Goal: Task Accomplishment & Management: Manage account settings

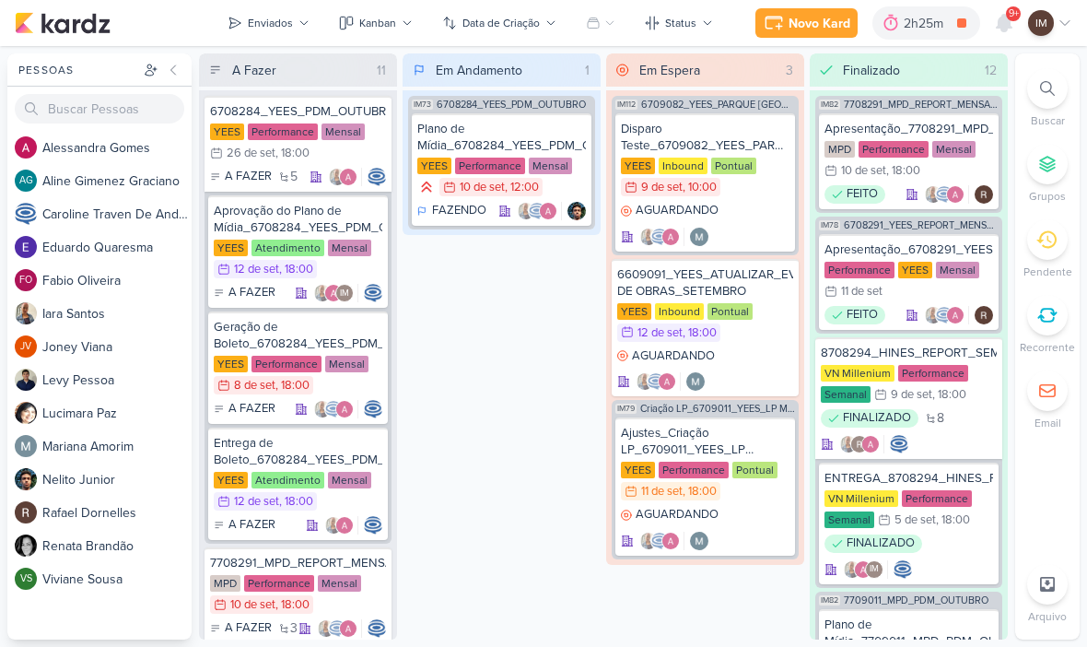
click at [823, 18] on div "Novo Kard" at bounding box center [820, 23] width 62 height 19
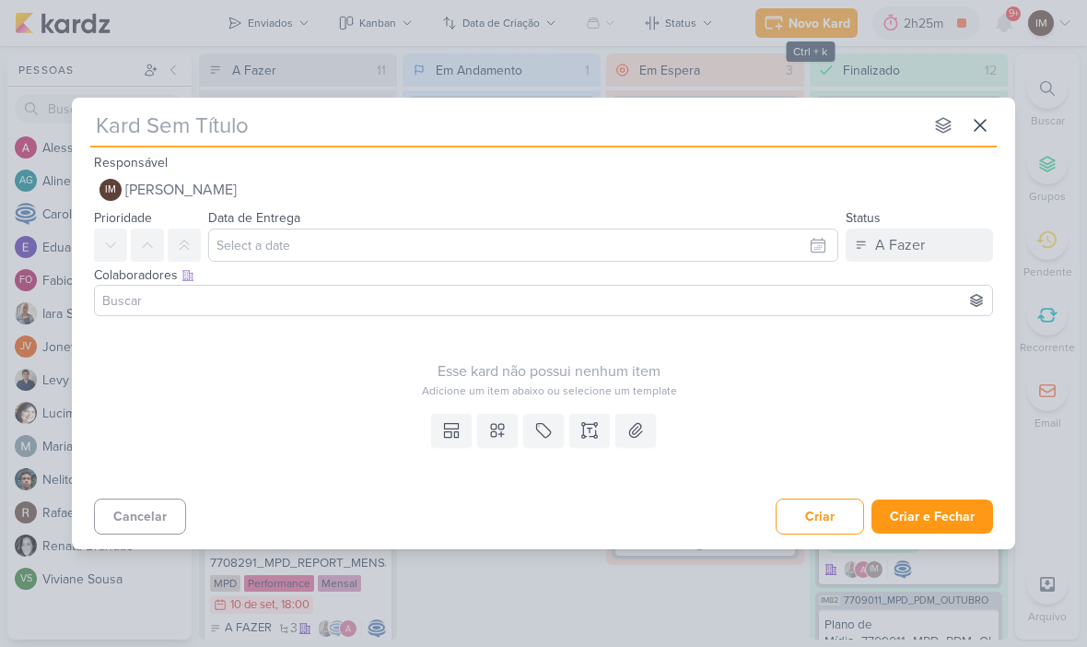
click at [776, 128] on input "text" at bounding box center [506, 125] width 833 height 33
click at [124, 126] on input "text" at bounding box center [506, 125] width 833 height 33
type input "66090111_YEES_DISPARO_EMAIL_IPA"
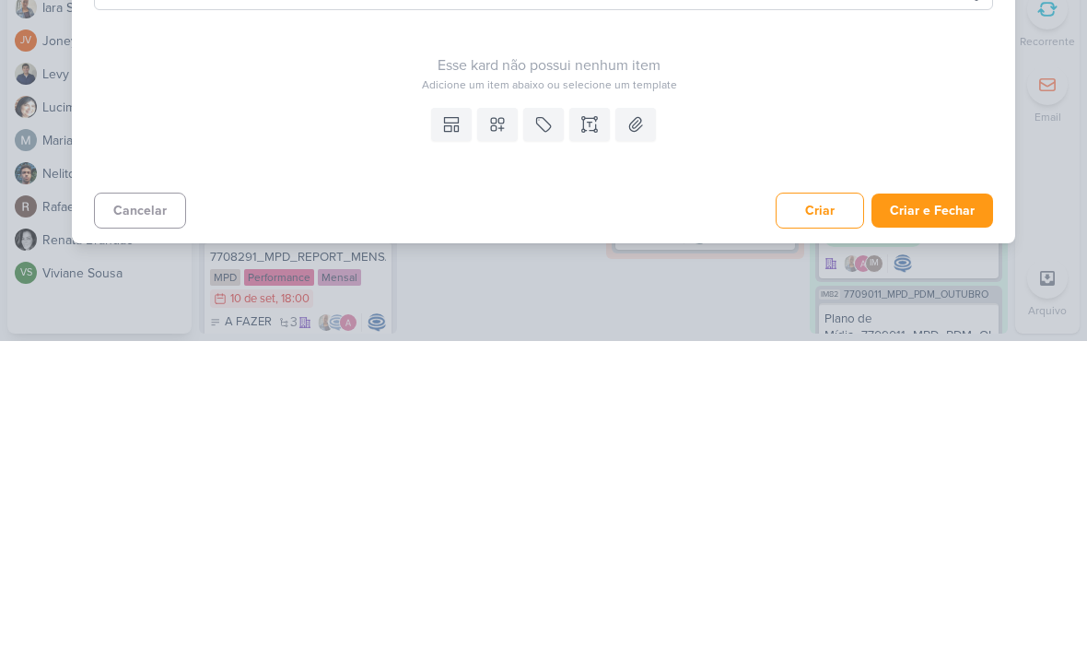
type input "66090111_YEES_DISPARO_EMAIL_IPA"
click at [499, 424] on icon at bounding box center [497, 430] width 13 height 13
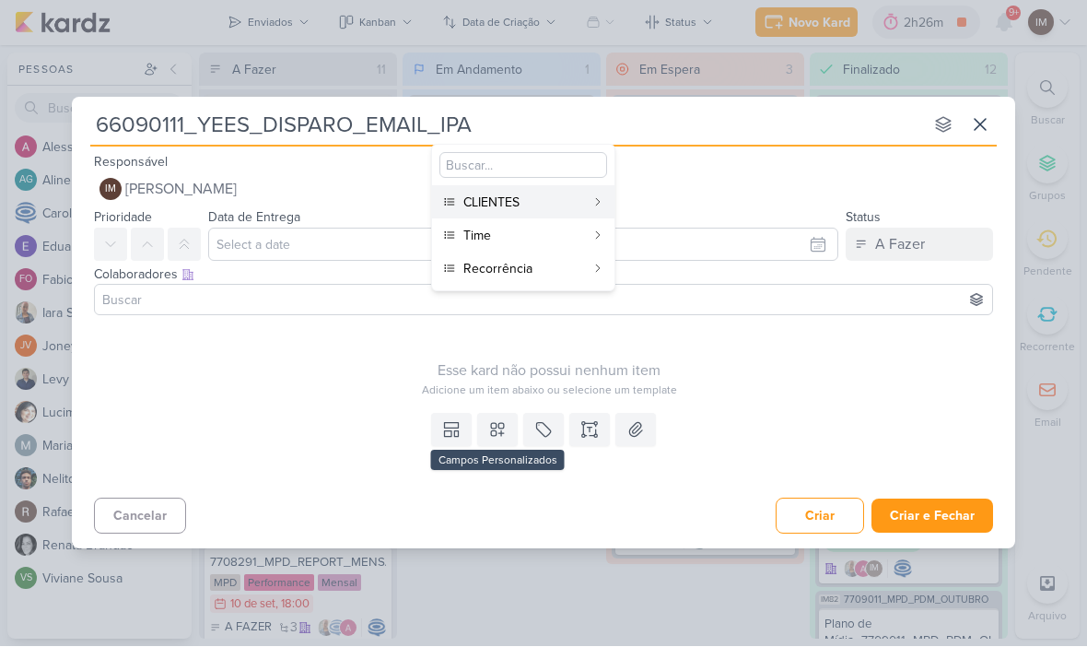
click at [564, 201] on div "CLIENTES" at bounding box center [525, 203] width 122 height 19
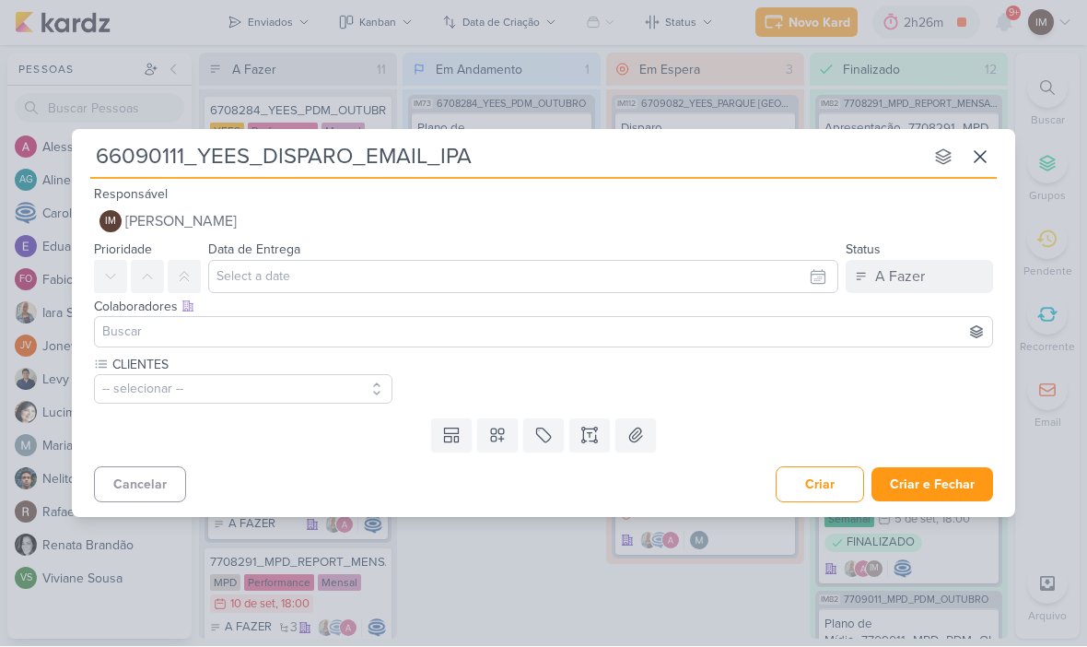
click at [506, 440] on icon at bounding box center [497, 436] width 18 height 18
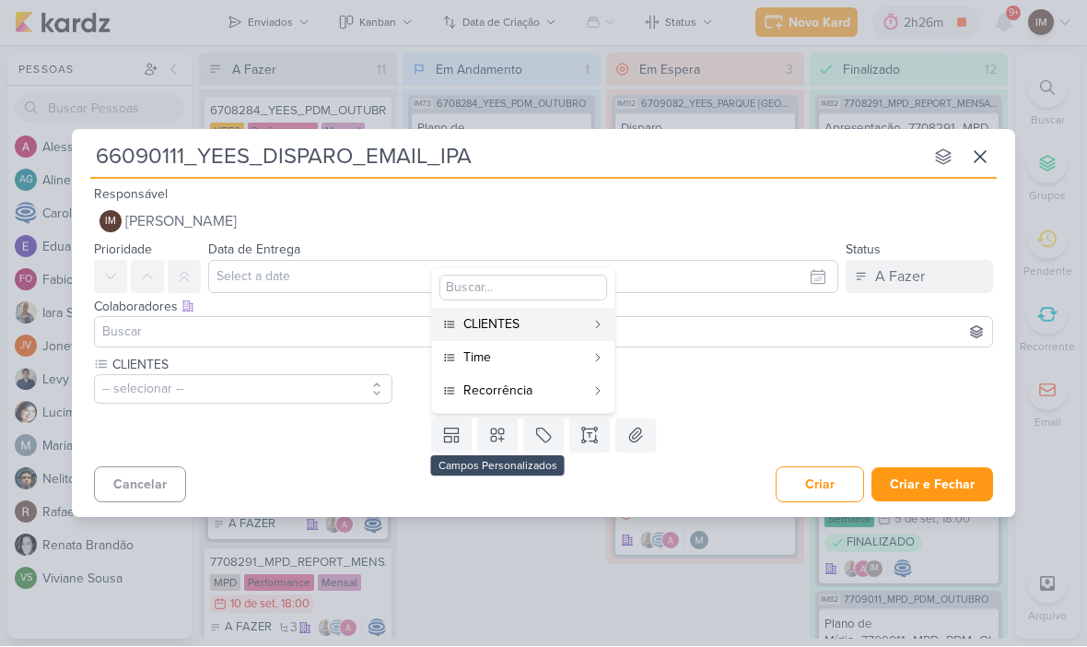
click at [537, 368] on button "Time" at bounding box center [523, 358] width 182 height 33
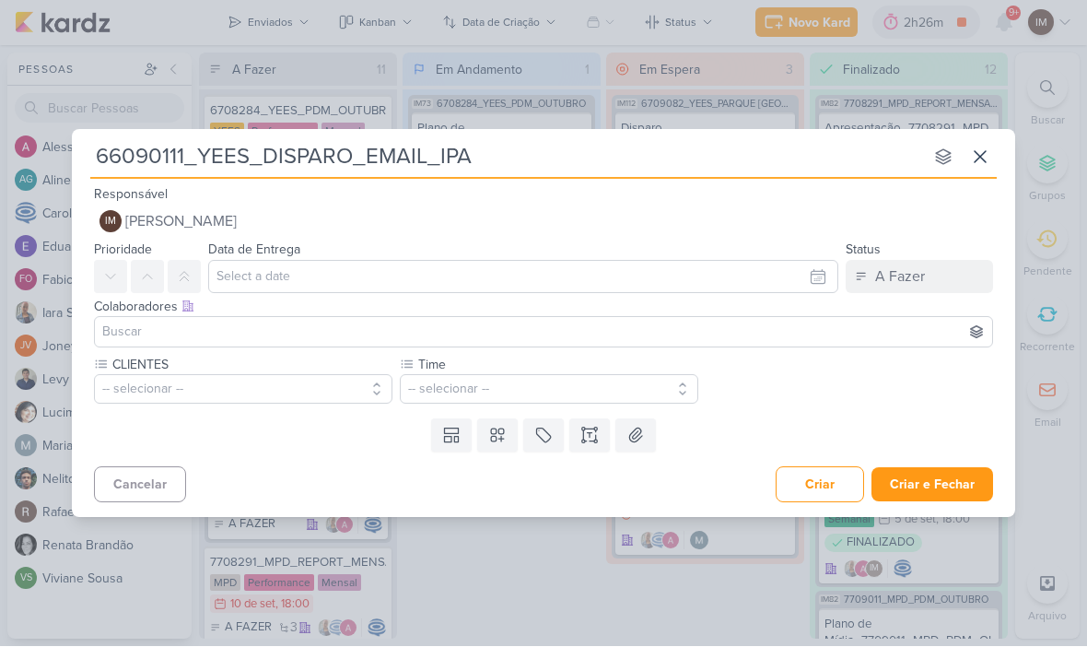
click at [503, 433] on icon at bounding box center [497, 435] width 13 height 13
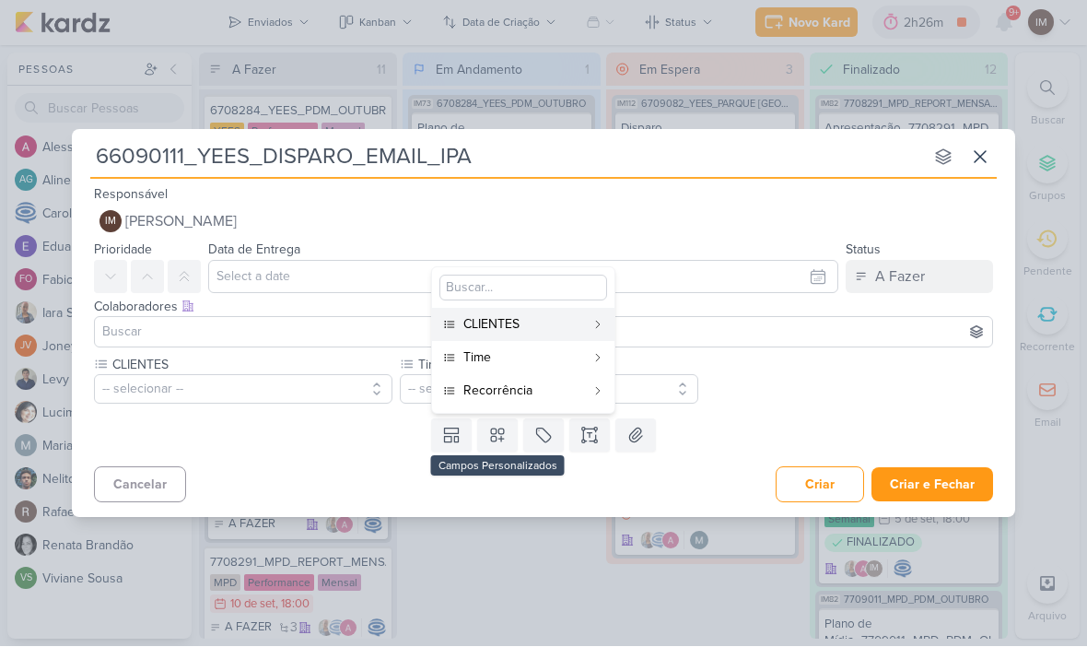
click at [537, 389] on div "Recorrência" at bounding box center [525, 391] width 122 height 19
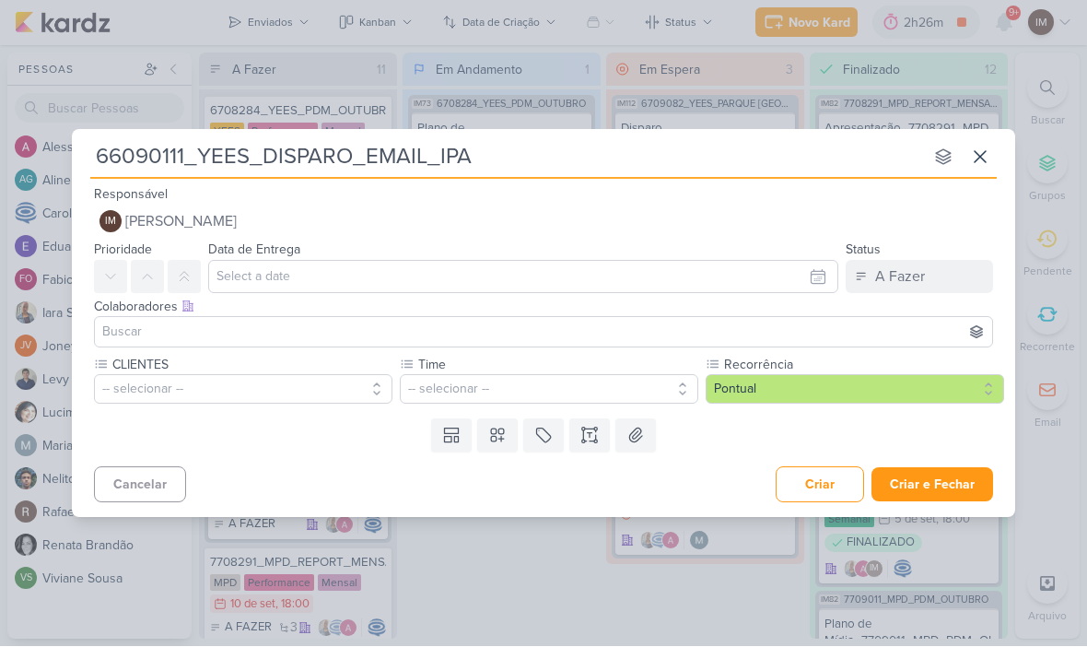
click at [599, 434] on button at bounding box center [590, 435] width 41 height 33
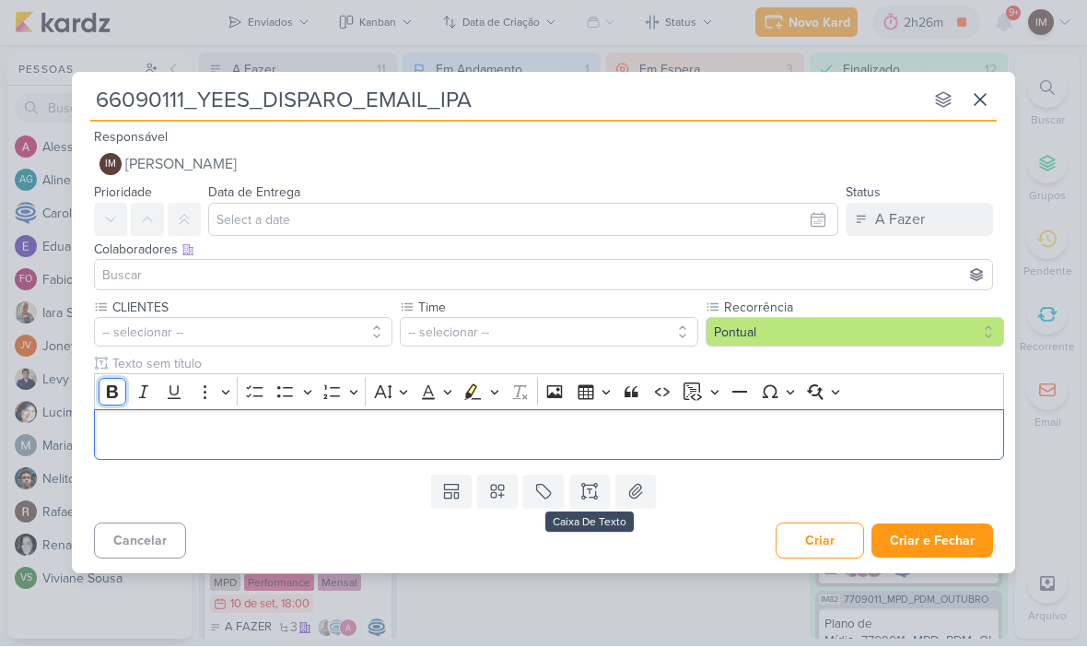
click at [123, 385] on button "Bold" at bounding box center [113, 393] width 28 height 28
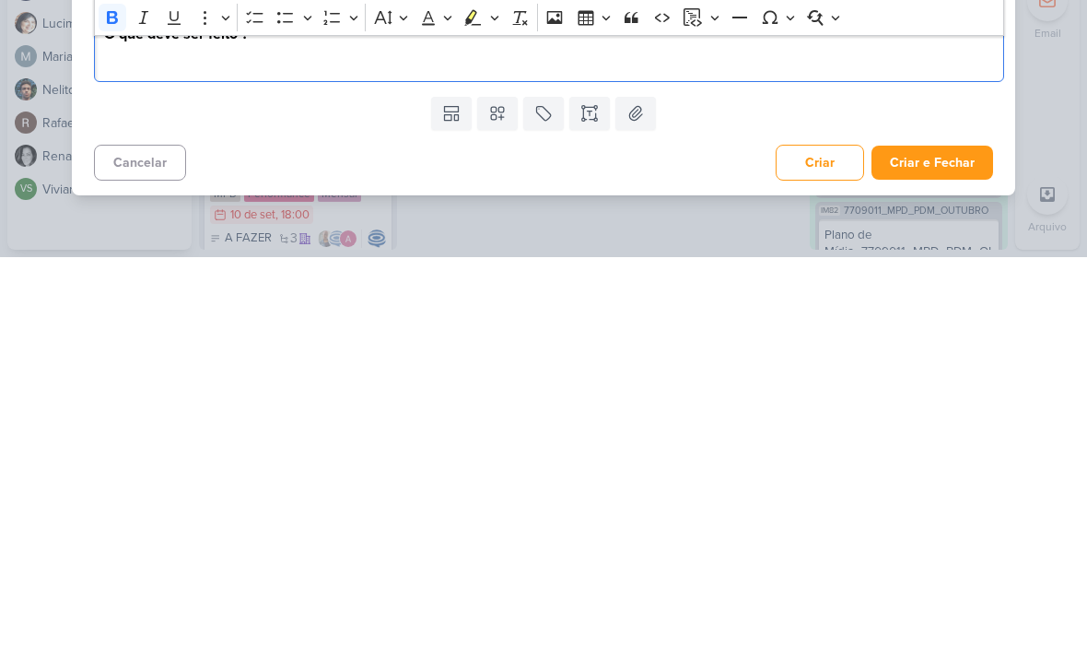
click at [944, 535] on button "Criar e Fechar" at bounding box center [933, 552] width 122 height 34
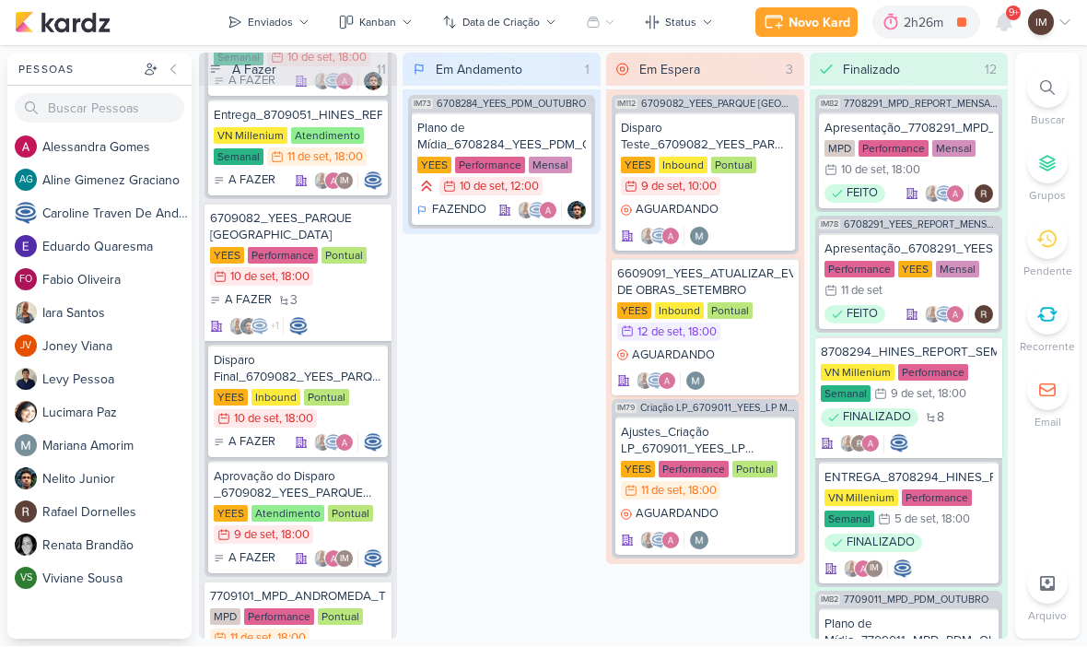
scroll to position [2073, 0]
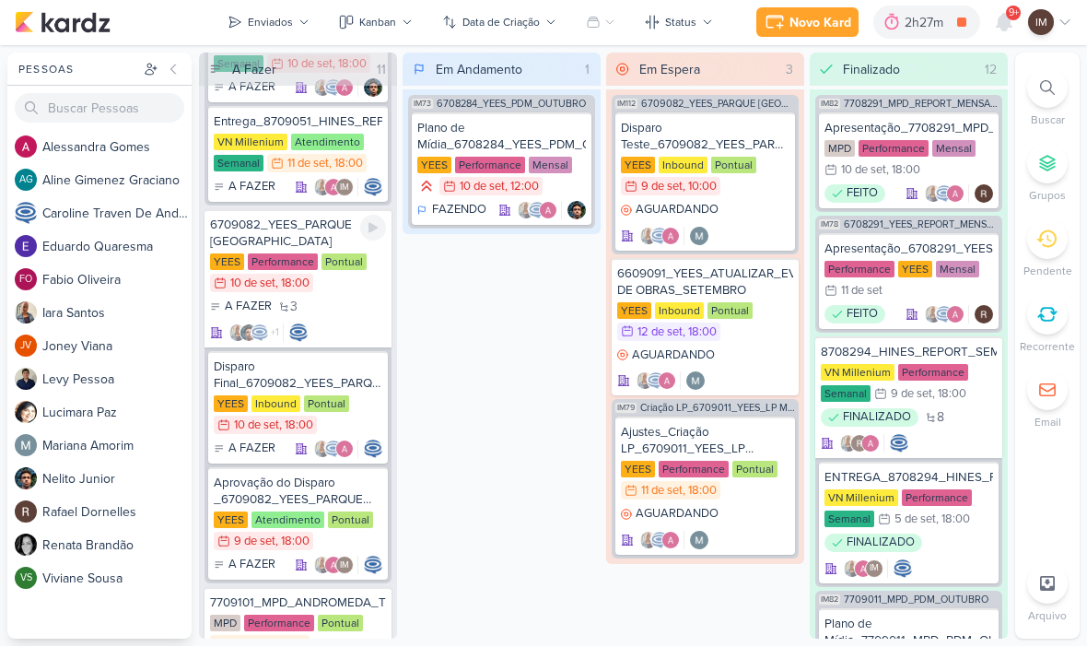
click at [338, 320] on div "A FAZER 3 +1" at bounding box center [298, 321] width 176 height 44
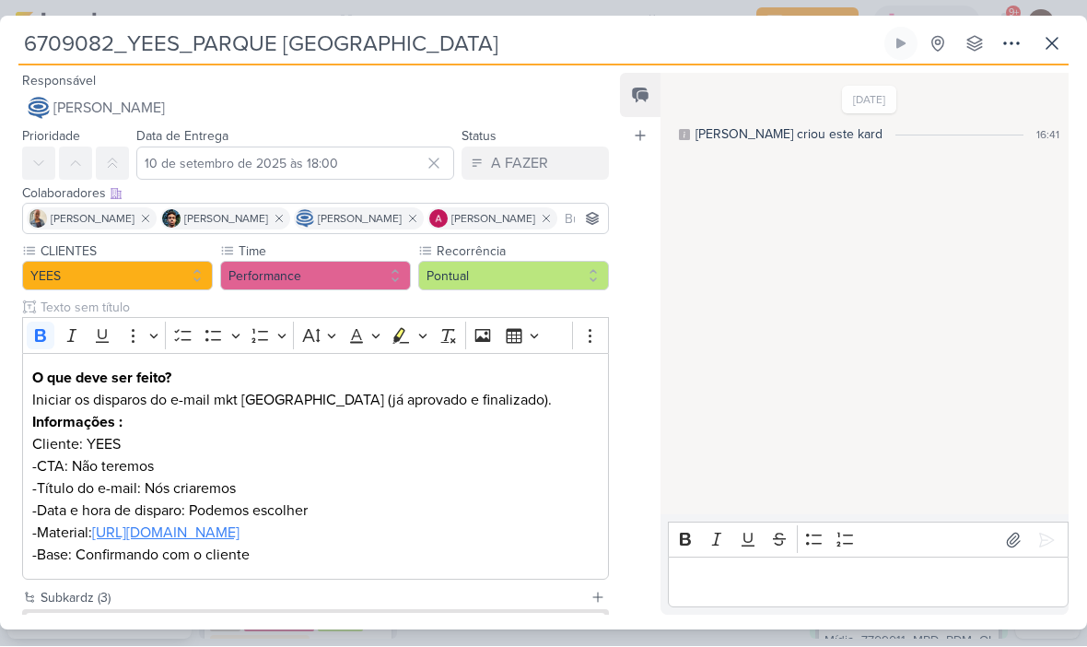
click at [1054, 50] on icon at bounding box center [1052, 44] width 22 height 22
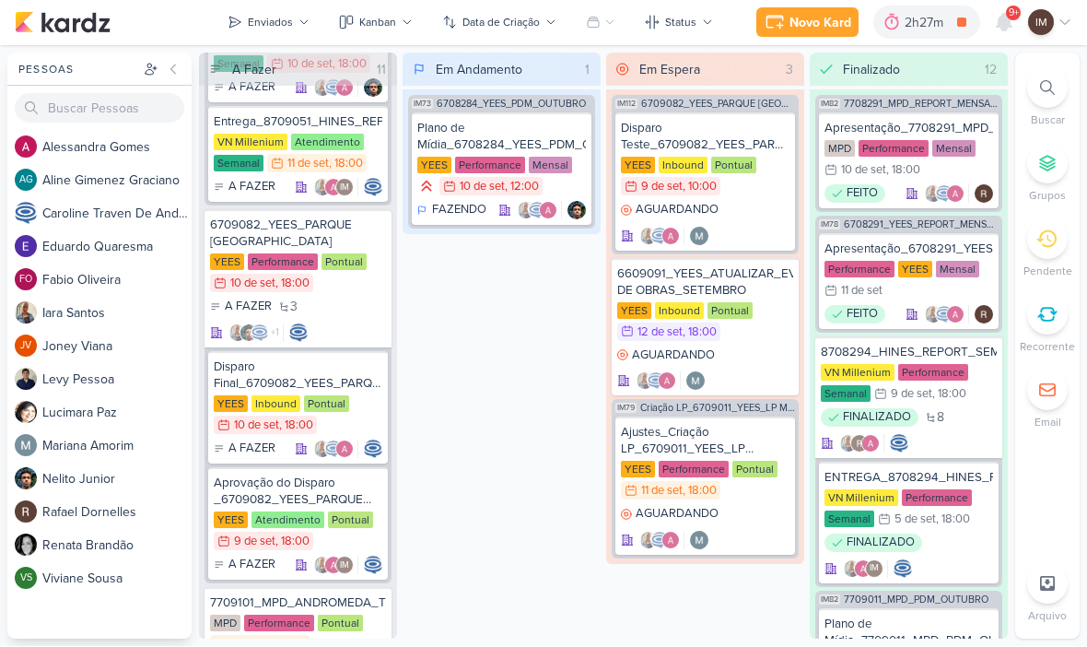
click at [292, 25] on div "Enviados" at bounding box center [270, 23] width 45 height 17
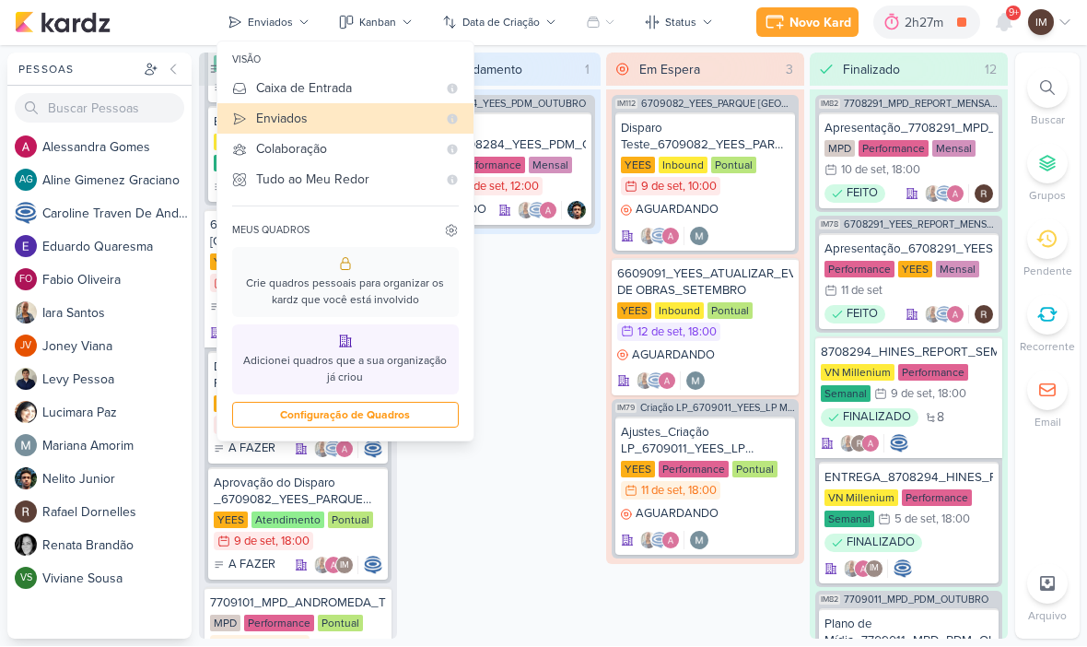
click at [386, 85] on div "Caixa de Entrada" at bounding box center [346, 88] width 181 height 19
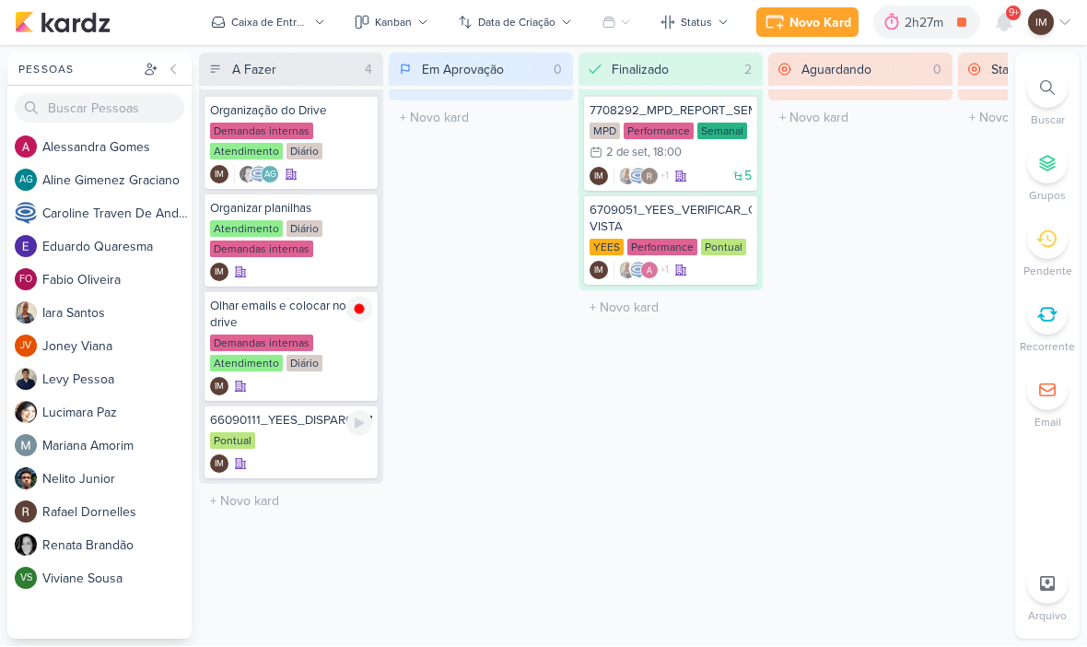
click at [320, 459] on div "IM" at bounding box center [291, 464] width 162 height 18
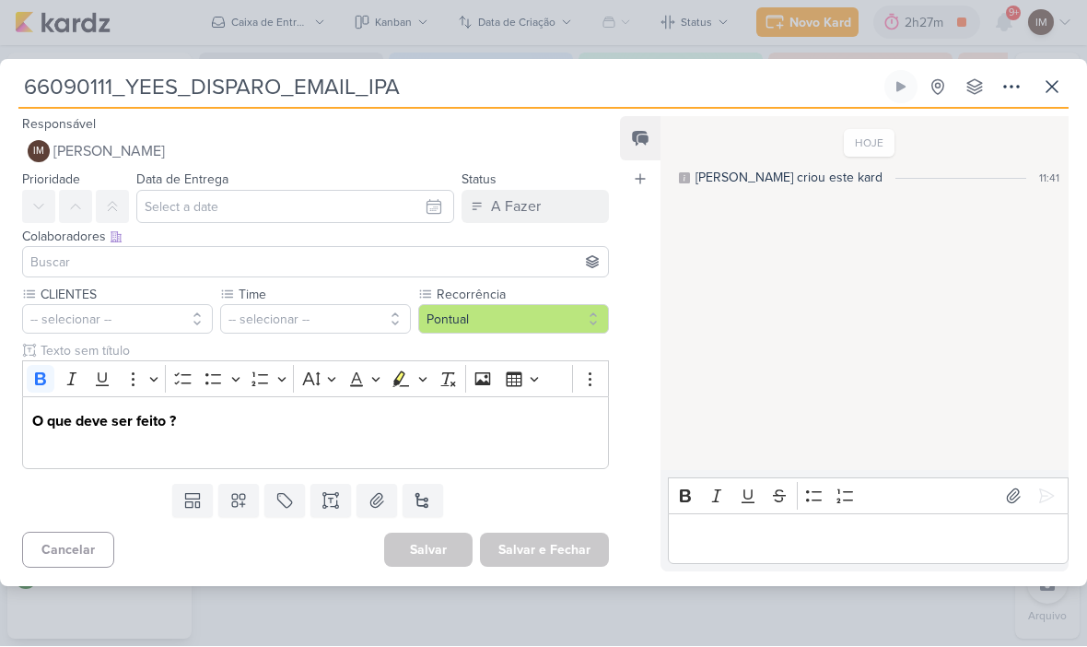
click at [351, 314] on button "-- selecionar --" at bounding box center [315, 319] width 191 height 29
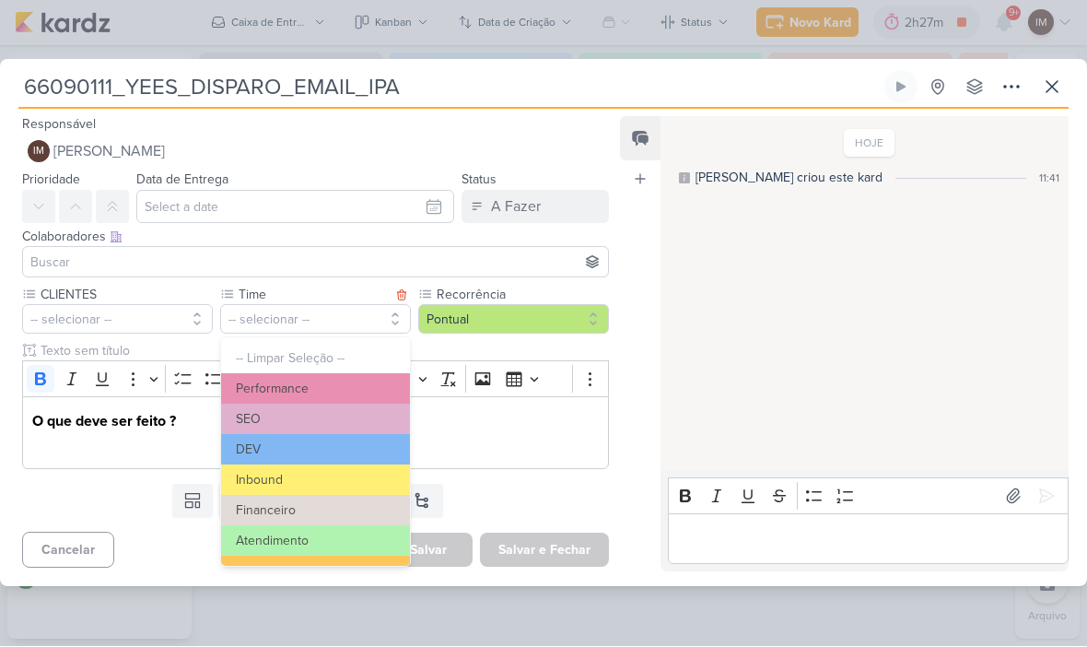
click at [353, 488] on button "Inbound" at bounding box center [315, 480] width 189 height 30
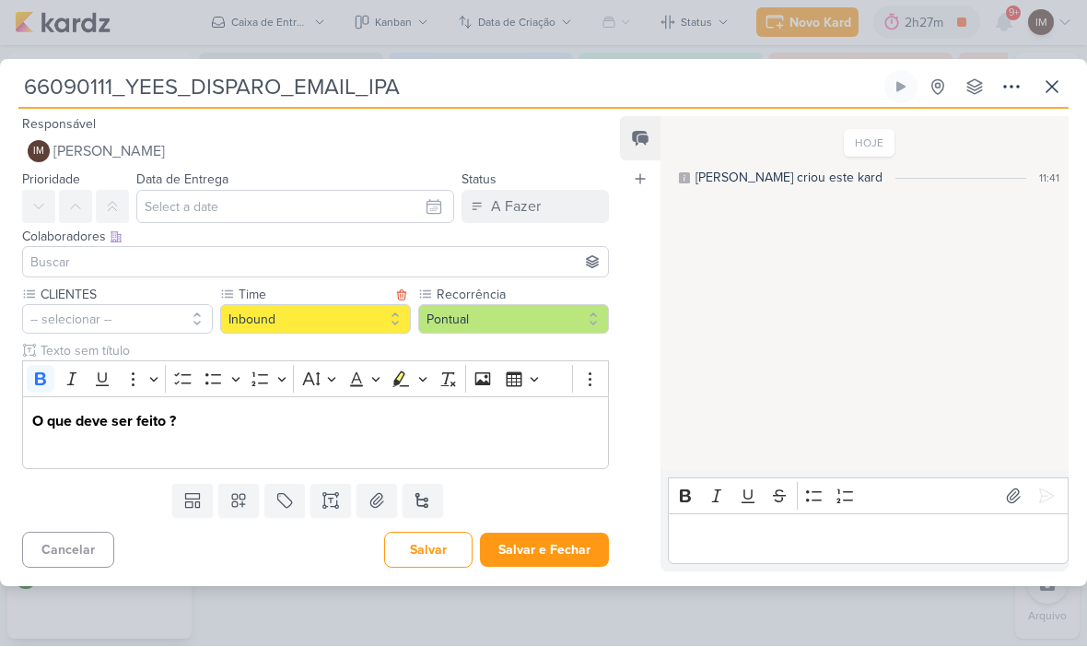
click at [188, 313] on button "-- selecionar --" at bounding box center [117, 319] width 191 height 29
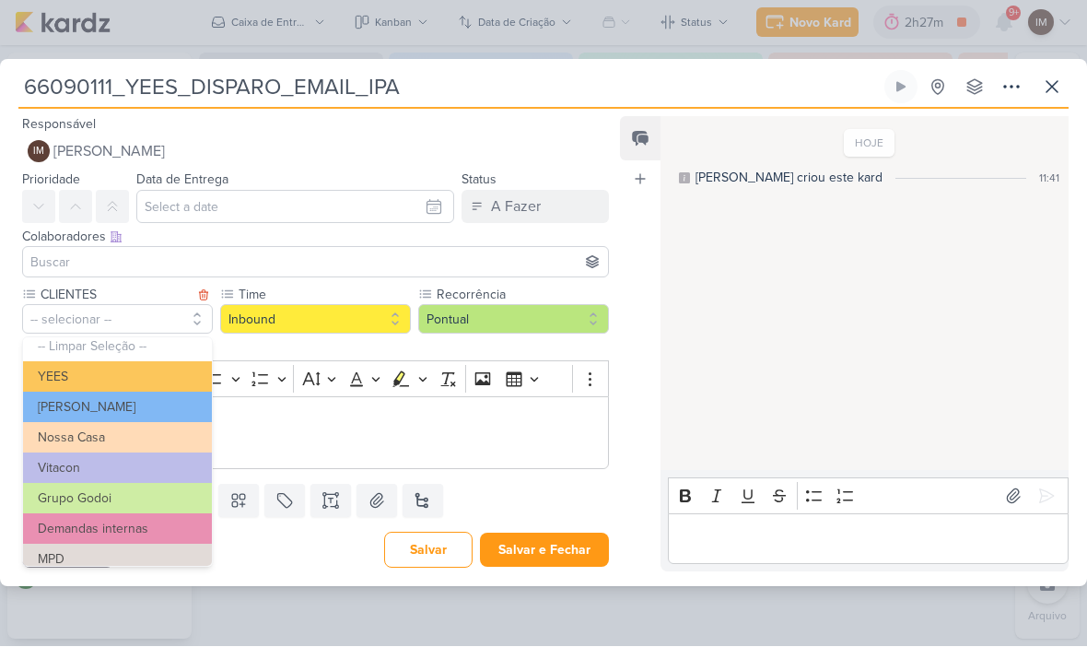
scroll to position [13, 0]
click at [159, 367] on button "YEES" at bounding box center [117, 376] width 189 height 30
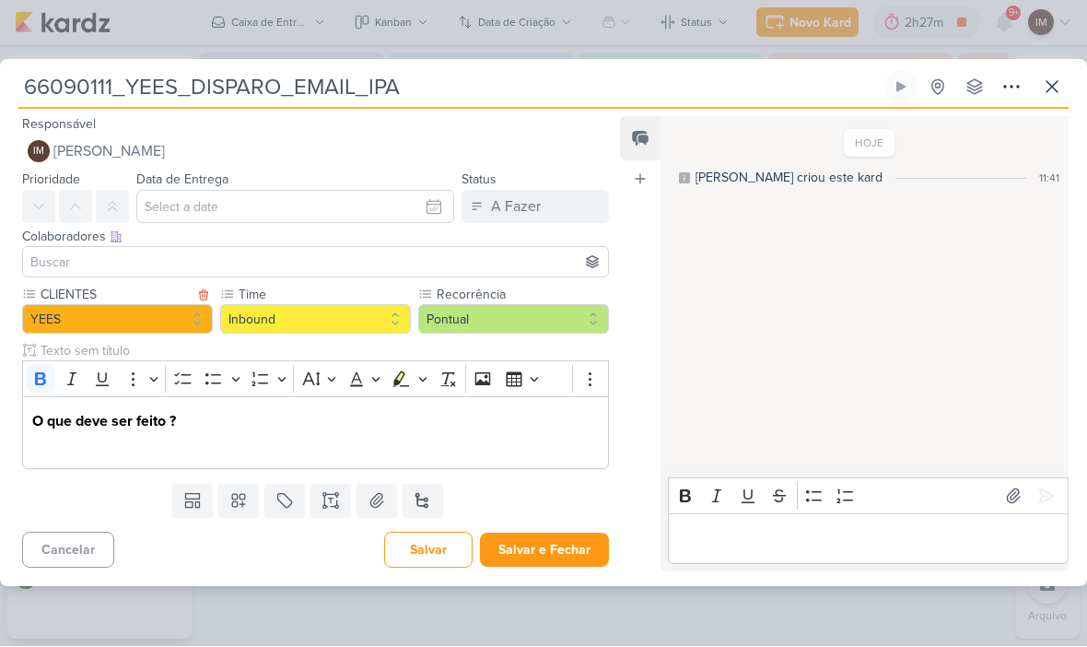
click at [72, 436] on p "Editor editing area: main" at bounding box center [315, 444] width 567 height 22
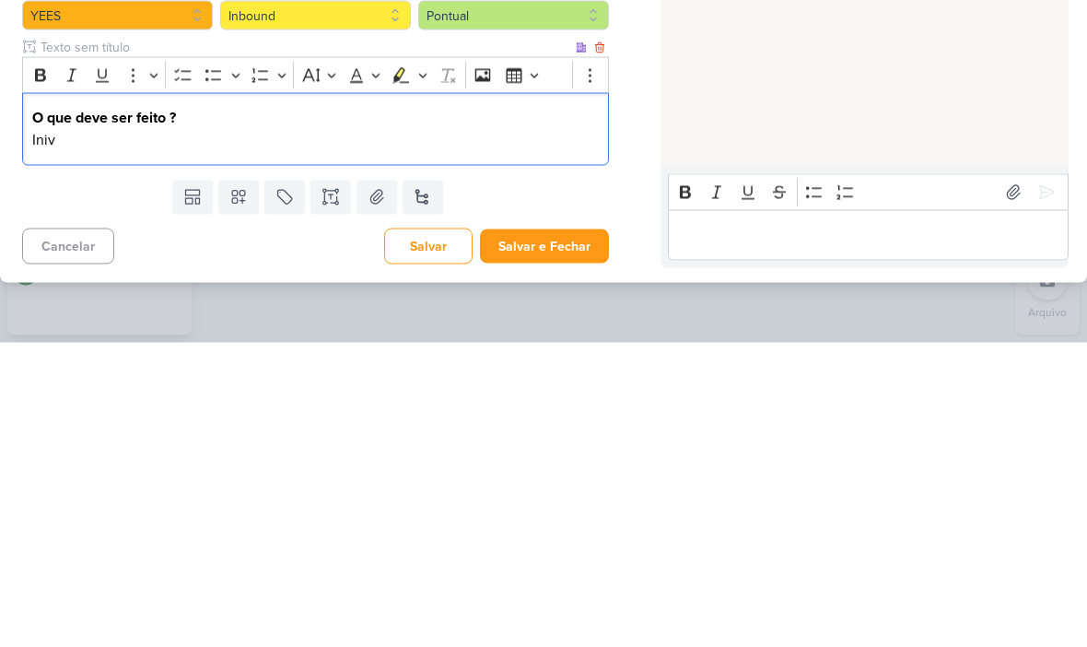
click at [155, 397] on div "O que deve ser feito ? Iniv" at bounding box center [315, 433] width 587 height 73
click at [384, 433] on p "Iniciar os disparos de e-mail aprovado do produto IPA Club" at bounding box center [315, 444] width 567 height 22
click at [527, 411] on p "O que deve ser feito ?" at bounding box center [315, 422] width 567 height 22
click at [476, 397] on div "O que deve ser feito ? Iniciar os disparos de e-mail aprovado do produto Ipa Cl…" at bounding box center [315, 433] width 587 height 73
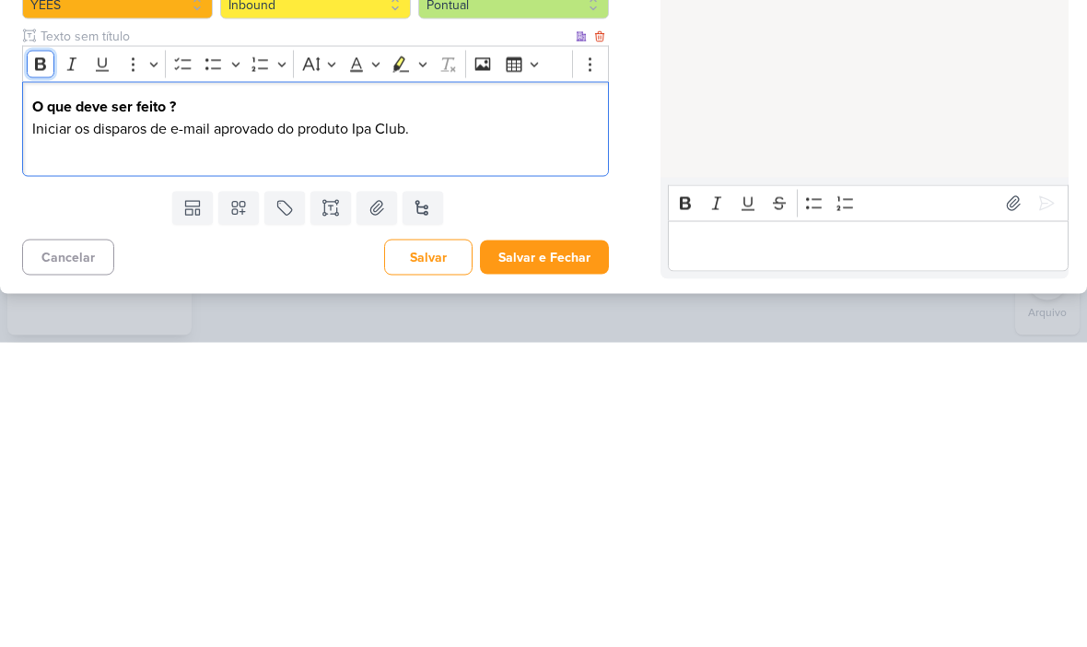
click at [41, 363] on icon "Editor toolbar" at bounding box center [40, 368] width 11 height 13
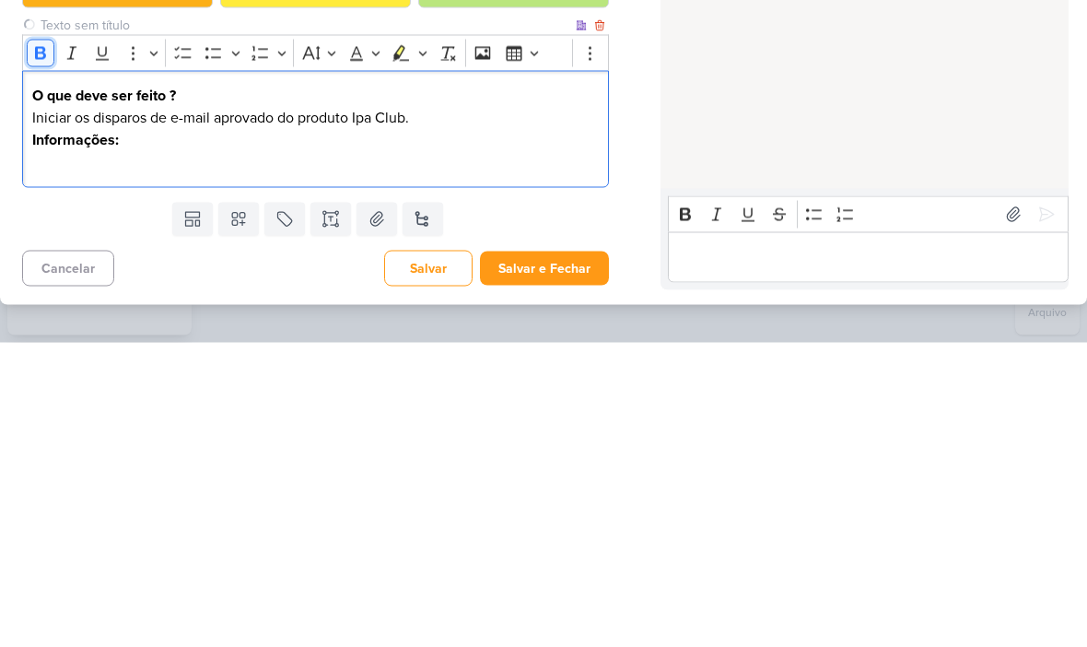
click at [37, 363] on icon "Editor toolbar" at bounding box center [40, 357] width 11 height 13
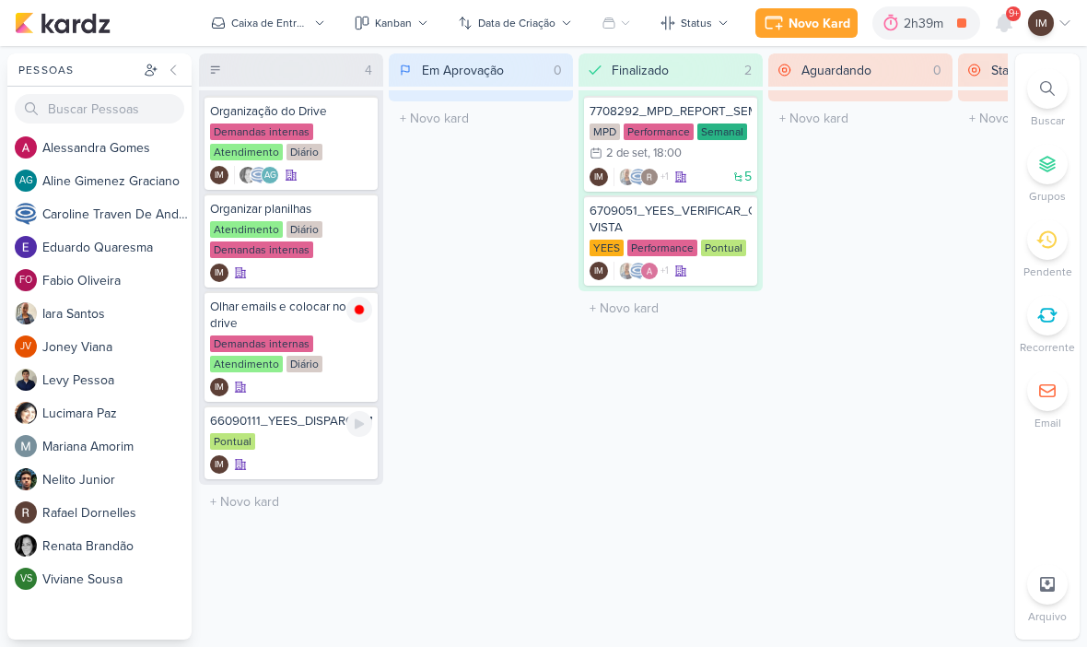
click at [295, 435] on div "Pontual" at bounding box center [291, 442] width 162 height 18
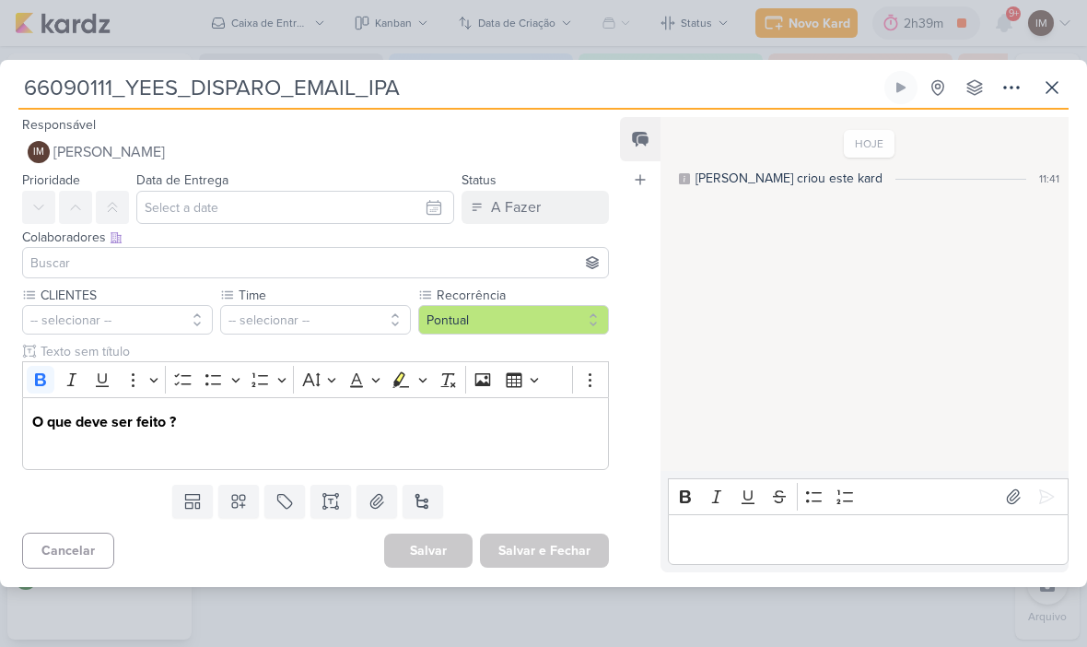
click at [387, 459] on div "O que deve ser feito ?" at bounding box center [315, 433] width 587 height 73
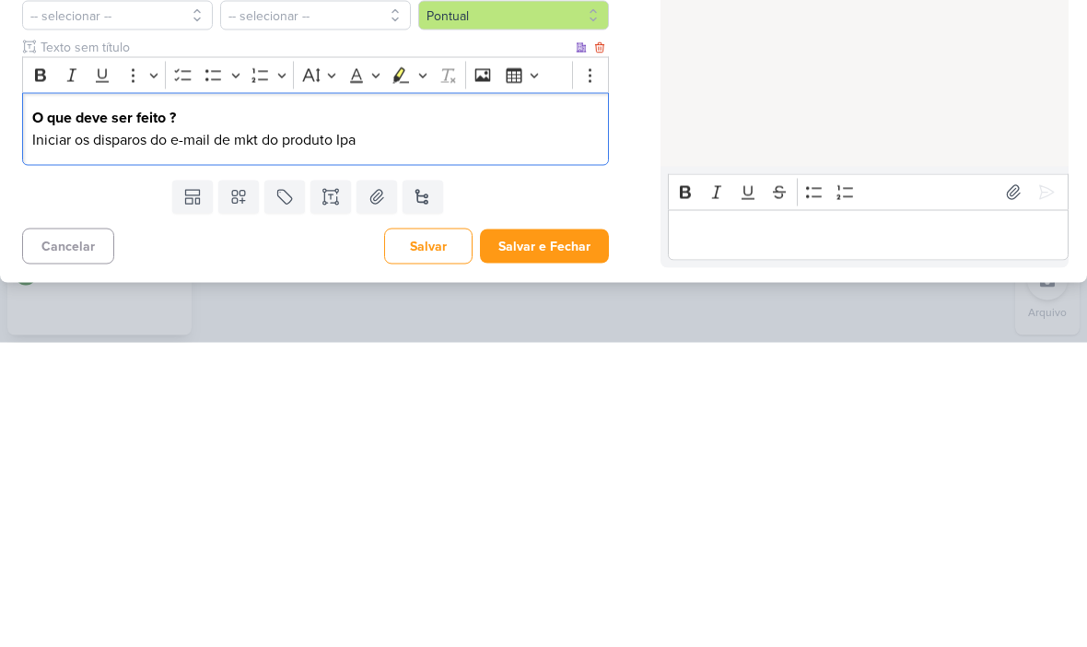
click at [206, 433] on p "Iniciar os disparos do e-mail de mkt do produto Ipa" at bounding box center [315, 444] width 567 height 22
click at [504, 433] on p "Iniciar os disparos do e-mail aprovado de mkt do produto IPA" at bounding box center [315, 444] width 567 height 22
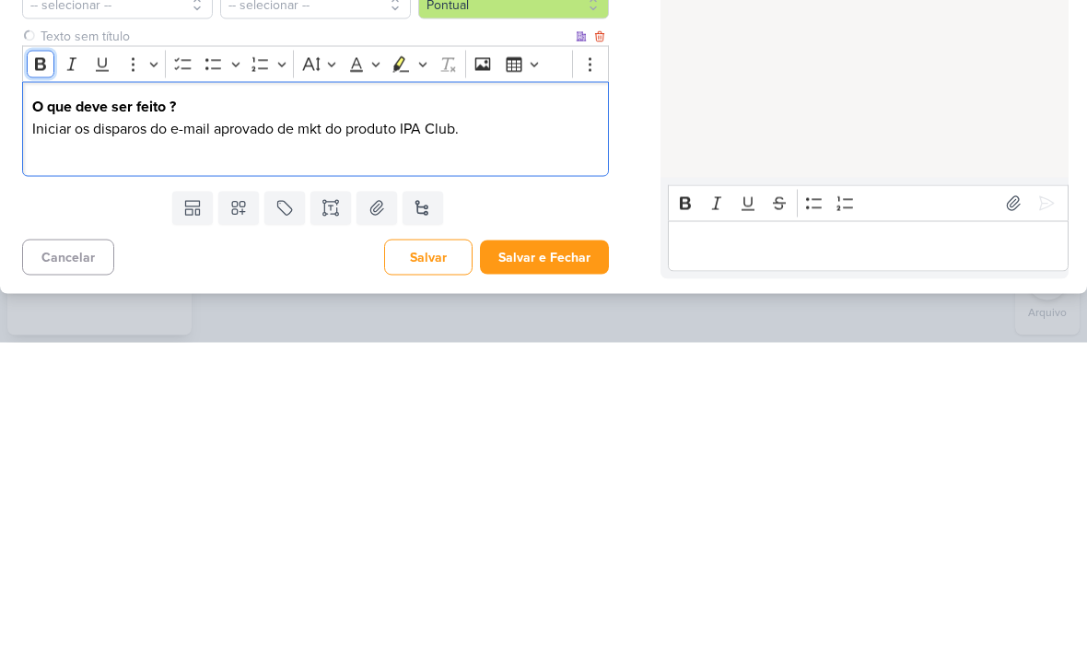
click at [36, 362] on icon "Editor toolbar" at bounding box center [40, 368] width 11 height 13
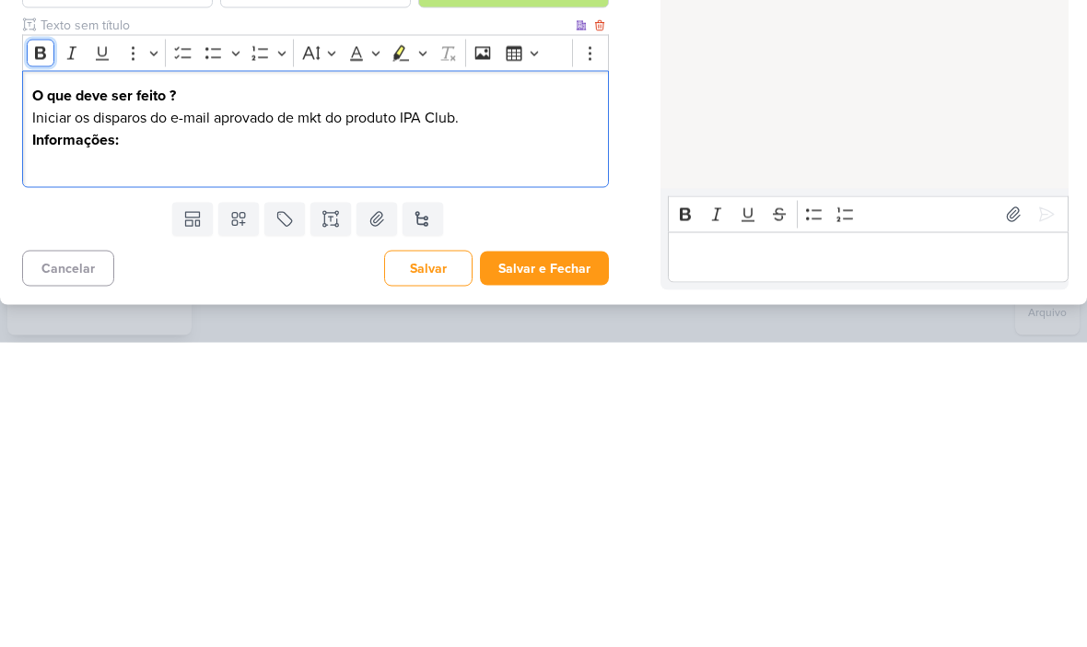
click at [35, 348] on icon "Editor toolbar" at bounding box center [40, 357] width 18 height 18
click at [40, 348] on icon "Editor toolbar" at bounding box center [40, 357] width 18 height 18
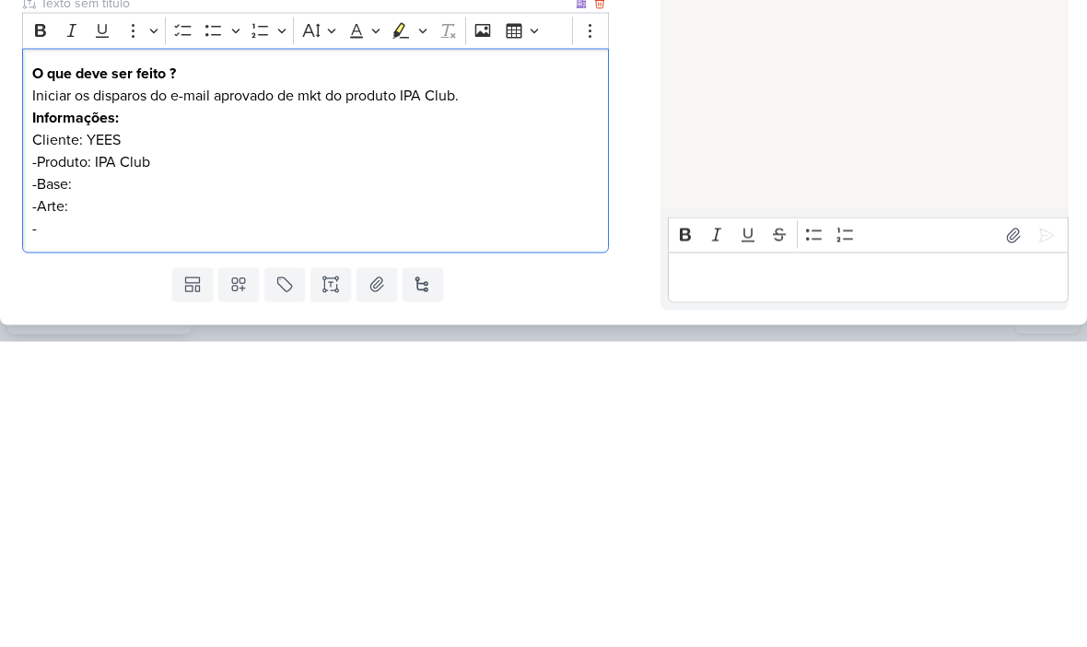
click at [74, 500] on p "-Arte:" at bounding box center [315, 511] width 567 height 22
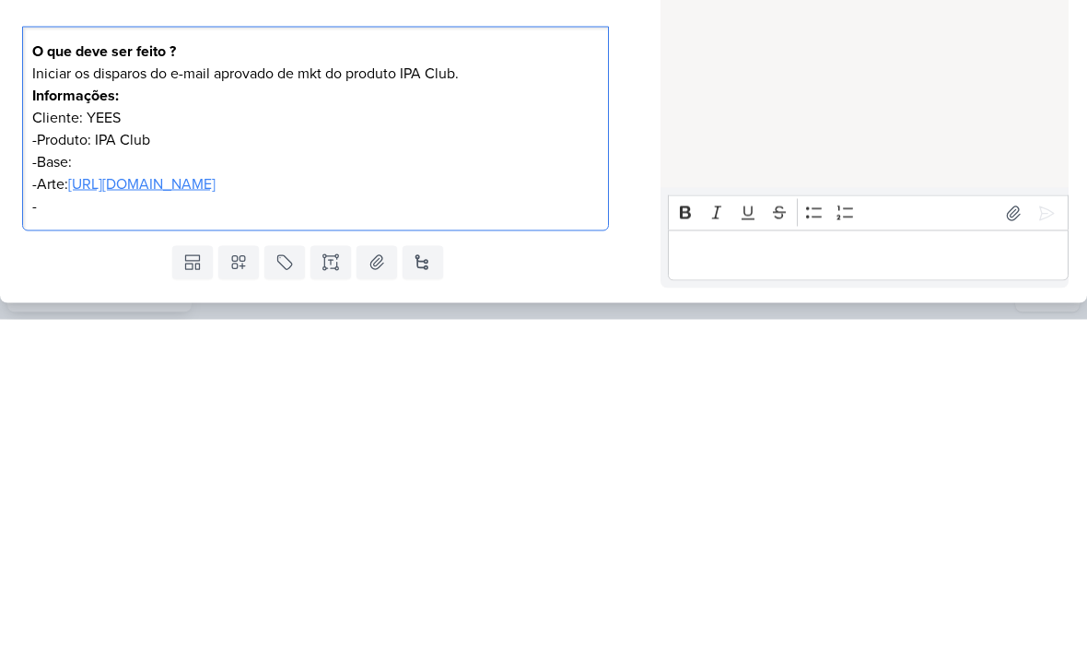
click at [53, 523] on p "-" at bounding box center [315, 534] width 567 height 22
click at [84, 523] on p "-CTA:" at bounding box center [315, 534] width 567 height 22
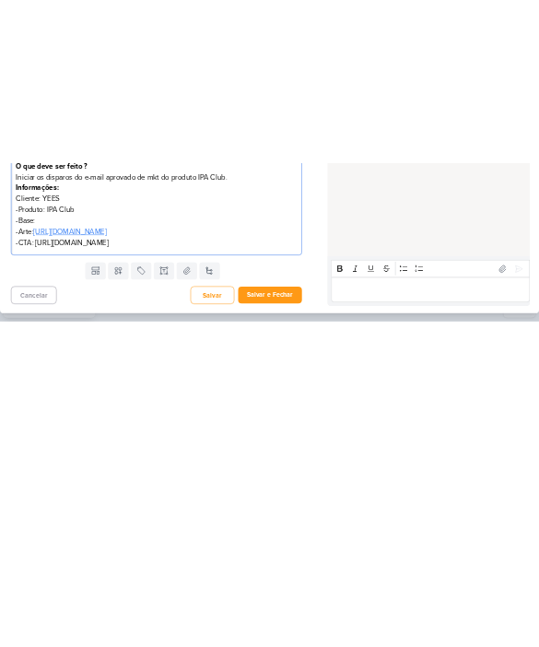
scroll to position [71, 0]
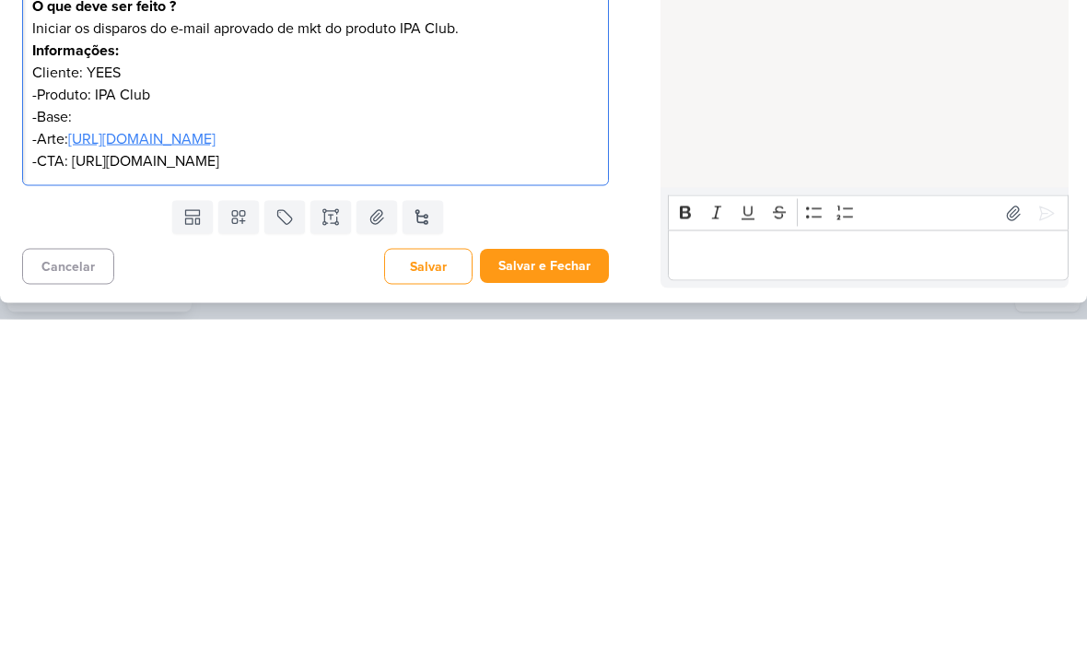
click at [212, 411] on p "-Produto: IPA Club" at bounding box center [315, 422] width 567 height 22
click at [85, 433] on p "-Base:" at bounding box center [315, 444] width 567 height 22
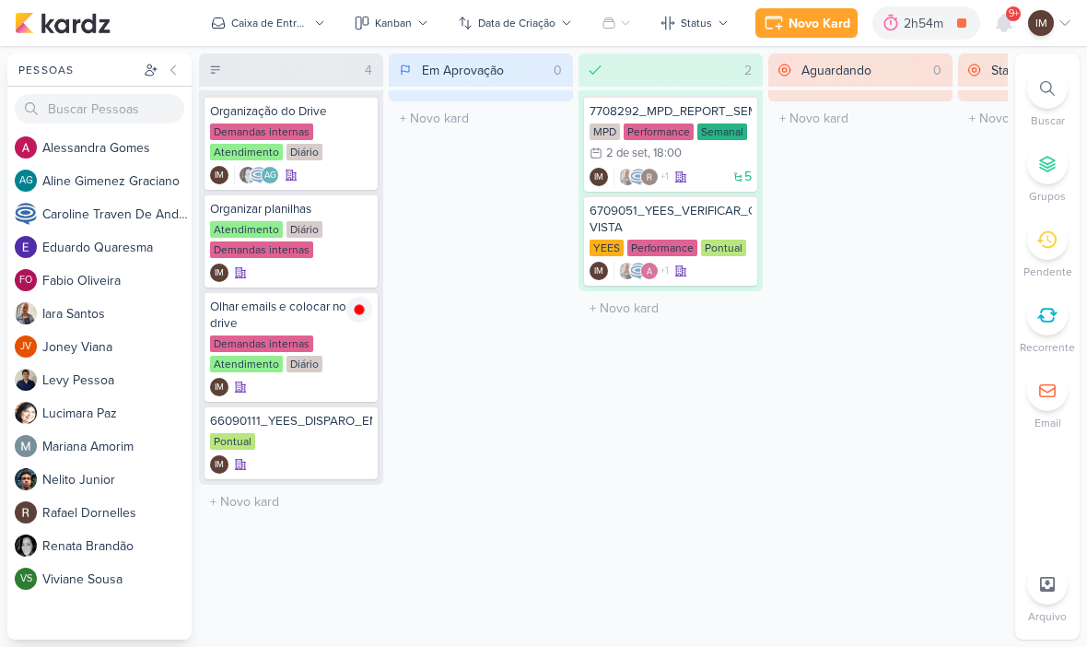
scroll to position [1, 0]
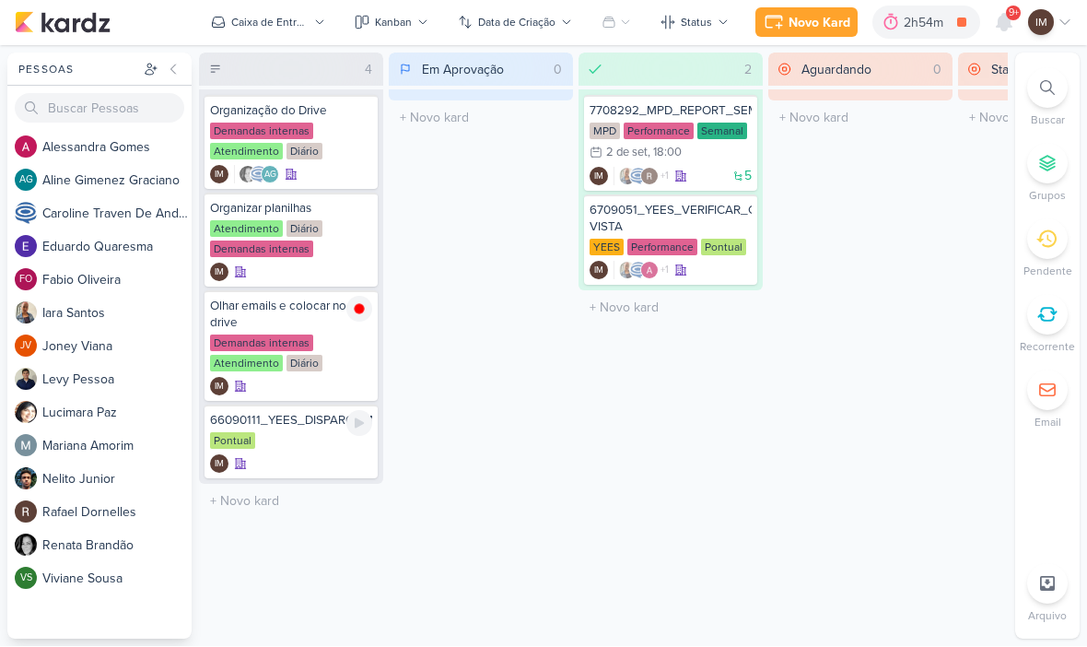
click at [266, 464] on div "IM" at bounding box center [291, 464] width 162 height 18
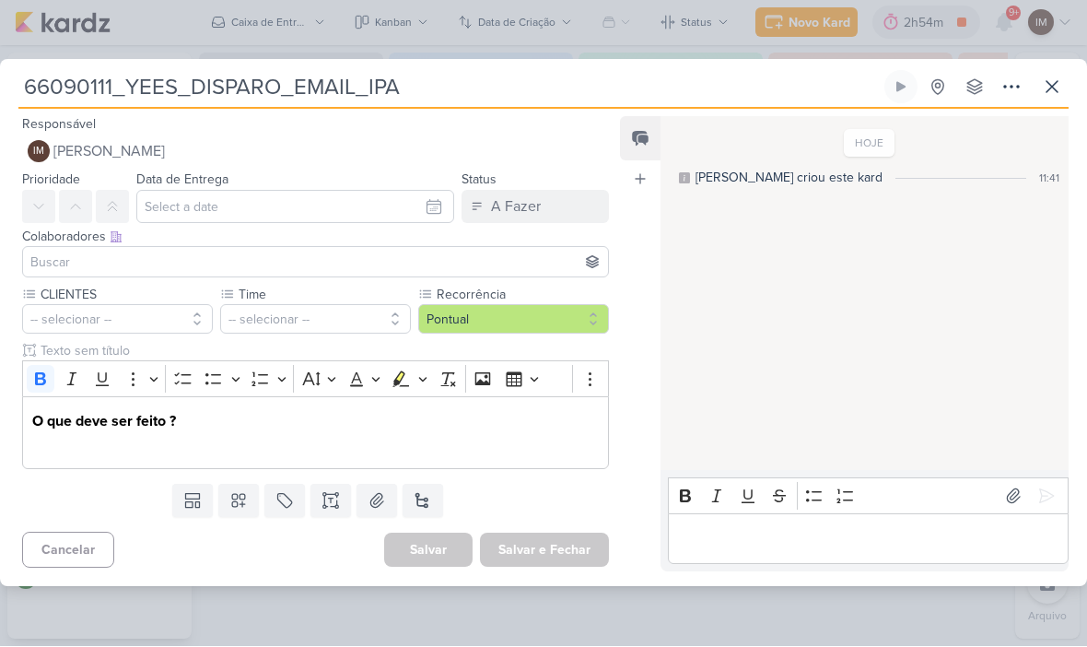
click at [71, 454] on p "Editor editing area: main" at bounding box center [315, 444] width 567 height 22
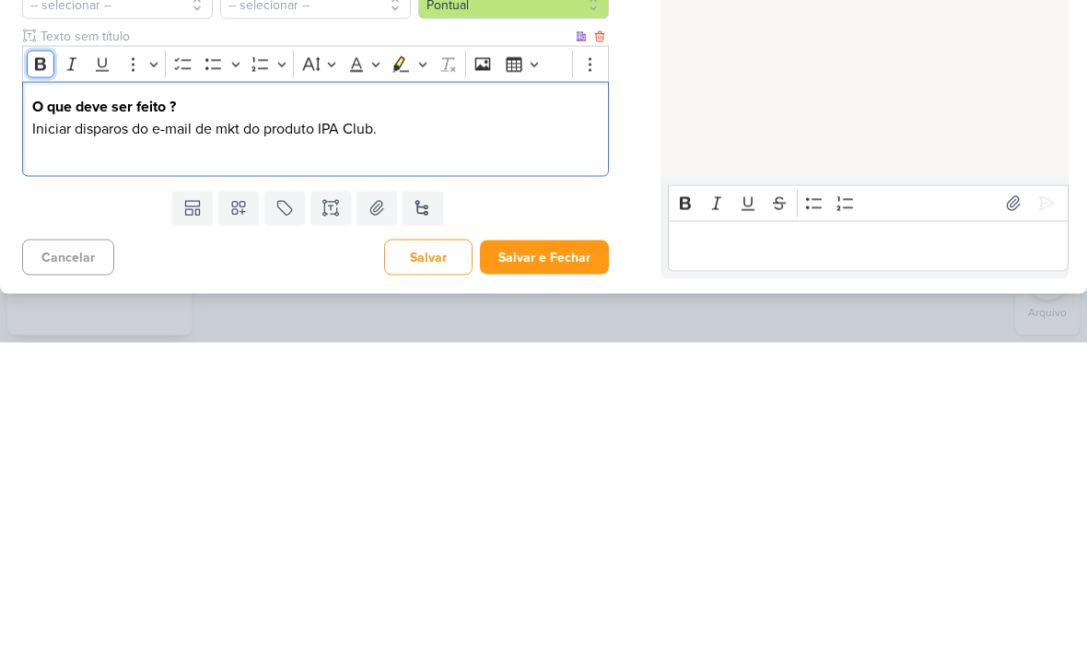
click at [41, 355] on button "Bold" at bounding box center [41, 369] width 28 height 28
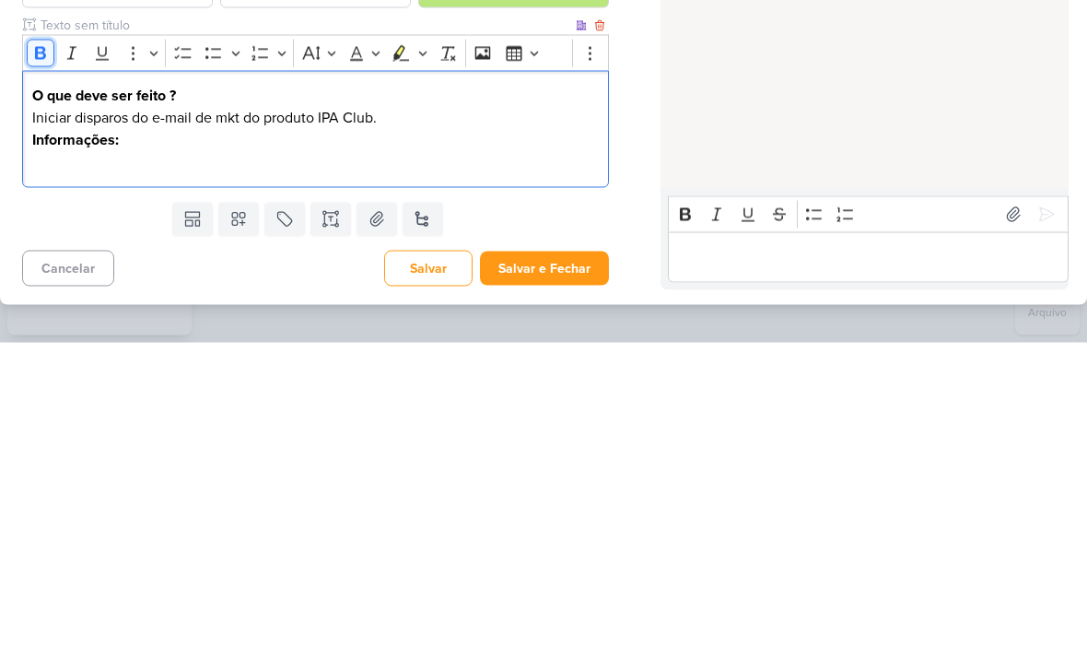
click at [46, 348] on icon "Editor toolbar" at bounding box center [40, 357] width 18 height 18
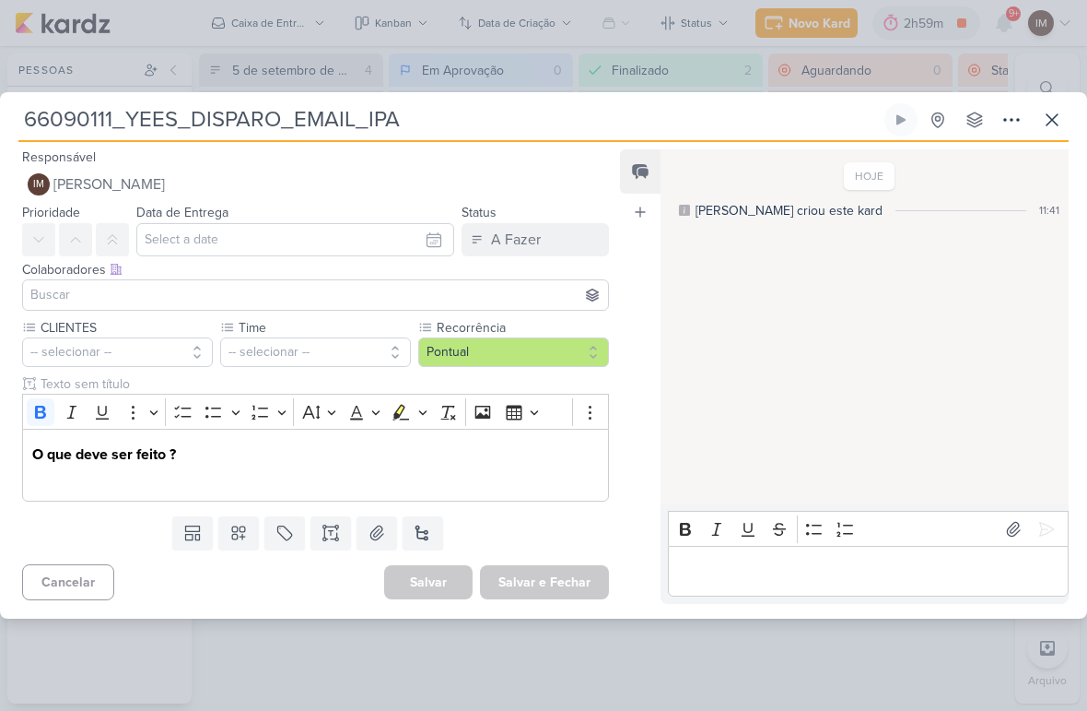
click at [72, 465] on p "Editor editing area: main" at bounding box center [315, 476] width 567 height 22
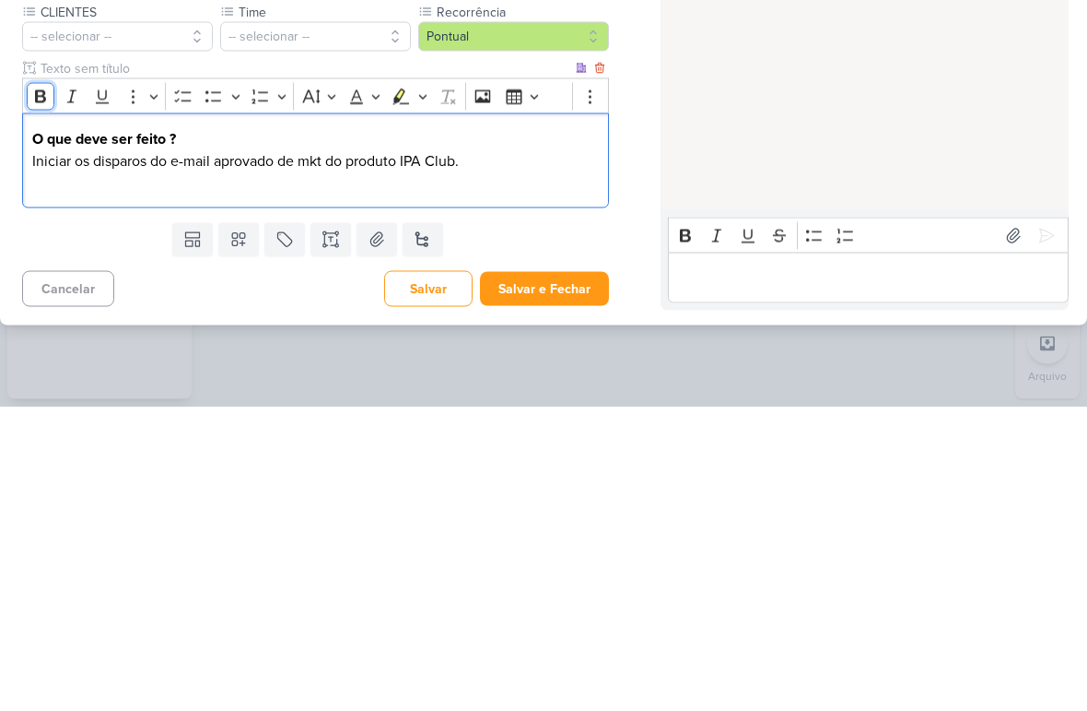
click at [48, 392] on icon "Editor toolbar" at bounding box center [40, 401] width 18 height 18
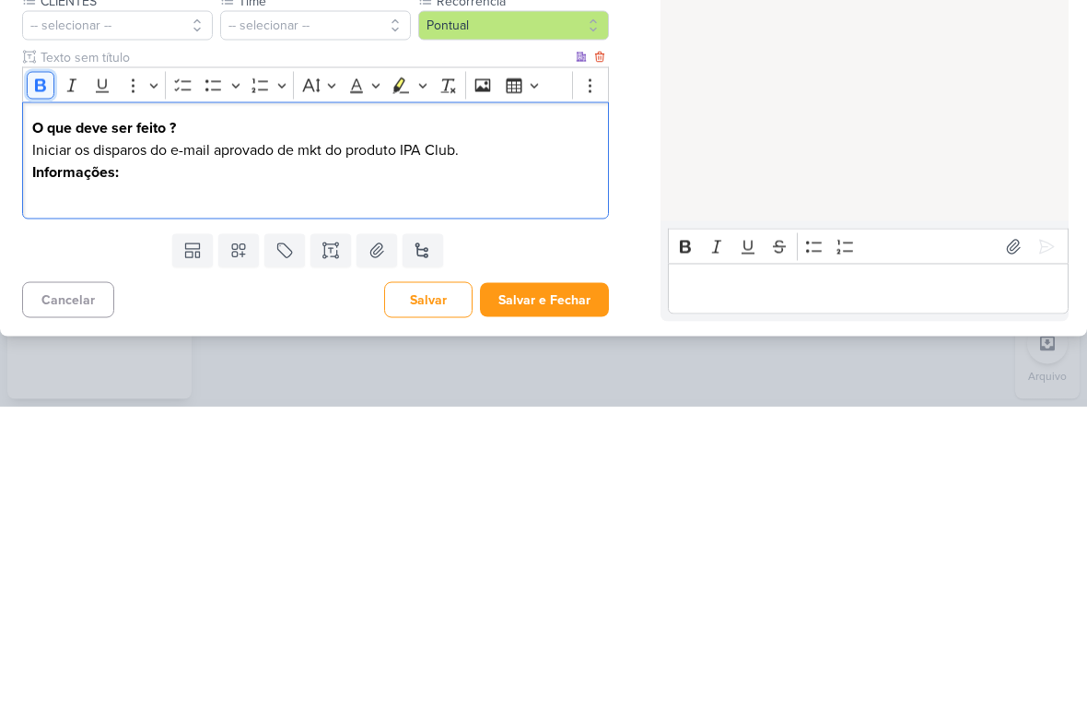
click at [50, 376] on button "Bold" at bounding box center [41, 390] width 28 height 28
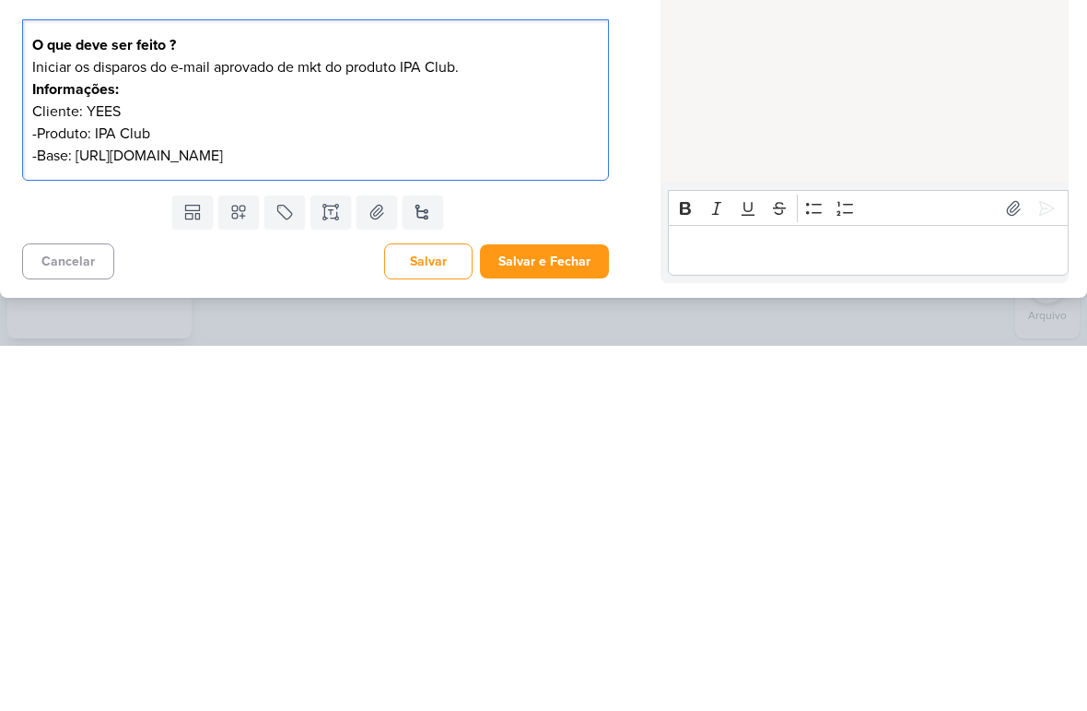
click at [543, 609] on button "Salvar e Fechar" at bounding box center [544, 626] width 129 height 34
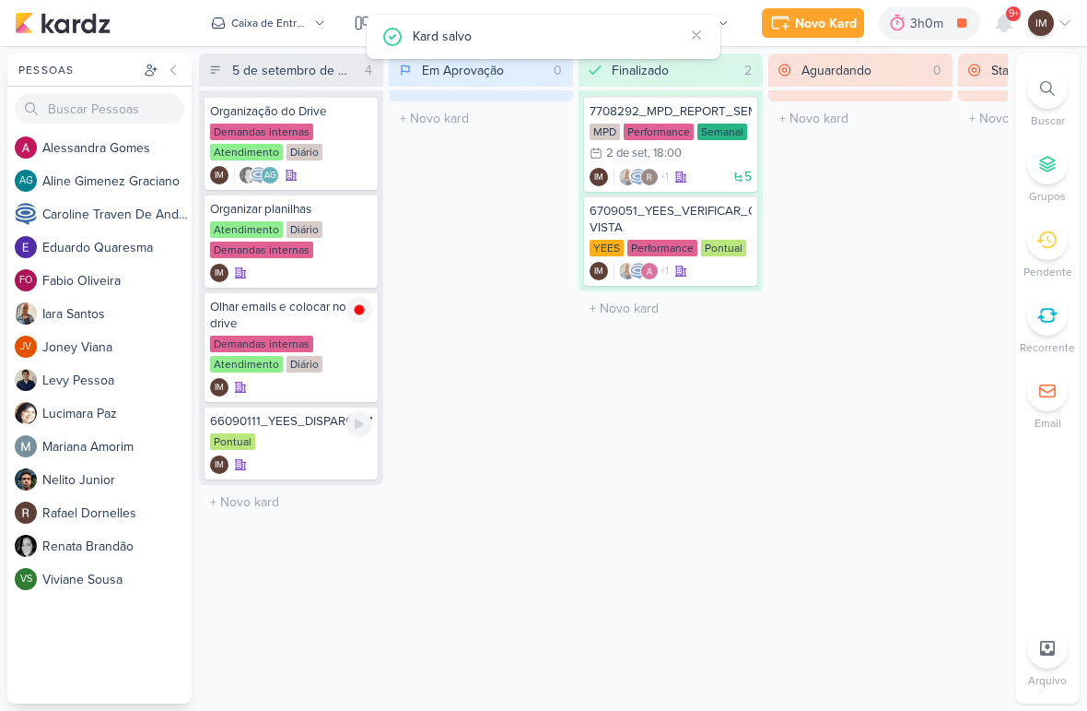
click at [309, 459] on div "IM" at bounding box center [291, 464] width 162 height 18
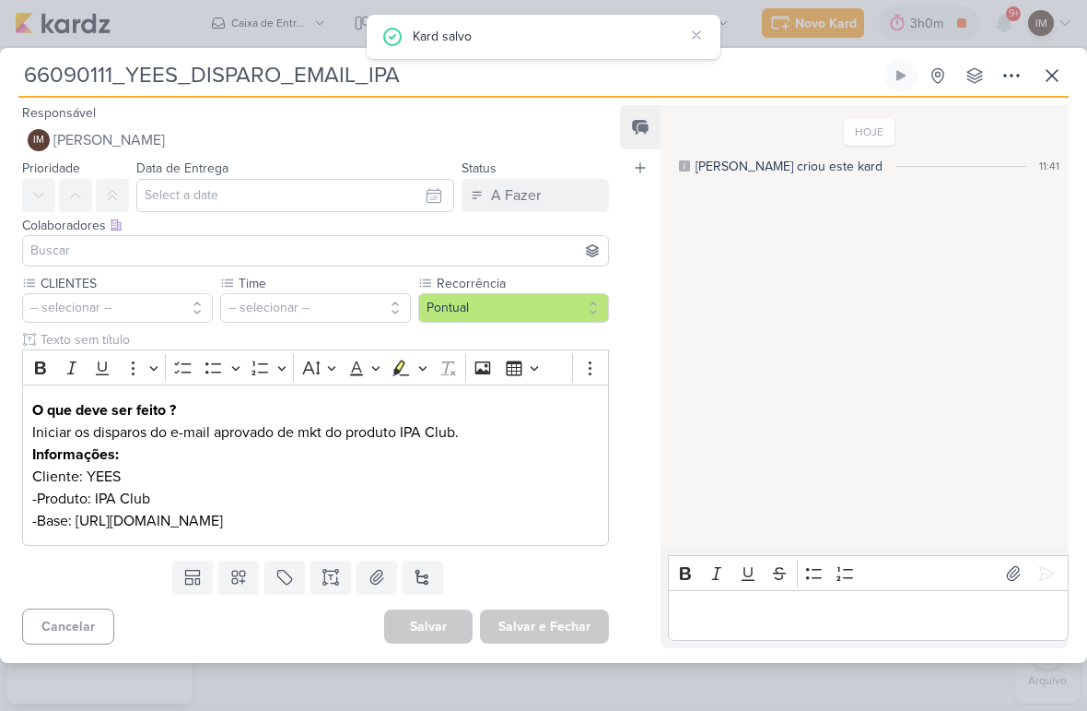
click at [417, 546] on div "O que deve ser feito ? Iniciar os disparos do e-mail aprovado de mkt do produto…" at bounding box center [315, 464] width 587 height 161
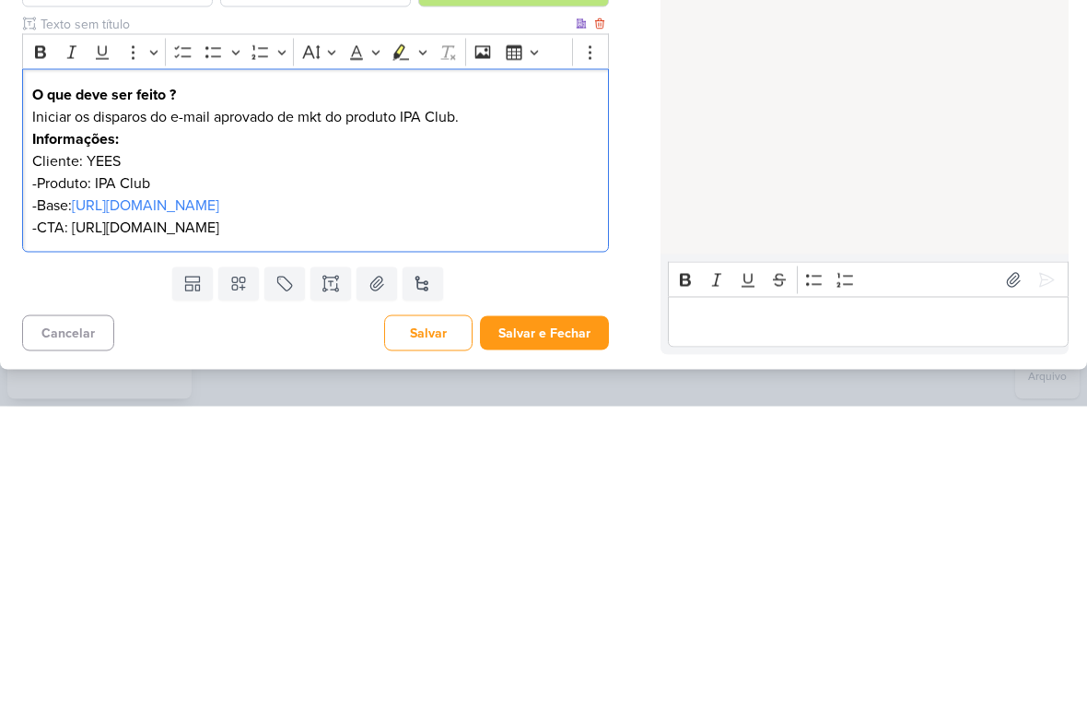
scroll to position [26, 0]
click at [72, 521] on p "-CTA: [URL][DOMAIN_NAME]" at bounding box center [315, 532] width 567 height 22
click at [593, 521] on p "-CTA: [URL][DOMAIN_NAME]" at bounding box center [315, 532] width 567 height 22
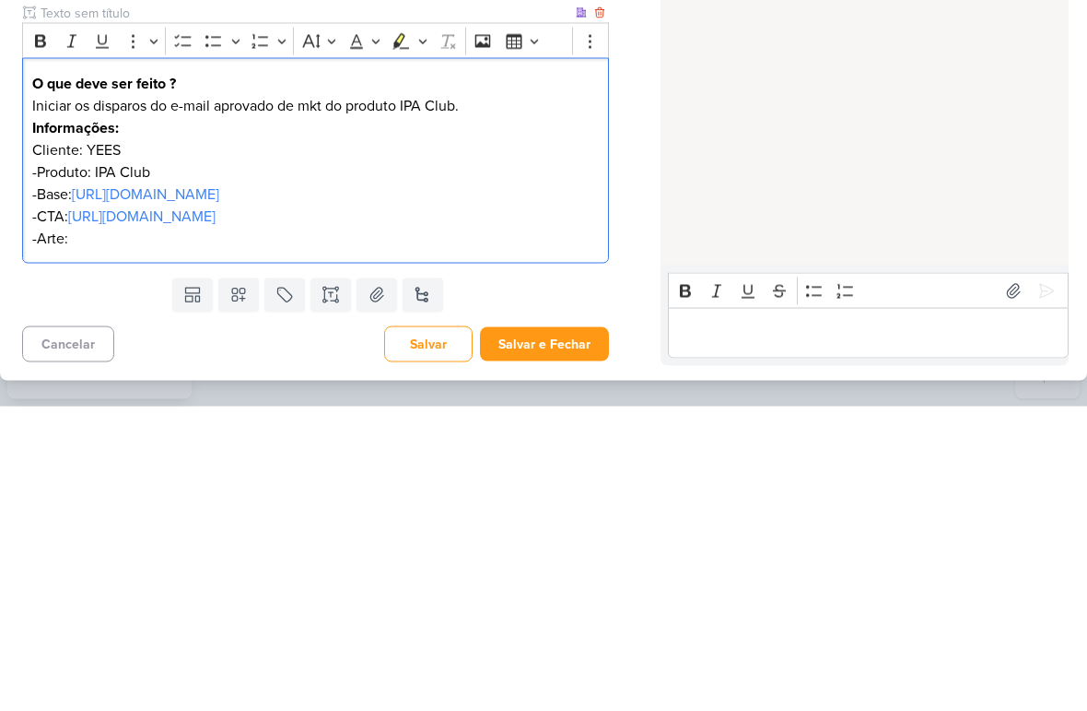
scroll to position [0, 0]
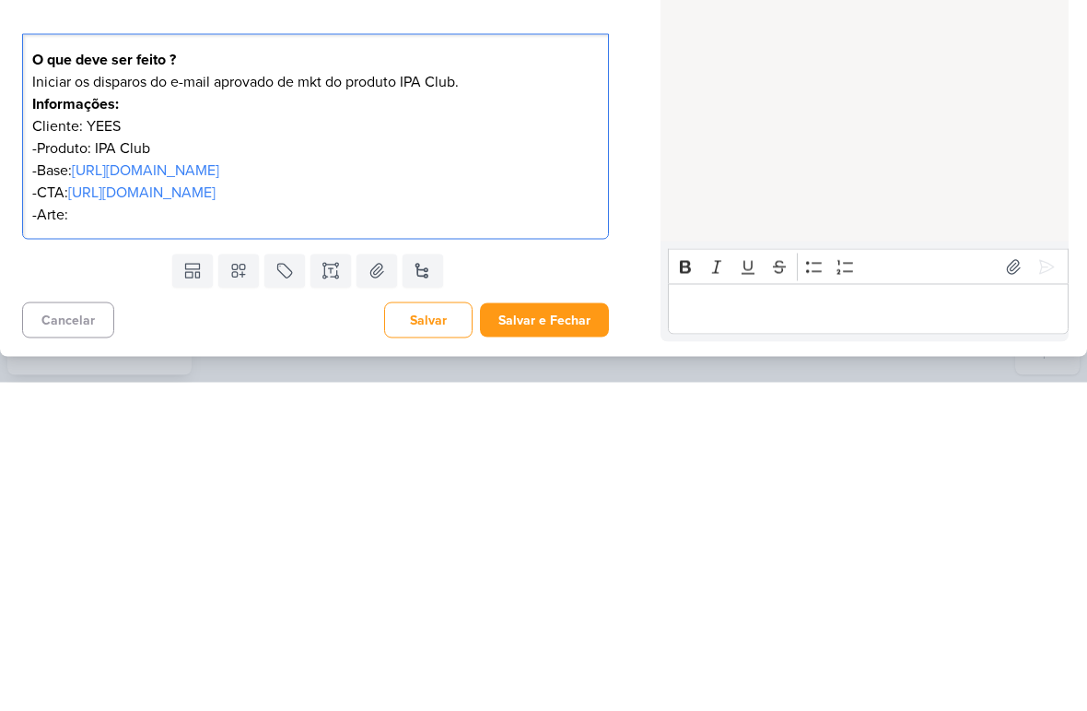
click at [92, 532] on p "-Arte:" at bounding box center [315, 543] width 567 height 22
click at [728, 570] on div "Rich Text Editor Bold Italic Underline Strikethrough Bulleted List Numbered Lis…" at bounding box center [865, 620] width 408 height 100
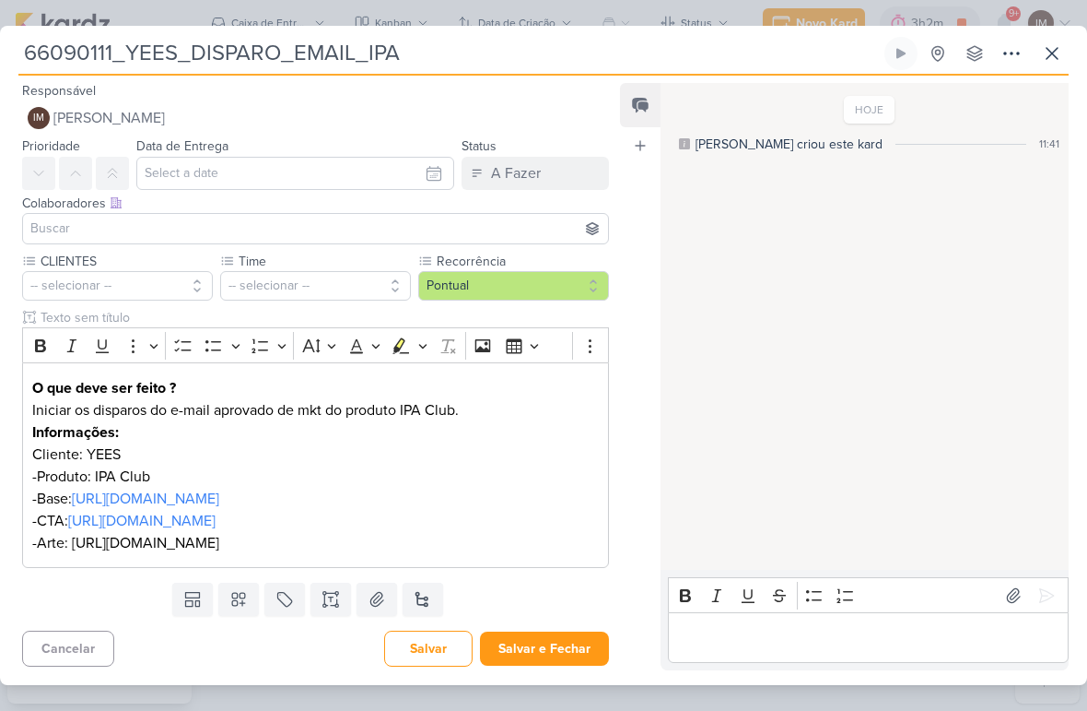
click at [601, 568] on div "O que deve ser feito ? Iniciar os disparos do e-mail aprovado de mkt do produto…" at bounding box center [315, 465] width 587 height 206
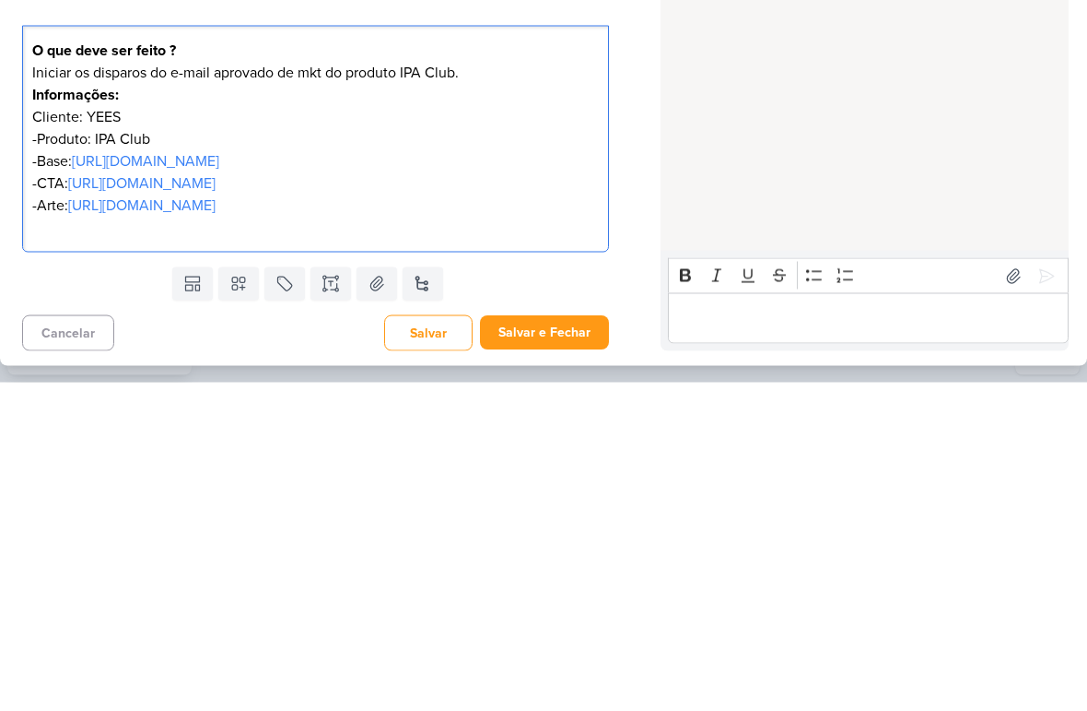
click at [687, 190] on div "HOJE Isabella criou este kard 11:41" at bounding box center [864, 327] width 406 height 503
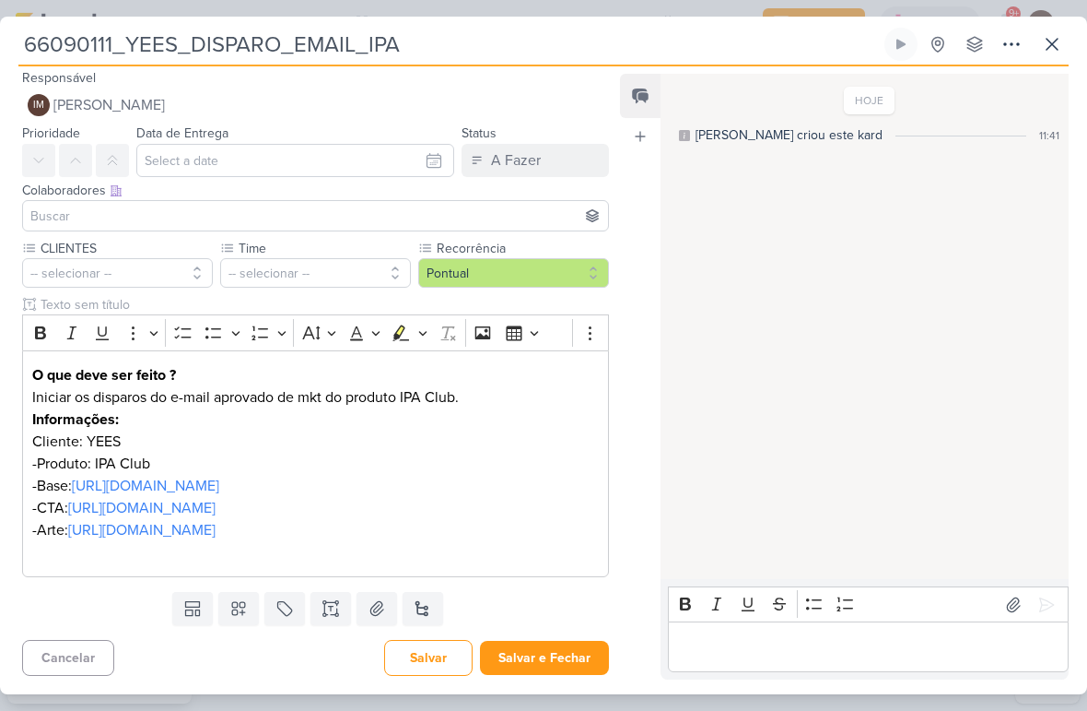
scroll to position [70, 0]
click at [345, 258] on button "-- selecionar --" at bounding box center [315, 272] width 191 height 29
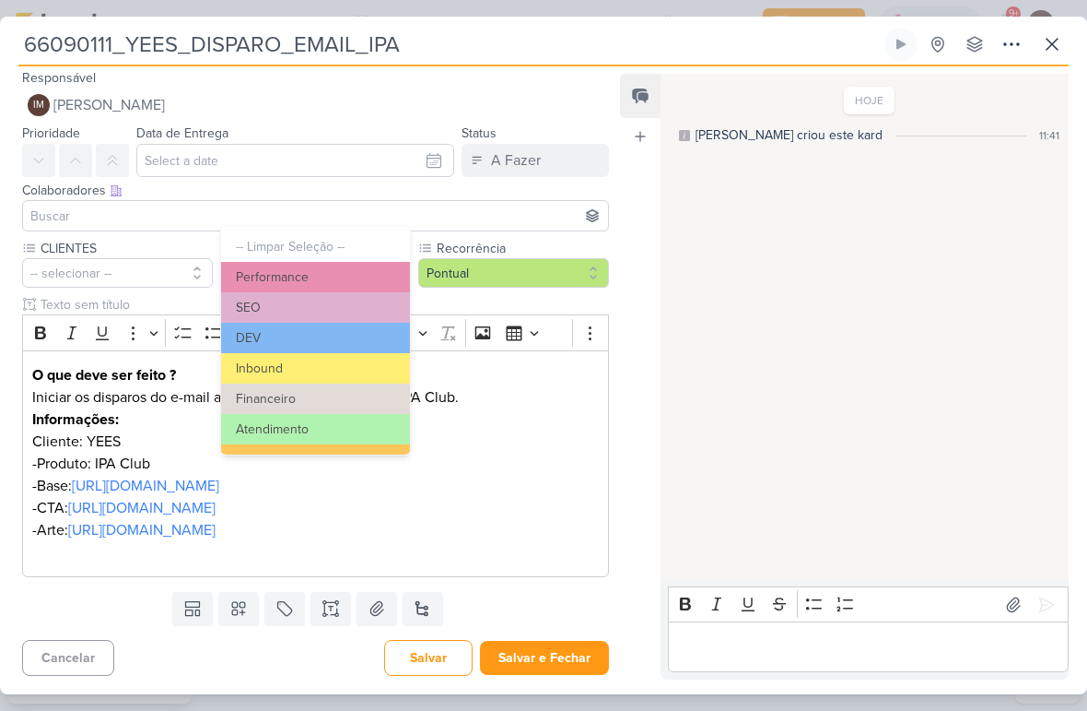
click at [345, 362] on button "Inbound" at bounding box center [315, 368] width 189 height 30
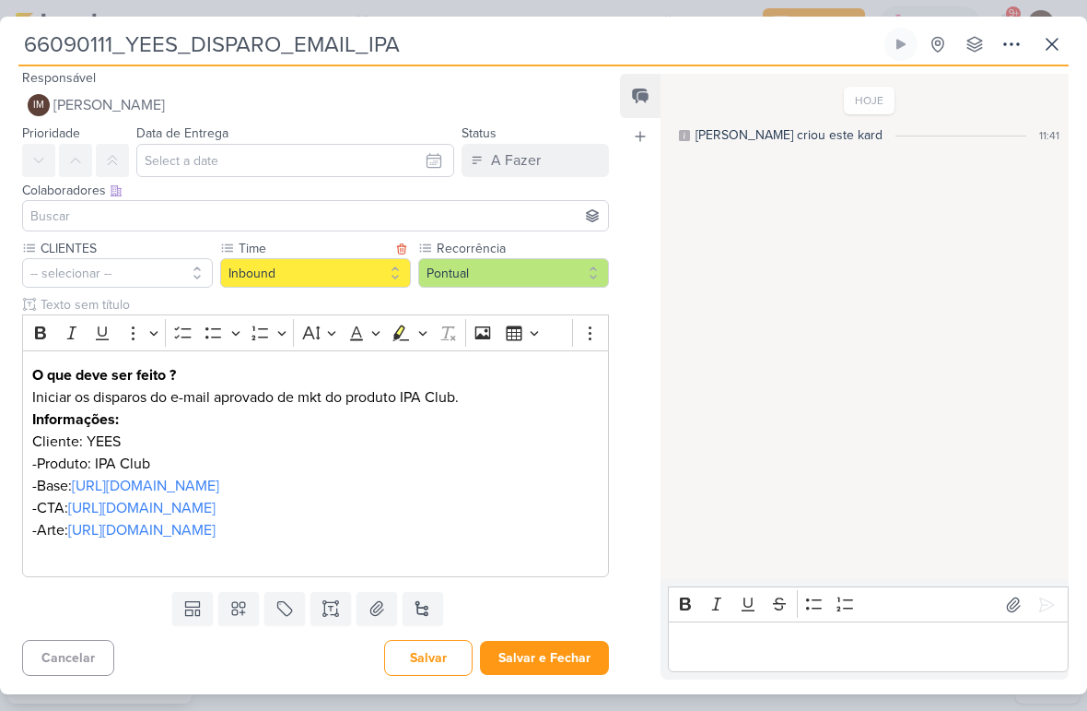
click at [176, 258] on button "-- selecionar --" at bounding box center [117, 272] width 191 height 29
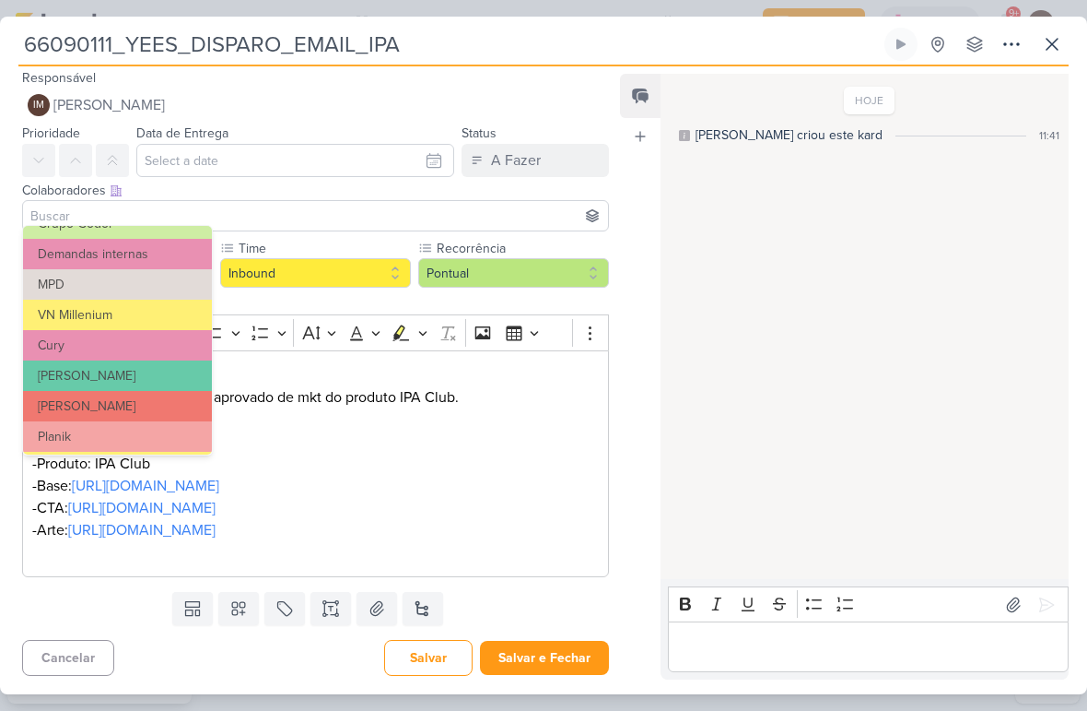
scroll to position [178, 0]
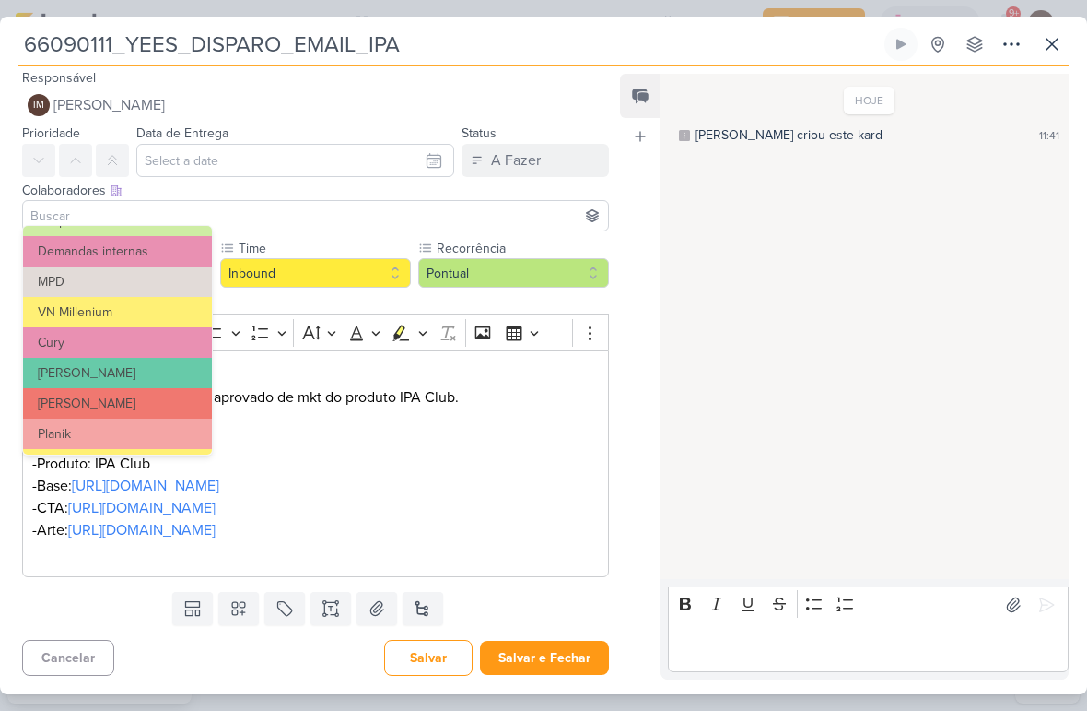
click at [153, 313] on button "VN Millenium" at bounding box center [117, 312] width 189 height 30
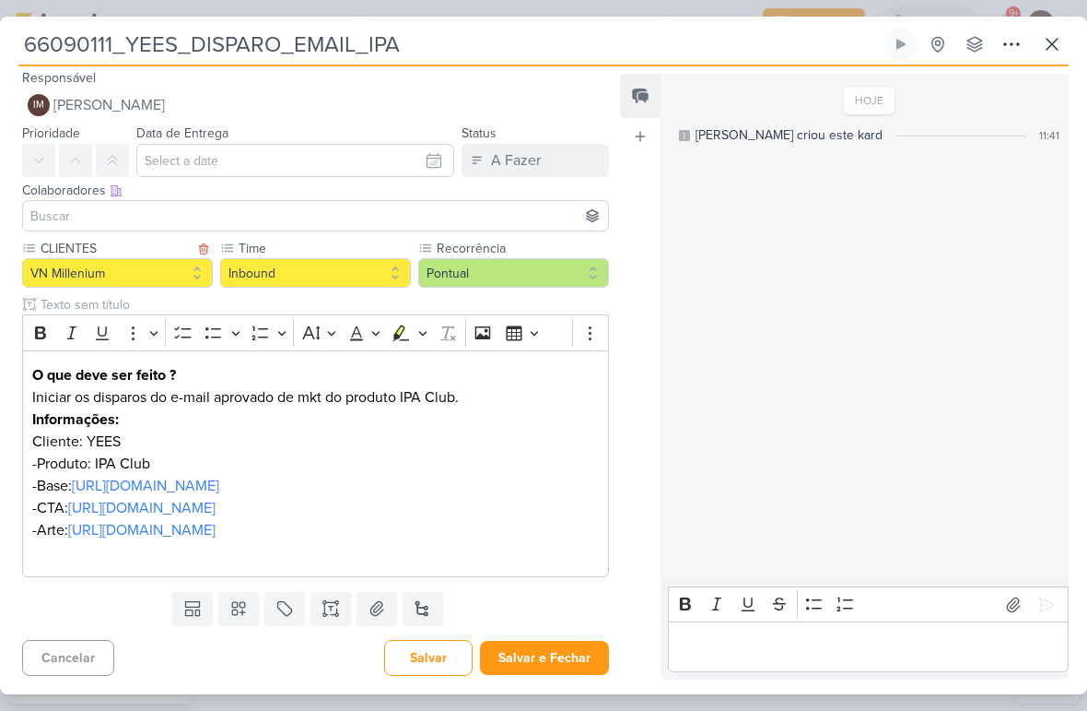
click at [194, 605] on icon at bounding box center [192, 608] width 18 height 18
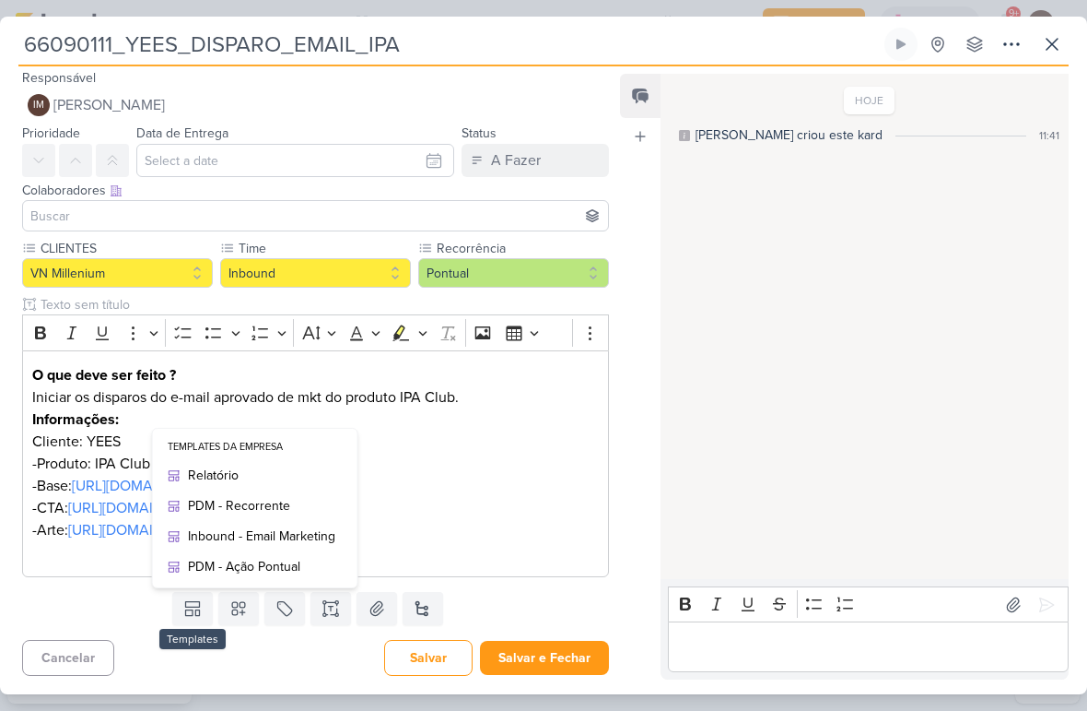
click at [318, 531] on div "Inbound - Email Marketing" at bounding box center [261, 535] width 147 height 19
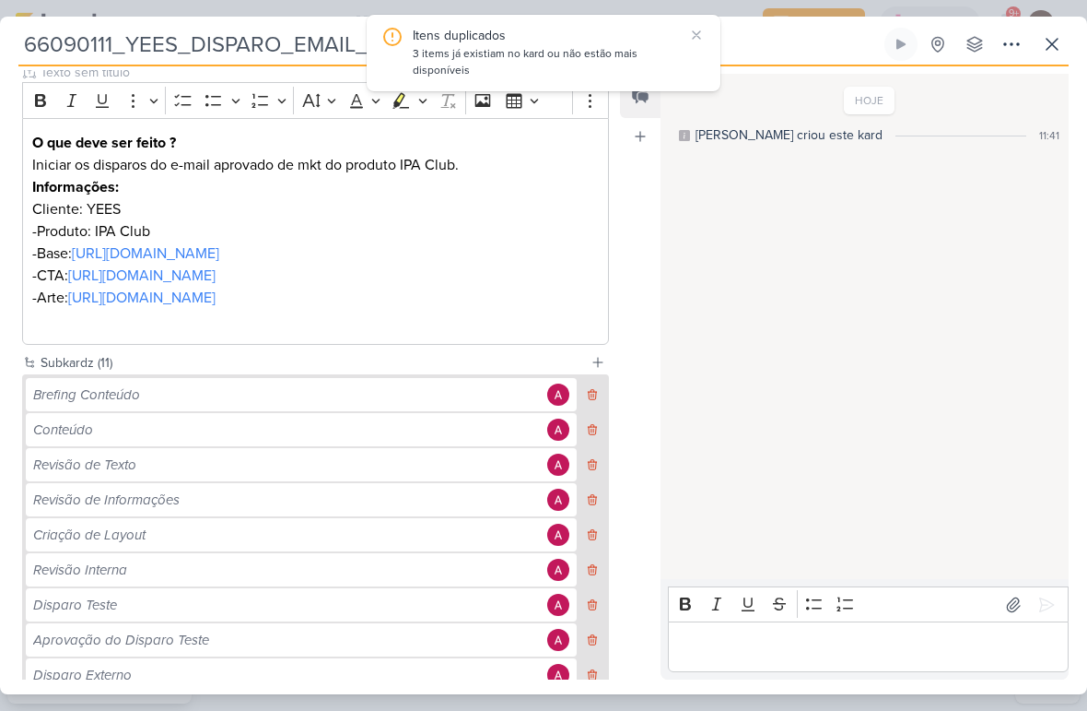
scroll to position [328, 0]
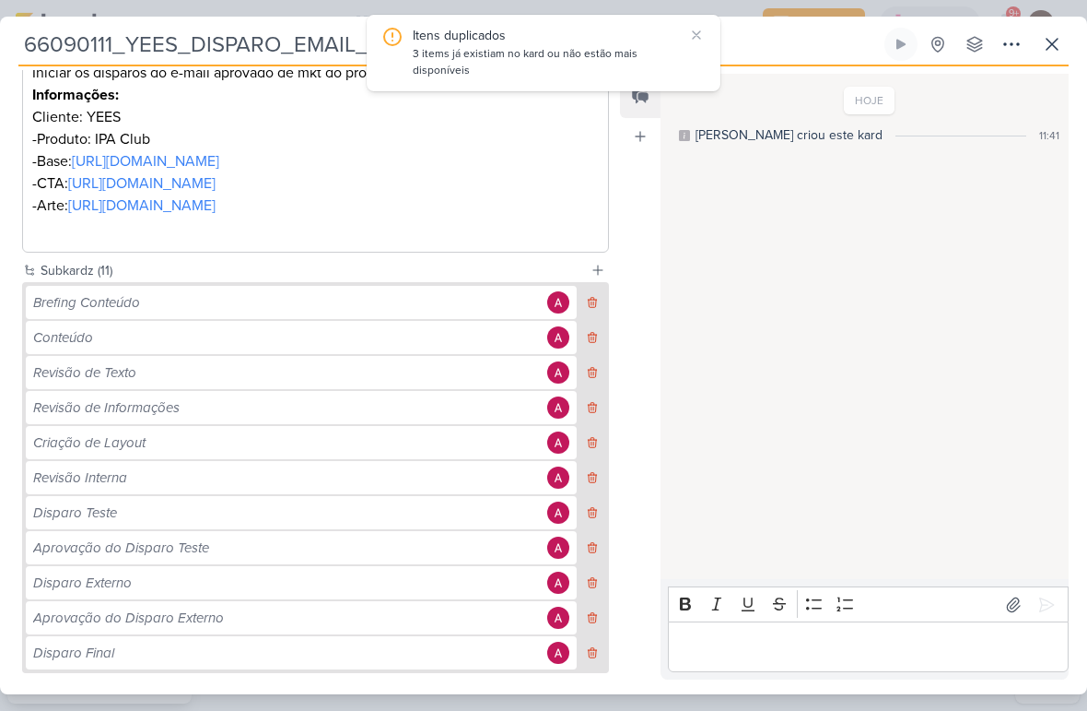
click at [592, 309] on icon at bounding box center [592, 302] width 13 height 13
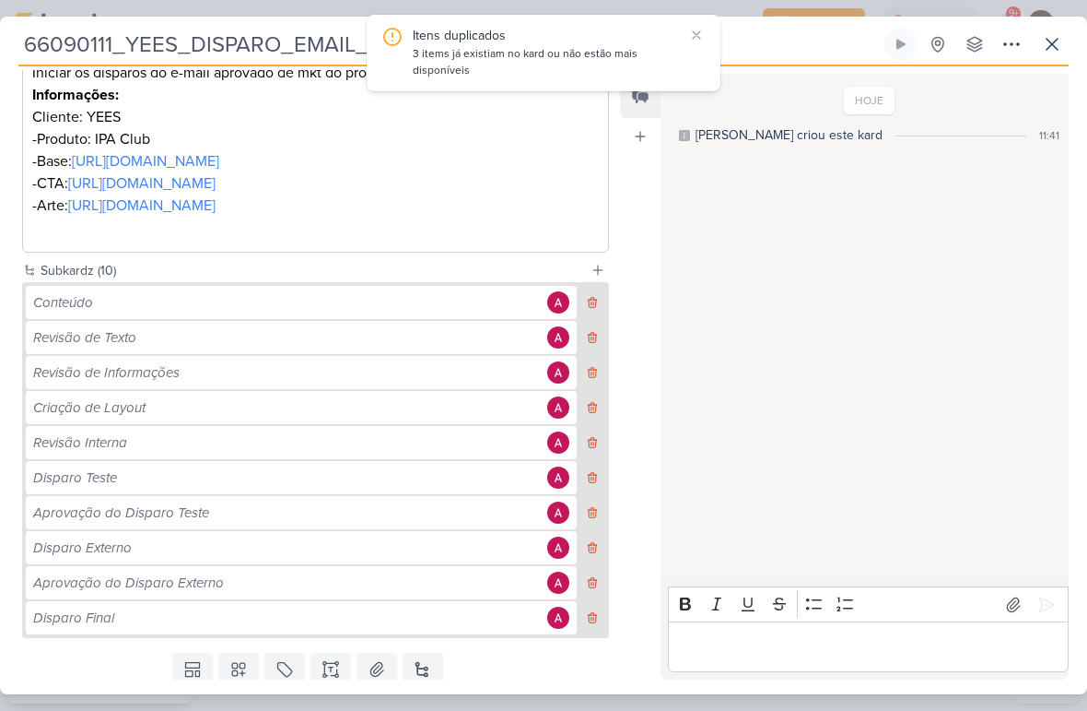
click at [592, 308] on icon at bounding box center [593, 303] width 8 height 10
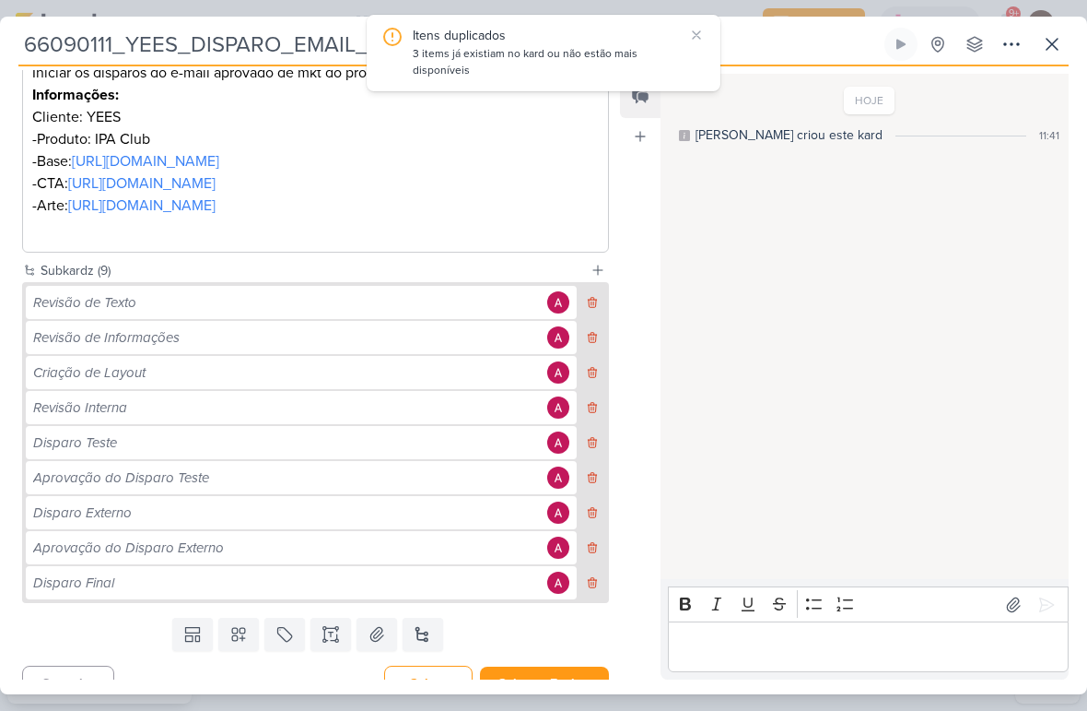
click at [593, 309] on icon at bounding box center [592, 302] width 13 height 13
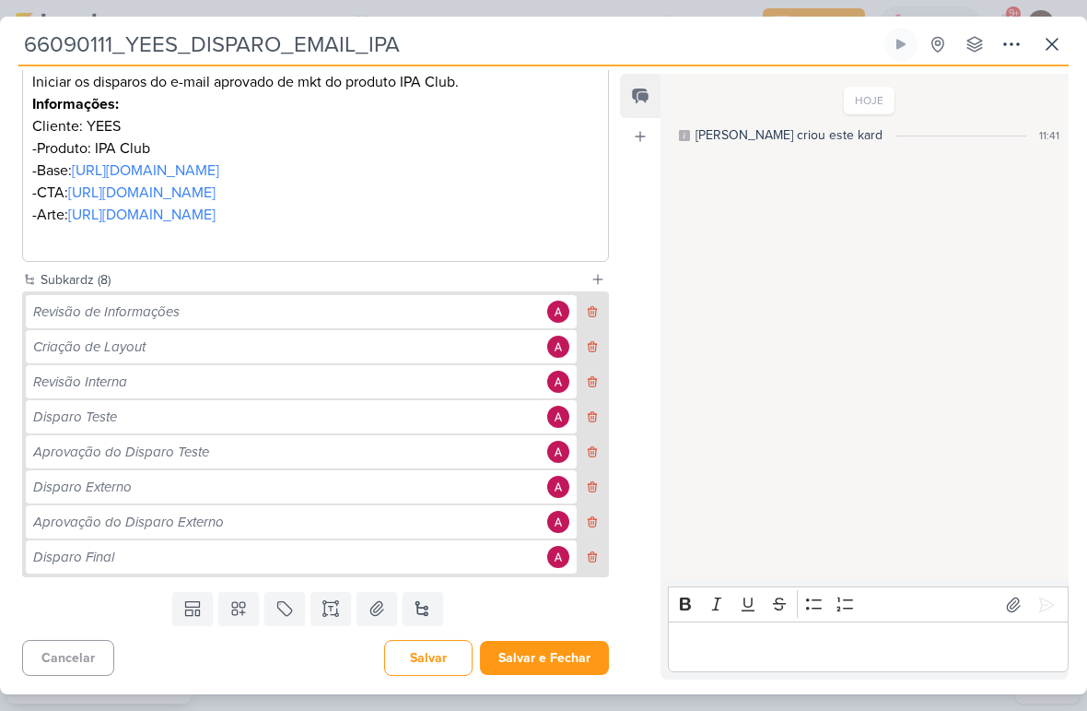
click at [593, 318] on icon at bounding box center [592, 311] width 13 height 13
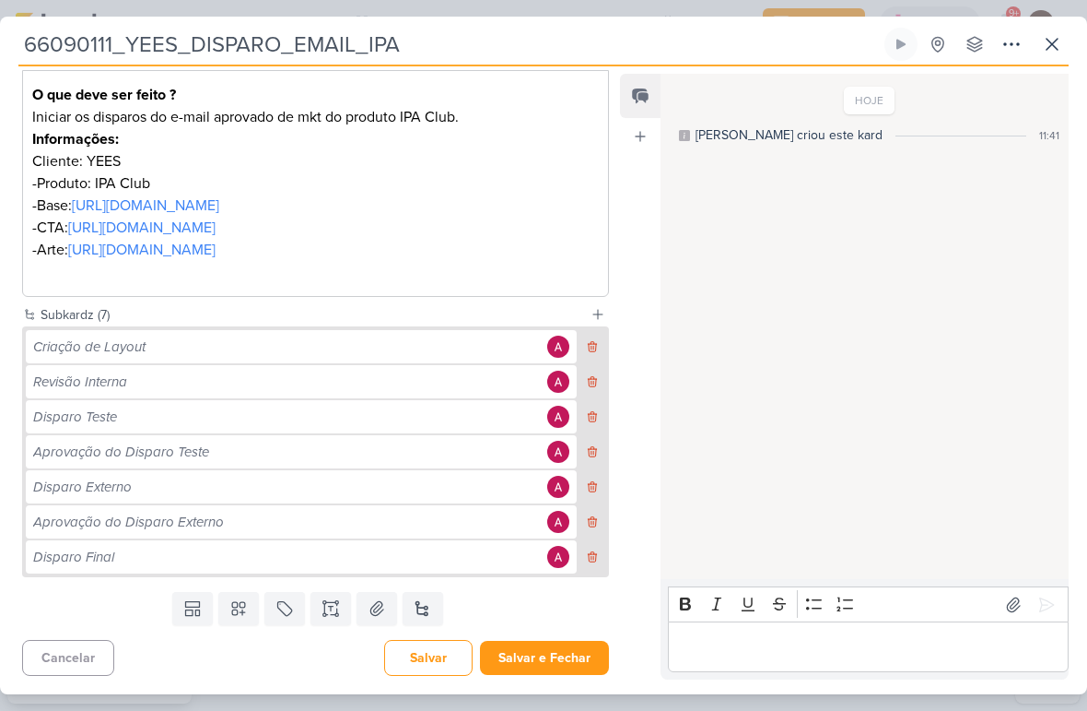
click at [589, 353] on icon at bounding box center [592, 346] width 13 height 13
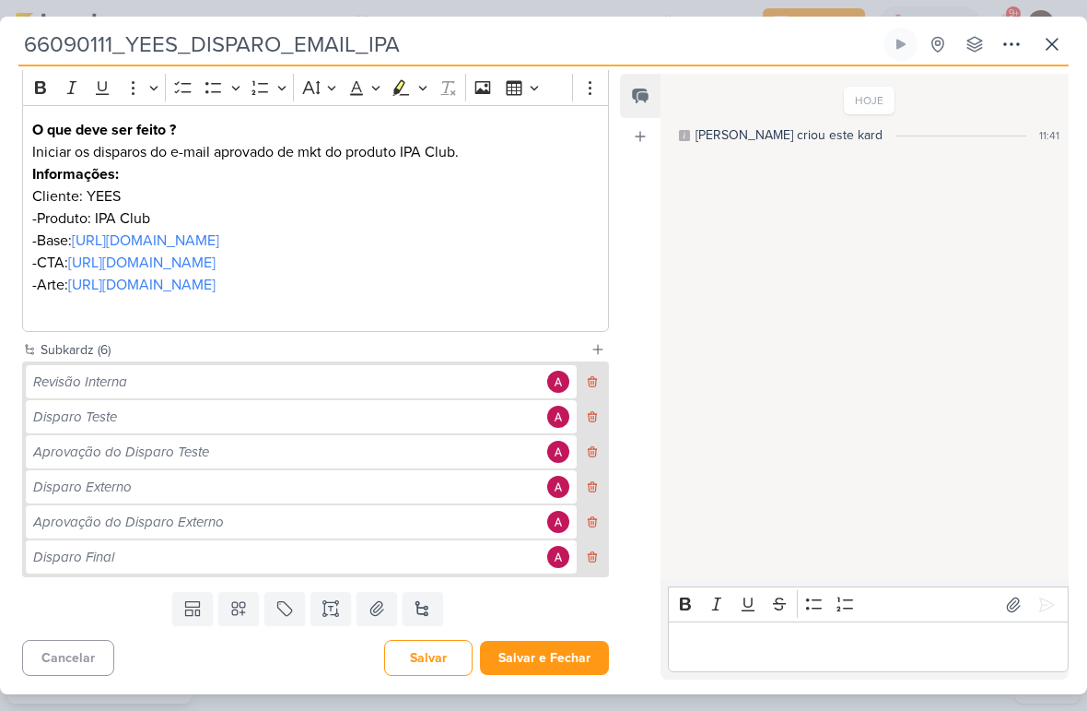
scroll to position [315, 0]
click at [593, 376] on icon at bounding box center [592, 381] width 13 height 13
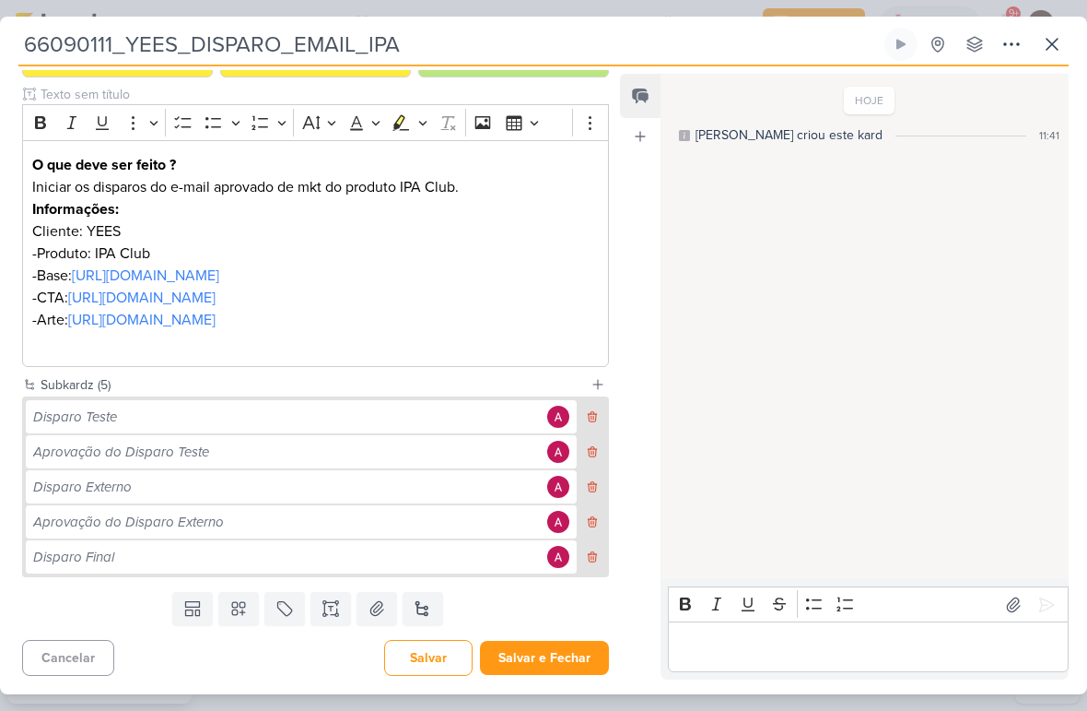
click at [599, 486] on icon at bounding box center [592, 486] width 13 height 13
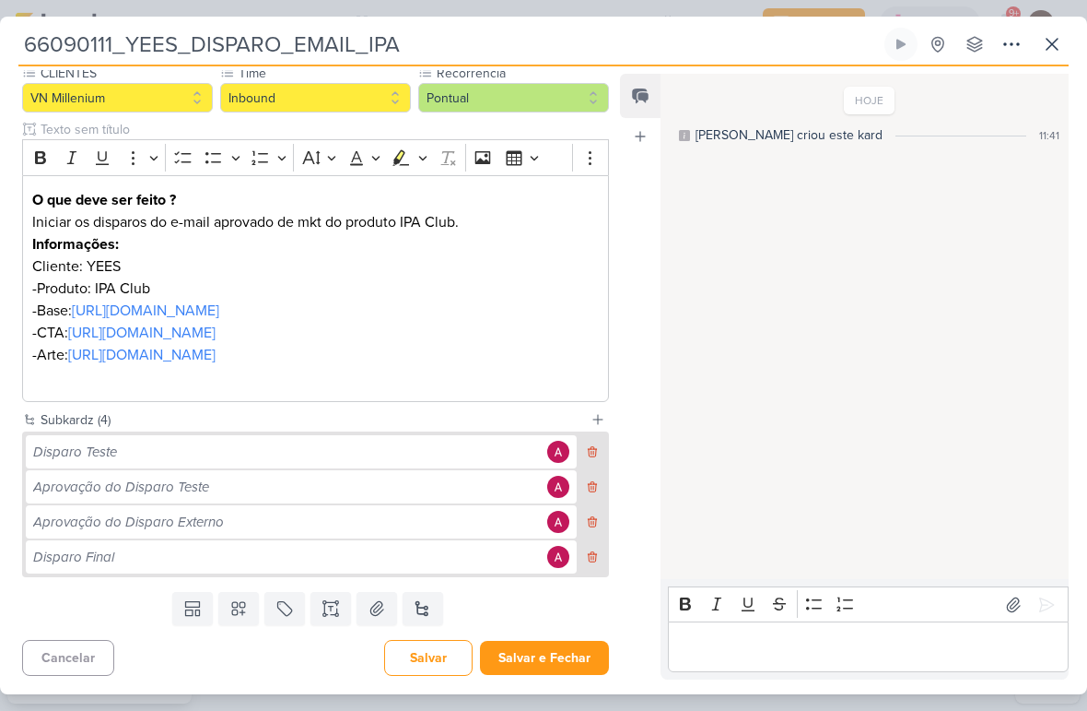
scroll to position [245, 0]
click at [594, 519] on icon at bounding box center [593, 522] width 8 height 10
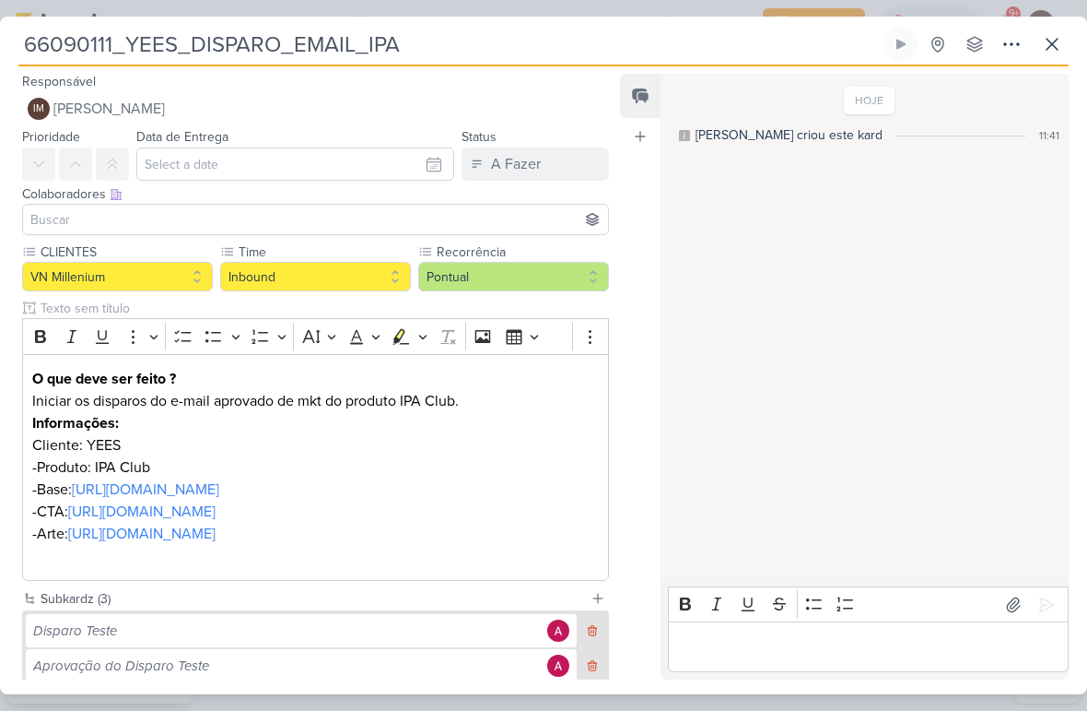
scroll to position [0, 0]
click at [423, 166] on input "text" at bounding box center [295, 163] width 318 height 33
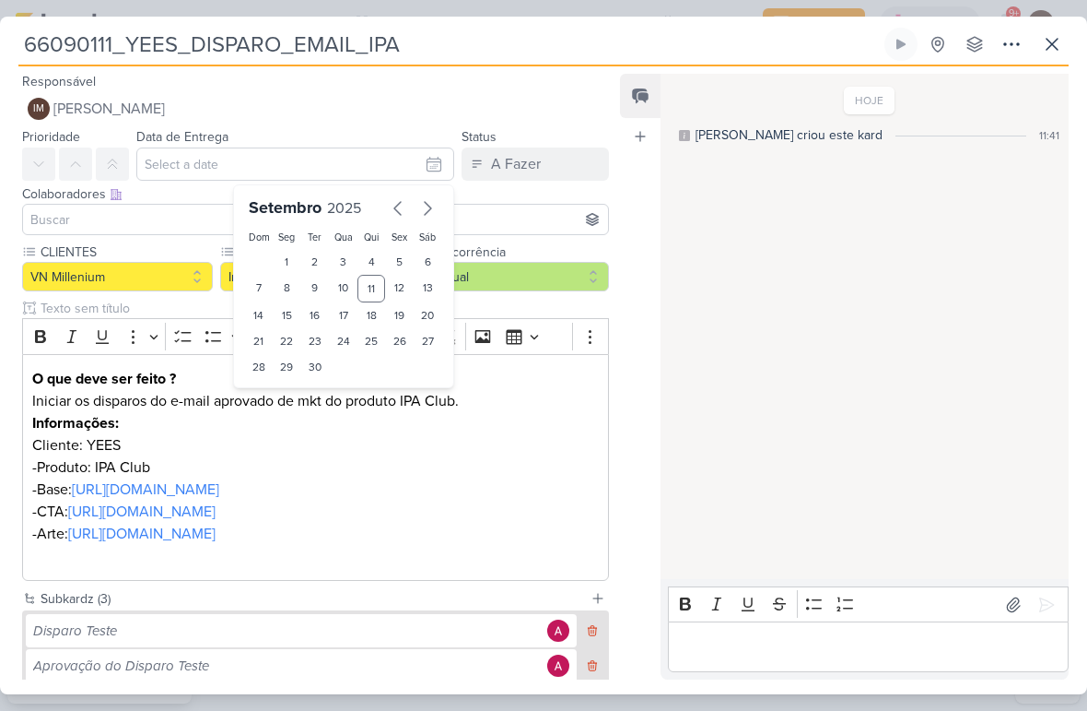
click at [295, 319] on div "15" at bounding box center [287, 315] width 29 height 26
type input "15 de setembro de 2025 às 23:59"
click at [292, 405] on select "00 01 02 03 04 05 06 07 08 09 10 11 12 13 14 15 16 17 18 19 20 21 22 23" at bounding box center [288, 398] width 26 height 22
select select "18"
type input "15 de setembro de 2025 às 18:59"
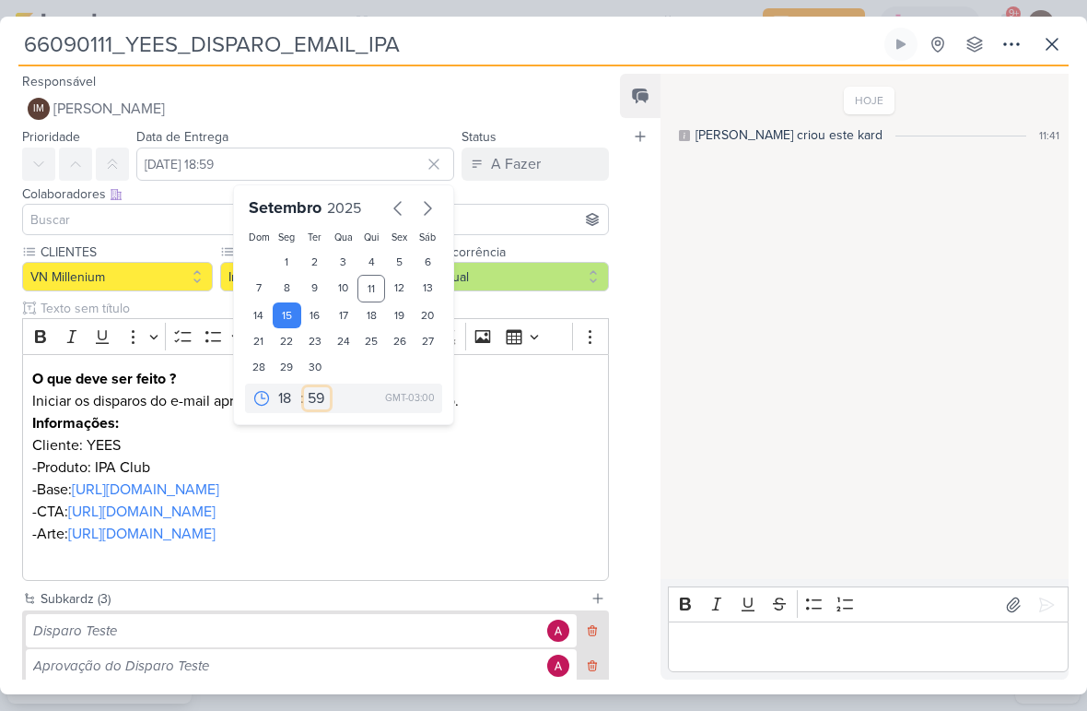
click at [320, 397] on select "00 05 10 15 20 25 30 35 40 45 50 55 59" at bounding box center [317, 398] width 26 height 22
select select "0"
type input "[DATE] 18:00"
click at [545, 403] on p "Iniciar os disparos do e-mail aprovado de mkt do produto IPA Club." at bounding box center [315, 401] width 567 height 22
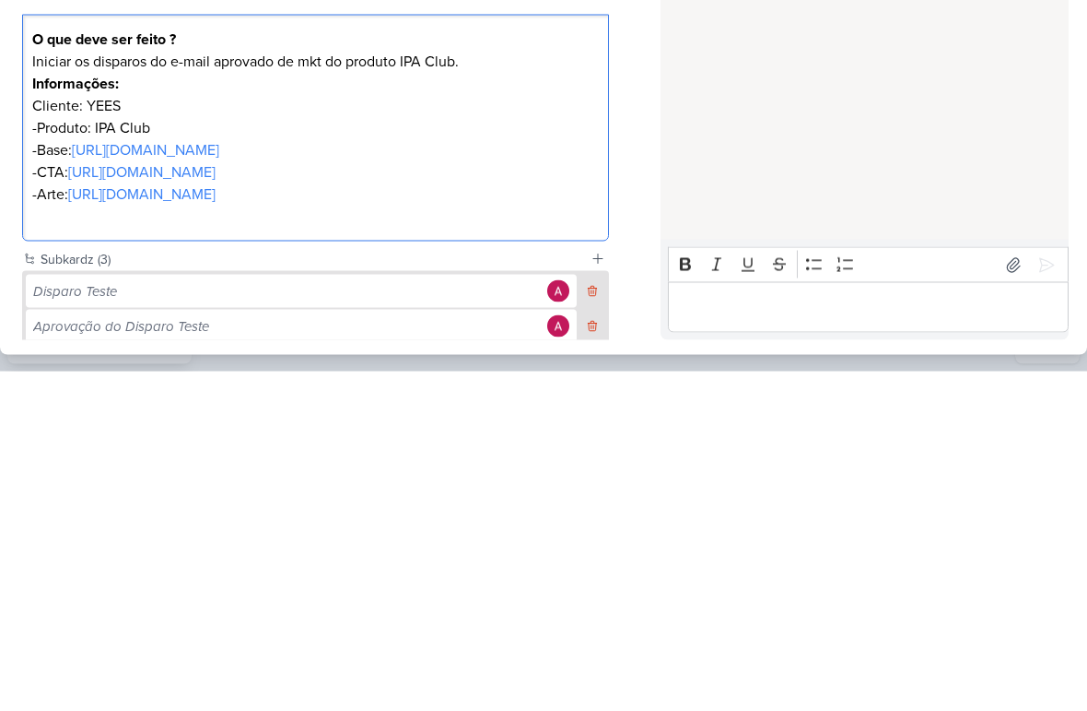
click at [633, 228] on div "Feed Atrelar email Solte o email para atrelar ao kard" at bounding box center [640, 376] width 41 height 605
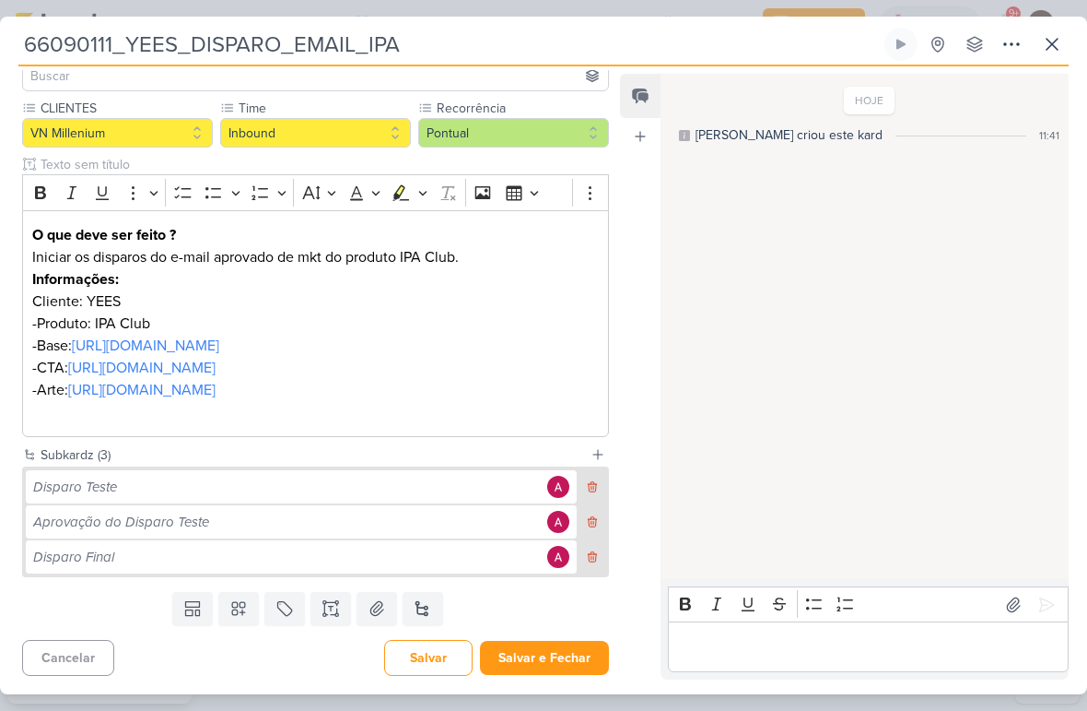
scroll to position [210, 0]
click at [432, 476] on div "Disparo Teste" at bounding box center [301, 486] width 551 height 33
click at [448, 484] on div "Disparo Teste" at bounding box center [287, 486] width 509 height 21
click at [574, 657] on button "Salvar e Fechar" at bounding box center [544, 657] width 129 height 34
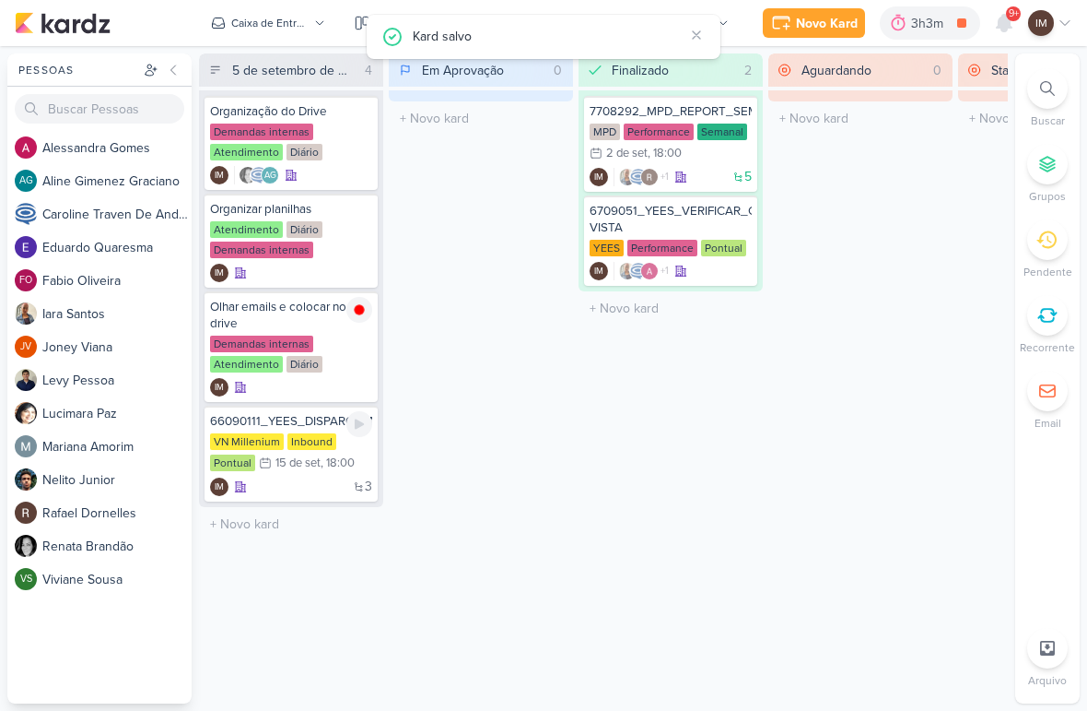
click at [307, 485] on div "3 IM" at bounding box center [291, 486] width 162 height 18
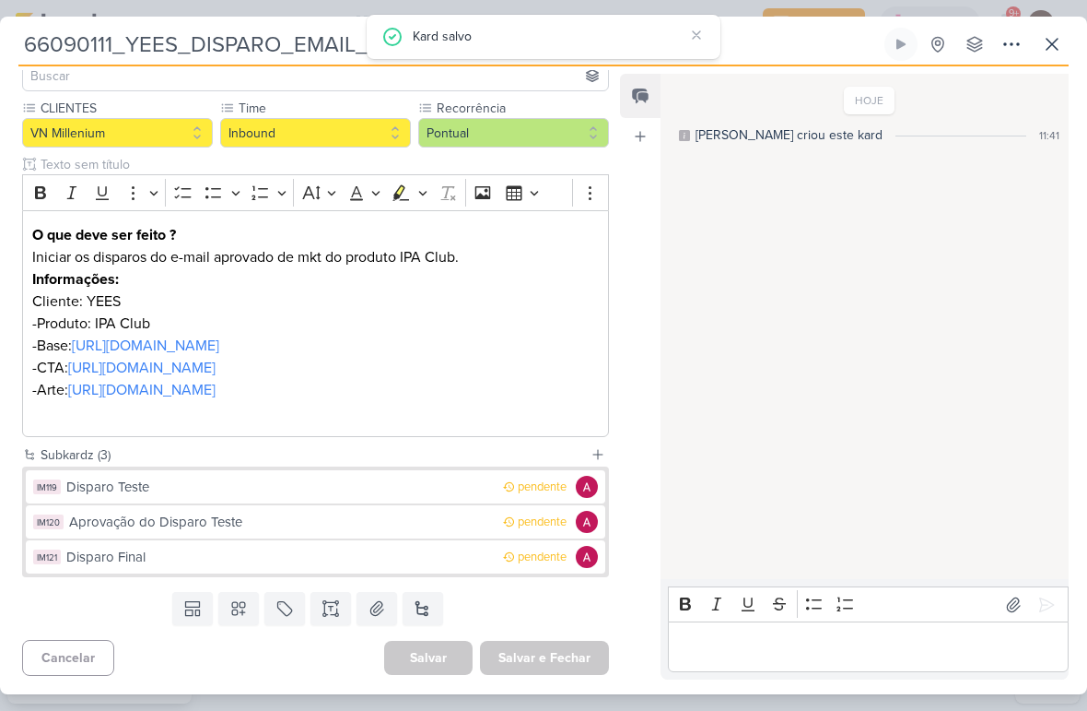
click at [1005, 51] on icon at bounding box center [1012, 44] width 22 height 22
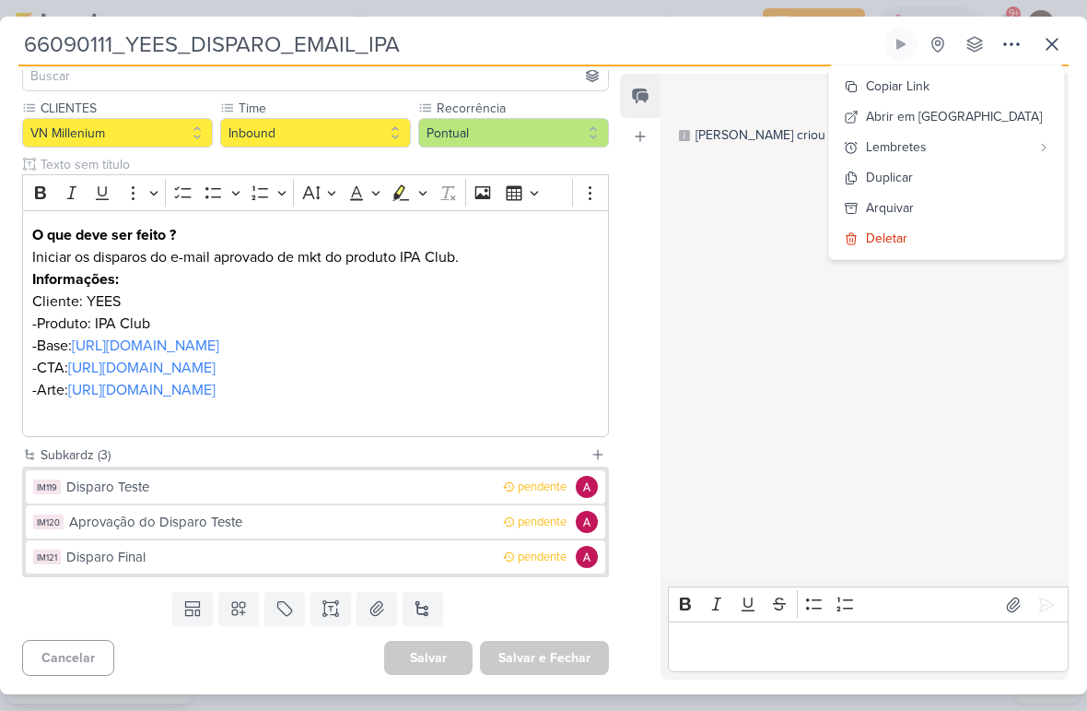
click at [1002, 83] on button "Copiar Link" at bounding box center [946, 86] width 235 height 30
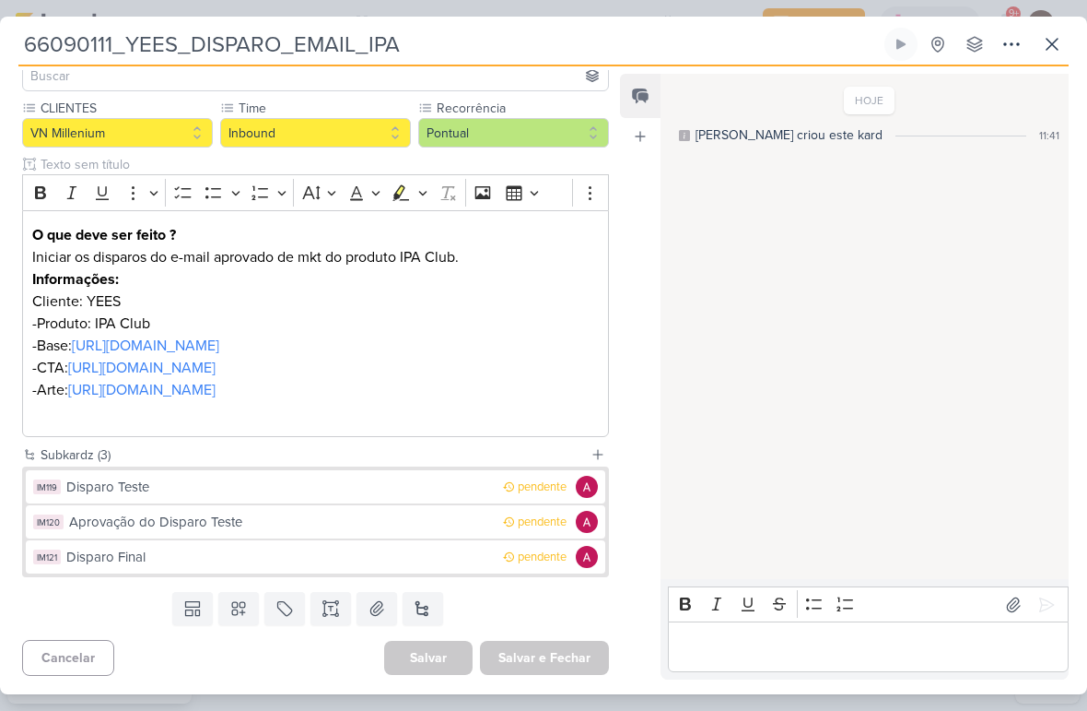
scroll to position [210, 0]
click at [587, 487] on img at bounding box center [587, 487] width 22 height 22
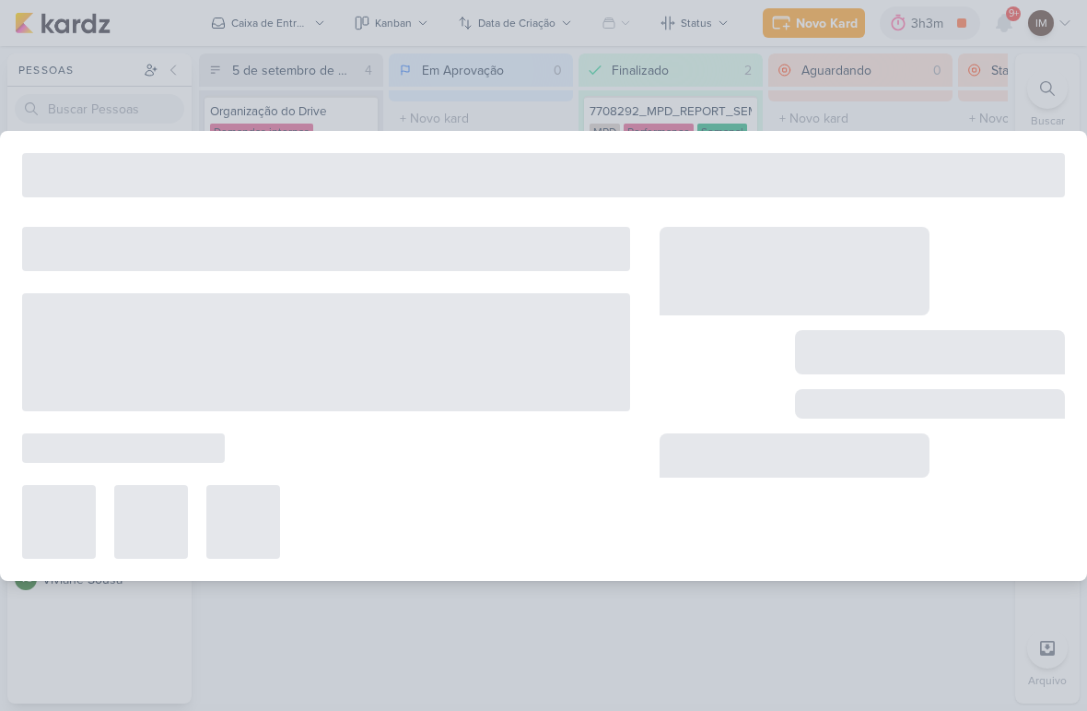
type input "Disparo Teste"
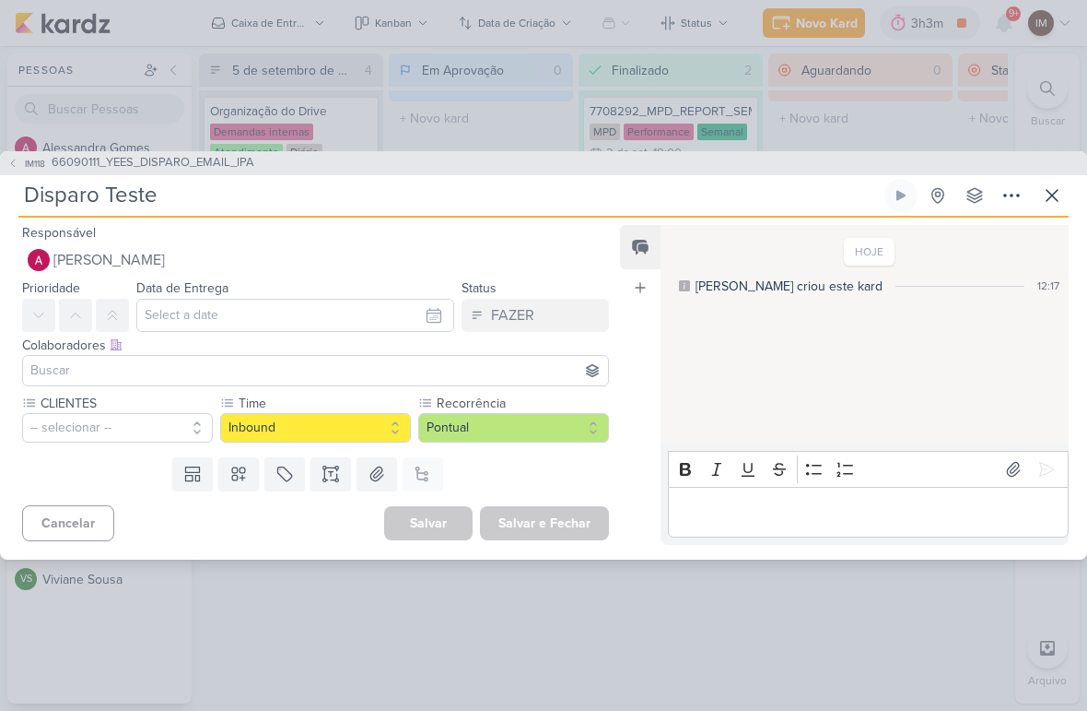
click at [1056, 186] on icon at bounding box center [1052, 195] width 22 height 22
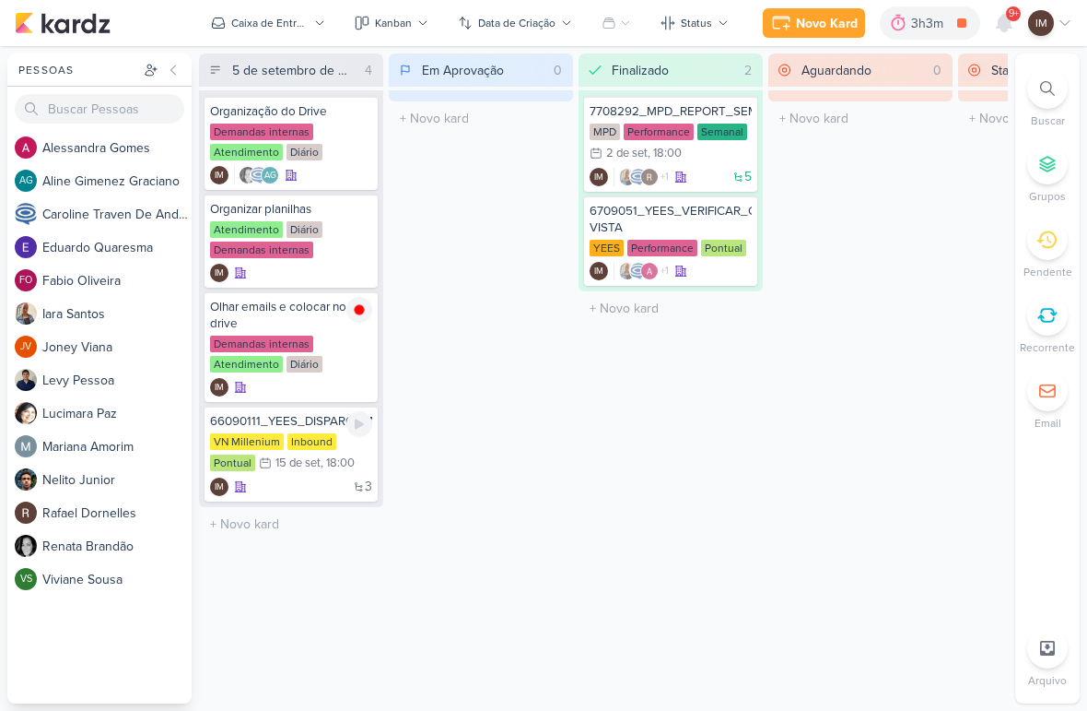
click at [302, 487] on div "3 IM" at bounding box center [291, 486] width 162 height 18
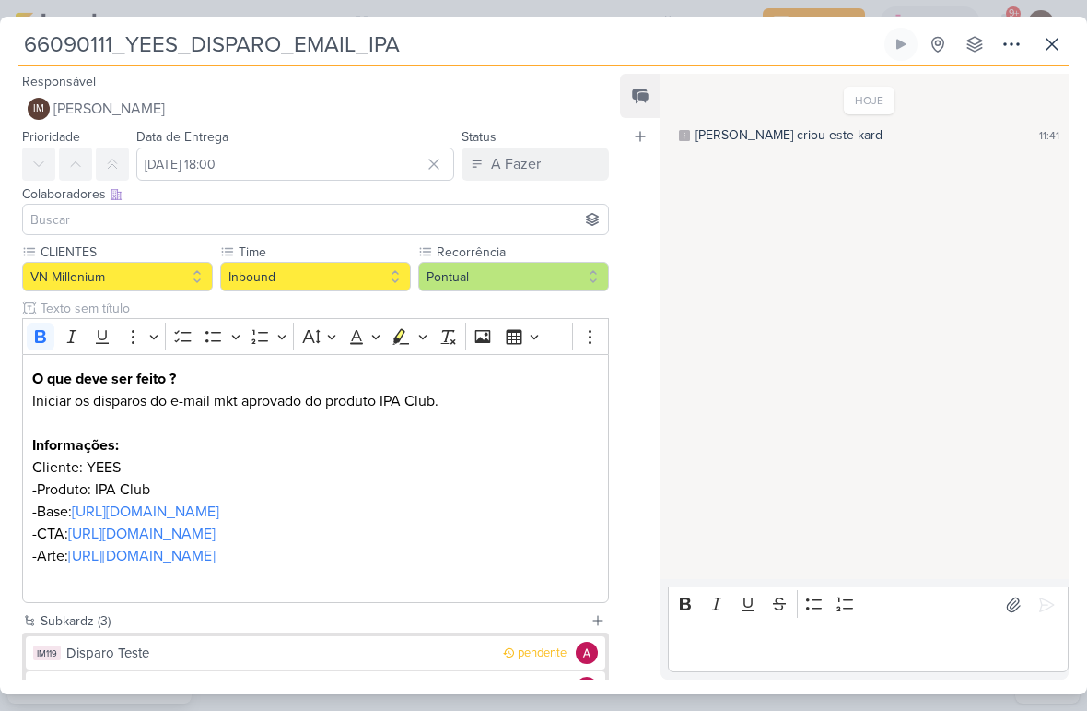
click at [36, 375] on strong "O que deve ser feito ?" at bounding box center [104, 379] width 144 height 18
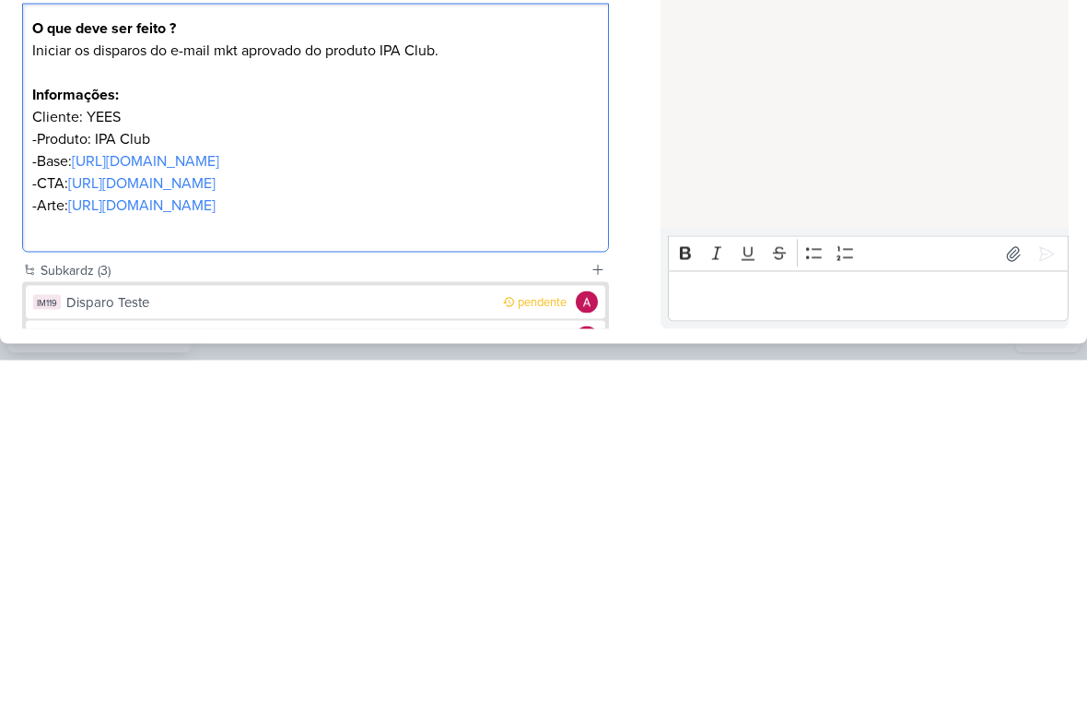
click at [49, 370] on strong "O que deve ser feito ?" at bounding box center [104, 379] width 144 height 18
click at [52, 370] on strong "O que deve ser feito ?" at bounding box center [104, 379] width 144 height 18
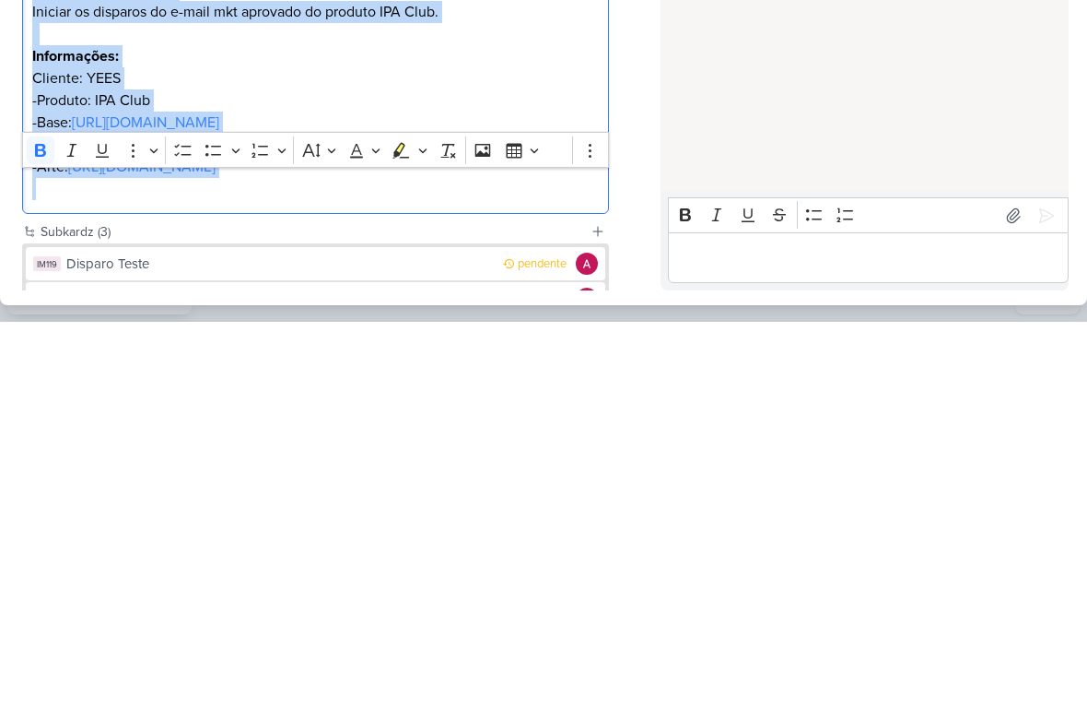
scroll to position [0, 0]
copy div "O que deve ser feito ? Iniciar os disparos do e-mail mkt aprovado do produto IP…"
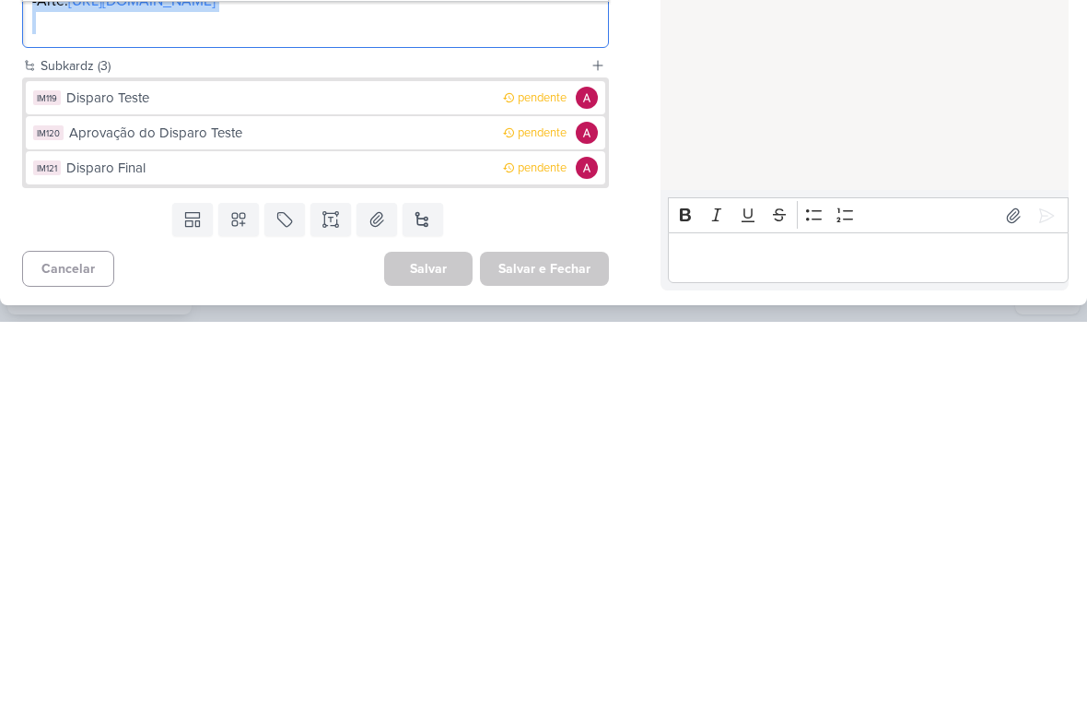
scroll to position [169, 0]
click at [417, 476] on div "Disparo Teste" at bounding box center [280, 486] width 428 height 21
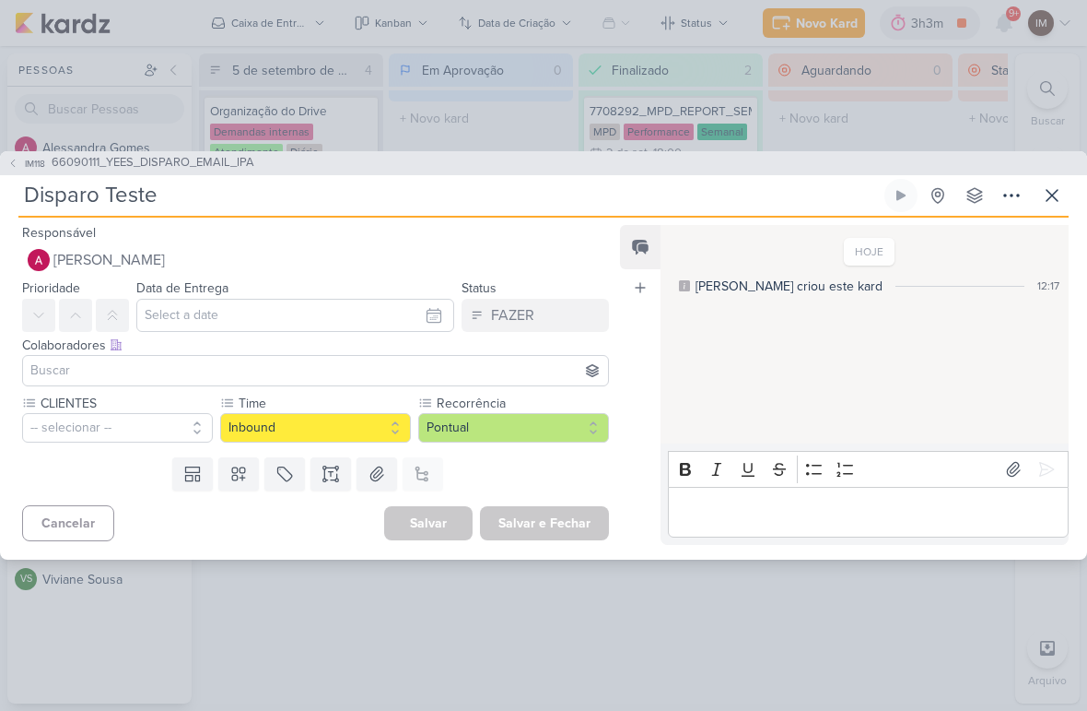
click at [1054, 194] on icon at bounding box center [1052, 195] width 11 height 11
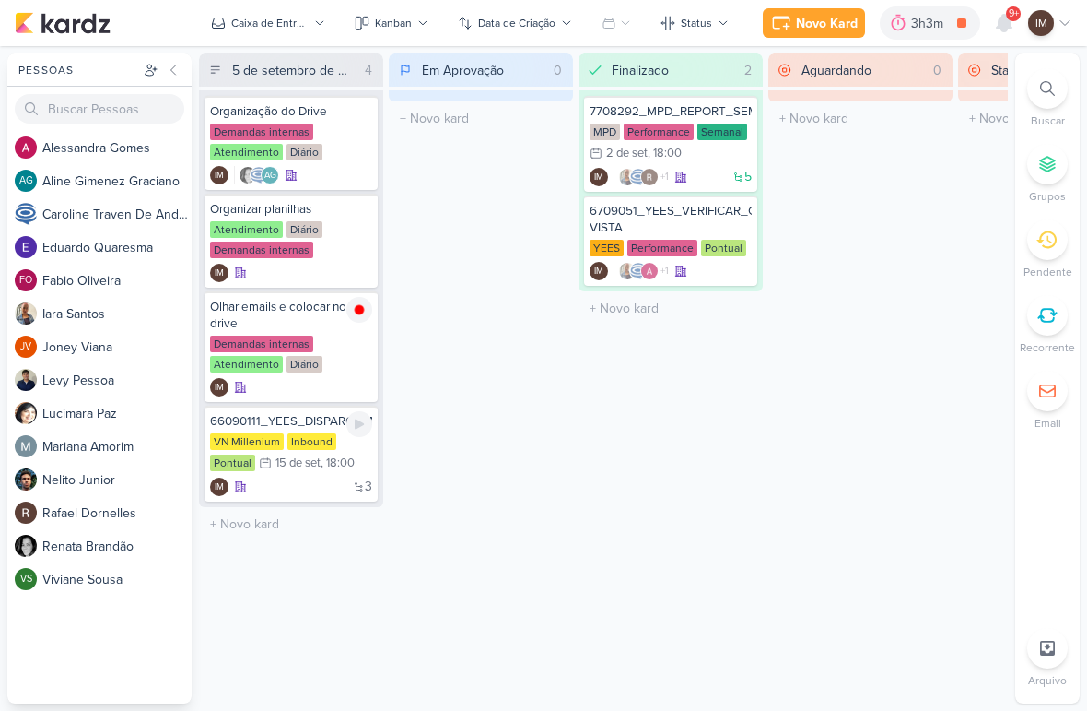
click at [323, 477] on div "3 IM" at bounding box center [291, 486] width 162 height 18
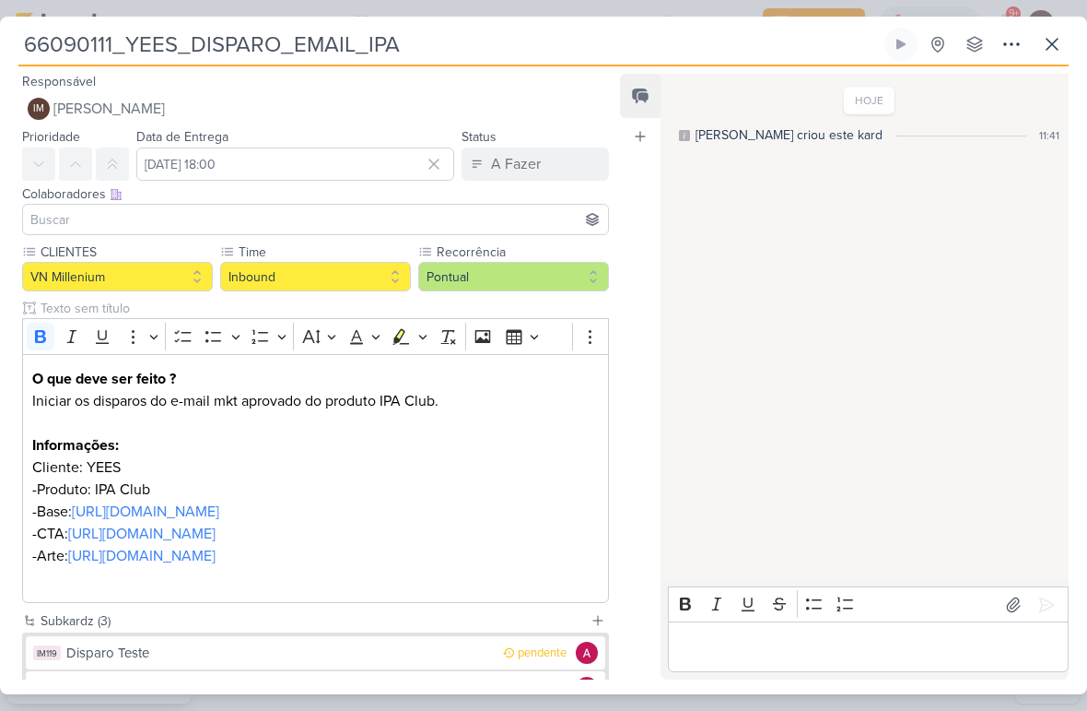
click at [322, 109] on button "IM Isabella Machado Guimarães" at bounding box center [315, 108] width 587 height 33
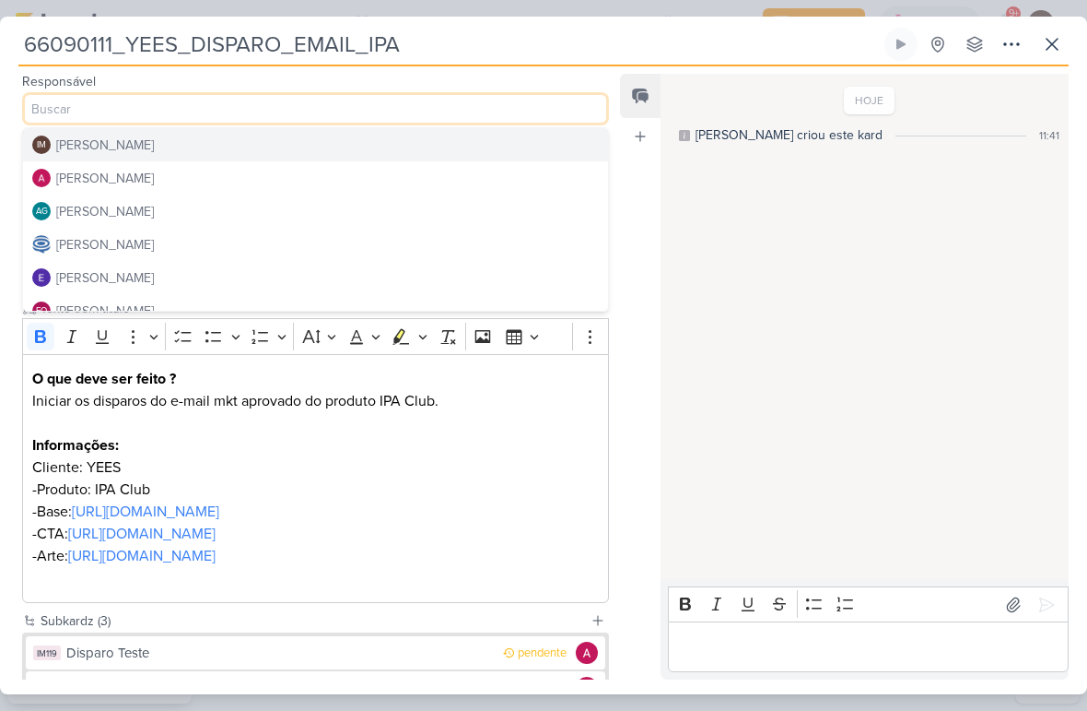
scroll to position [53, 0]
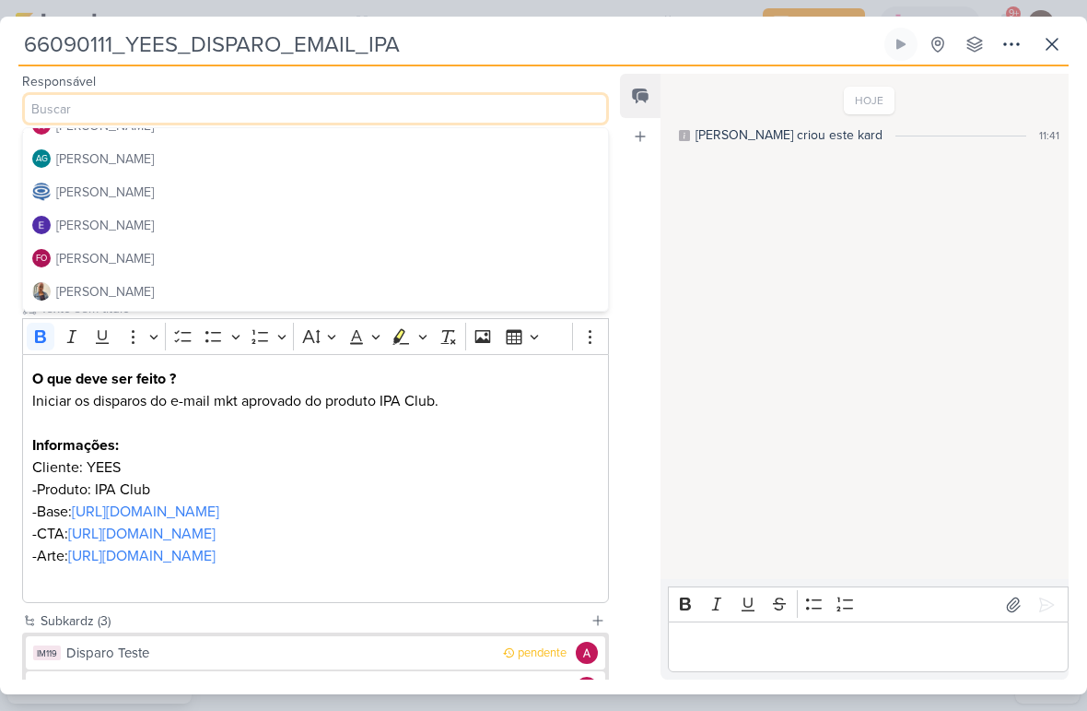
click at [310, 181] on button "[PERSON_NAME]" at bounding box center [315, 191] width 585 height 33
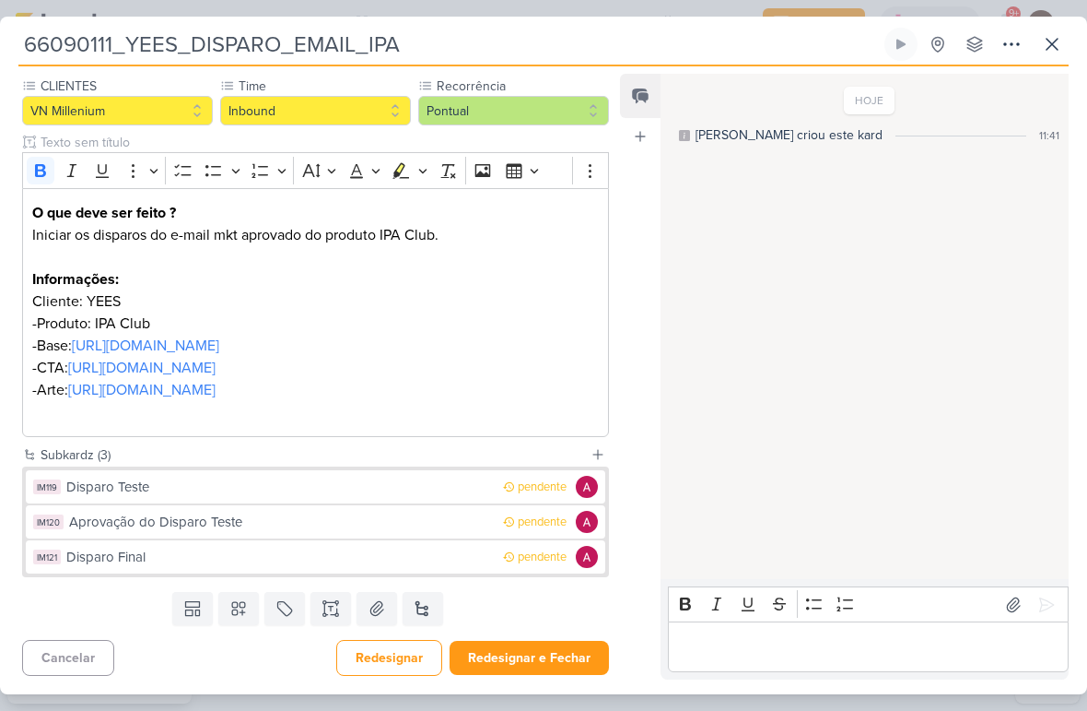
scroll to position [232, 0]
click at [564, 650] on button "Redesignar e Fechar" at bounding box center [529, 657] width 159 height 34
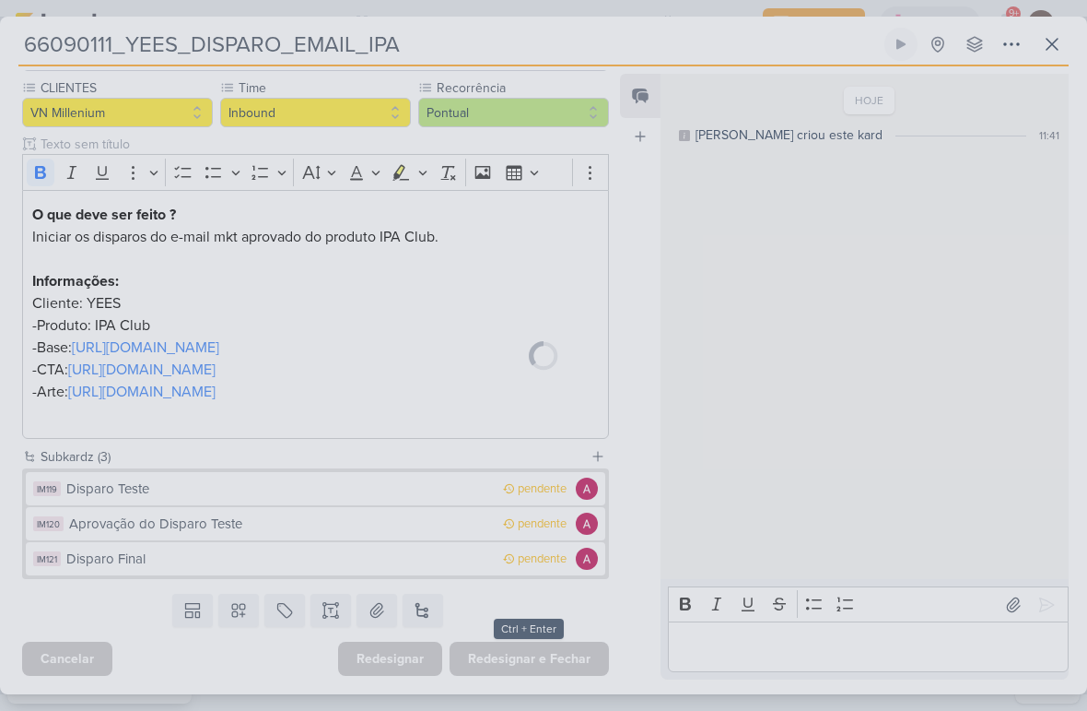
scroll to position [230, 0]
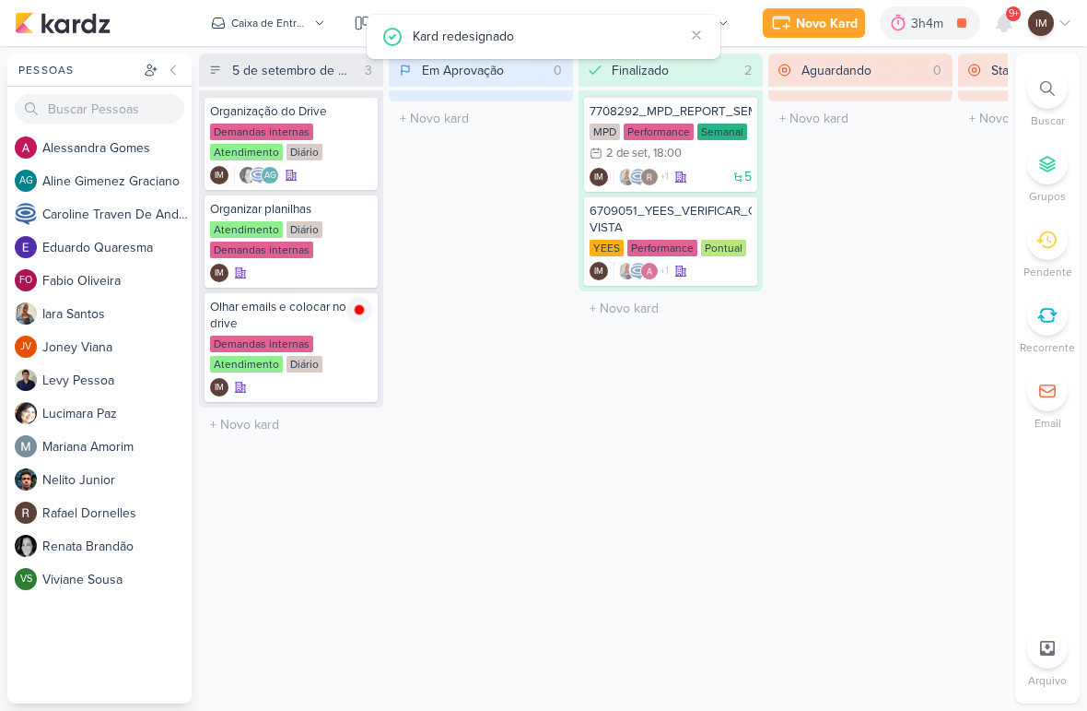
click at [345, 27] on button "Kanban" at bounding box center [392, 22] width 96 height 29
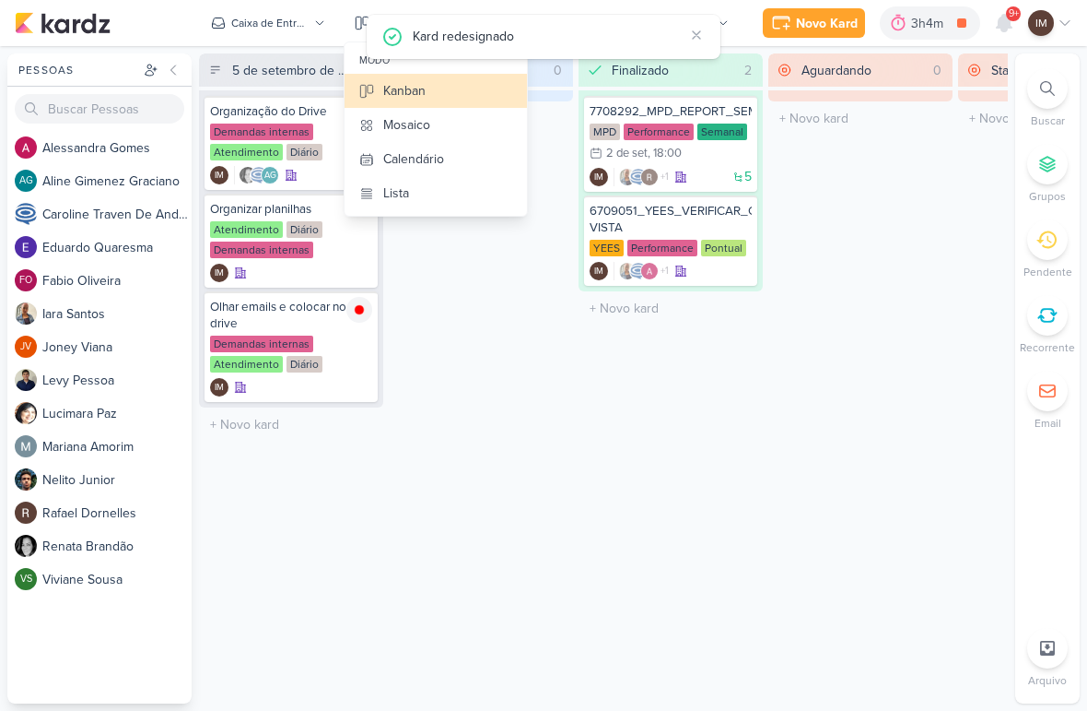
click at [319, 24] on icon at bounding box center [319, 23] width 11 height 11
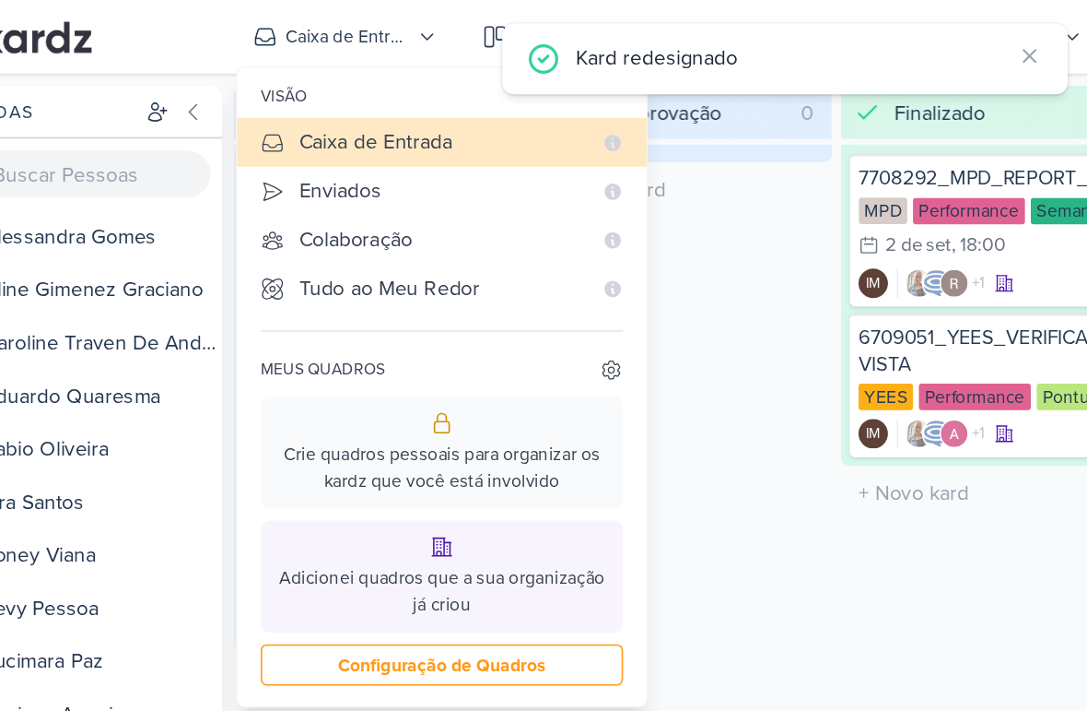
click at [240, 115] on div "Enviados" at bounding box center [330, 119] width 181 height 19
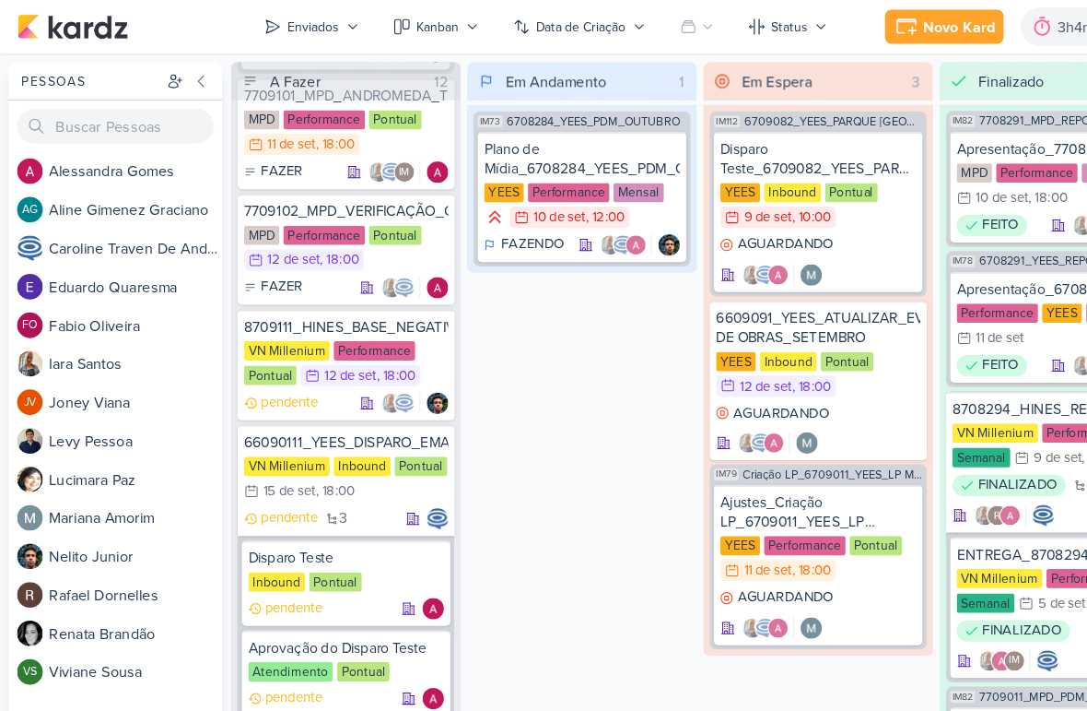
scroll to position [2594, 0]
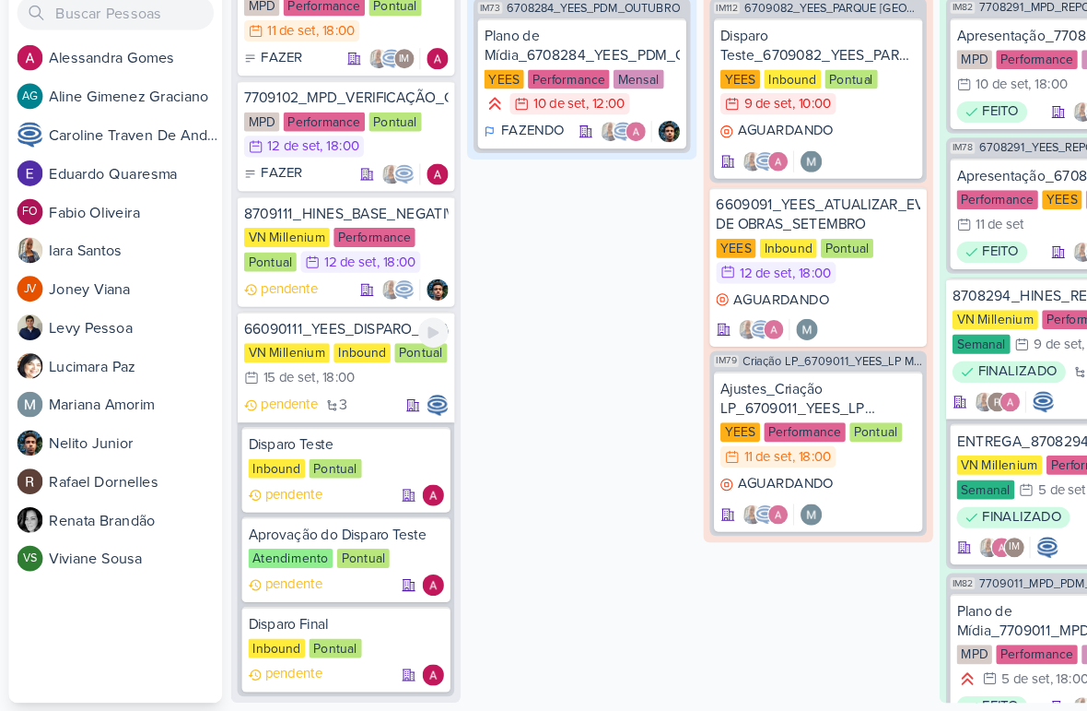
click at [321, 438] on div "pendente 3" at bounding box center [298, 447] width 176 height 18
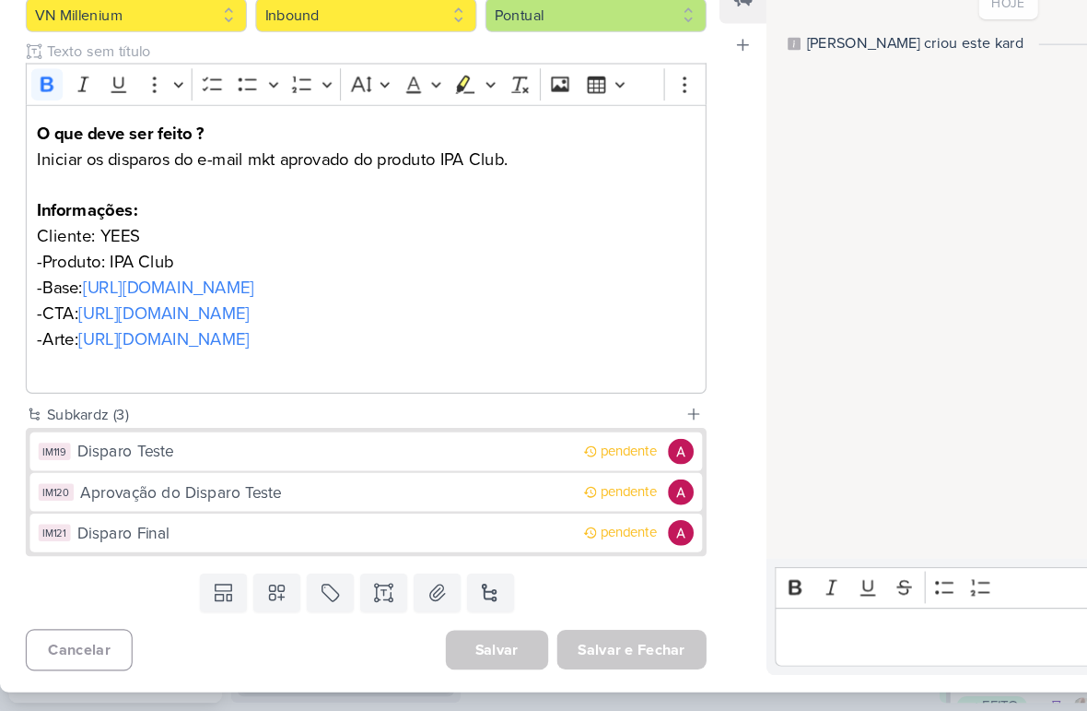
click at [340, 476] on div "Disparo Teste" at bounding box center [280, 486] width 428 height 21
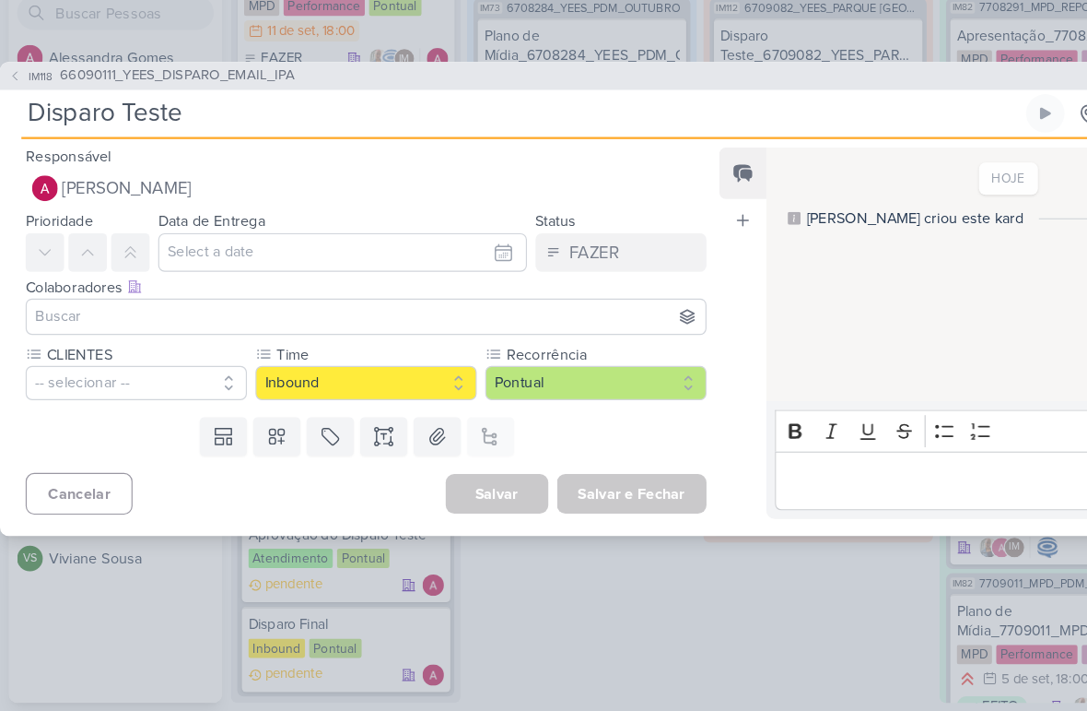
click at [135, 413] on button "-- selecionar --" at bounding box center [117, 427] width 191 height 29
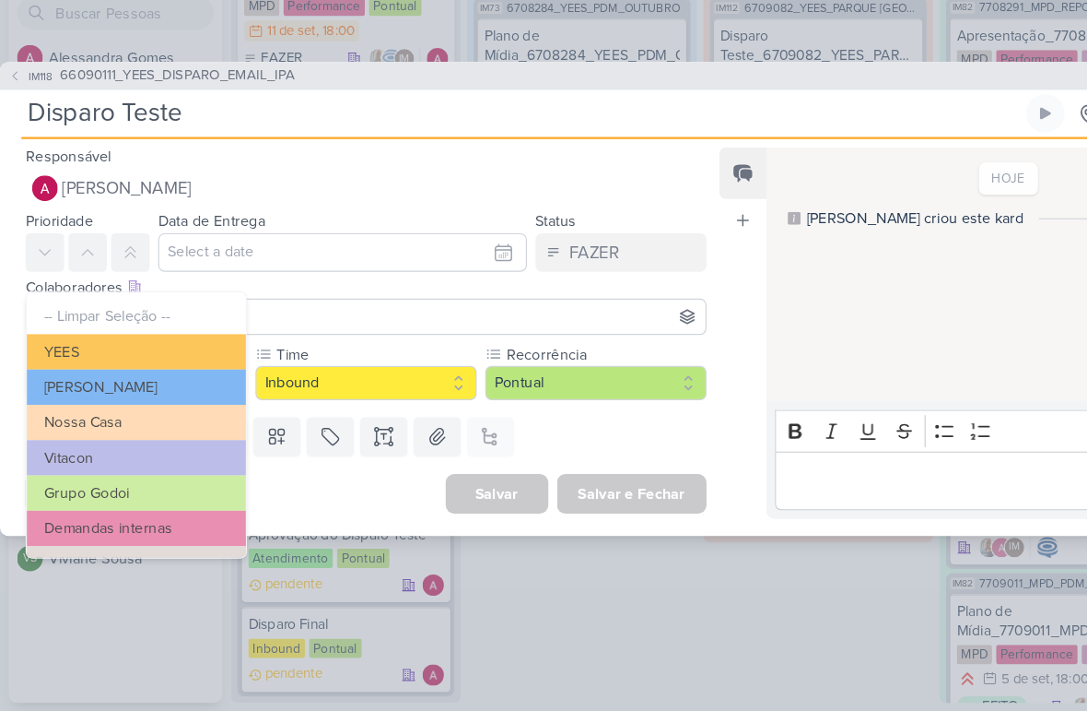
click at [164, 385] on button "YEES" at bounding box center [117, 400] width 189 height 30
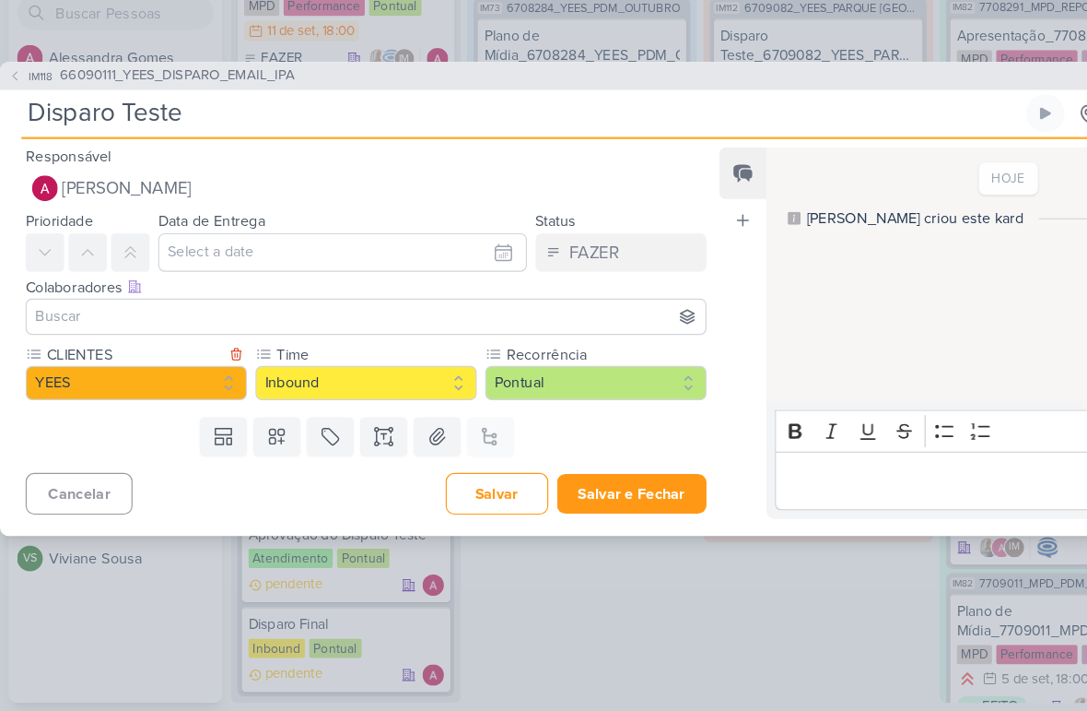
click at [335, 465] on icon at bounding box center [336, 466] width 3 height 3
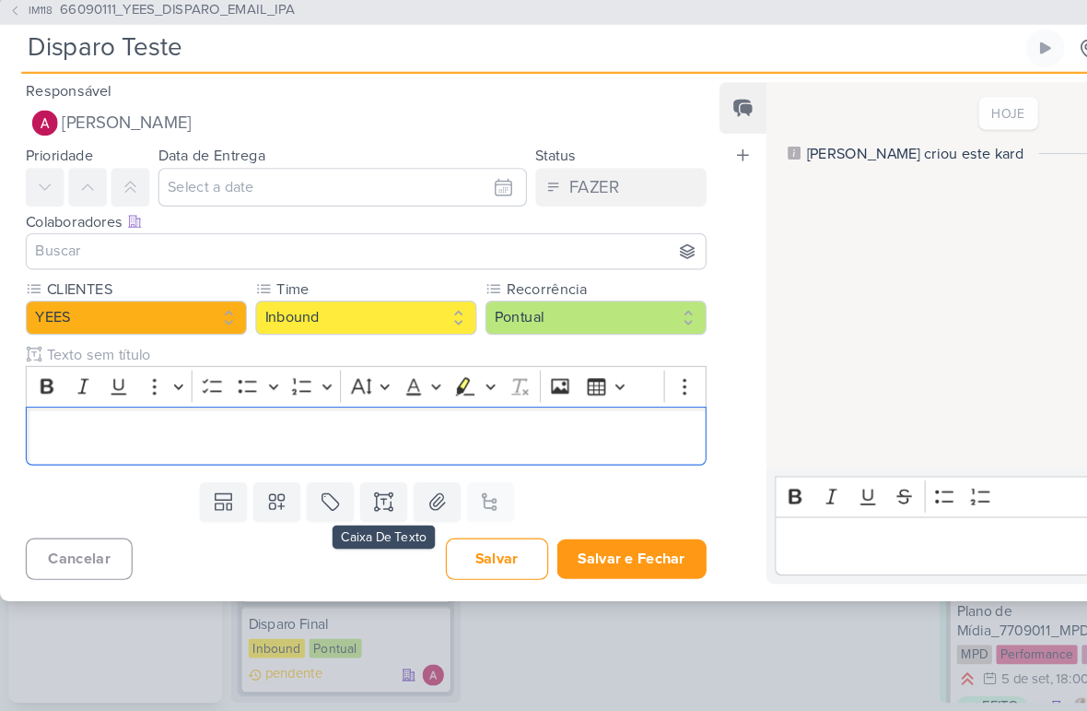
click at [67, 448] on div "Editor editing area: main" at bounding box center [315, 473] width 587 height 51
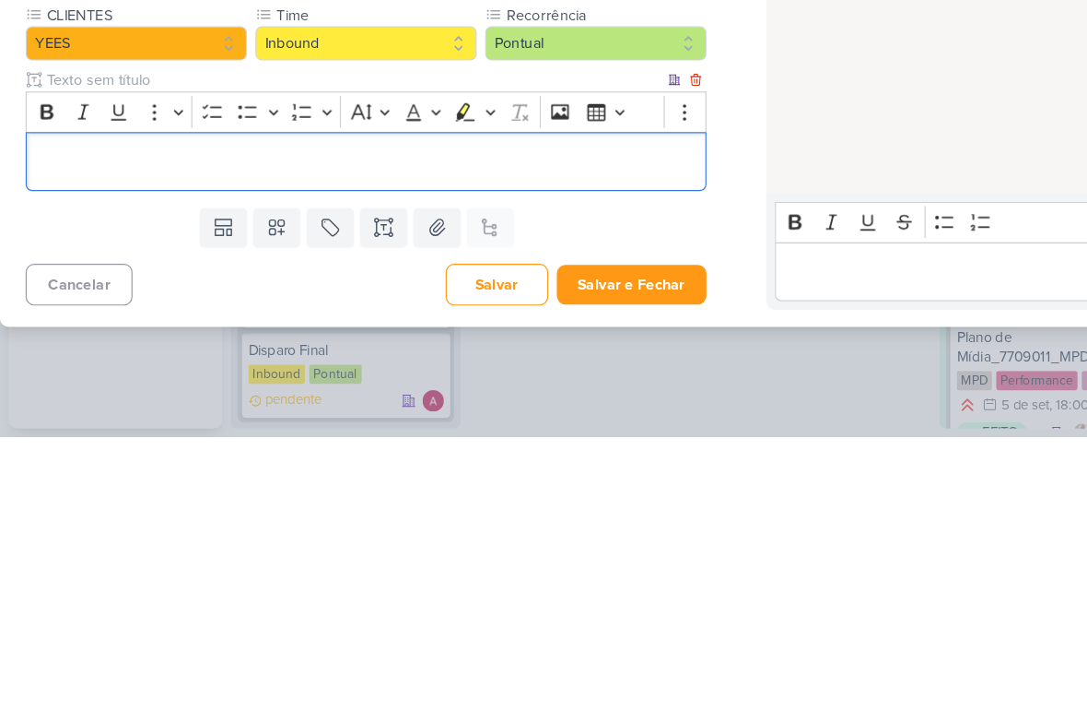
click at [43, 463] on p "Editor editing area: main" at bounding box center [315, 474] width 567 height 22
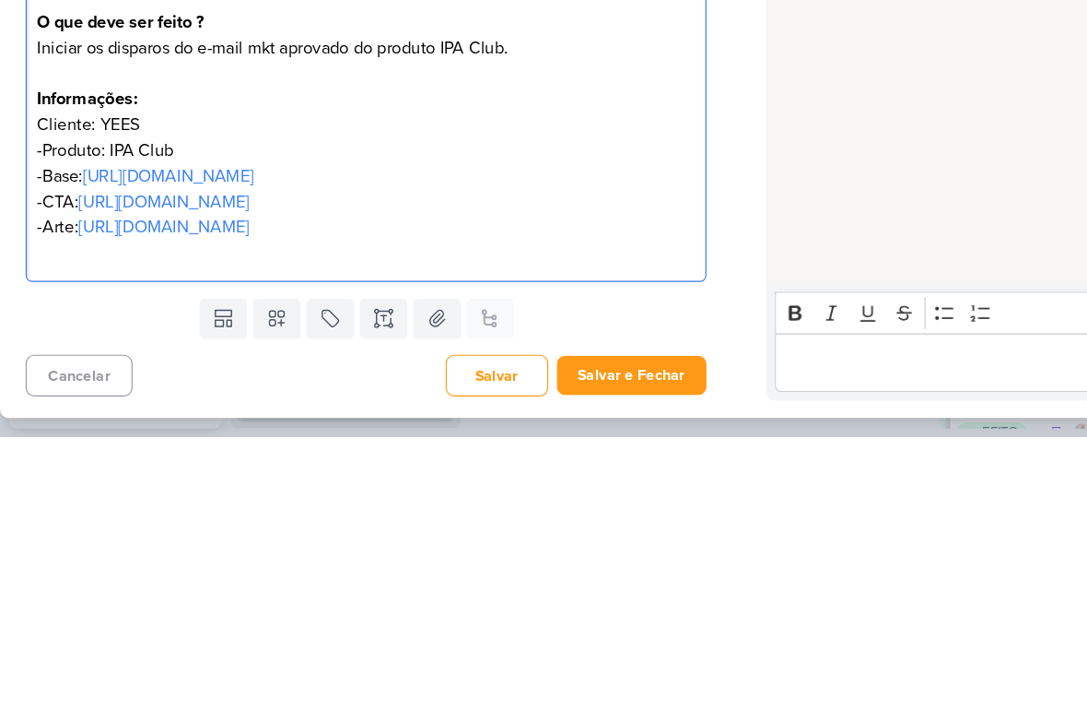
scroll to position [109, 0]
click at [656, 141] on div "Feed Atrelar email Solte o email para atrelar ao kard" at bounding box center [640, 384] width 41 height 589
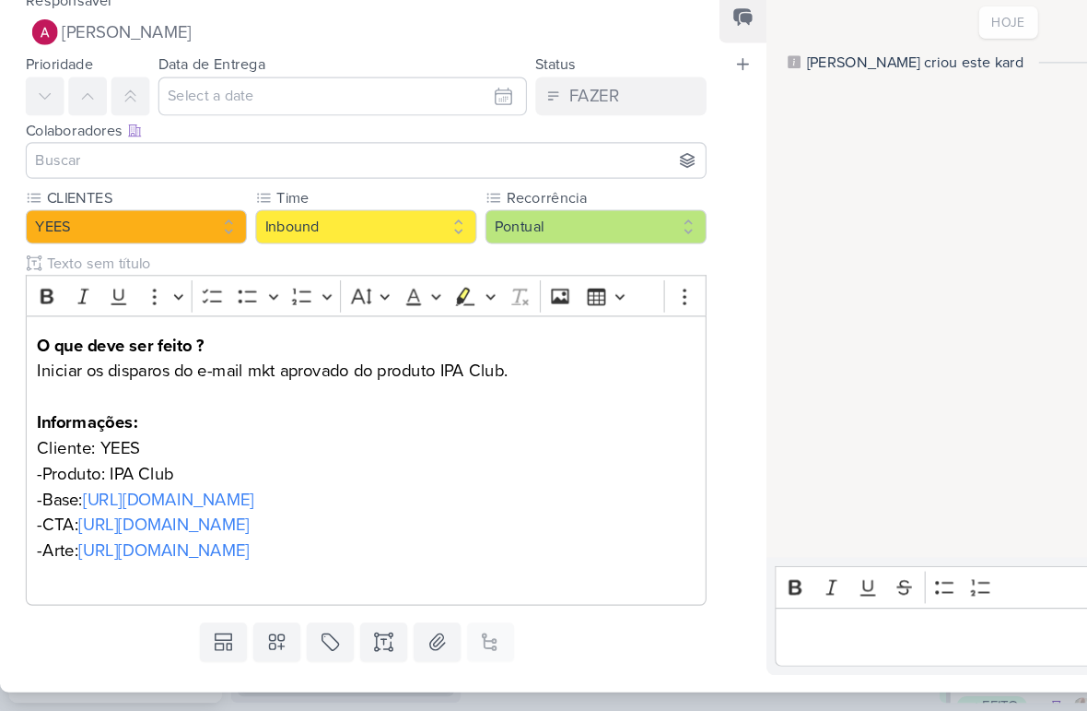
scroll to position [0, 0]
click at [429, 164] on input "text" at bounding box center [295, 180] width 318 height 33
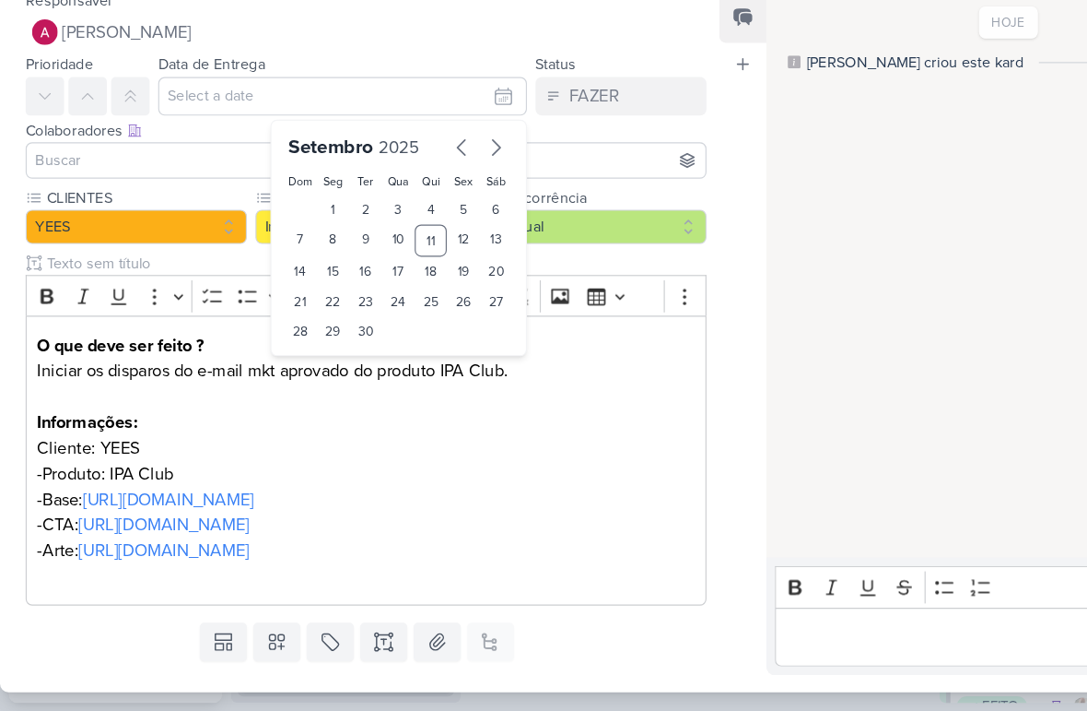
click at [400, 291] on div "12" at bounding box center [399, 305] width 29 height 28
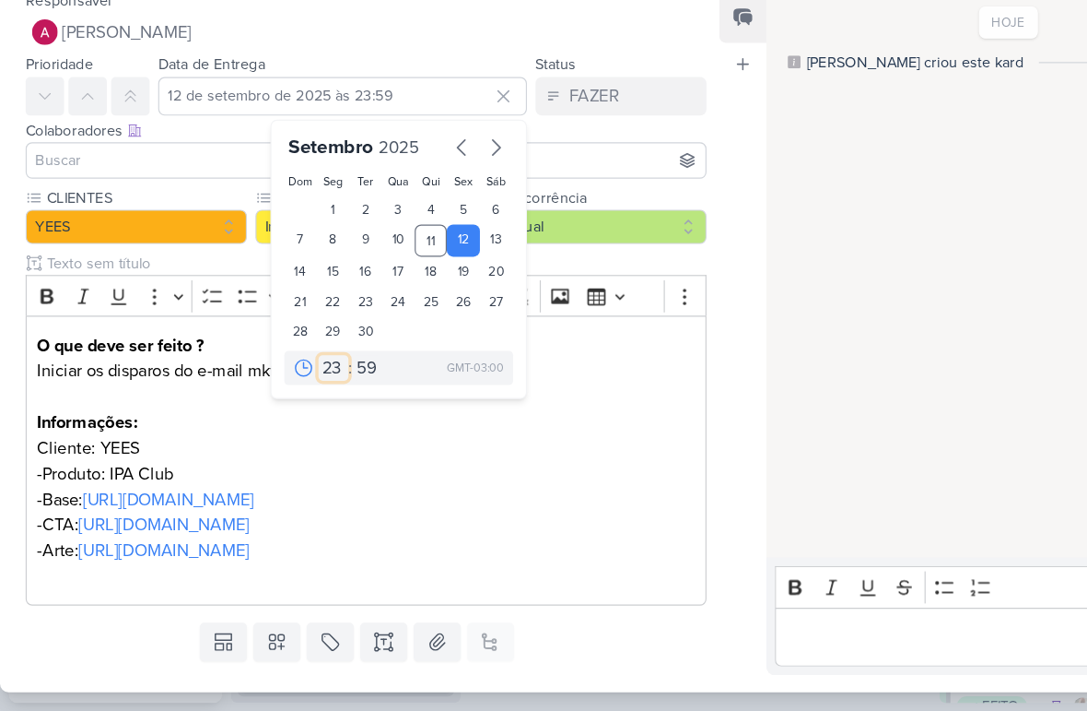
click at [288, 404] on select "00 01 02 03 04 05 06 07 08 09 10 11 12 13 14 15 16 17 18 19 20 21 22 23" at bounding box center [288, 415] width 26 height 22
click at [284, 319] on div "15" at bounding box center [287, 332] width 29 height 26
type input "15 de setembro de 2025 às 23:59"
click at [288, 319] on div "15" at bounding box center [287, 332] width 29 height 26
click at [295, 404] on select "00 01 02 03 04 05 06 07 08 09 10 11 12 13 14 15 16 17 18 19 20 21 22 23" at bounding box center [288, 415] width 26 height 22
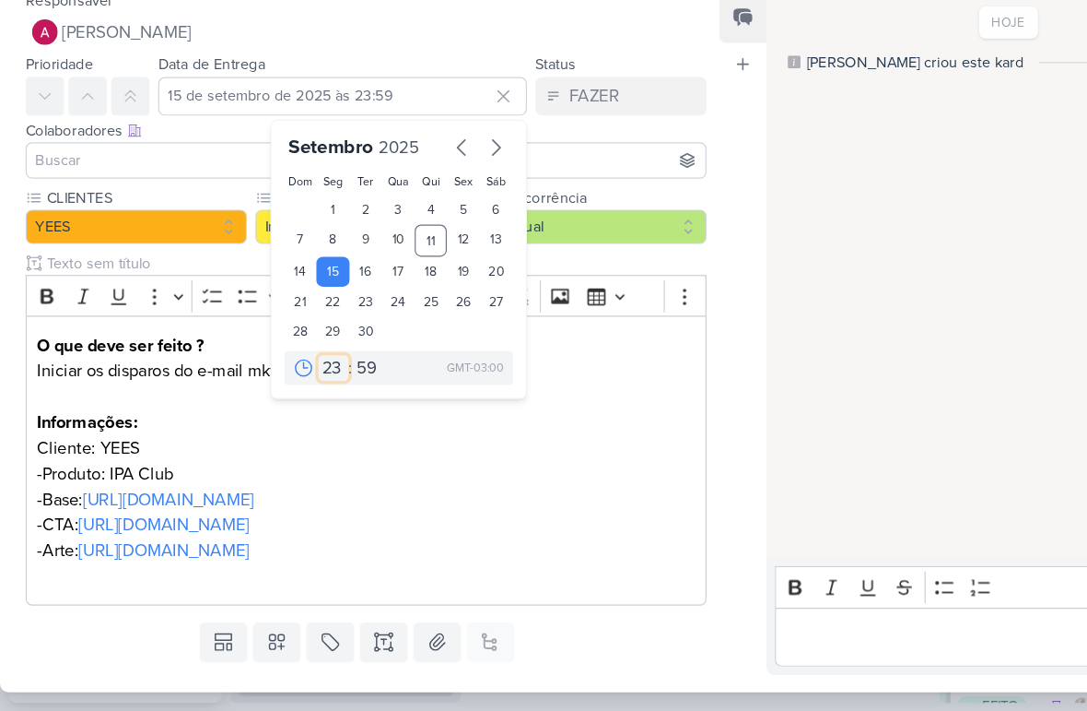
select select "15"
type input "15 de setembro de 2025 às 15:59"
click at [316, 404] on select "00 05 10 15 20 25 30 35 40 45 50 55 59" at bounding box center [317, 415] width 26 height 22
click at [297, 404] on select "00 01 02 03 04 05 06 07 08 09 10 11 12 13 14 15 16 17 18 19 20 21 22 23" at bounding box center [288, 415] width 26 height 22
click at [280, 404] on select "00 01 02 03 04 05 06 07 08 09 10 11 12 13 14 15 16 17 18 19 20 21 22 23" at bounding box center [288, 415] width 26 height 22
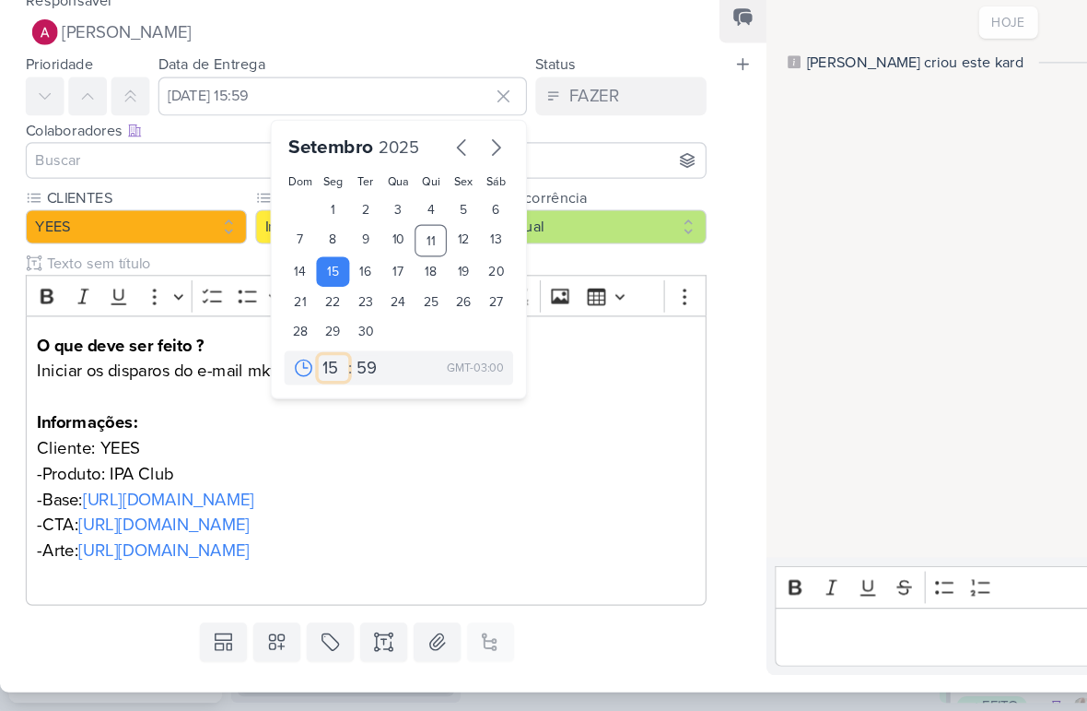
select select "18"
type input "15 de setembro de 2025 às 18:59"
click at [318, 404] on select "00 05 10 15 20 25 30 35 40 45 50 55 59" at bounding box center [317, 415] width 26 height 22
select select "0"
type input "15 de setembro de 2025 às 18:00"
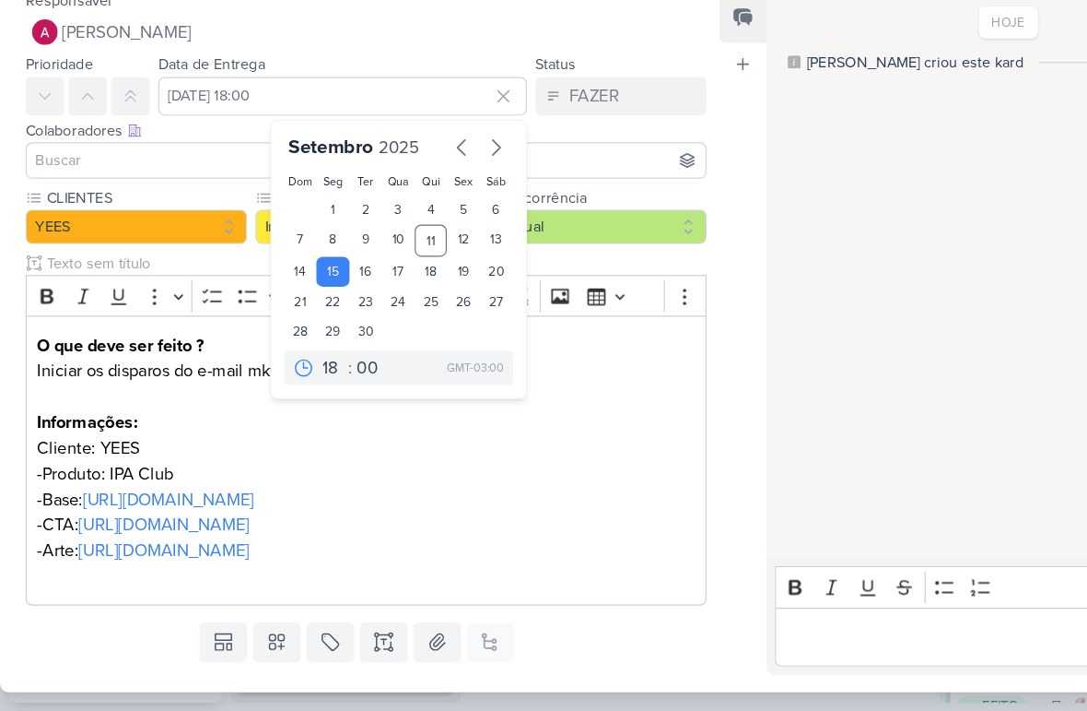
click at [648, 195] on div "Feed Atrelar email Solte o email para atrelar ao kard" at bounding box center [640, 384] width 41 height 589
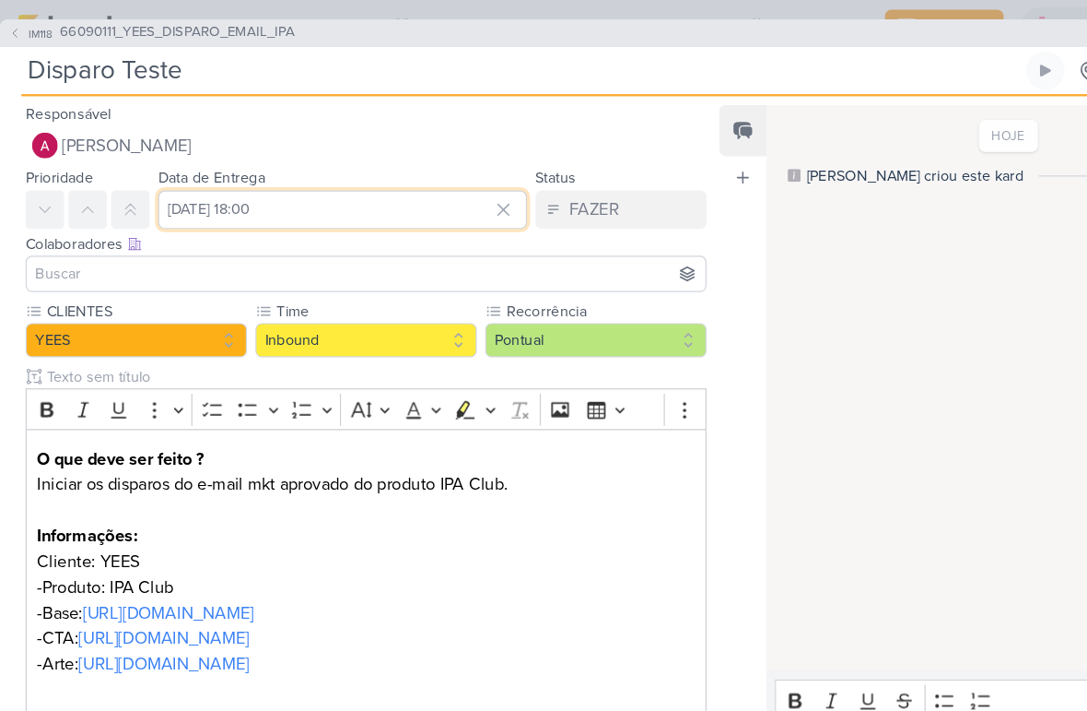
click at [312, 178] on input "15 de setembro de 2025 às 18:00" at bounding box center [295, 180] width 318 height 33
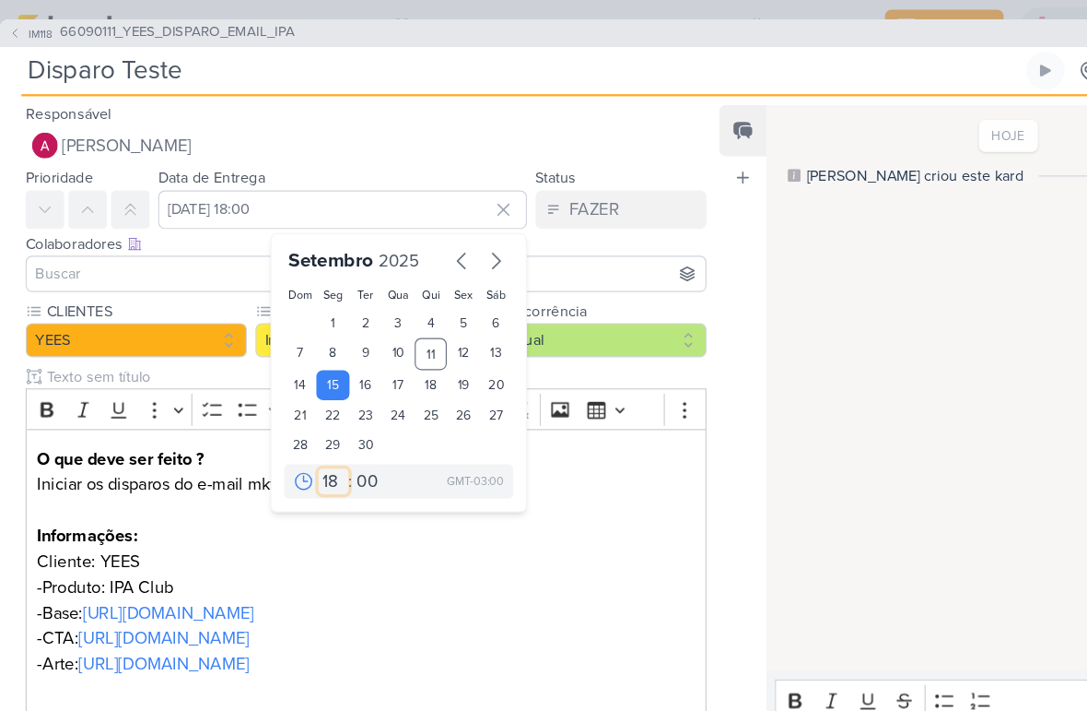
click at [286, 414] on select "00 01 02 03 04 05 06 07 08 09 10 11 12 13 14 15 16 17 18 19 20 21 22 23" at bounding box center [288, 415] width 26 height 22
select select "10"
type input "15 de setembro de 2025 às 10:00"
click at [316, 416] on select "00 05 10 15 20 25 30 35 40 45 50 55 59" at bounding box center [317, 415] width 26 height 22
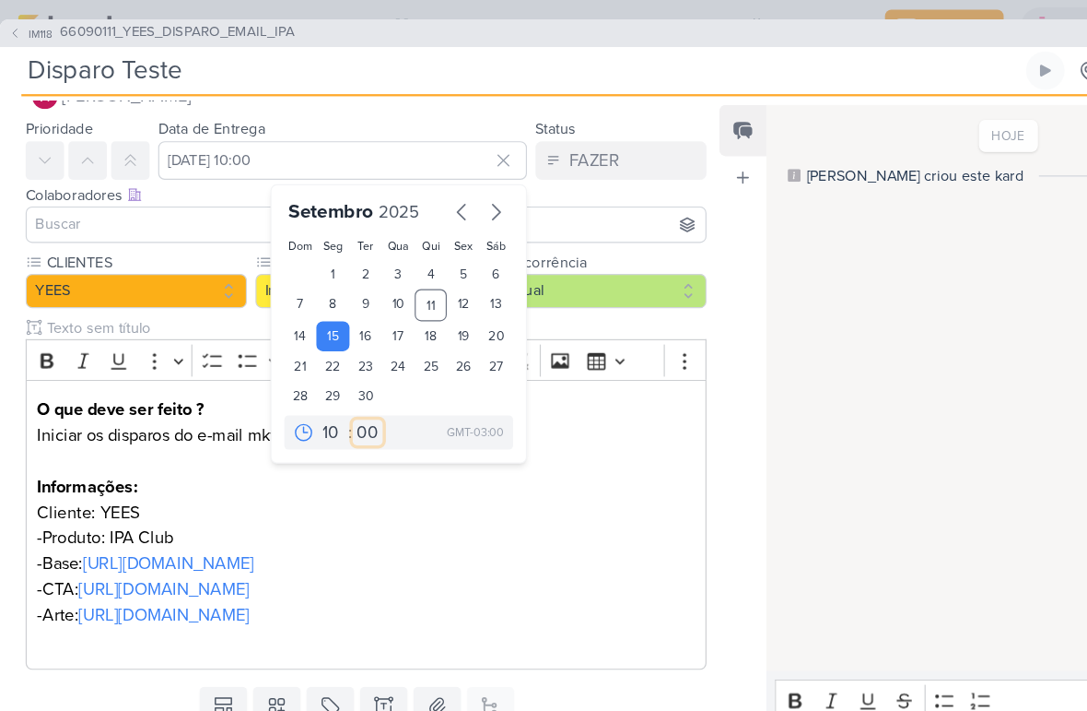
scroll to position [109, 0]
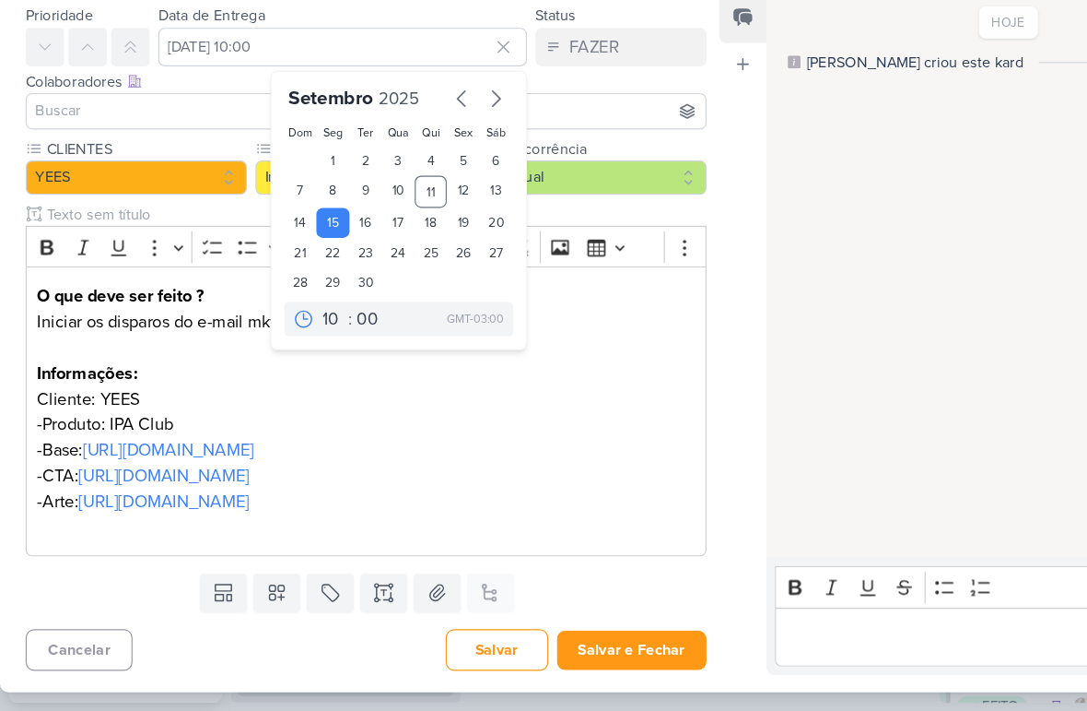
click at [574, 640] on button "Salvar e Fechar" at bounding box center [544, 657] width 129 height 34
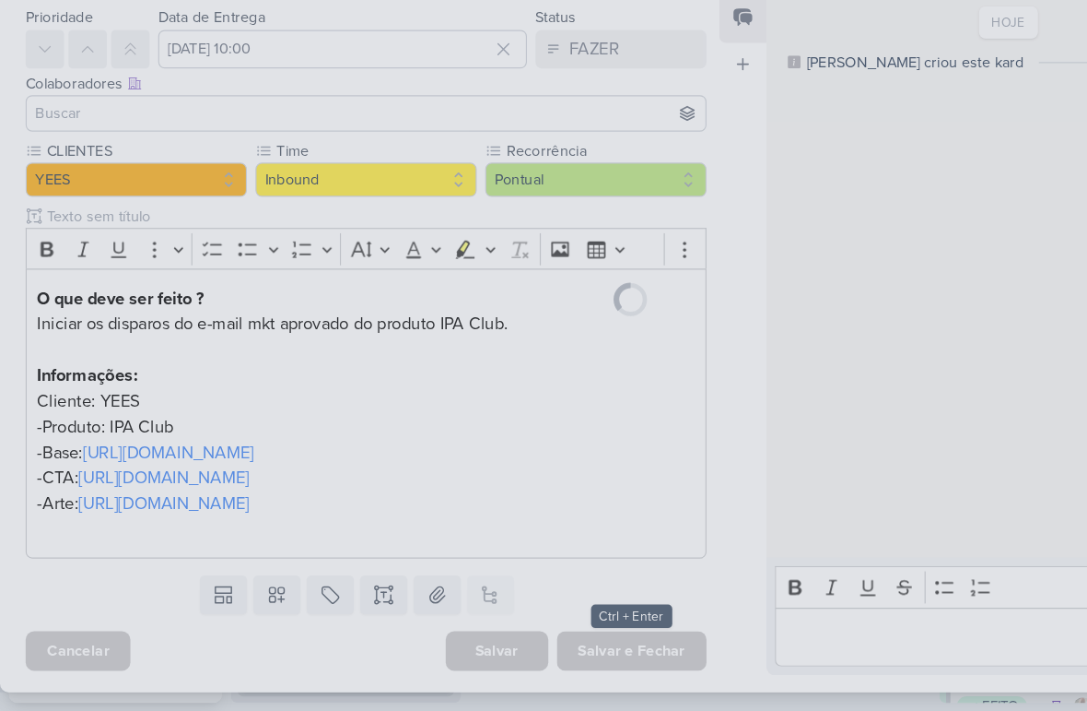
scroll to position [107, 0]
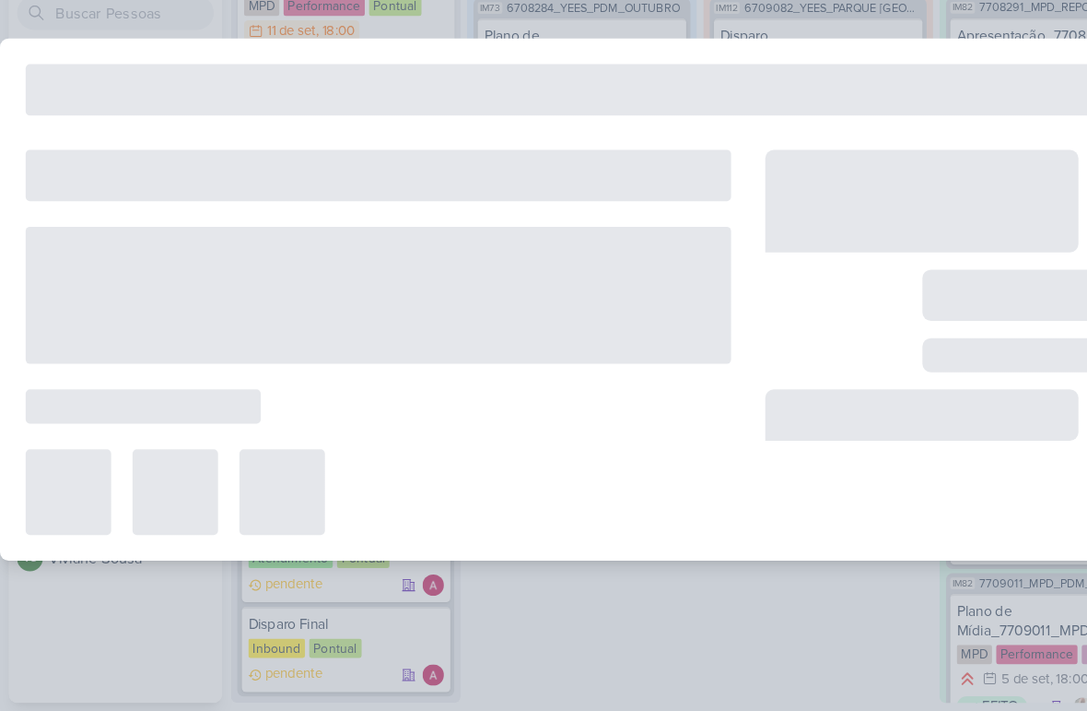
type input "66090111_YEES_DISPARO_EMAIL_IPA"
type input "15 de setembro de 2025 às 18:00"
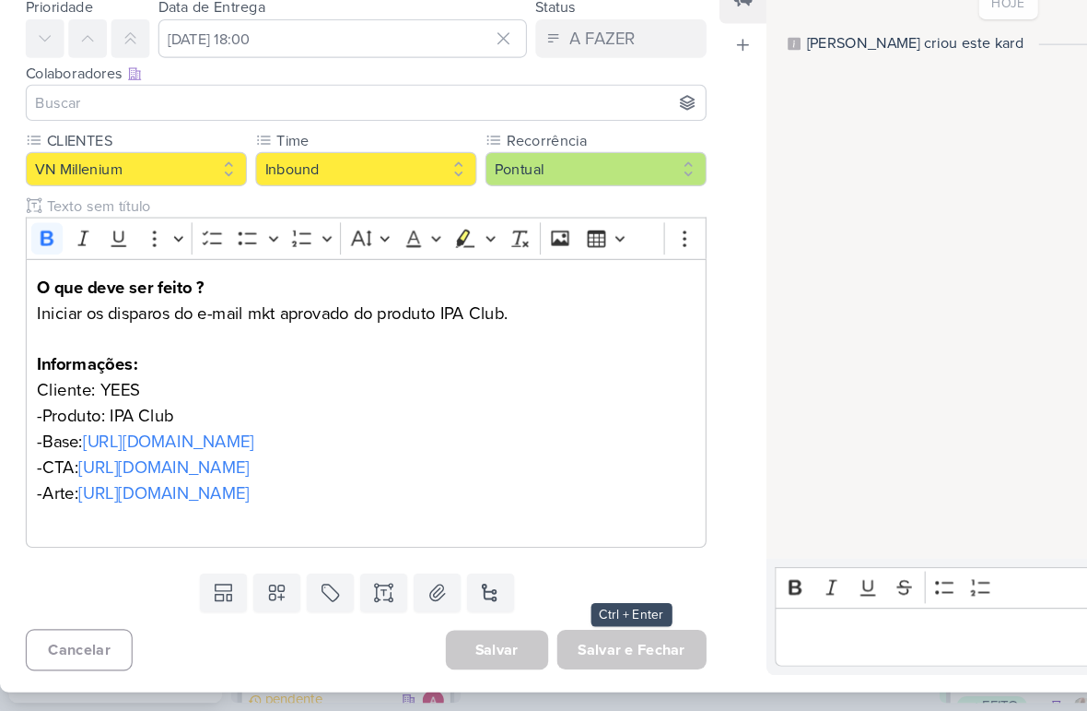
scroll to position [0, 0]
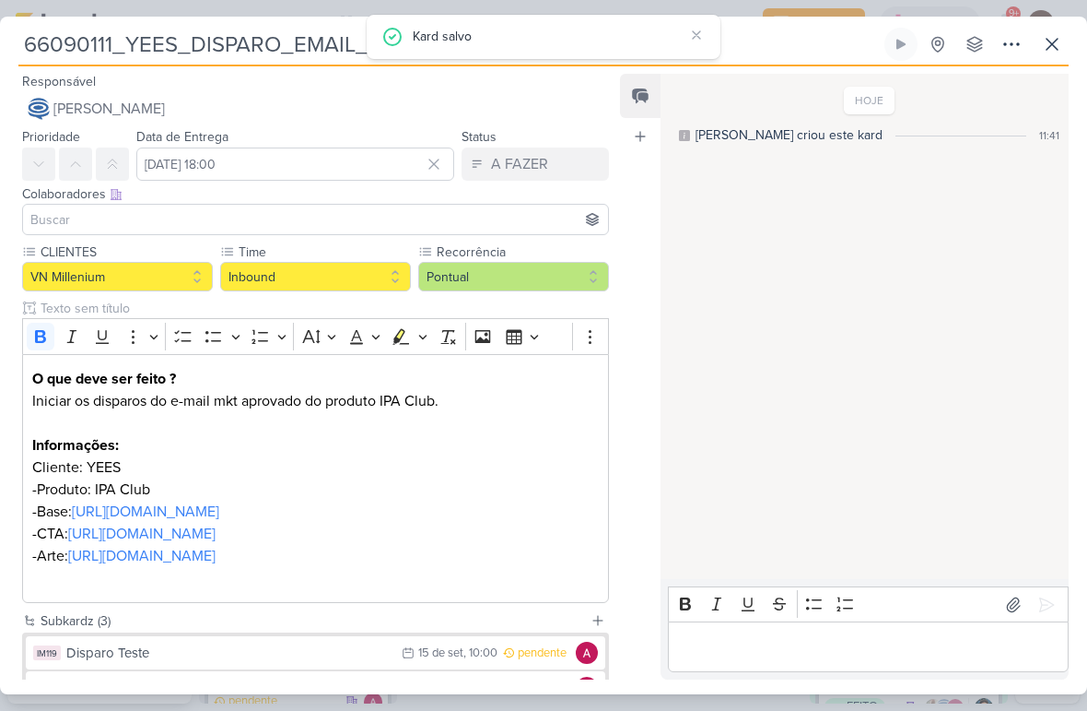
click at [1046, 41] on icon at bounding box center [1052, 44] width 22 height 22
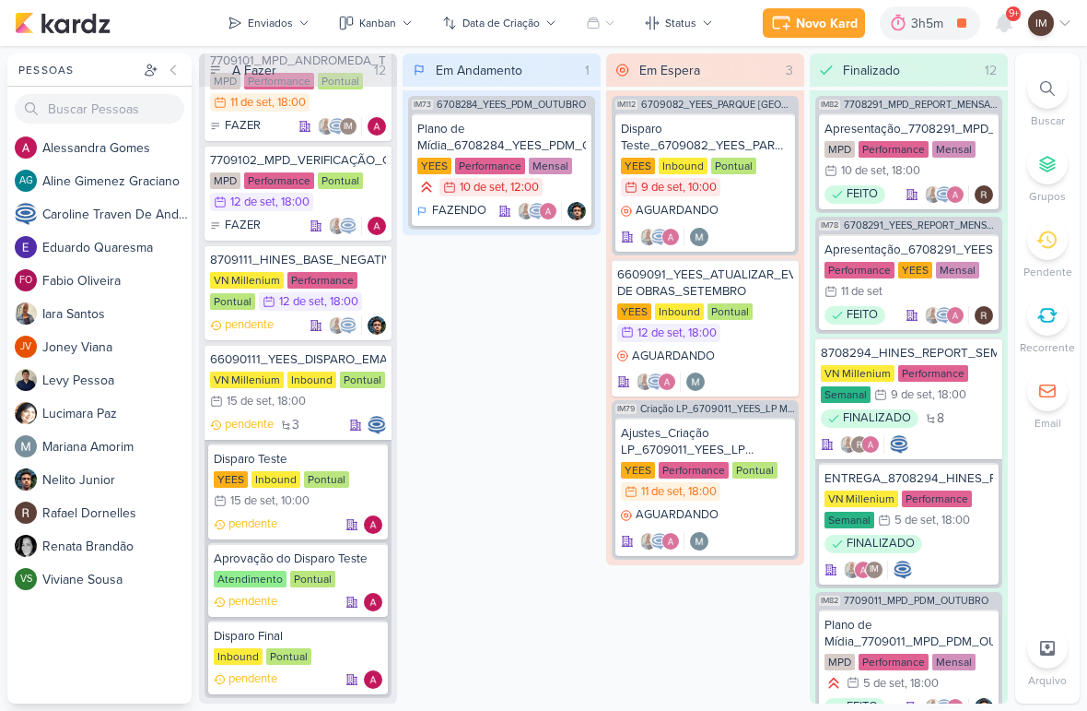
scroll to position [2616, 0]
click at [317, 601] on div "pendente" at bounding box center [298, 602] width 169 height 18
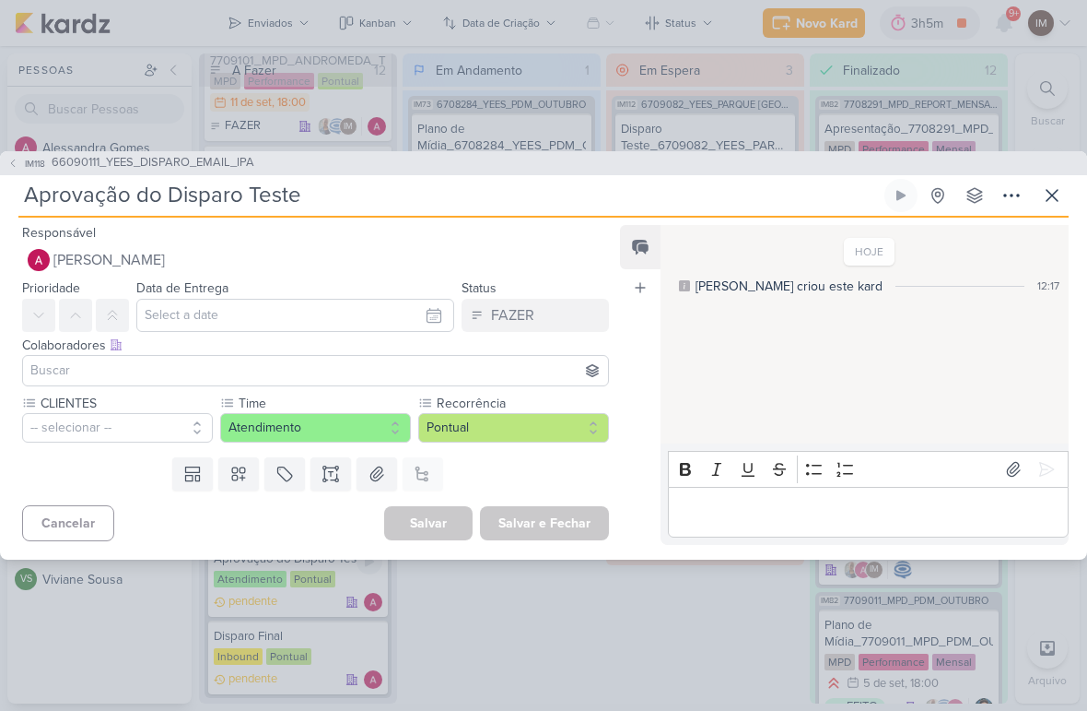
click at [147, 429] on button "-- selecionar --" at bounding box center [117, 427] width 191 height 29
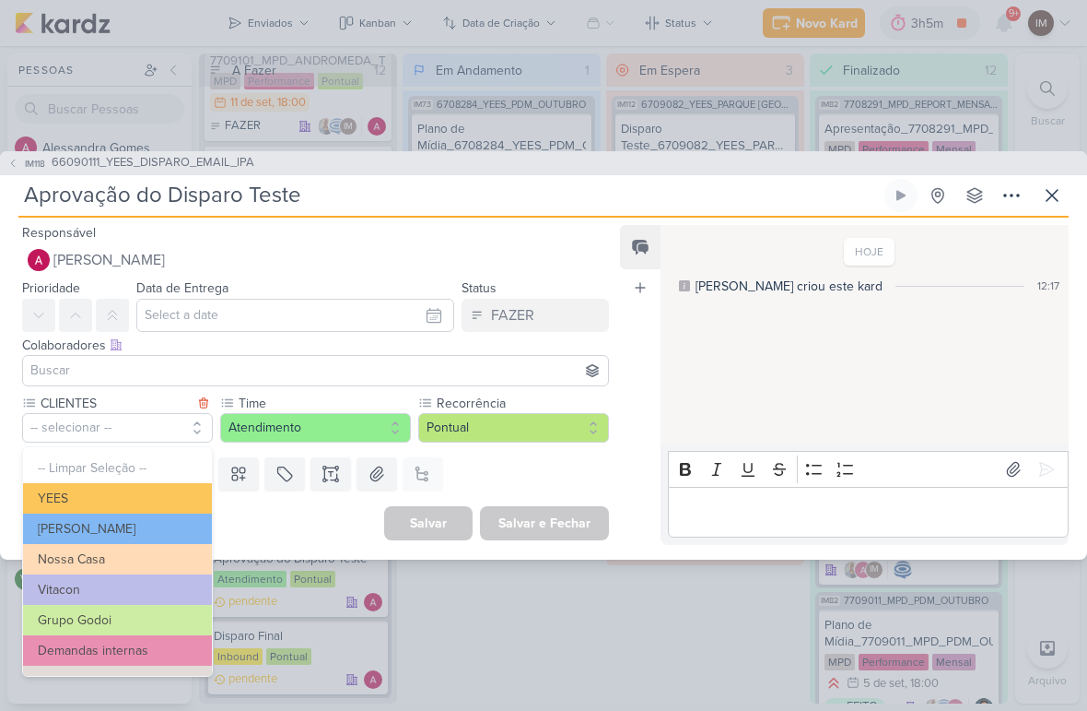
click at [163, 496] on button "YEES" at bounding box center [117, 498] width 189 height 30
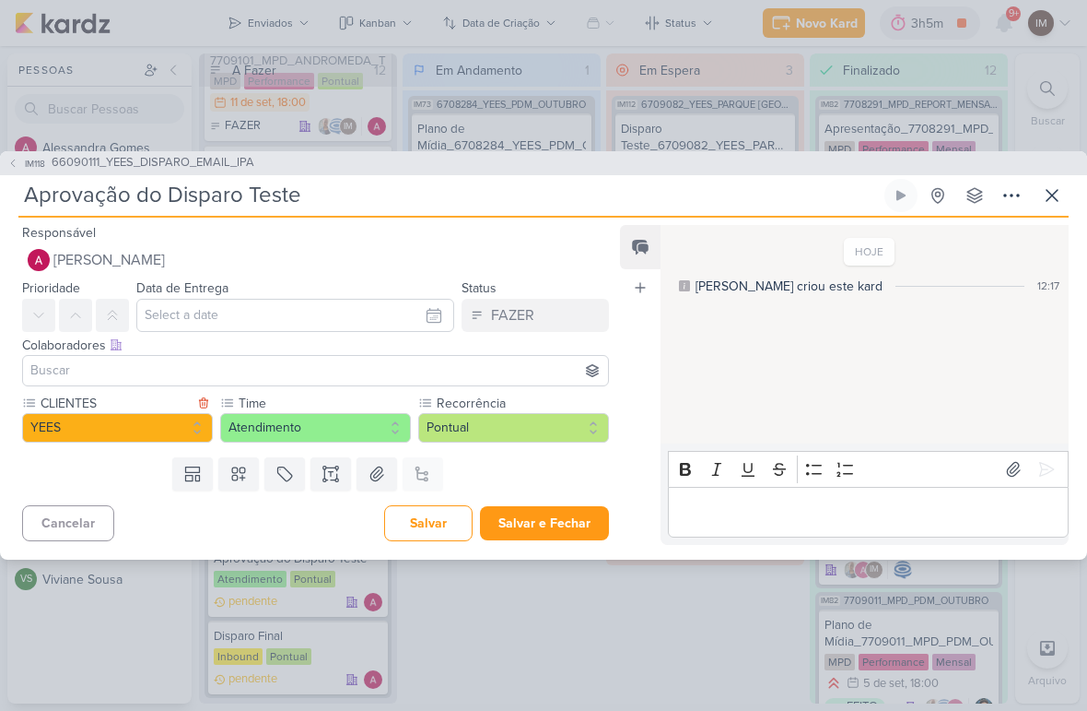
click at [313, 249] on button "[PERSON_NAME]" at bounding box center [315, 259] width 587 height 33
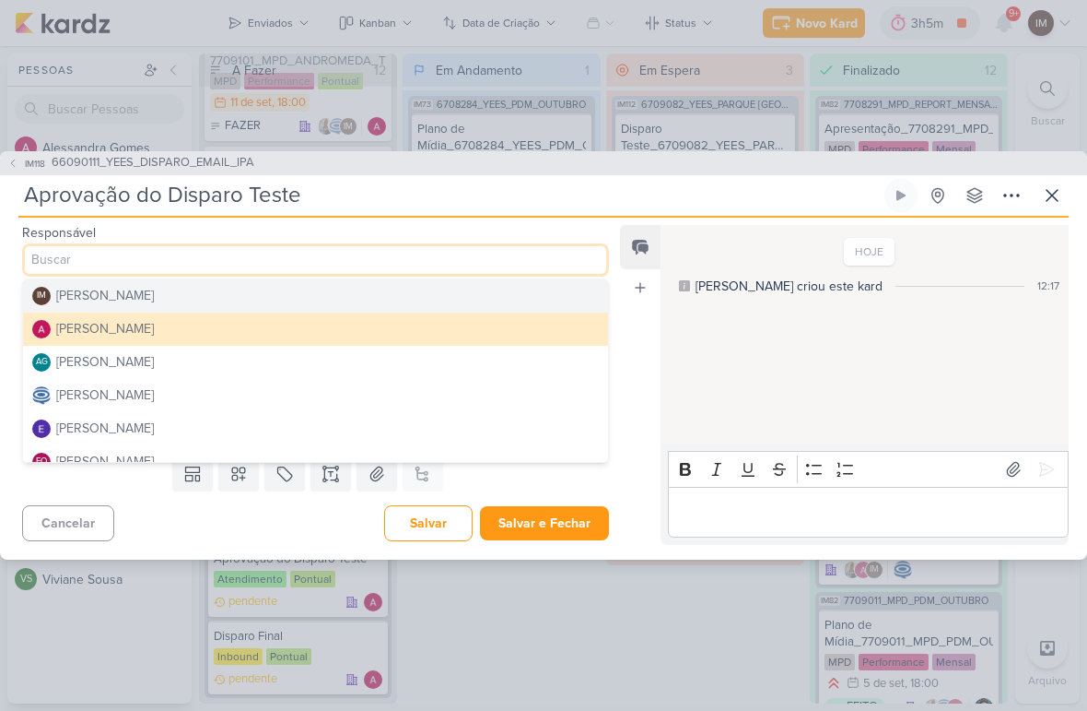
click at [267, 391] on button "[PERSON_NAME]" at bounding box center [315, 395] width 585 height 33
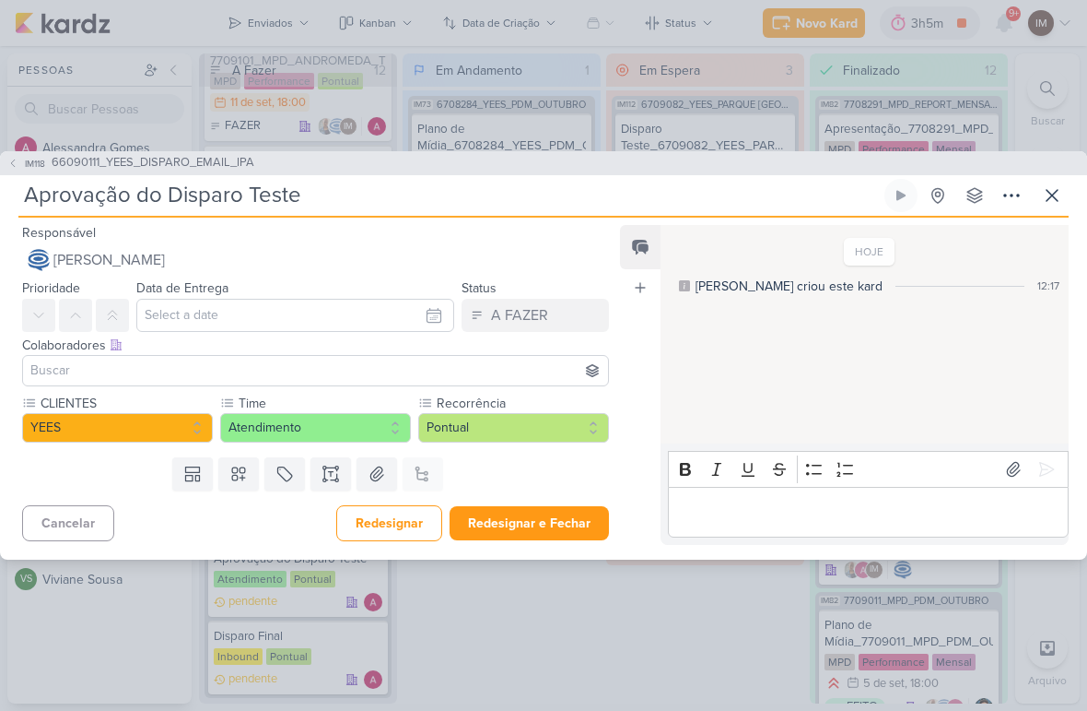
click at [558, 508] on button "Redesignar e Fechar" at bounding box center [529, 523] width 159 height 34
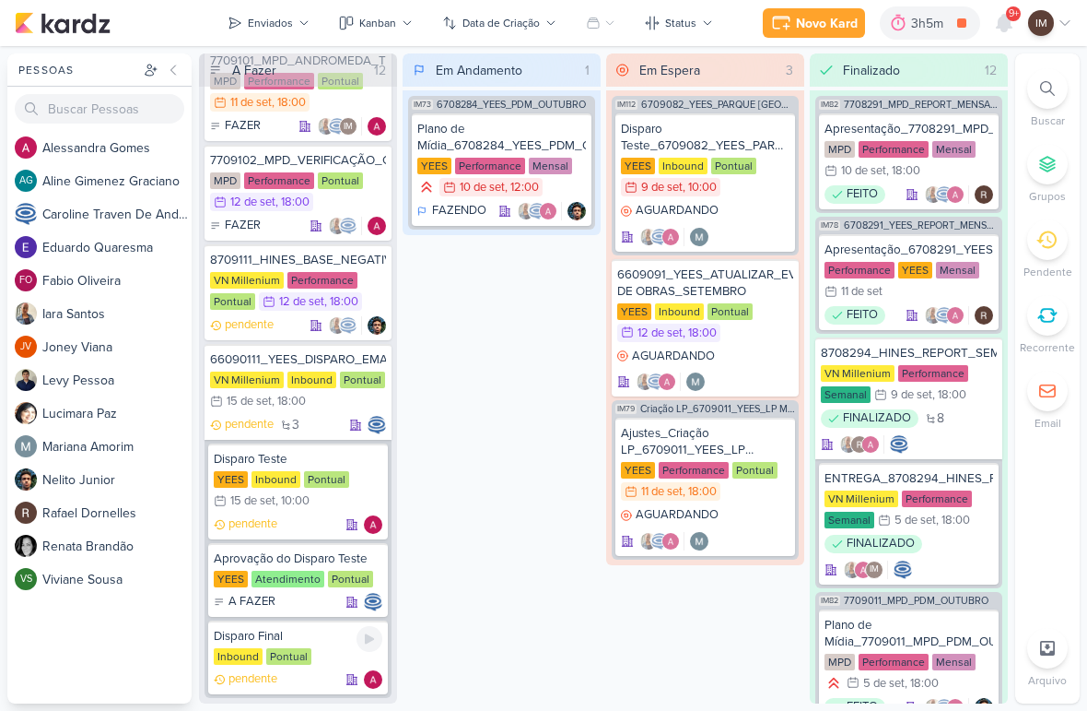
click at [341, 635] on div "Disparo Final" at bounding box center [298, 636] width 169 height 17
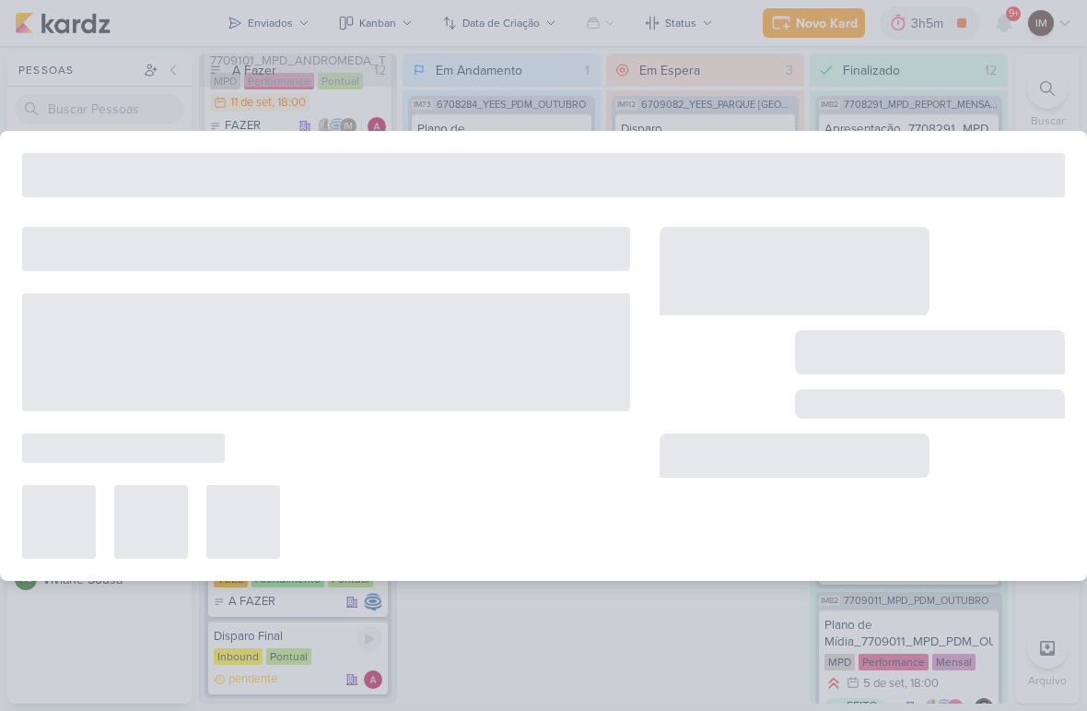
type input "Disparo Final"
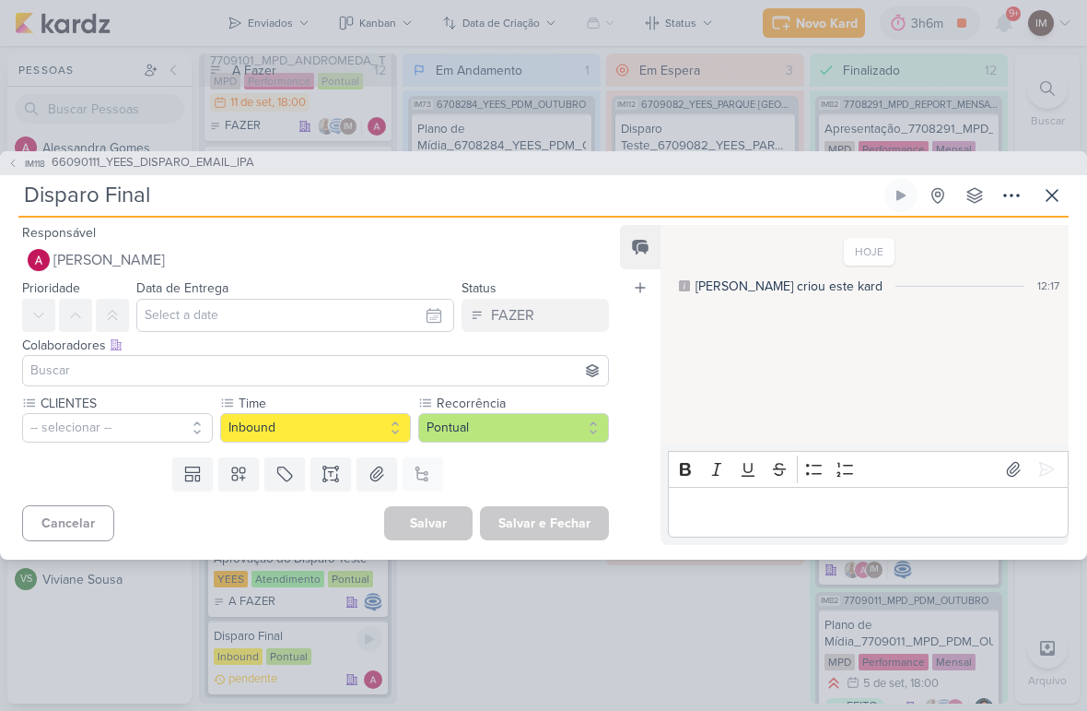
click at [123, 434] on button "-- selecionar --" at bounding box center [117, 427] width 191 height 29
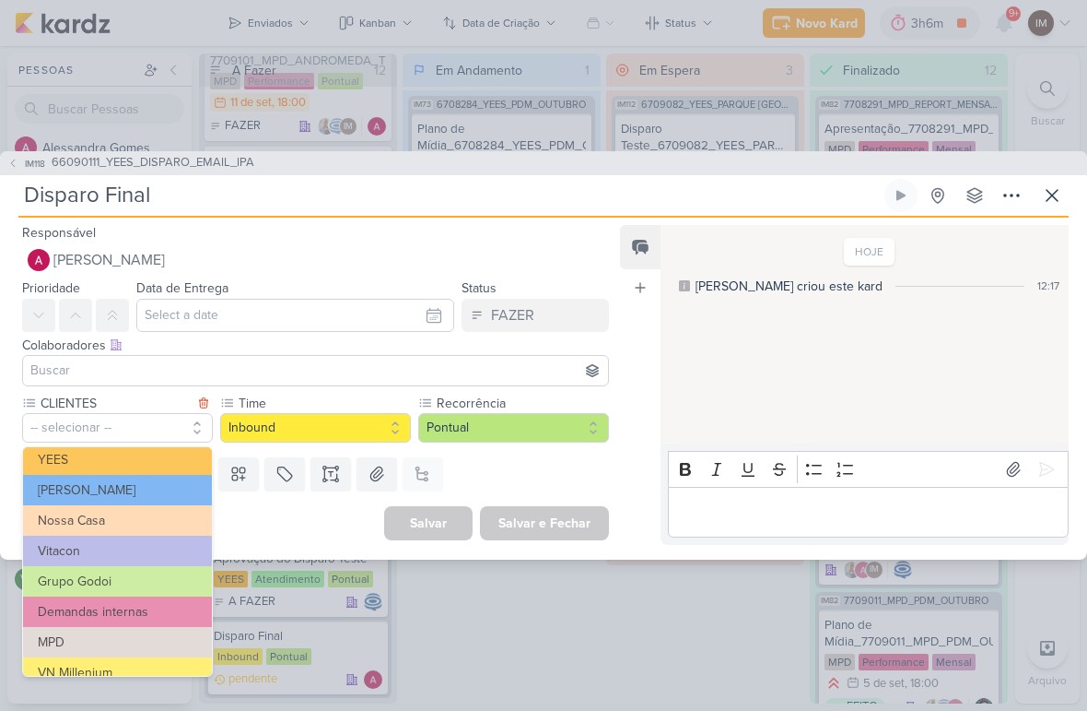
scroll to position [37, 0]
click at [176, 461] on button "YEES" at bounding box center [117, 461] width 189 height 30
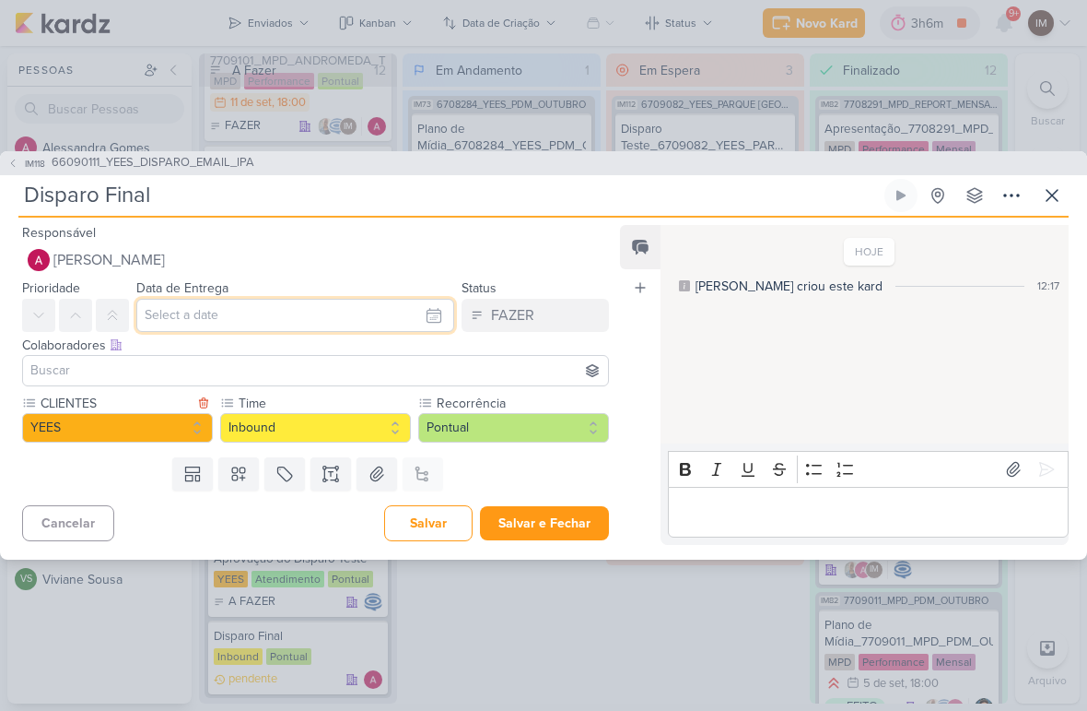
click at [359, 311] on input "text" at bounding box center [295, 315] width 318 height 33
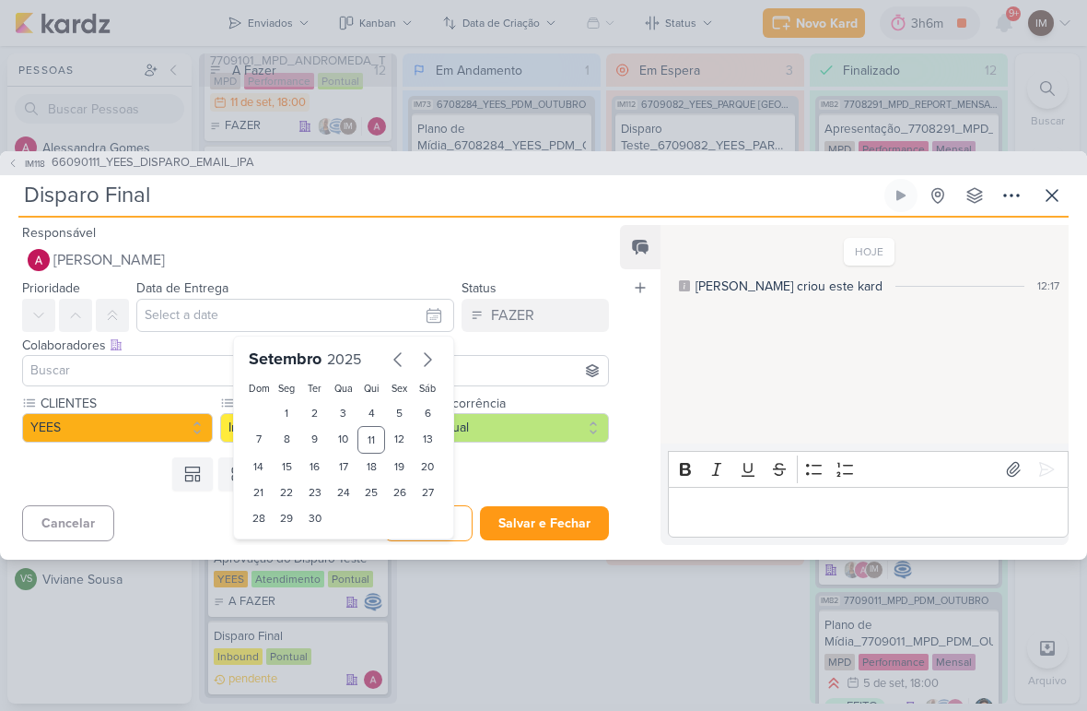
click at [320, 468] on div "16" at bounding box center [315, 466] width 29 height 26
type input "16 de setembro de 2025 às 23:59"
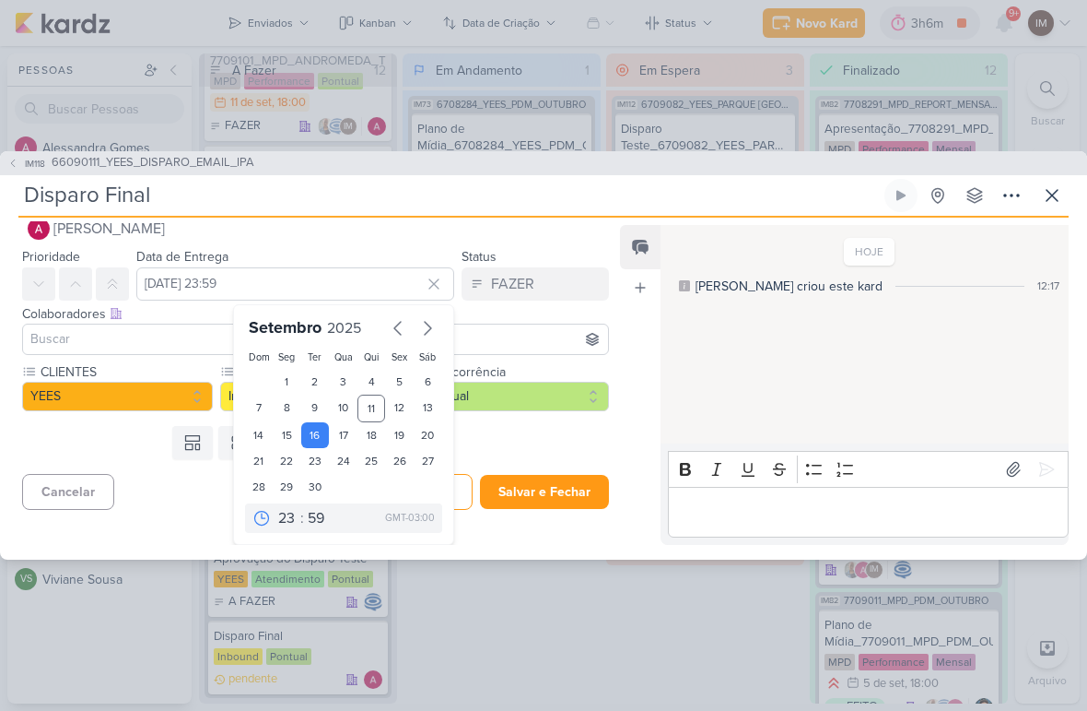
scroll to position [31, 0]
click at [288, 523] on select "00 01 02 03 04 05 06 07 08 09 10 11 12 13 14 15 16 17 18 19 20 21 22 23" at bounding box center [288, 518] width 26 height 22
select select "18"
type input "16 de setembro de 2025 às 18:59"
click at [311, 520] on select "00 05 10 15 20 25 30 35 40 45 50 55 59" at bounding box center [317, 518] width 26 height 22
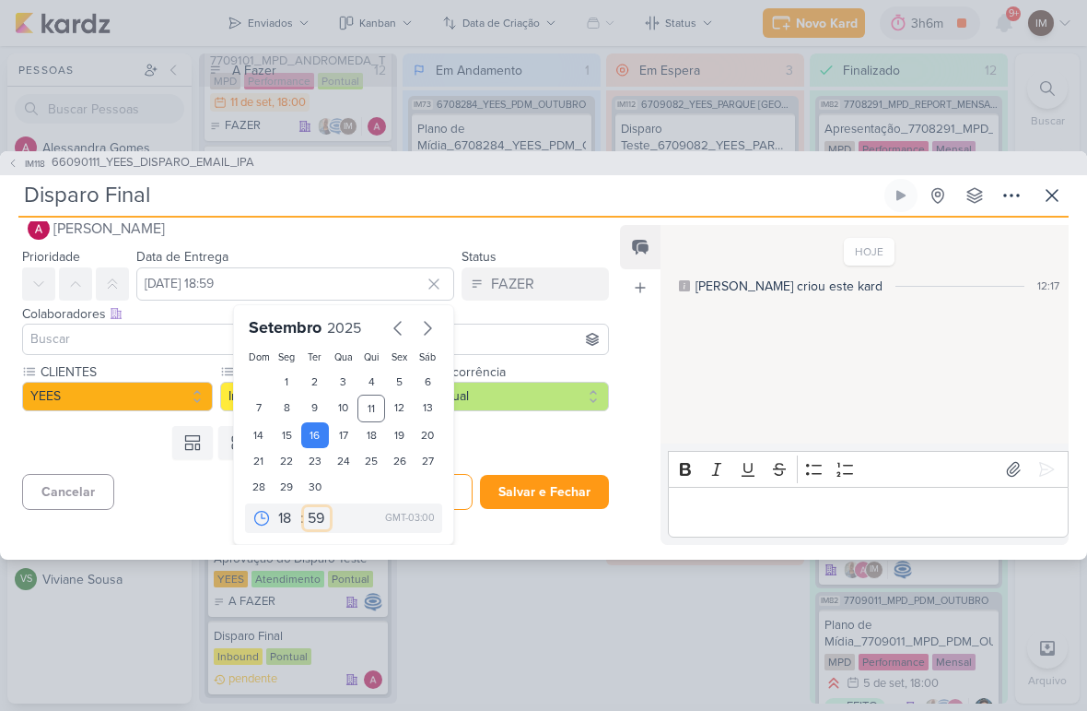
select select "0"
type input "16 de setembro de 2025 às 18:00"
click at [580, 493] on button "Salvar e Fechar" at bounding box center [544, 492] width 129 height 34
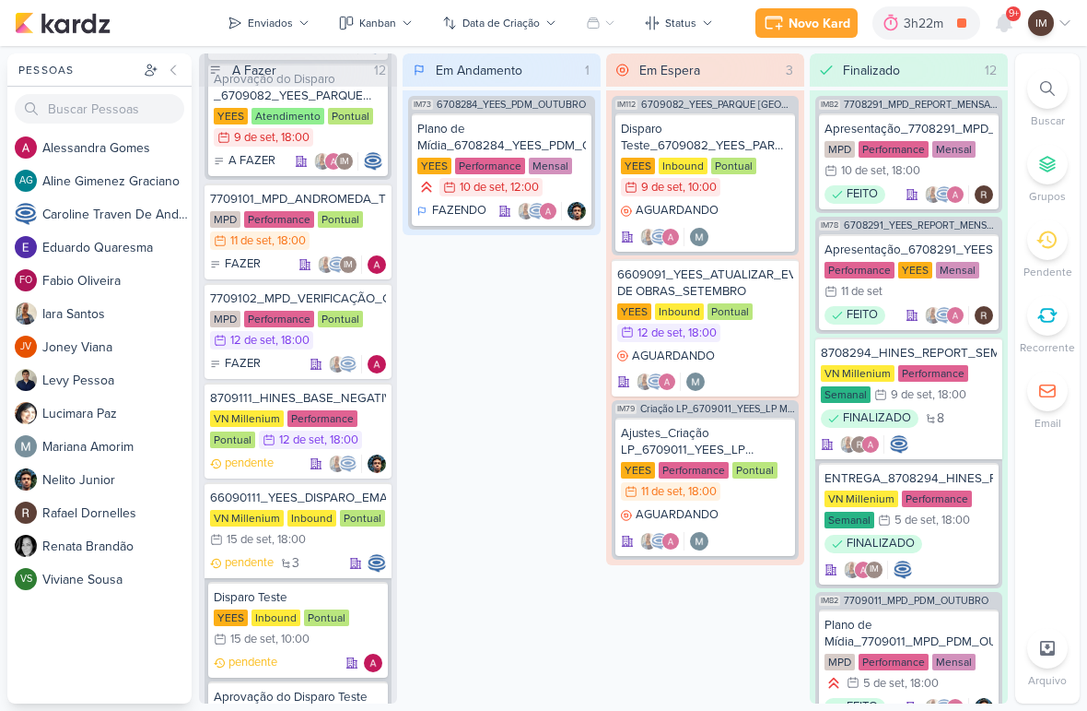
scroll to position [2472, 0]
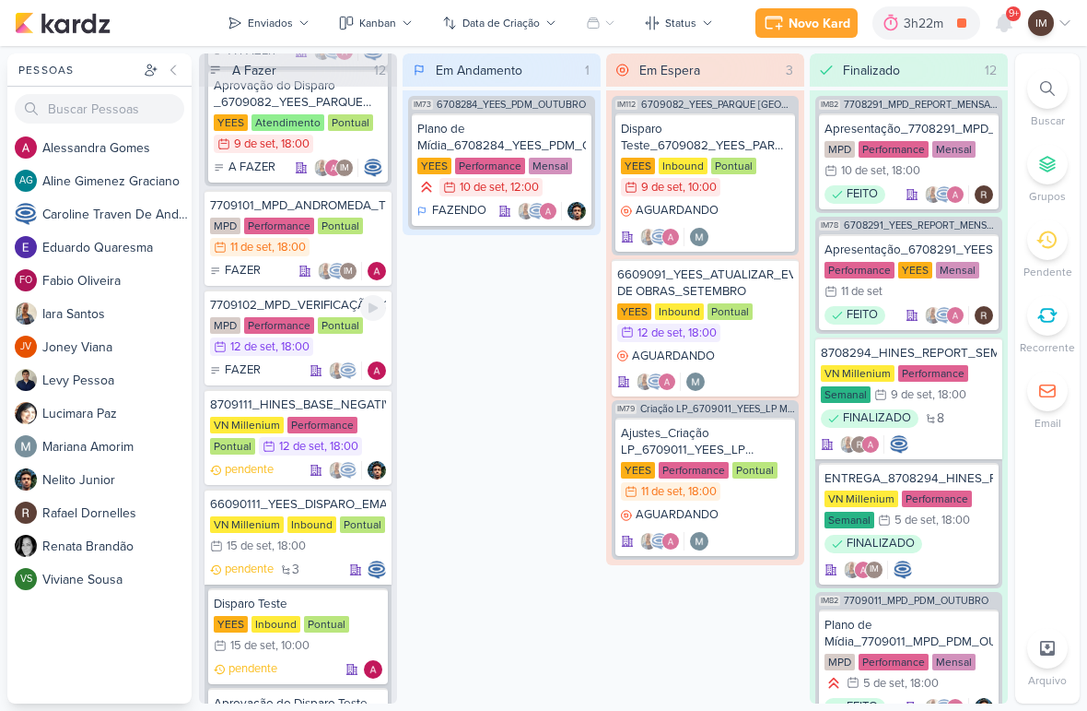
click at [371, 344] on div "MPD Performance Pontual 12/9 12 de set , 18:00" at bounding box center [298, 337] width 176 height 41
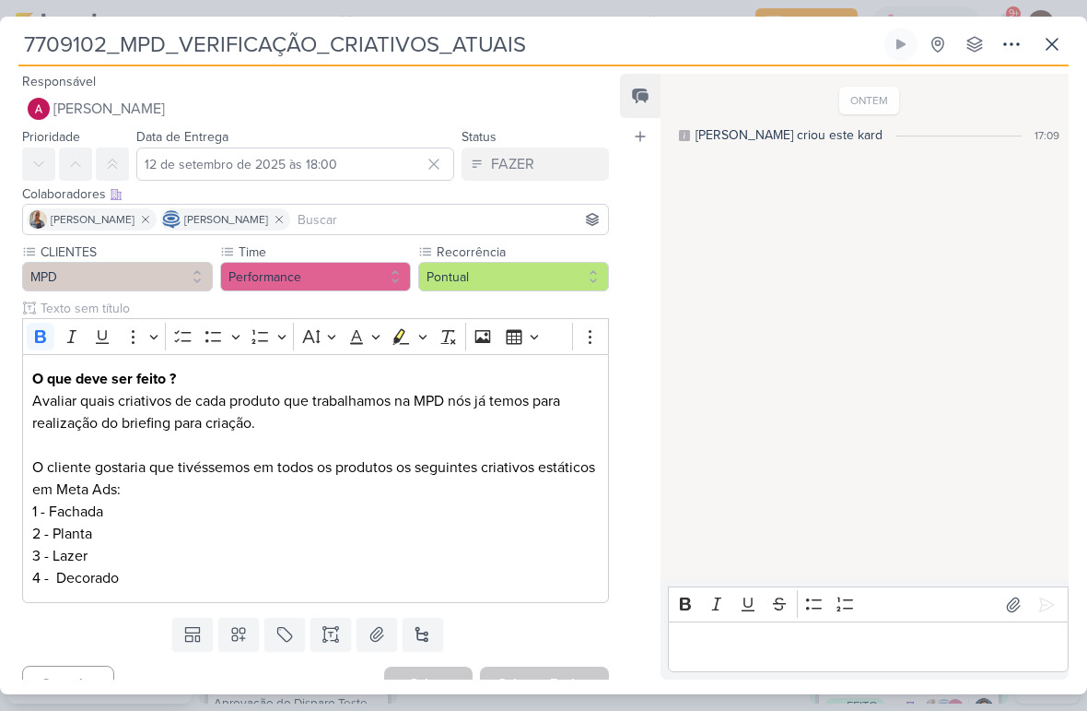
click at [1051, 40] on icon at bounding box center [1052, 44] width 22 height 22
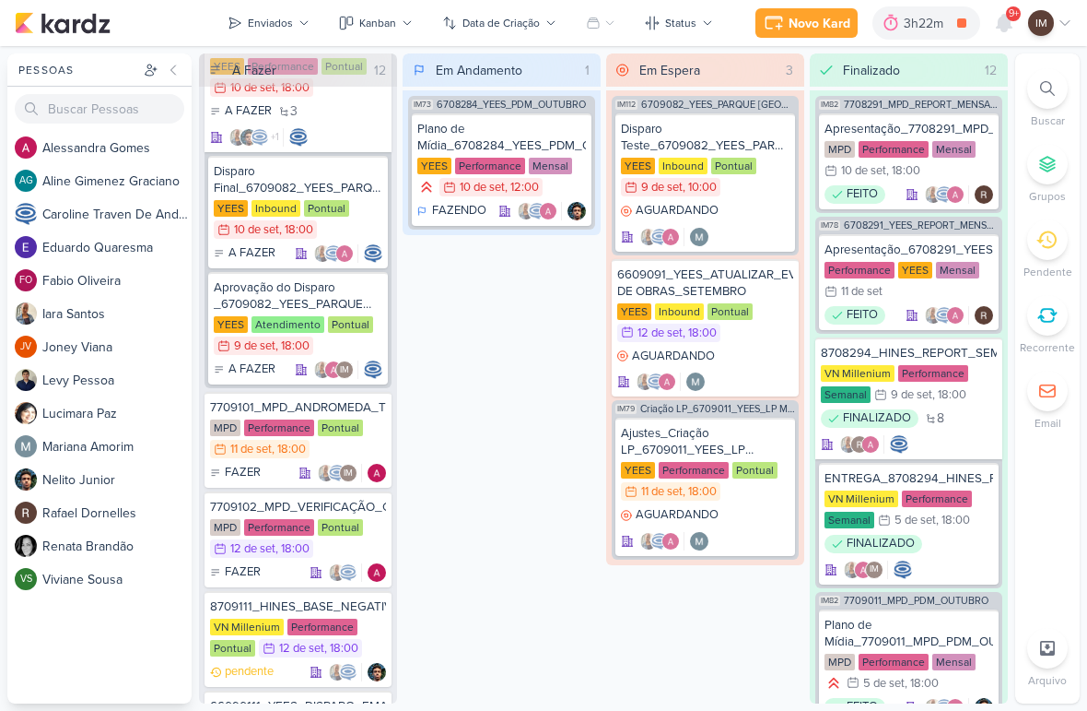
scroll to position [2268, 0]
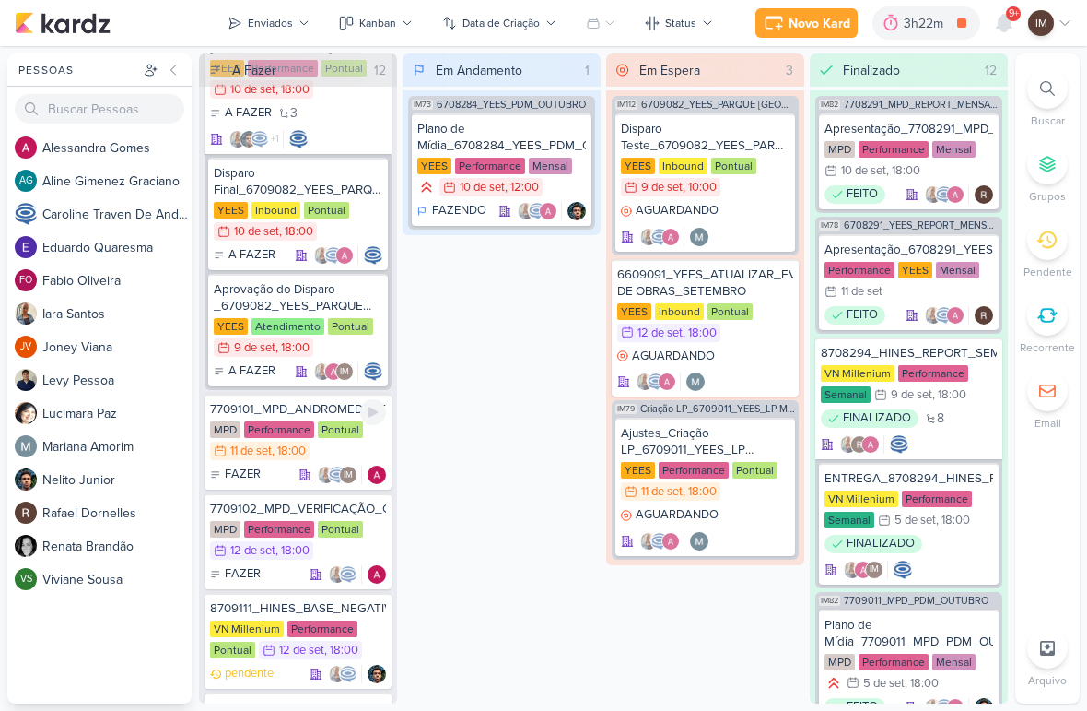
click at [298, 411] on div "7709101_MPD_ANDROMEDA_TESTE_ANIMAÇÃO_PERSPECTIVA" at bounding box center [298, 409] width 176 height 17
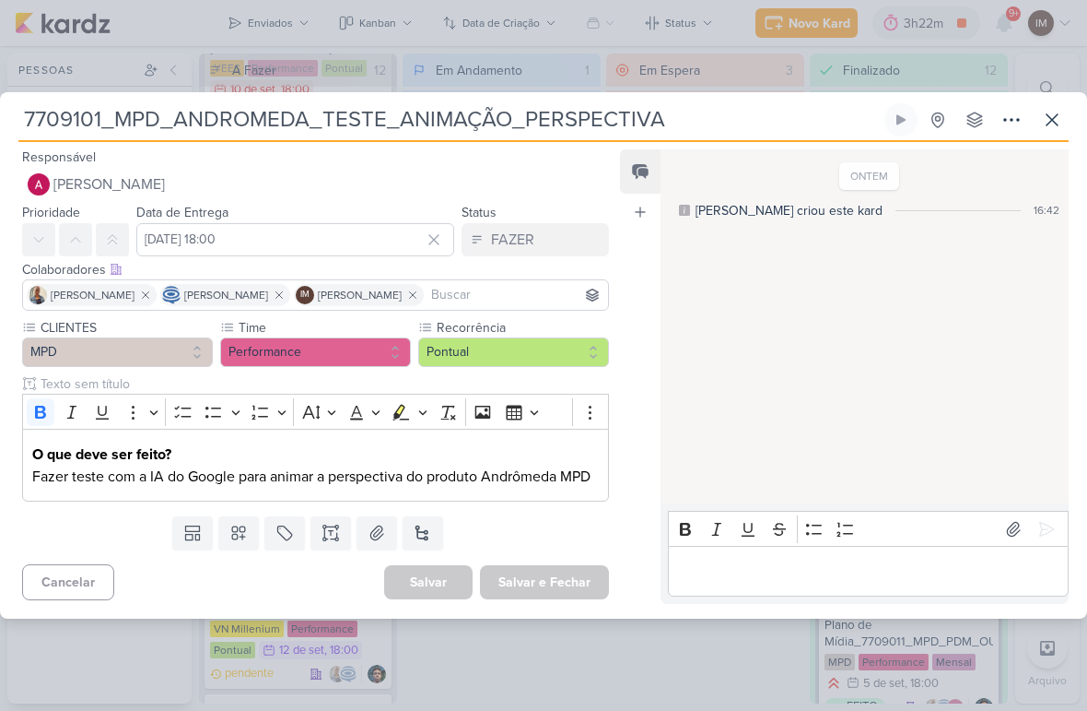
click at [1054, 110] on icon at bounding box center [1052, 120] width 22 height 22
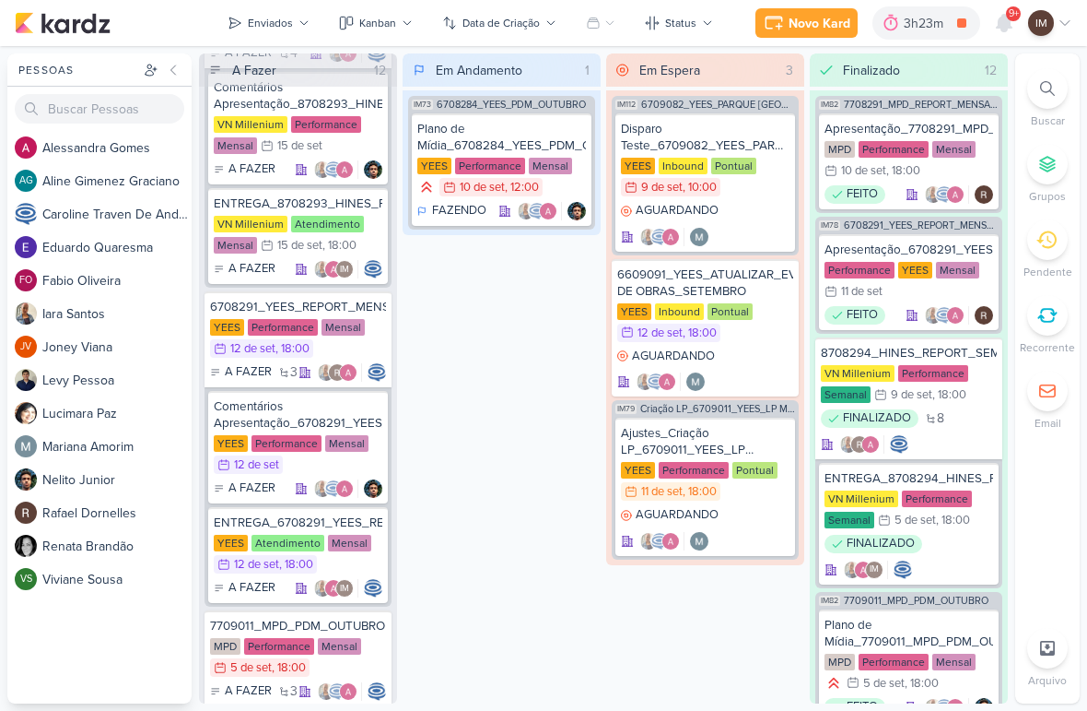
scroll to position [893, 0]
click at [1048, 98] on div at bounding box center [1048, 88] width 41 height 41
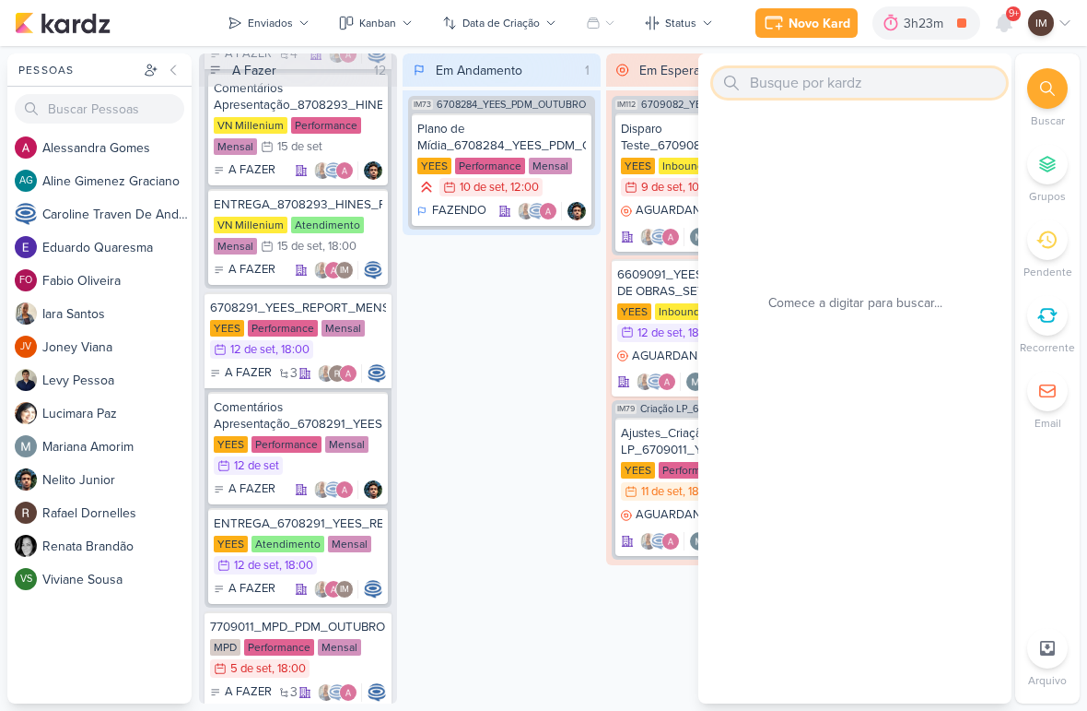
click at [945, 80] on input "text" at bounding box center [859, 82] width 293 height 29
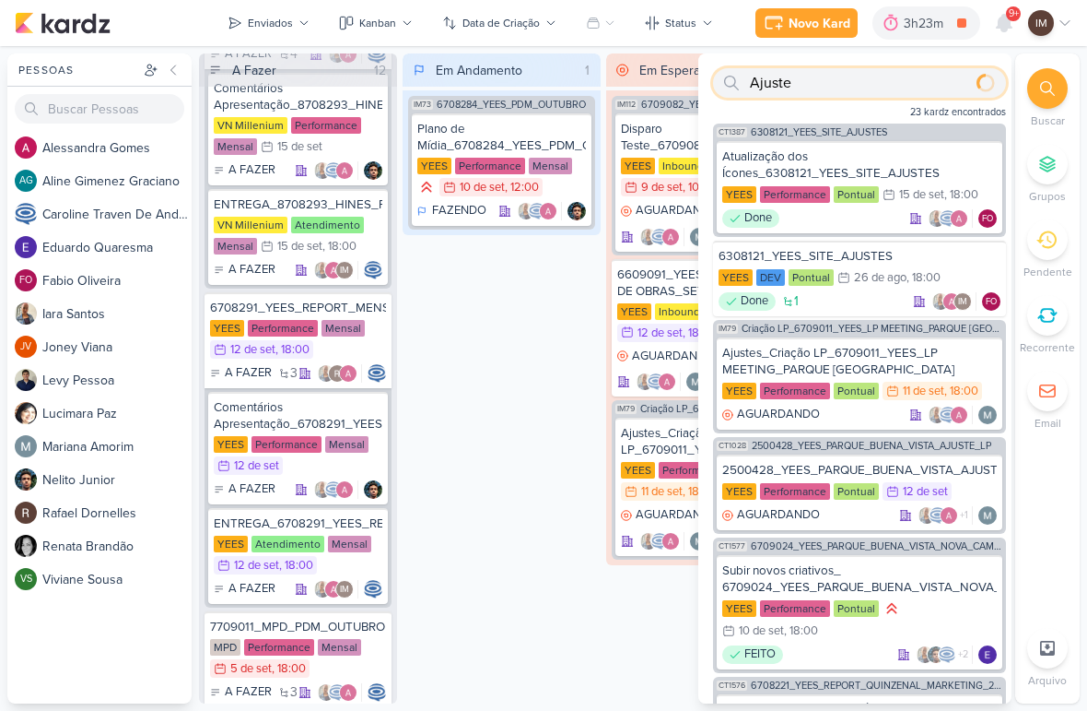
type input "Ajuste"
click at [996, 36] on div at bounding box center [1004, 22] width 33 height 33
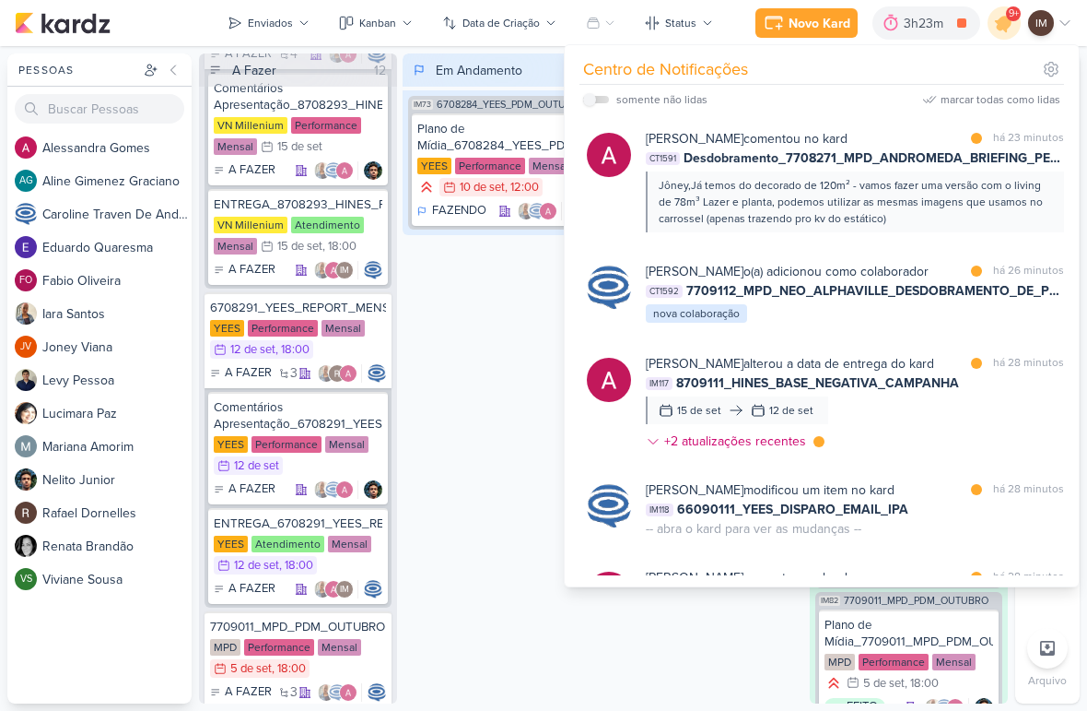
click at [865, 324] on div "Caroline Traven De Andrade o(a) adicionou como colaborador marcar como lida há …" at bounding box center [855, 293] width 418 height 63
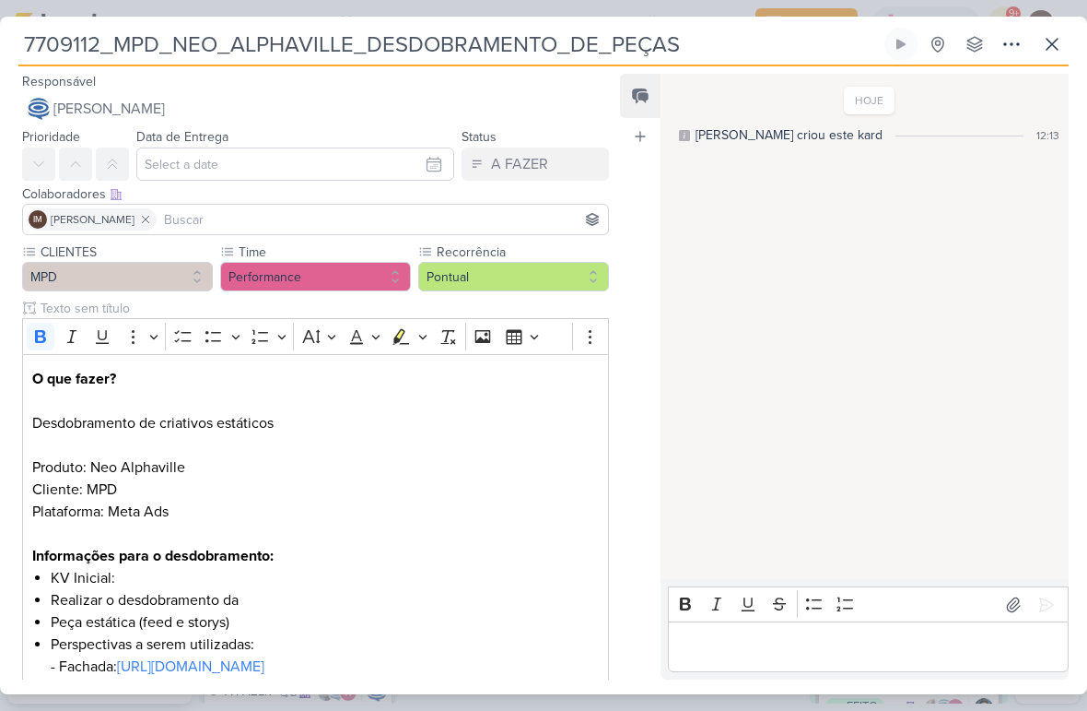
click at [1049, 56] on button at bounding box center [1052, 44] width 33 height 33
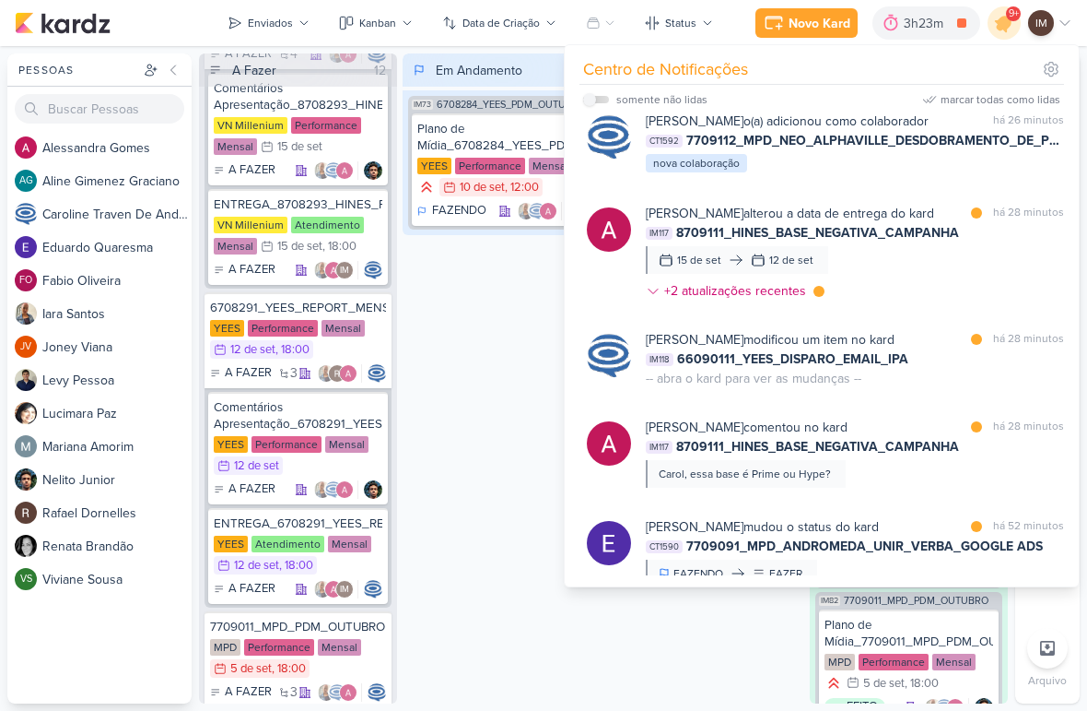
scroll to position [171, 0]
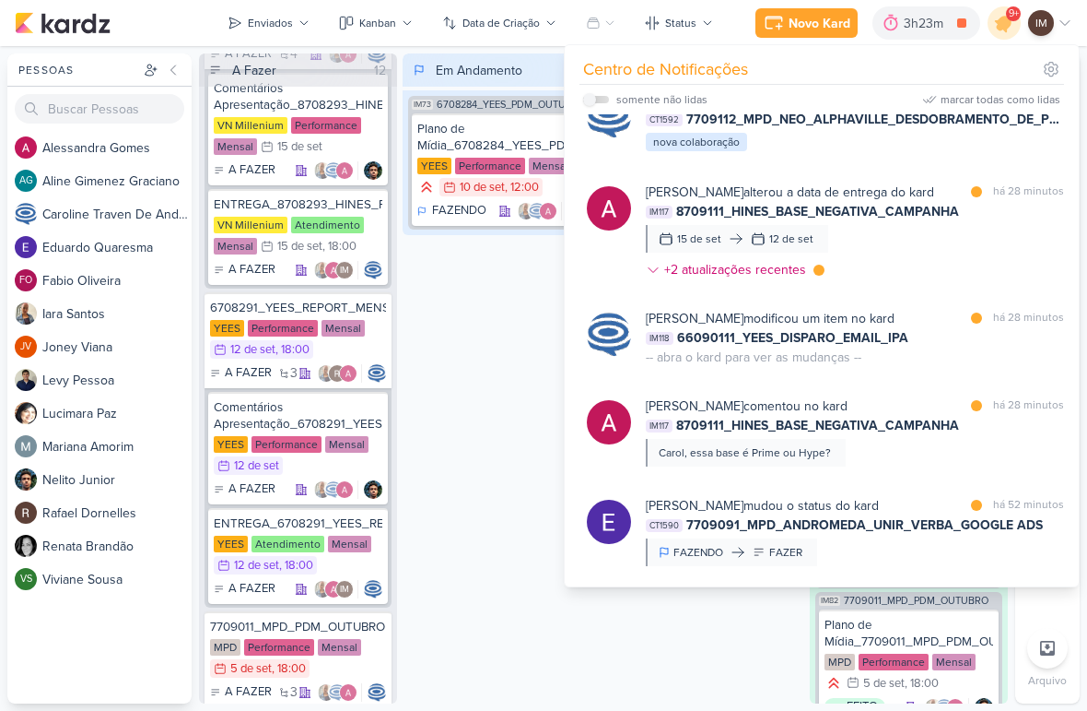
click at [902, 272] on div "Alessandra Gomes alterou a data de entrega do kard marcar como lida há 28 minut…" at bounding box center [855, 234] width 418 height 104
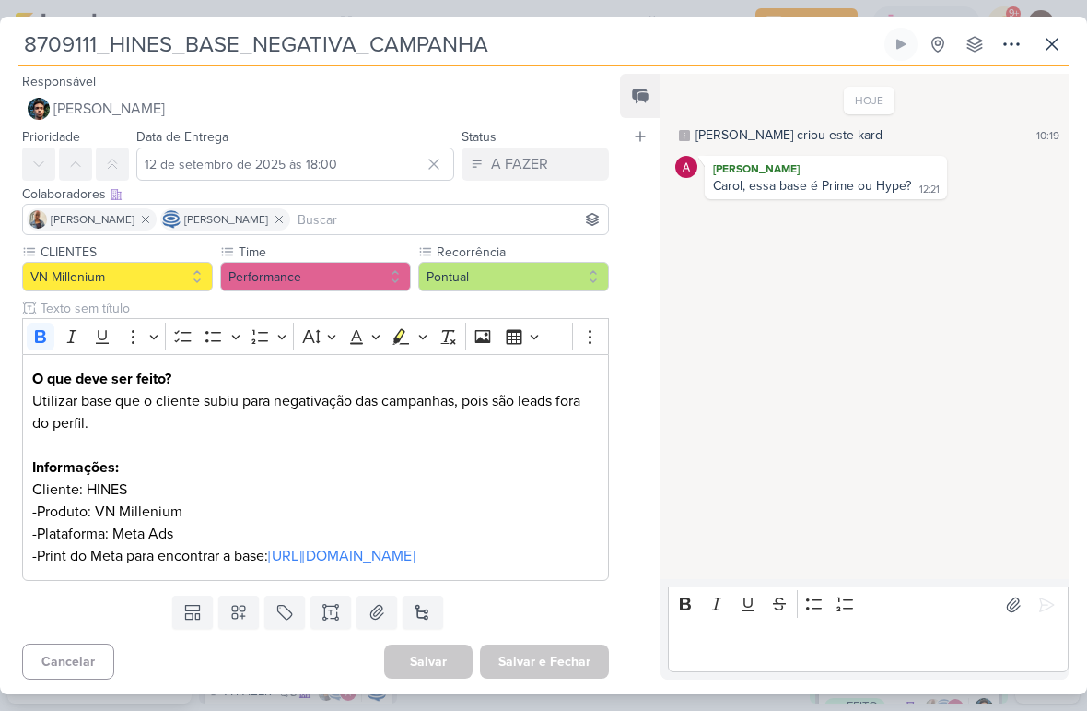
click at [785, 655] on p "Editor editing area: main" at bounding box center [868, 647] width 382 height 22
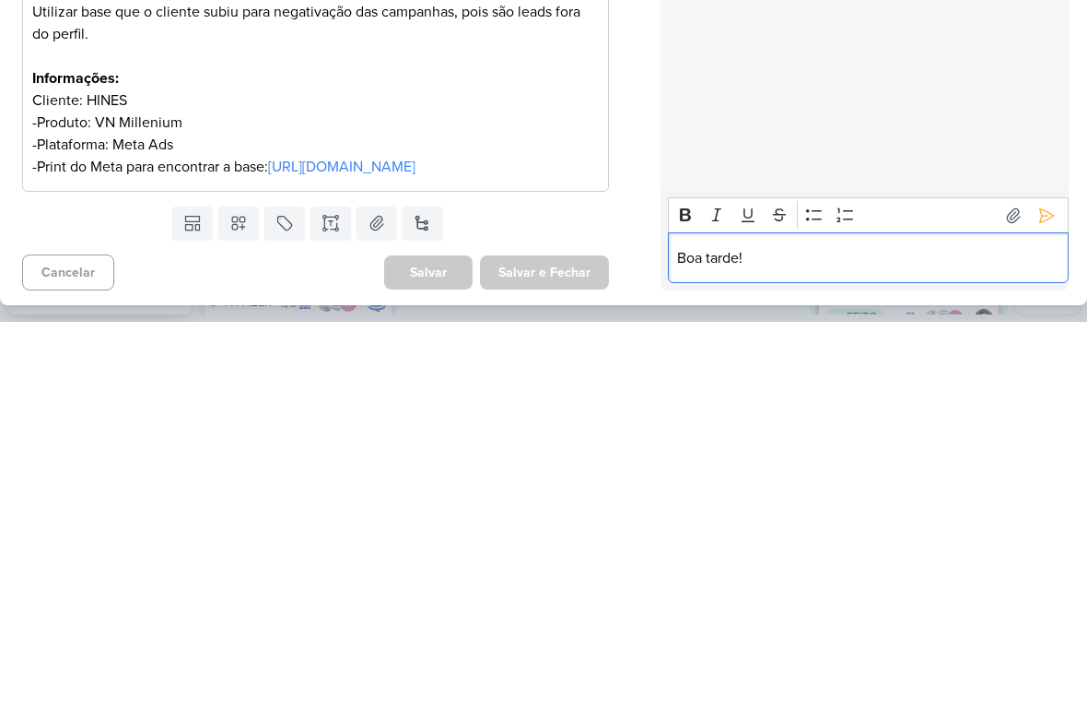
scroll to position [0, 0]
click at [1045, 595] on icon at bounding box center [1047, 604] width 18 height 18
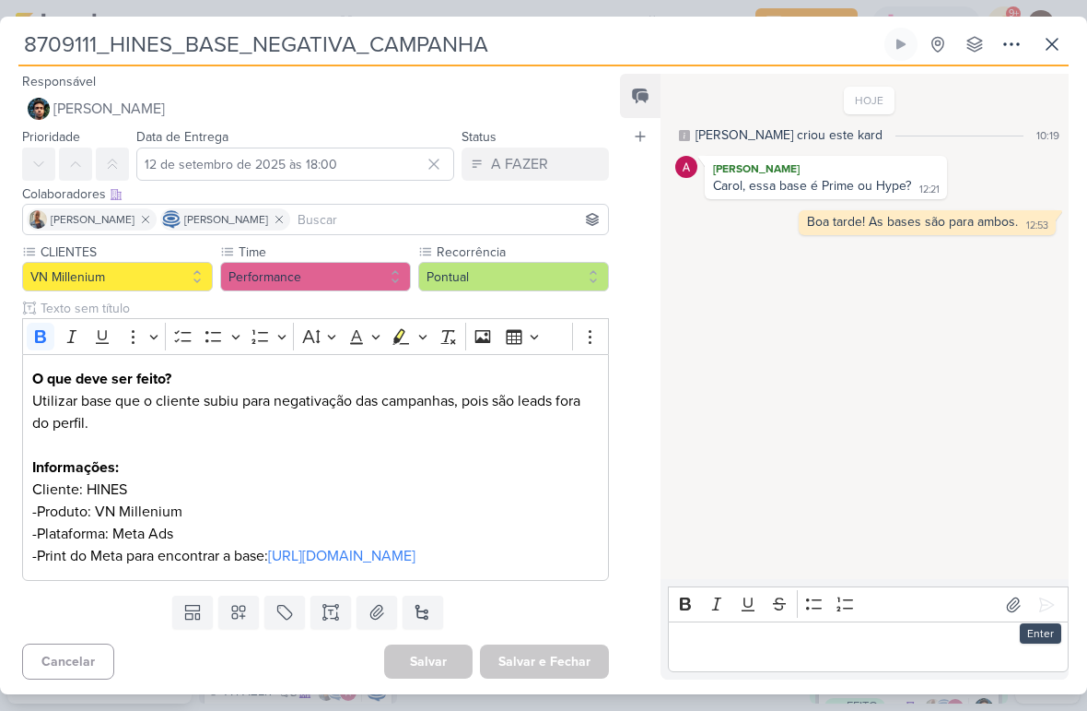
click at [1056, 46] on icon at bounding box center [1052, 44] width 22 height 22
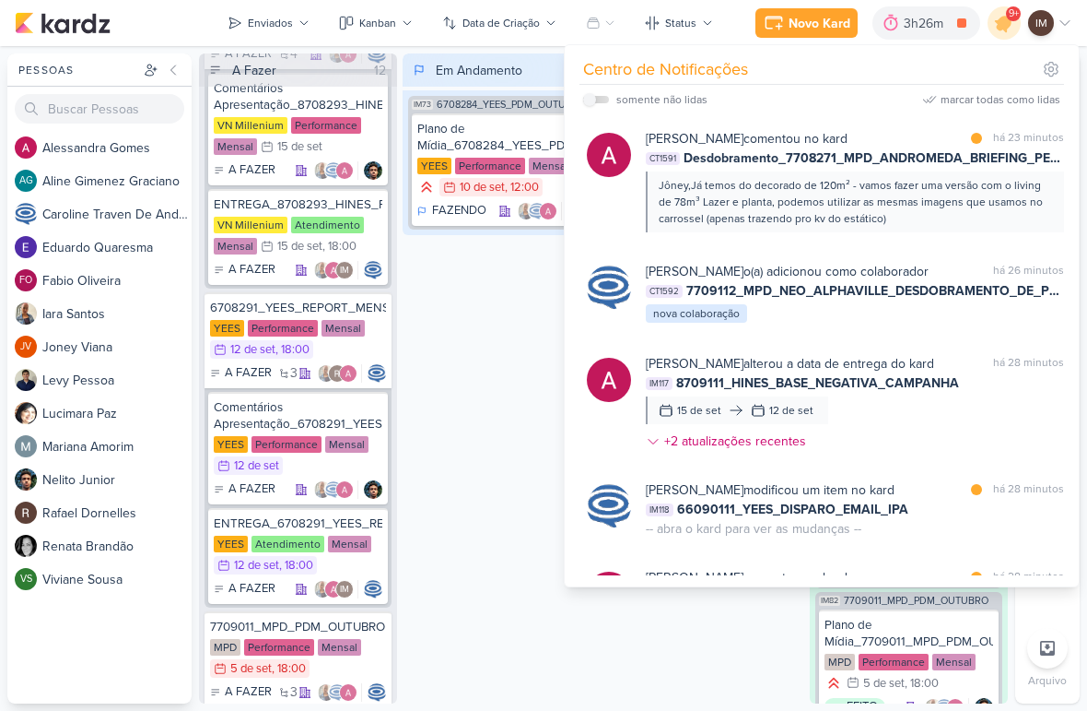
click at [927, 449] on div "Alessandra Gomes alterou a data de entrega do kard marcar como não lida há 28 m…" at bounding box center [855, 406] width 418 height 104
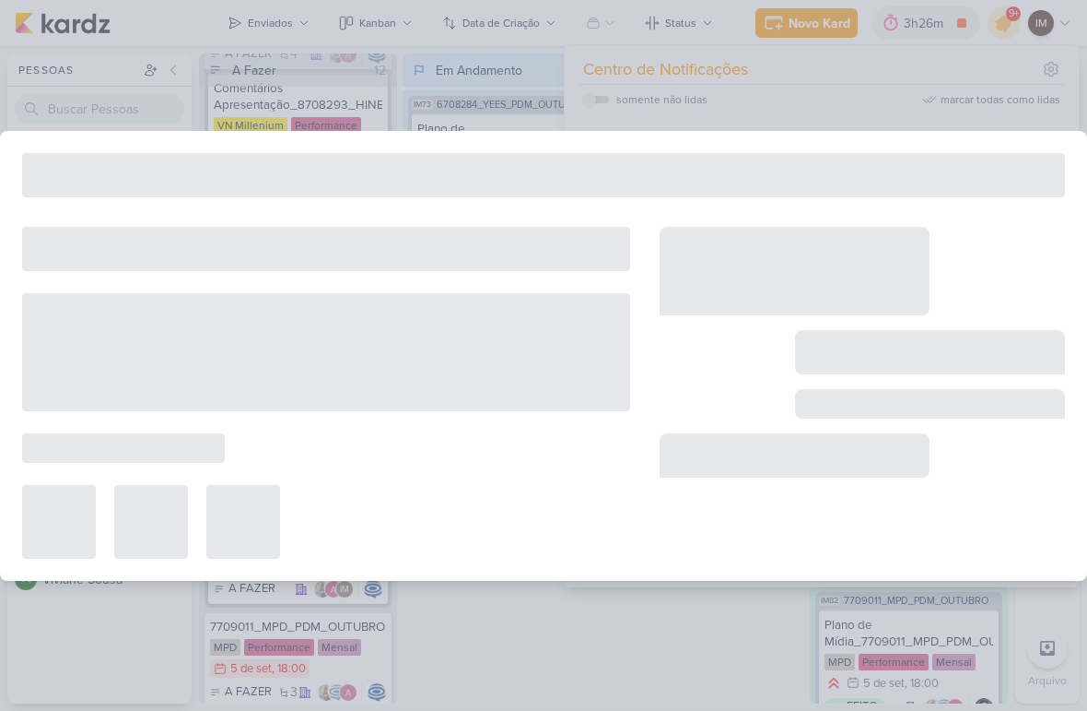
click at [936, 440] on div at bounding box center [862, 393] width 405 height 332
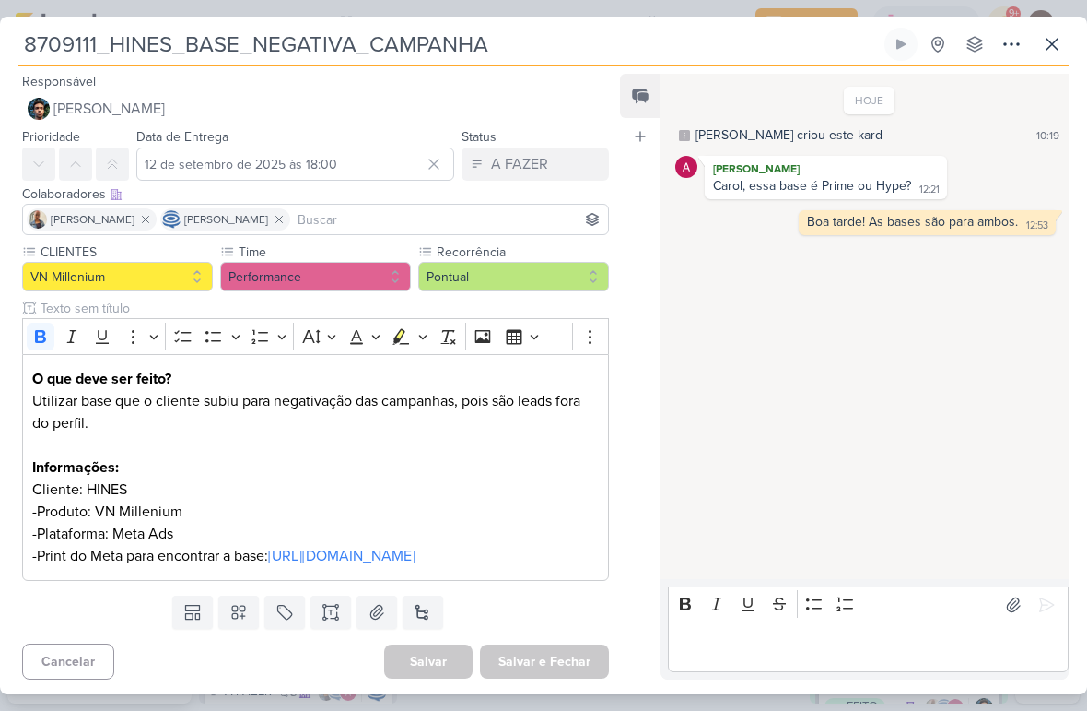
click at [1048, 44] on icon at bounding box center [1052, 44] width 22 height 22
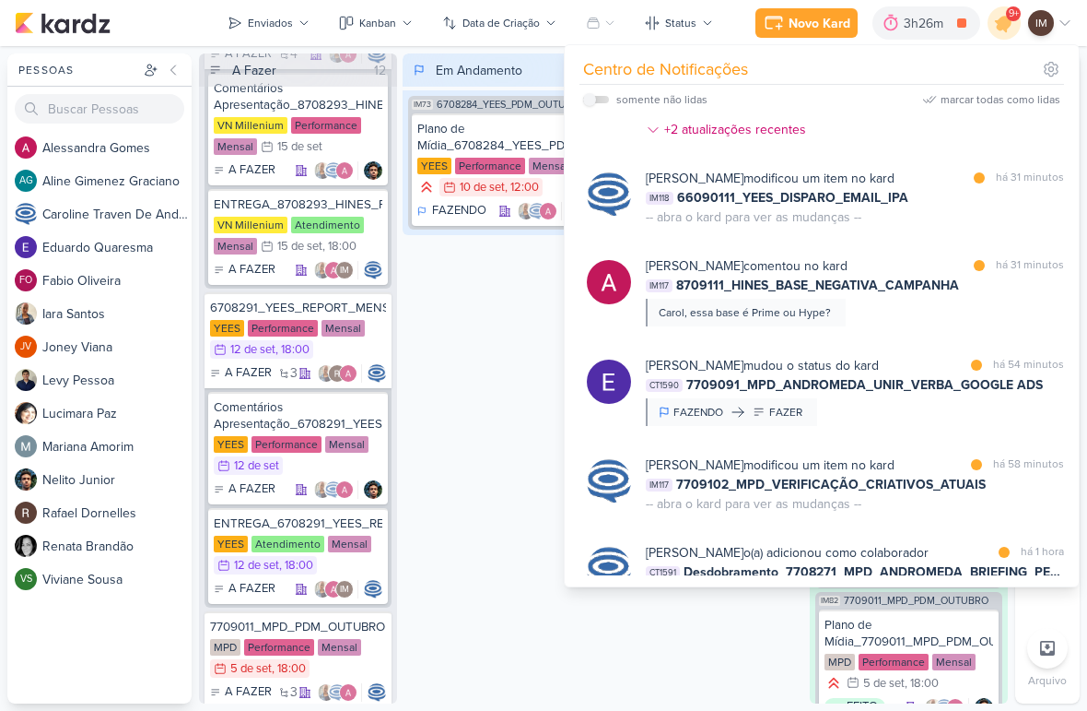
scroll to position [310, 0]
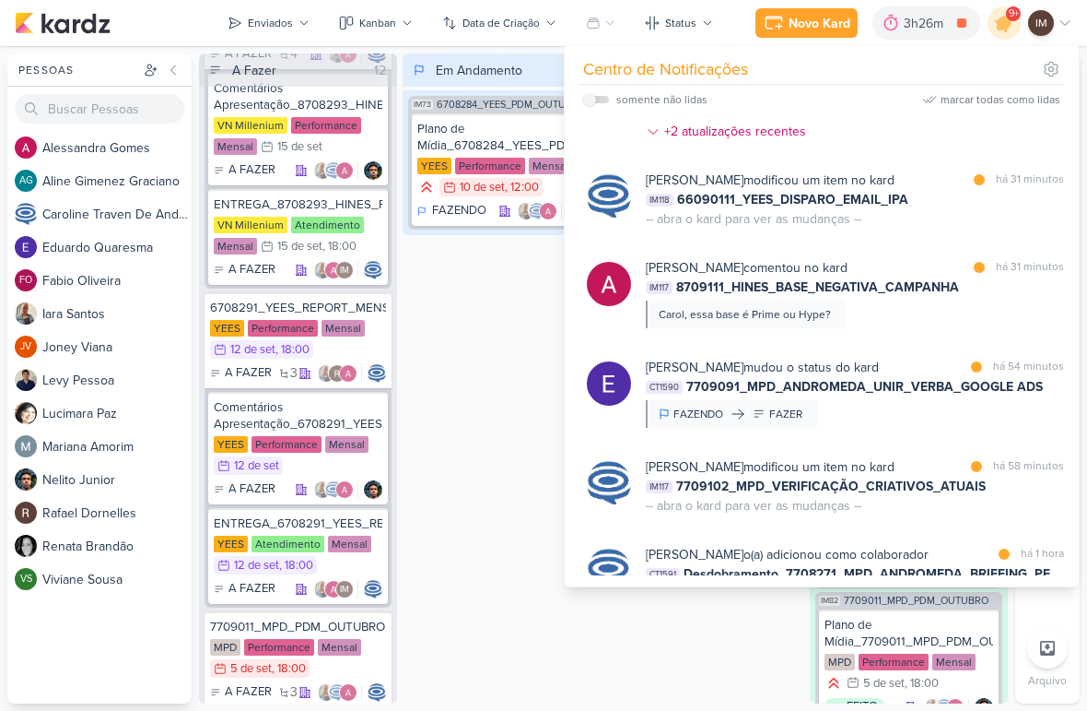
click at [1046, 229] on div "Caroline Traven De Andrade modificou um item no kard marcar como lida há 31 min…" at bounding box center [855, 199] width 418 height 58
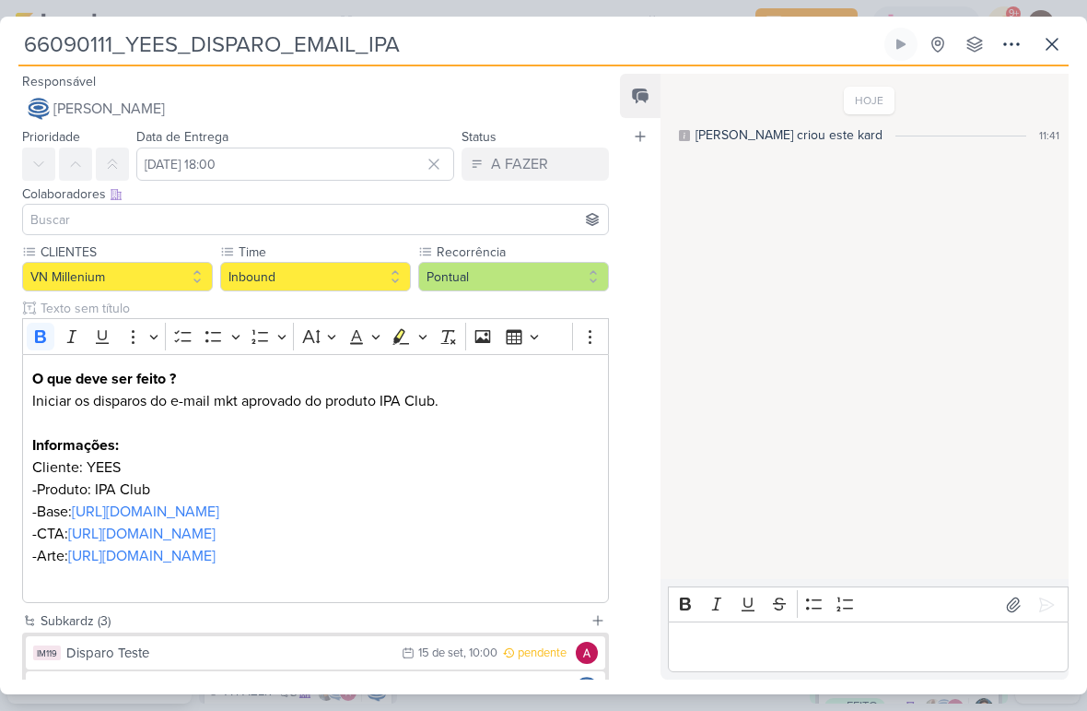
click at [1055, 52] on icon at bounding box center [1052, 44] width 22 height 22
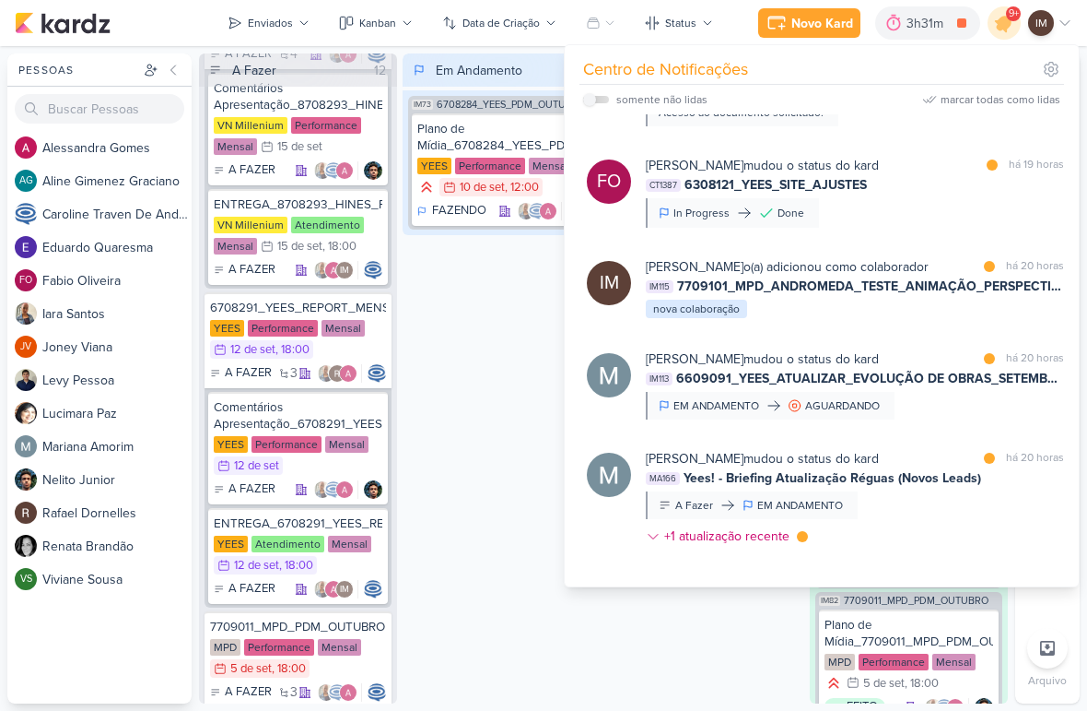
scroll to position [2755, 0]
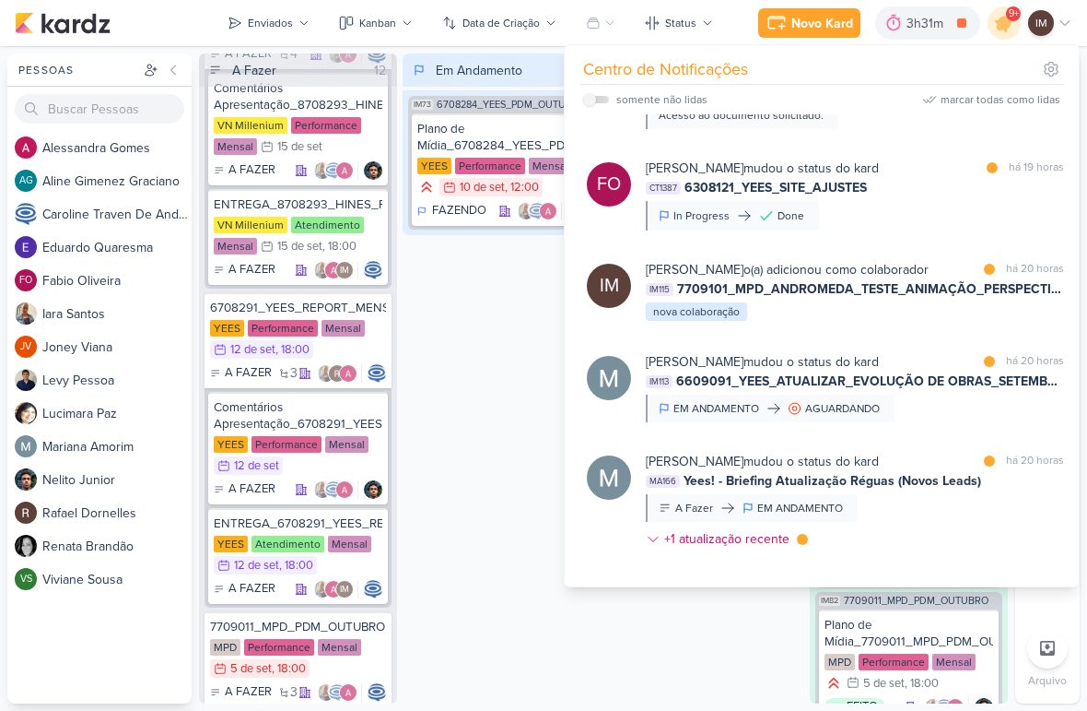
click at [928, 230] on div "Fabio Oliveira mudou o status do kard marcar como lida há 19 horas CT1387 63081…" at bounding box center [855, 195] width 418 height 72
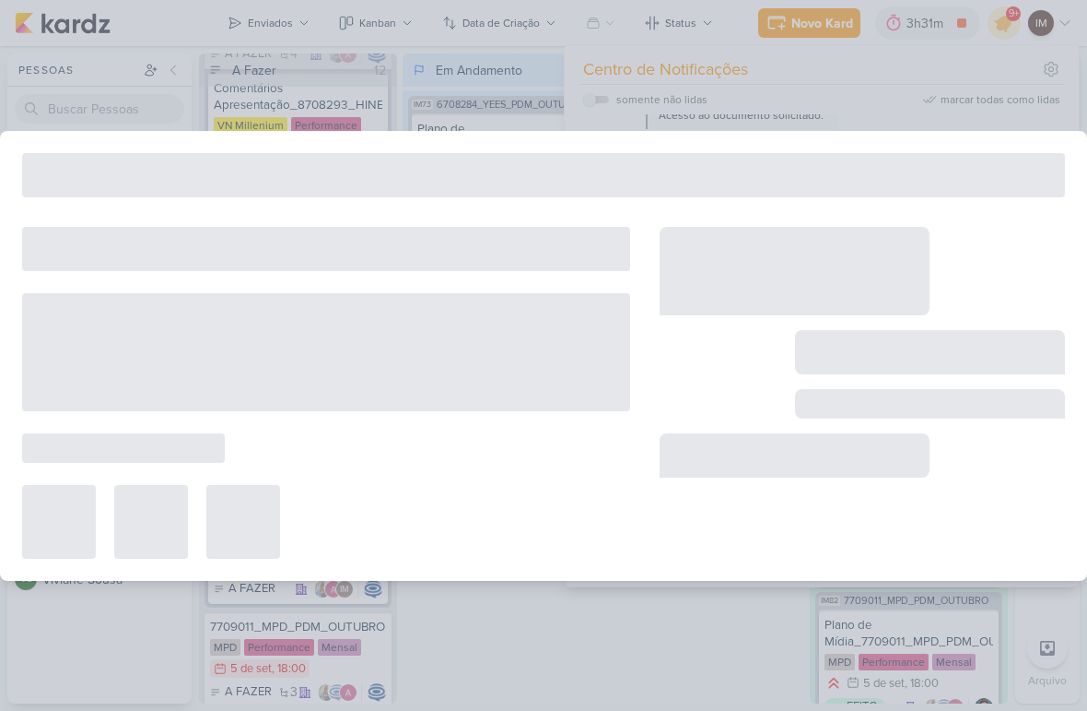
click at [948, 249] on div at bounding box center [862, 393] width 405 height 332
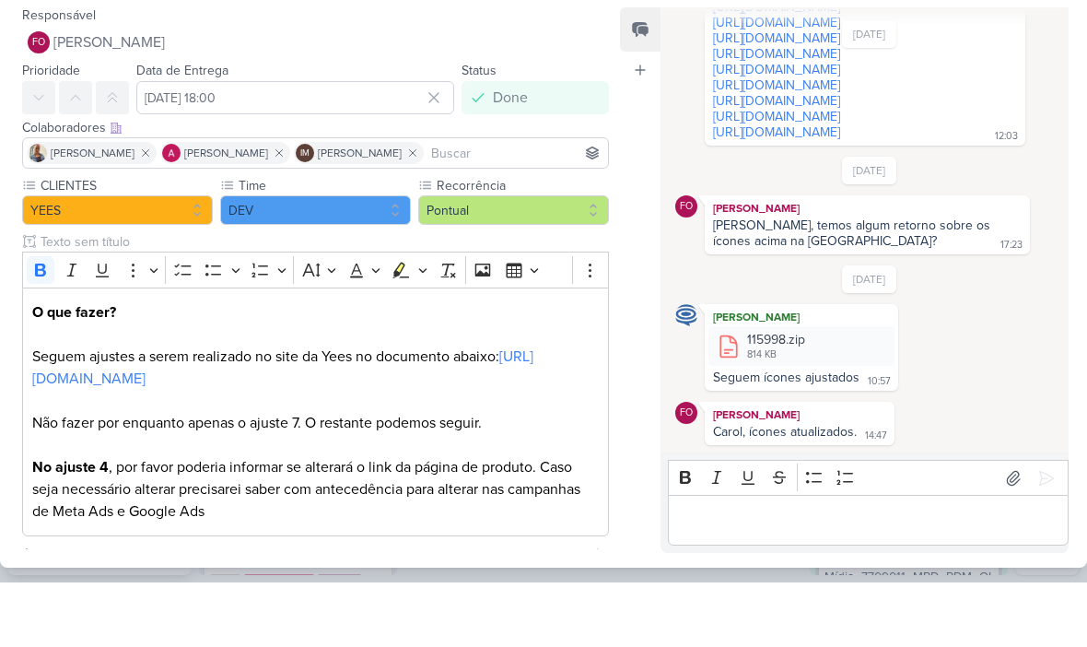
scroll to position [1665, 0]
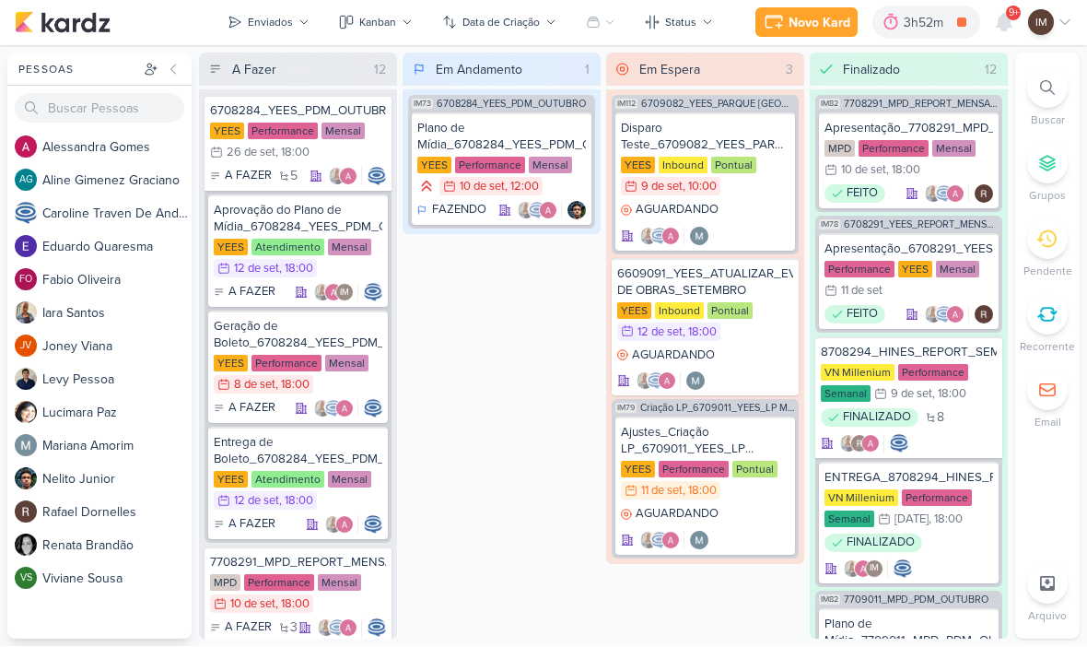
click at [1007, 27] on icon at bounding box center [1004, 23] width 15 height 17
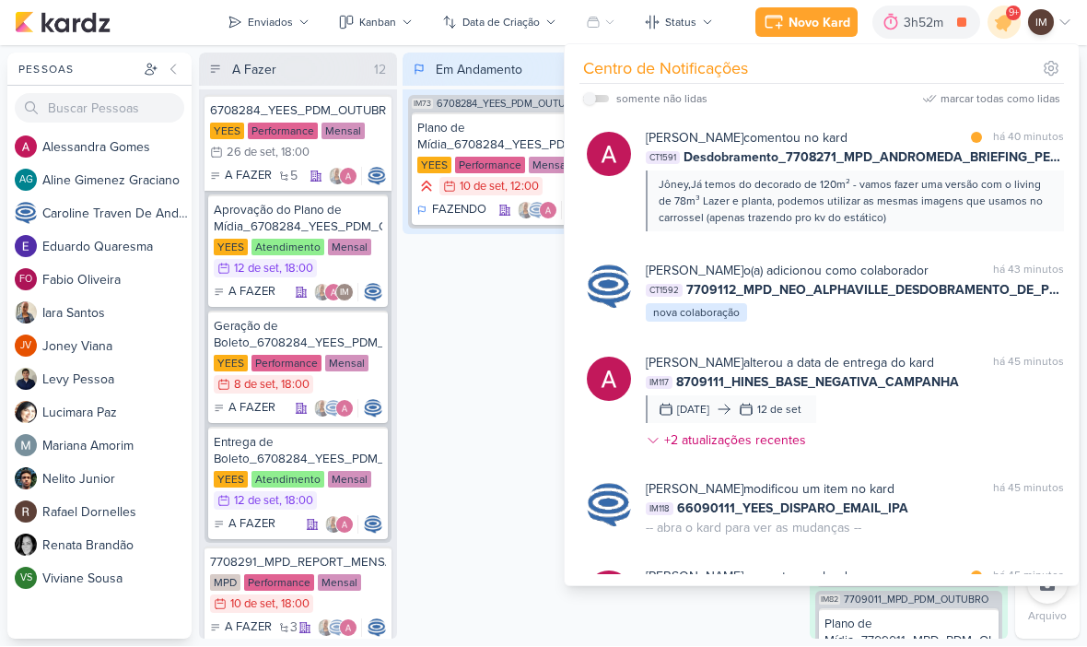
click at [520, 371] on div "Em Andamento 1 IM73 6708284_YEES_PDM_OUTUBRO Plano de Mídia_6708284_YEES_PDM_OU…" at bounding box center [502, 346] width 198 height 586
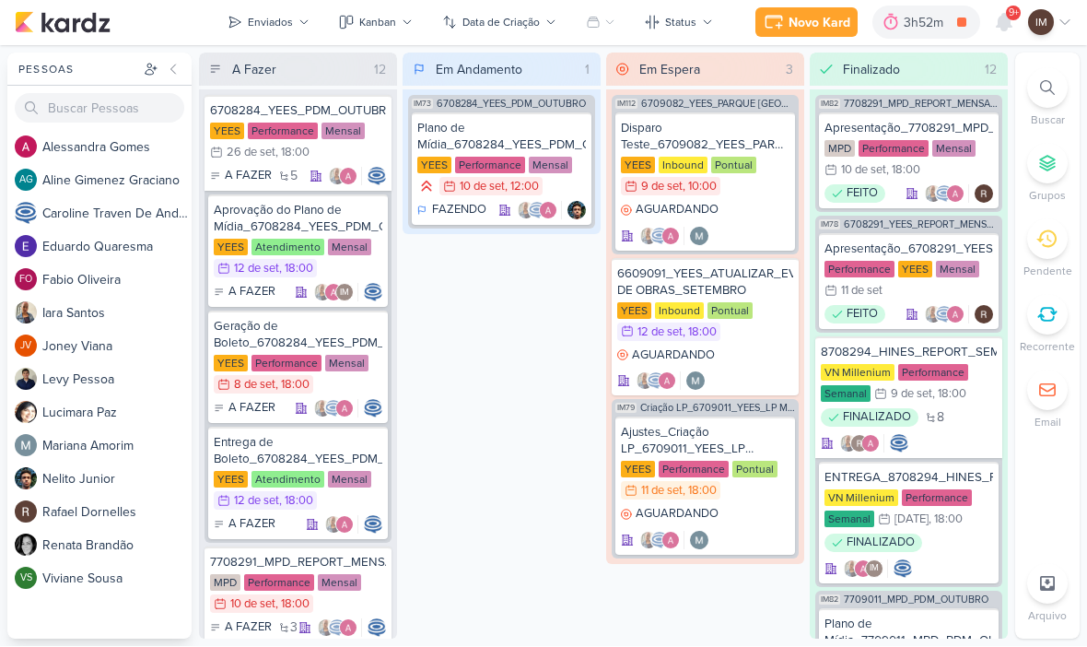
click at [1008, 35] on div at bounding box center [1004, 22] width 33 height 33
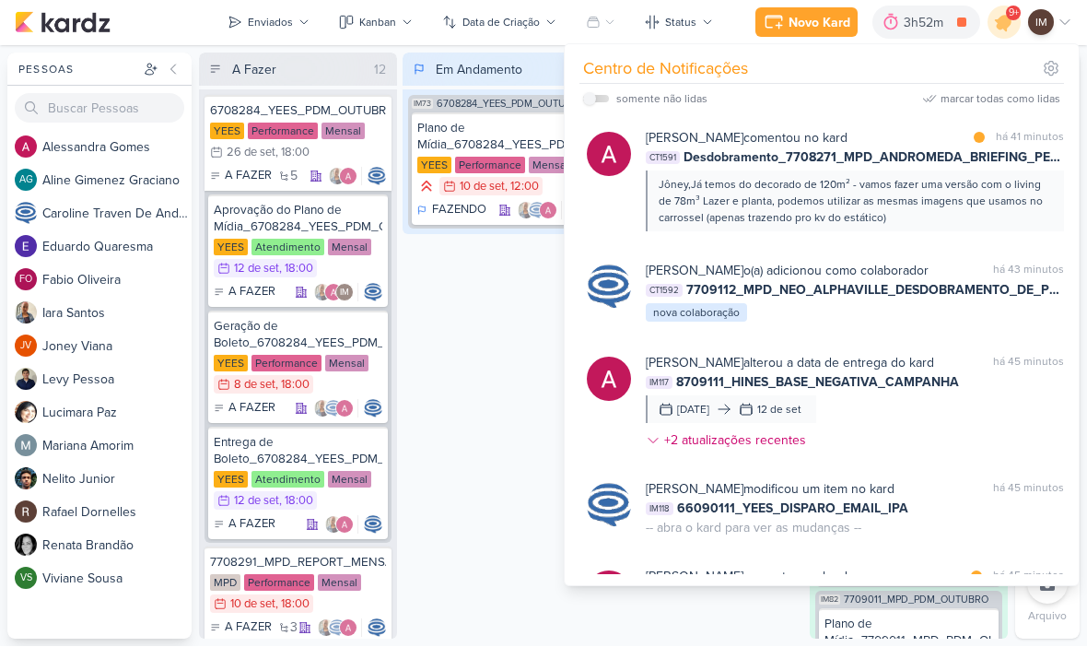
click at [1013, 24] on icon at bounding box center [1004, 22] width 31 height 31
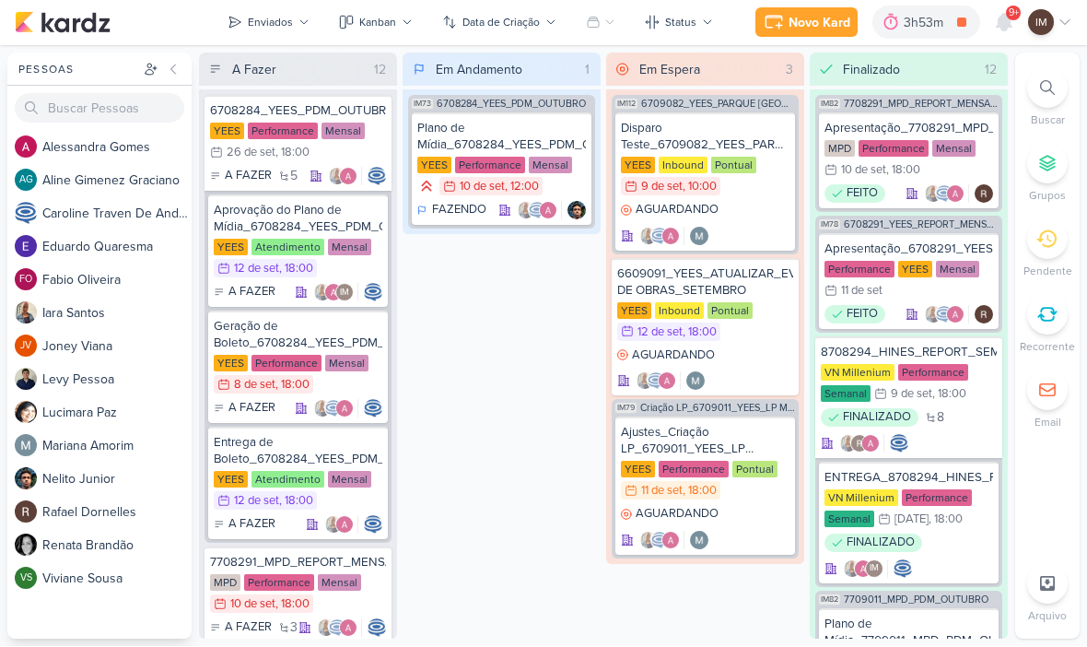
click at [1043, 92] on icon at bounding box center [1047, 88] width 15 height 15
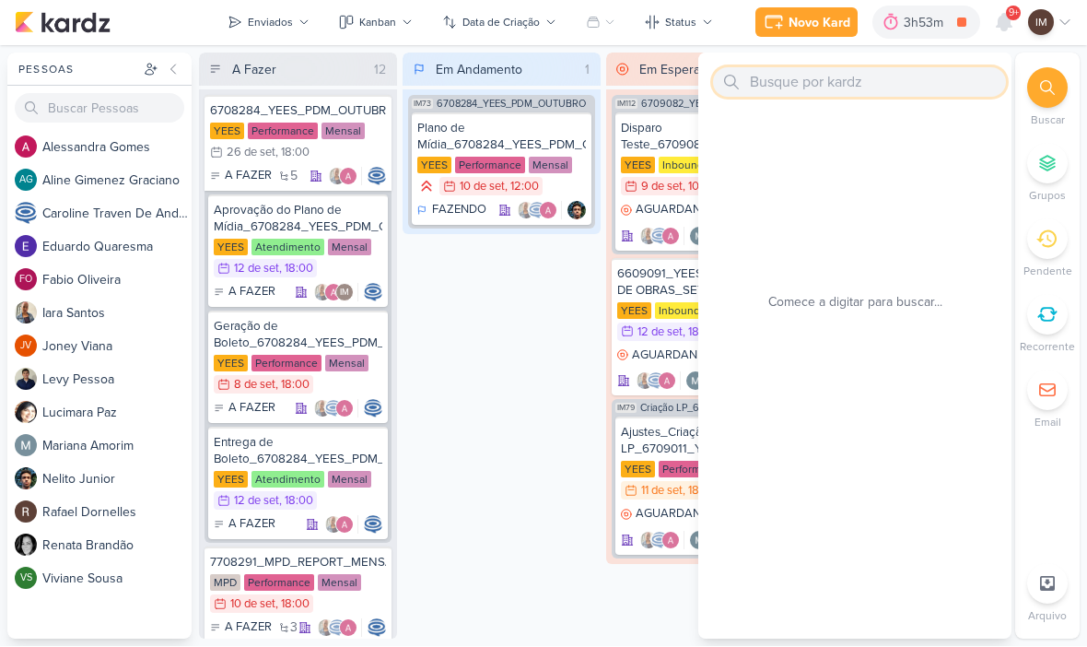
click at [940, 80] on input "text" at bounding box center [859, 82] width 293 height 29
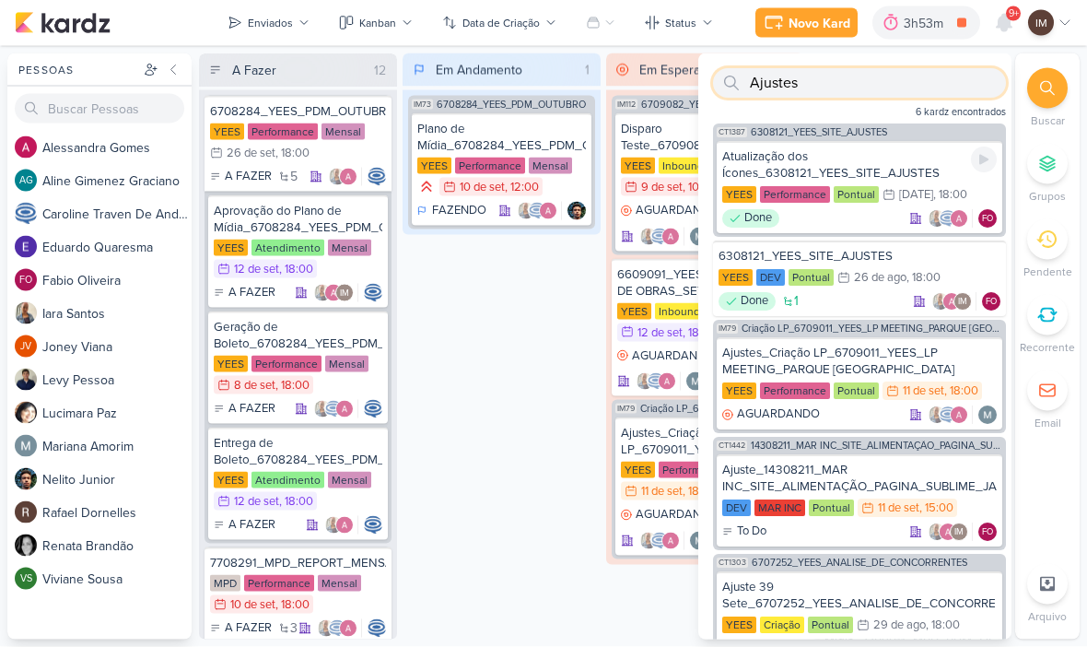
type input "Ajustes"
click at [869, 155] on div "Atualização dos Ícones_6308121_YEES_SITE_AJUSTES" at bounding box center [859, 164] width 275 height 33
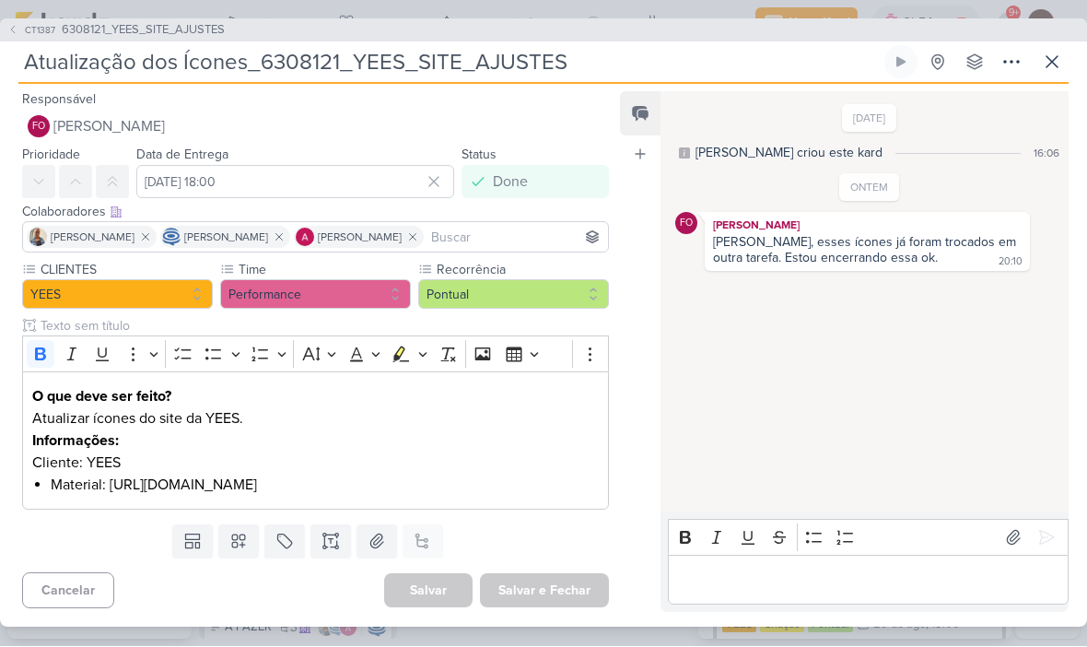
click at [21, 29] on button "CT1387 6308121_YEES_SITE_AJUSTES" at bounding box center [115, 31] width 217 height 18
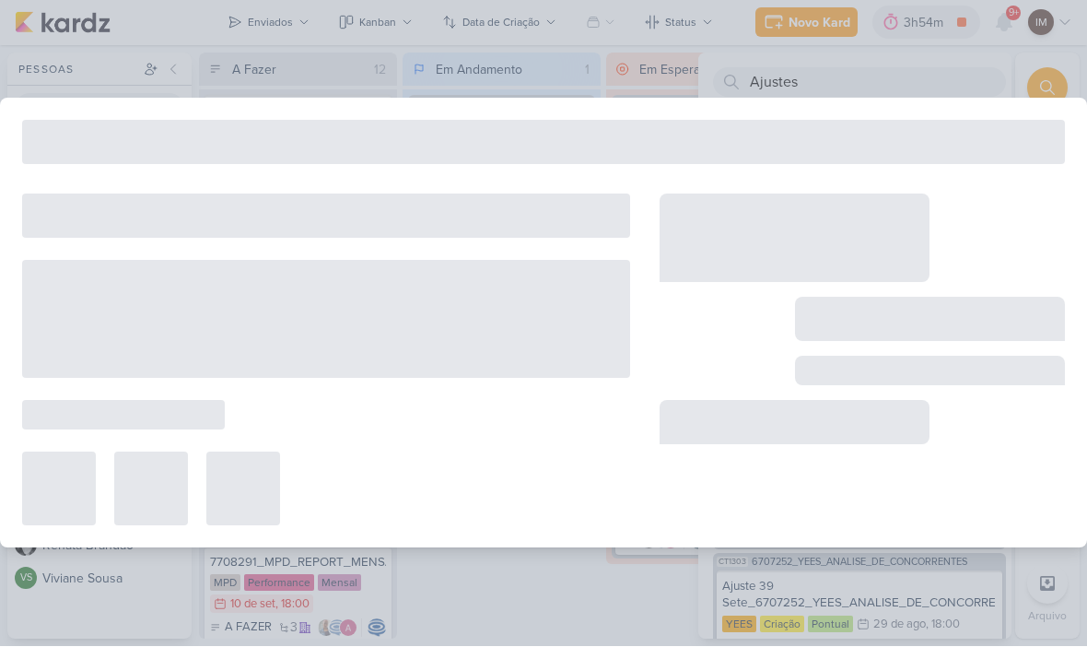
type input "6308121_YEES_SITE_AJUSTES"
type input "[DATE] 18:00"
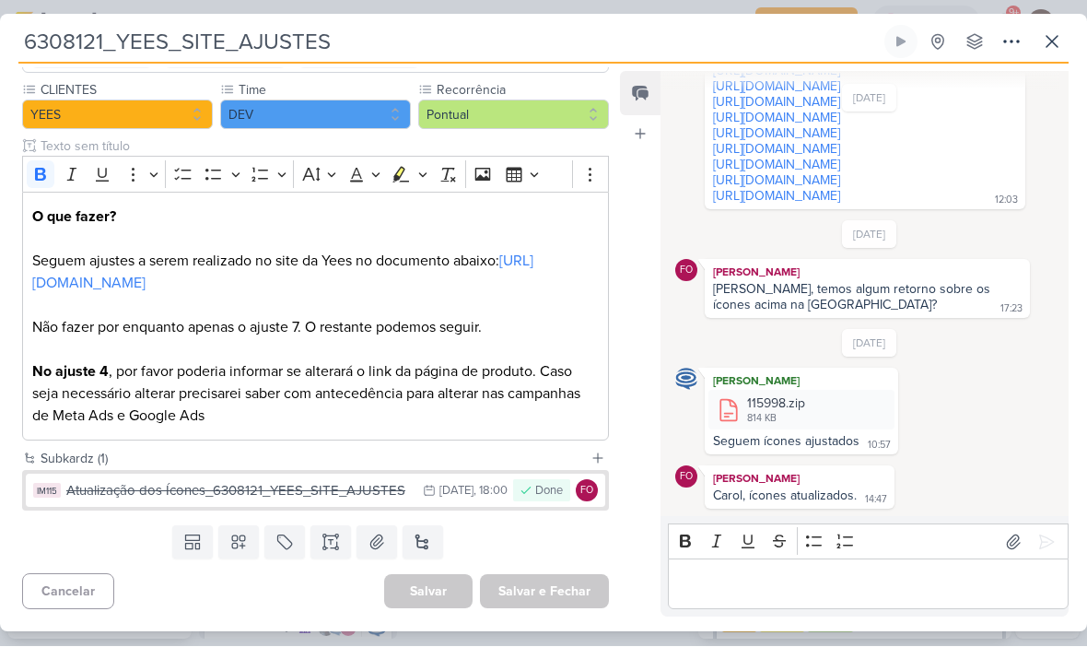
scroll to position [182, 0]
click at [68, 500] on div "Atualização dos Ícones_6308121_YEES_SITE_AJUSTES" at bounding box center [239, 491] width 347 height 21
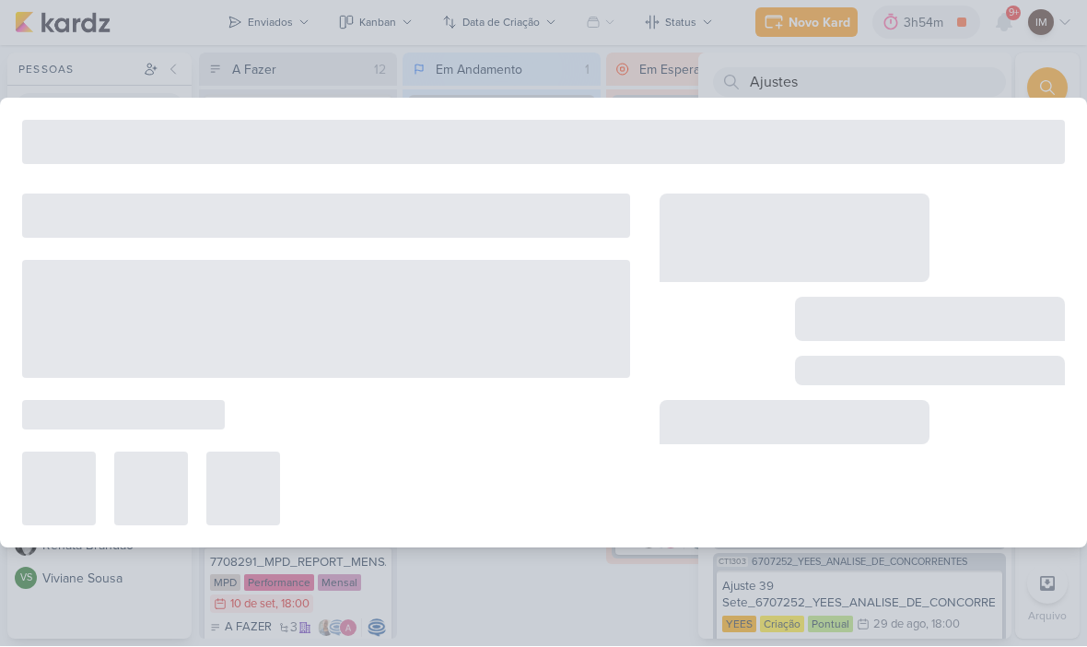
type input "Atualização dos Ícones_6308121_YEES_SITE_AJUSTES"
type input "[DATE] 18:00"
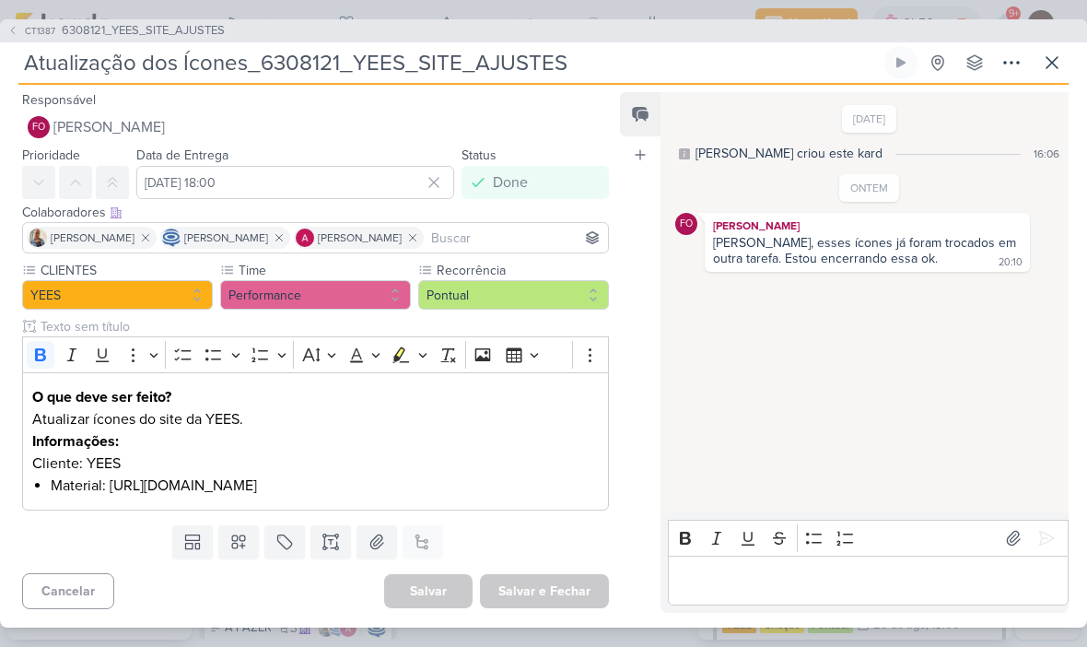
click at [24, 25] on span "CT1387" at bounding box center [40, 31] width 36 height 14
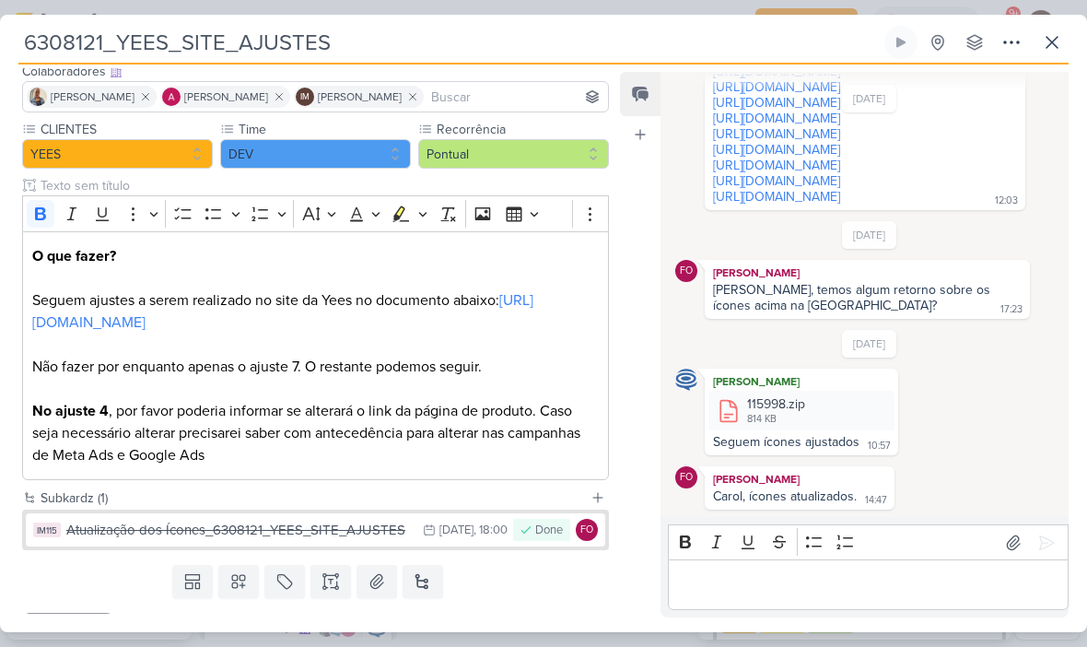
scroll to position [175, 0]
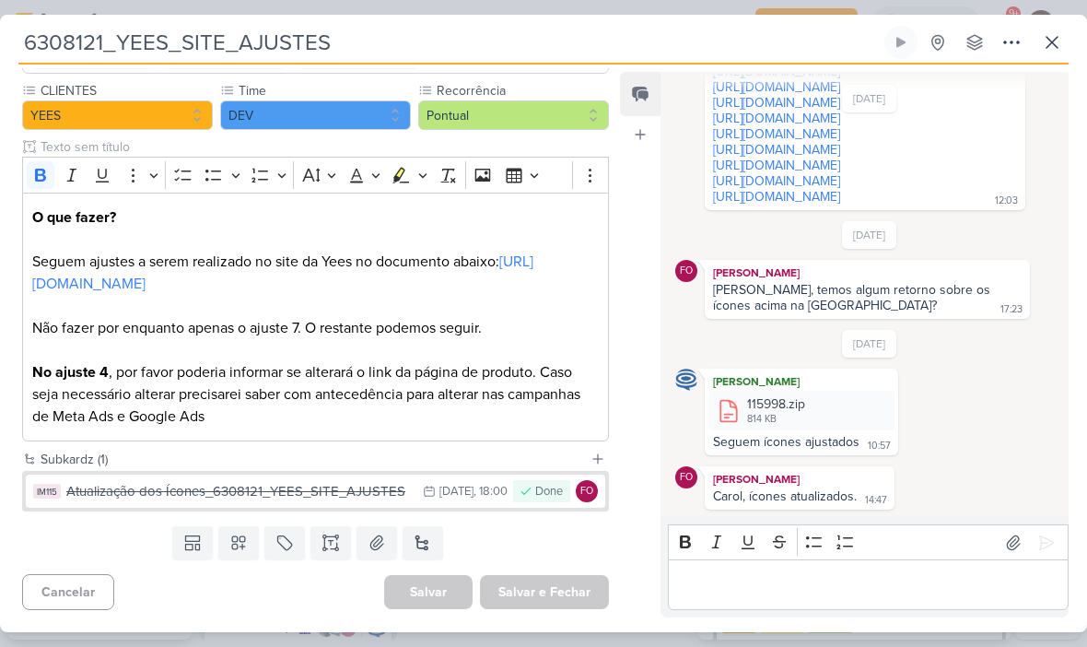
click at [144, 45] on input "6308121_YEES_SITE_AJUSTES" at bounding box center [449, 42] width 863 height 33
click at [154, 43] on input "6308121_YEES_SITE_AJUSTES" at bounding box center [449, 42] width 863 height 33
click at [156, 43] on input "6308121_YEES_SITE_AJUSTES" at bounding box center [449, 42] width 863 height 33
click at [147, 49] on input "6308121_YEES_SITE_AJUSTES" at bounding box center [449, 42] width 863 height 33
click at [145, 50] on input "6308121_YEES_SITE_AJUSTES" at bounding box center [449, 42] width 863 height 33
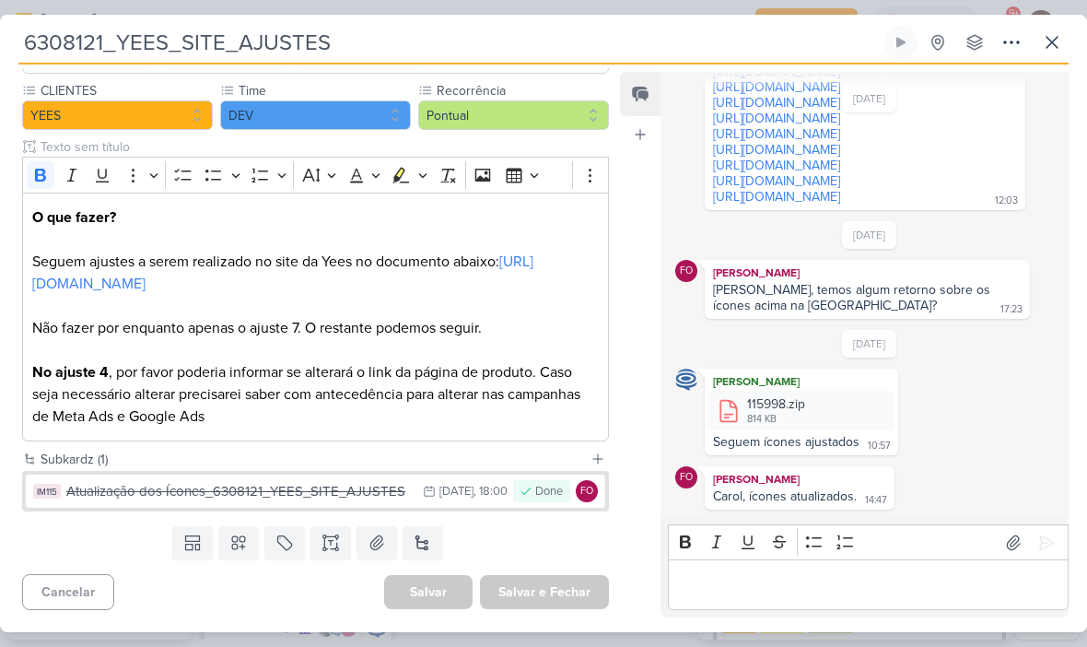
click at [144, 56] on input "6308121_YEES_SITE_AJUSTES" at bounding box center [449, 42] width 863 height 33
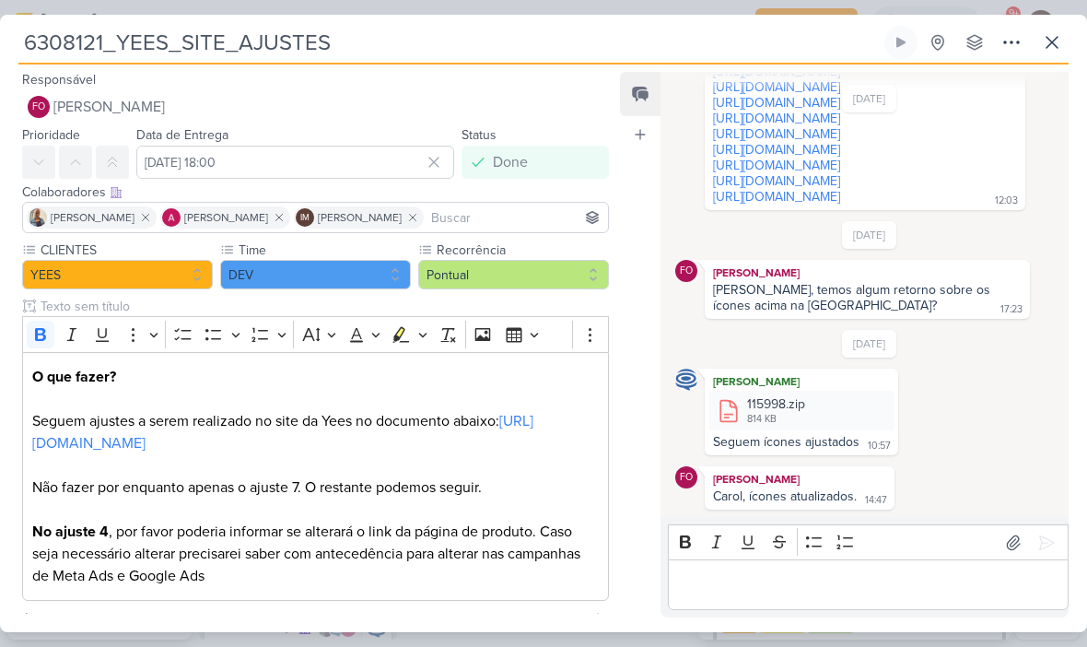
click at [1058, 38] on icon at bounding box center [1052, 42] width 11 height 11
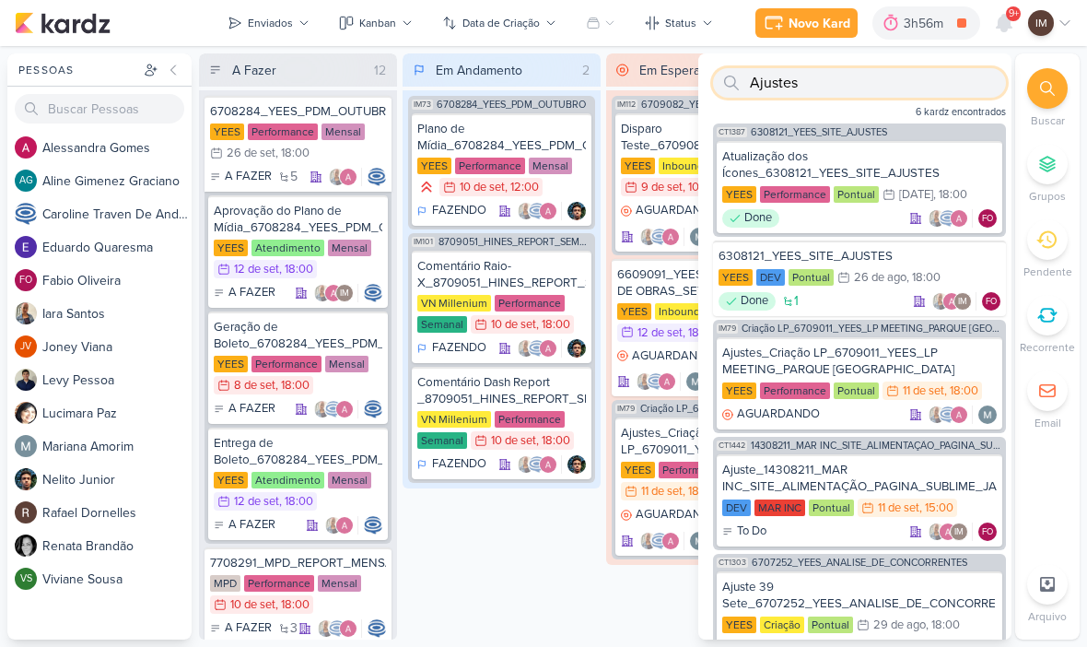
click at [965, 81] on input "Ajustes" at bounding box center [859, 82] width 293 height 29
click at [964, 81] on input "Ajustes" at bounding box center [859, 82] width 293 height 29
type input "A"
click at [769, 86] on input "text" at bounding box center [859, 82] width 293 height 29
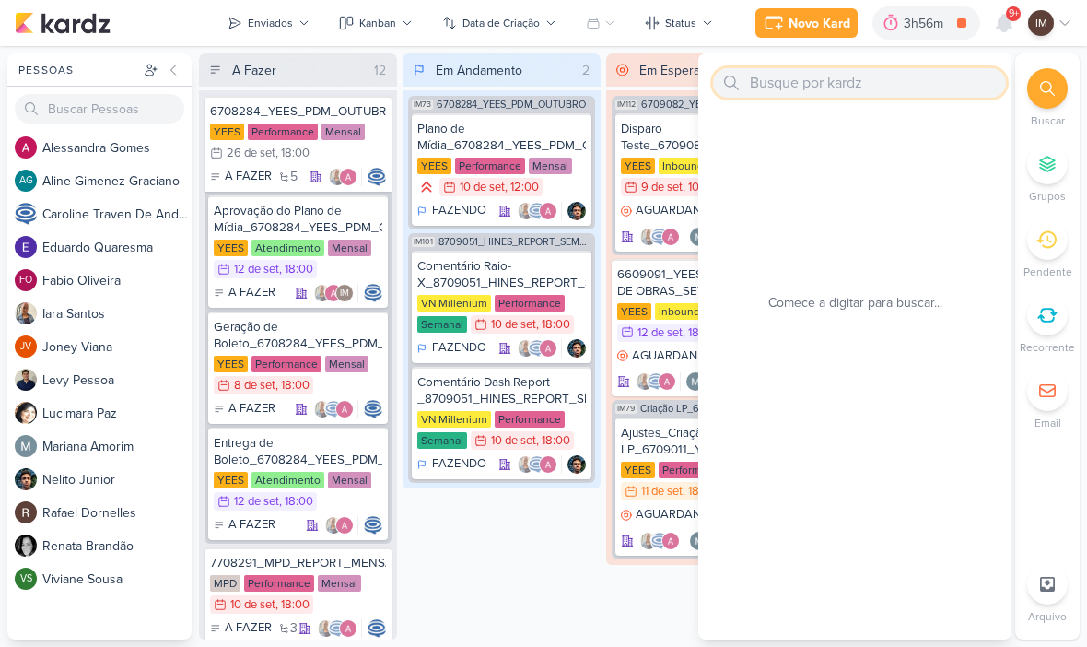
paste input "6708141_YEES_ESSENCIA_CAMPOLIM_PMAX_OFFLINE"
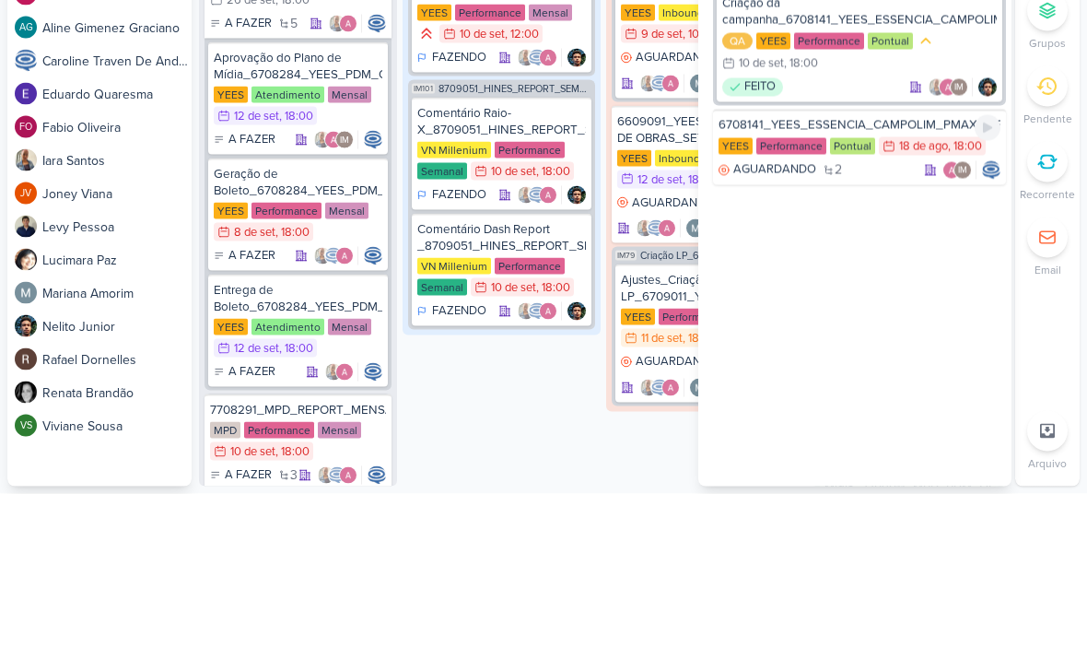
type input "6708141_YEES_ESSENCIA_CAMPOLIM_PMAX_OFFLINE"
click at [898, 263] on div "6708141_YEES_ESSENCIA_CAMPOLIM_PMAX_OFFLINE YEES Performance Pontual 18/8 18 de…" at bounding box center [859, 301] width 293 height 76
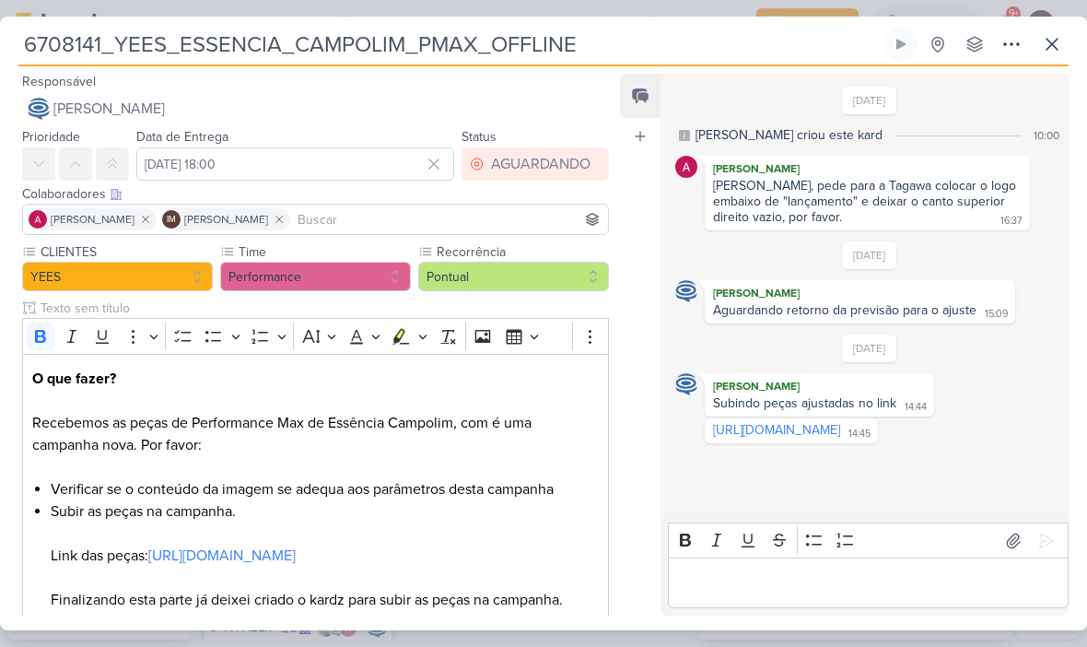
click at [1051, 50] on icon at bounding box center [1052, 44] width 22 height 22
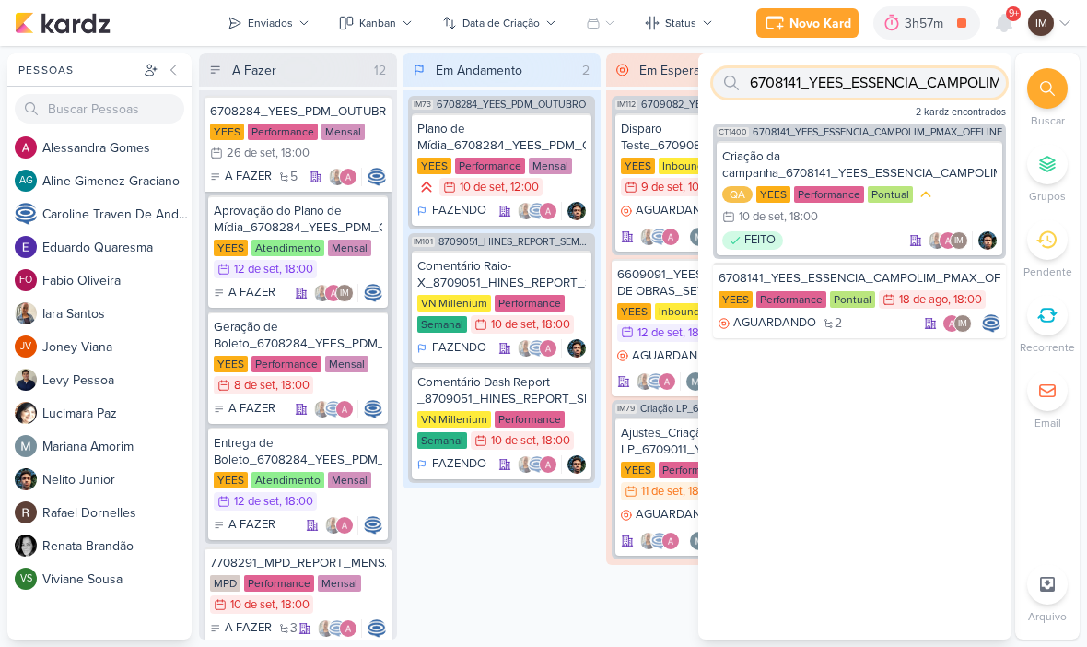
click at [927, 81] on input "6708141_YEES_ESSENCIA_CAMPOLIM_PMAX_OFFLINE" at bounding box center [859, 82] width 293 height 29
click at [921, 86] on input "6708141_YEES_ESSENCIA_CAMPOLIM_PMAX_OFFLINE" at bounding box center [859, 82] width 293 height 29
click at [919, 88] on input "6708141_YEES_ESSENCIA_CAMPOLIM_PMAX_OFFLINE" at bounding box center [859, 82] width 293 height 29
click at [894, 92] on input "6708141_YEES_ESSENCIA_CAMPOLIM_PMAX_OFFLINE" at bounding box center [859, 82] width 293 height 29
click at [816, 88] on input "6708141_YEES_ESSENCIA_CAMPOLIM_PMAX_OFFLINE" at bounding box center [859, 82] width 293 height 29
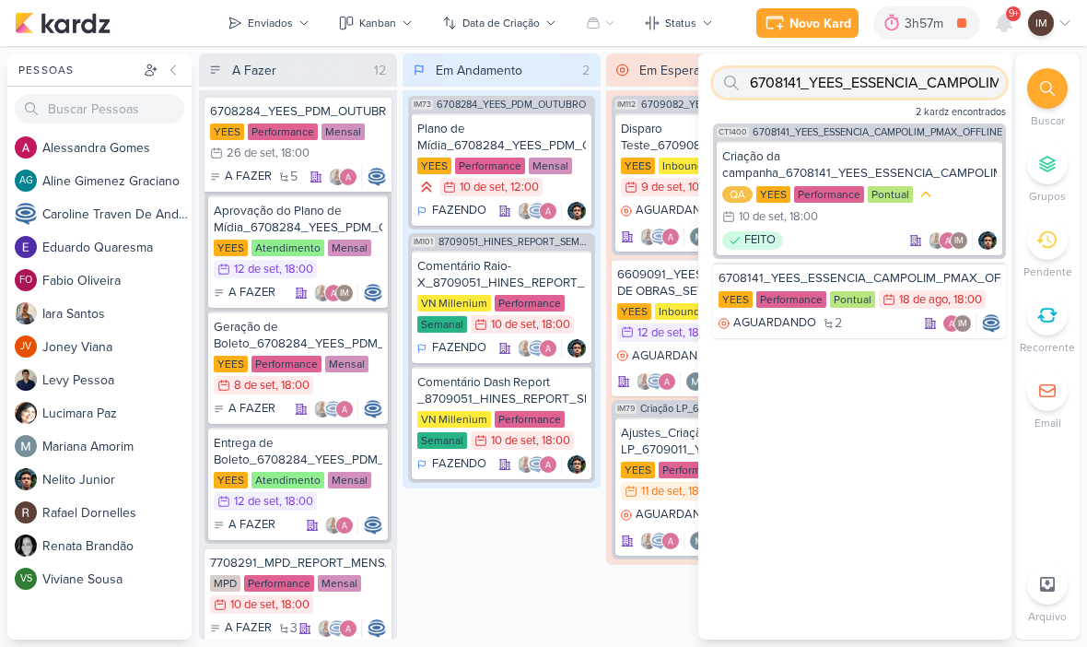
click at [814, 88] on input "6708141_YEES_ESSENCIA_CAMPOLIM_PMAX_OFFLINE" at bounding box center [859, 82] width 293 height 29
click at [810, 92] on input "6708141_YEES_ESSENCIA_CAMPOLIM_PMAX_OFFLINE" at bounding box center [859, 82] width 293 height 29
click at [815, 92] on input "6708141_YEES_ESSENCIA_CAMPOLIM_PMAX_OFFLINE" at bounding box center [859, 82] width 293 height 29
click at [790, 79] on input "text" at bounding box center [859, 82] width 293 height 29
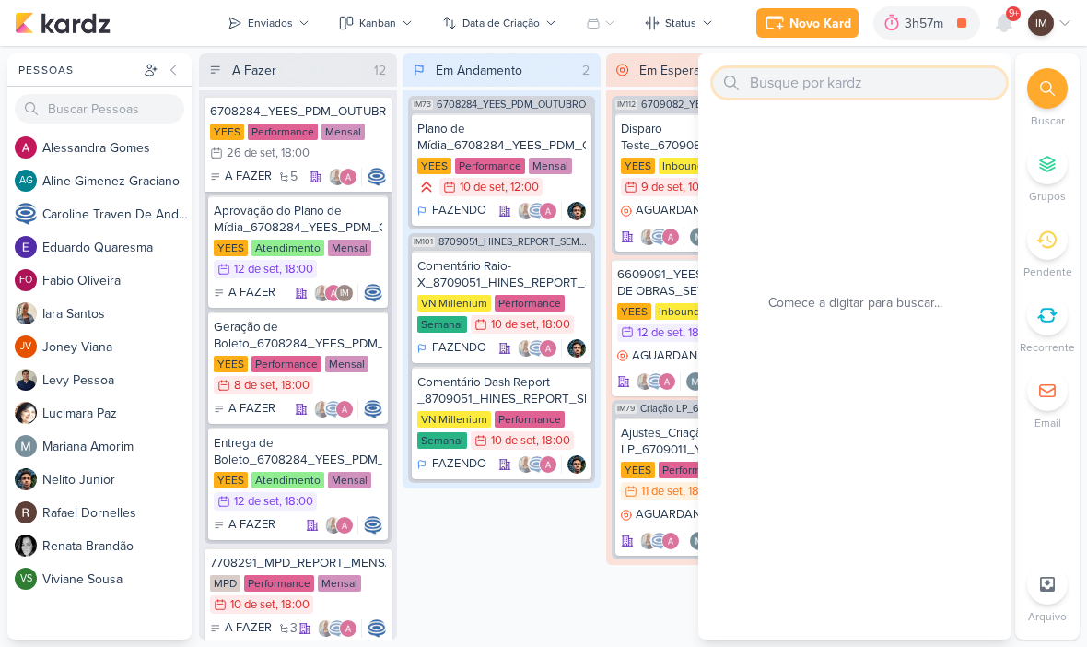
click at [767, 93] on input "text" at bounding box center [859, 82] width 293 height 29
paste input "14408281_MAR INC_SUBLIME_JARDINS_DESDOBRAMENTO_PEÇAS_META_ADS"
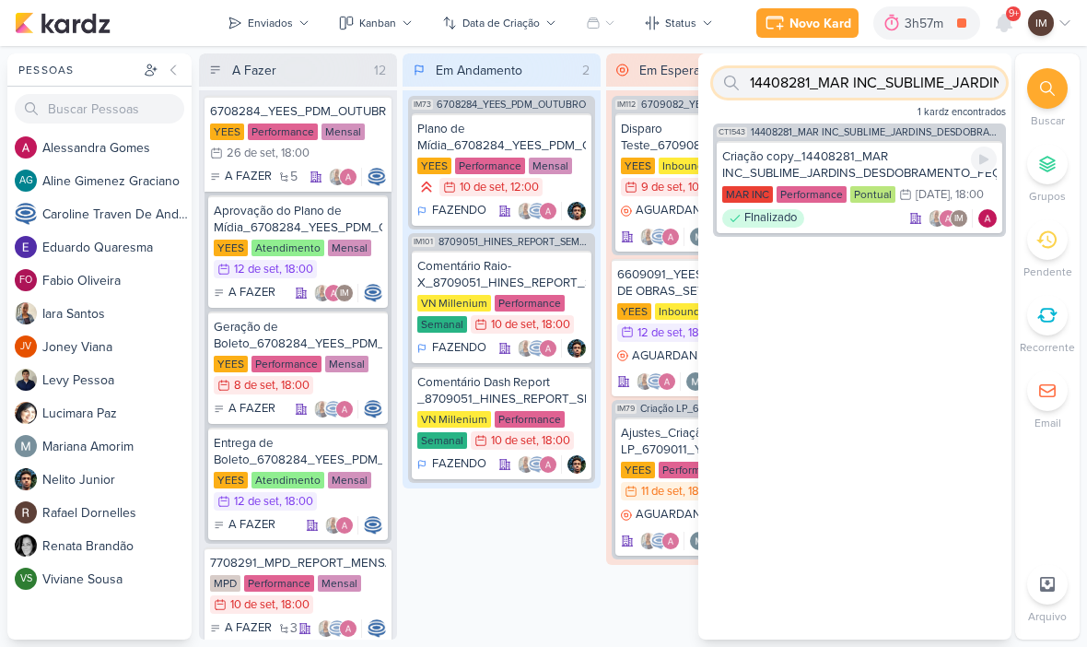
type input "14408281_MAR INC_SUBLIME_JARDINS_DESDOBRAMENTO_PEÇAS_META_ADS"
click at [842, 156] on div "Criação copy_14408281_MAR INC_SUBLIME_JARDINS_DESDOBRAMENTO_PEÇAS_META_ADS" at bounding box center [859, 164] width 275 height 33
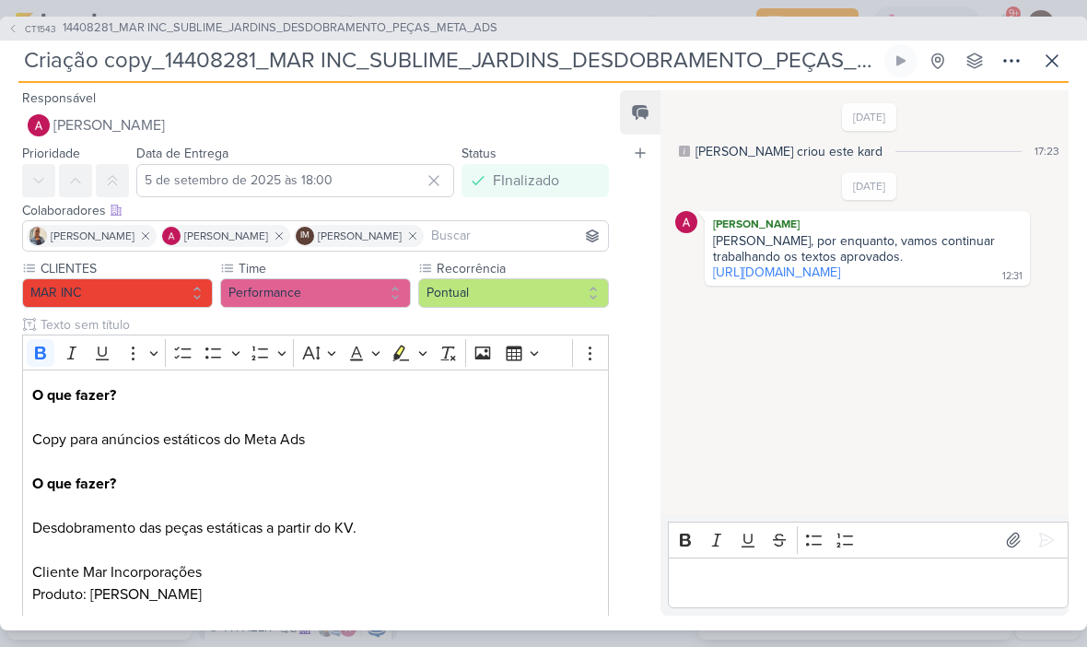
click at [9, 30] on icon at bounding box center [12, 28] width 11 height 11
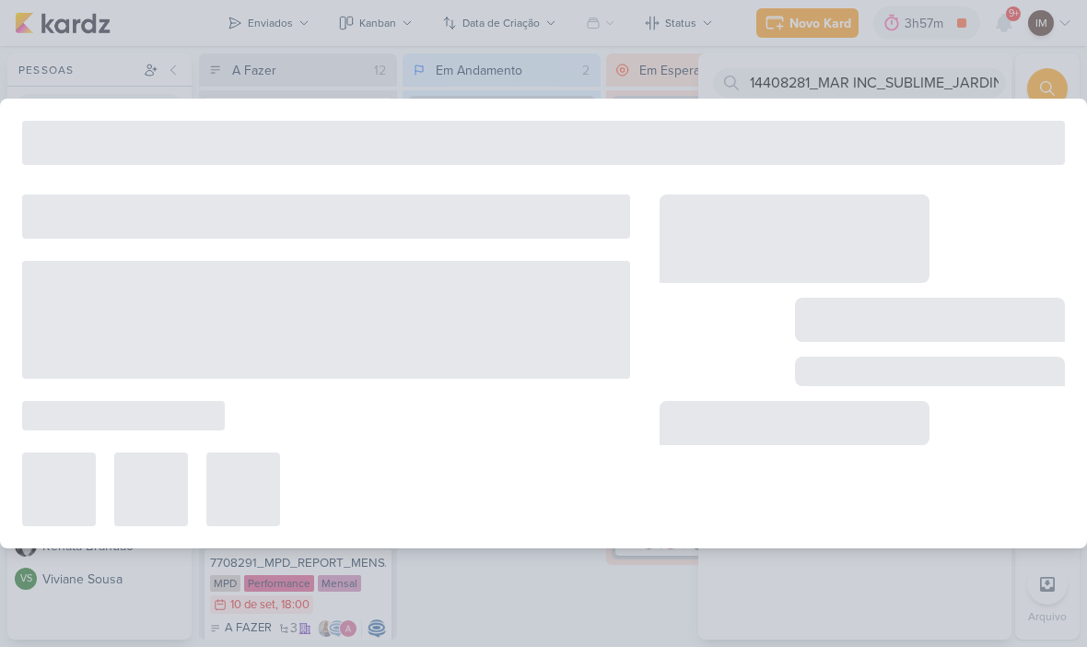
type input "14408281_MAR INC_SUBLIME_JARDINS_DESDOBRAMENTO_PEÇAS_META_ADS"
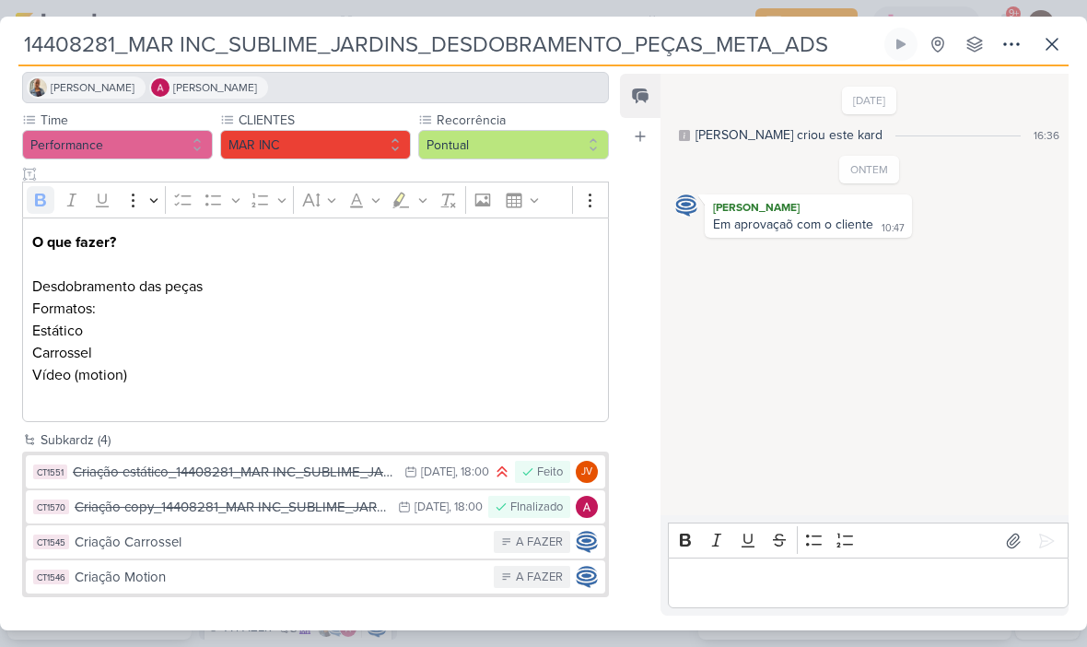
scroll to position [0, 0]
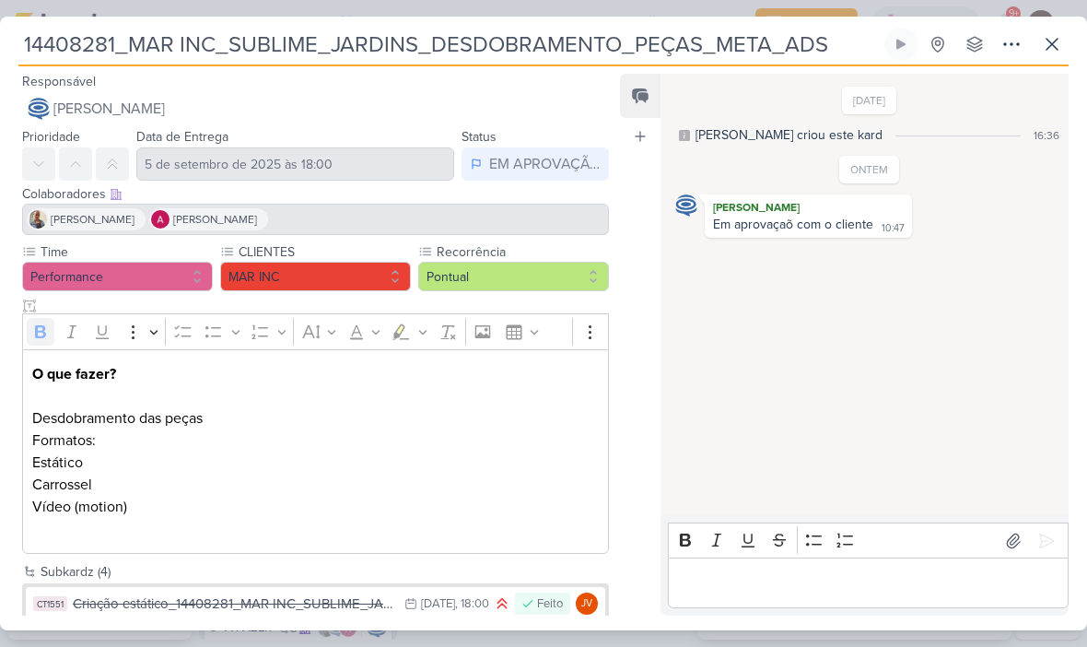
click at [1051, 47] on icon at bounding box center [1052, 44] width 11 height 11
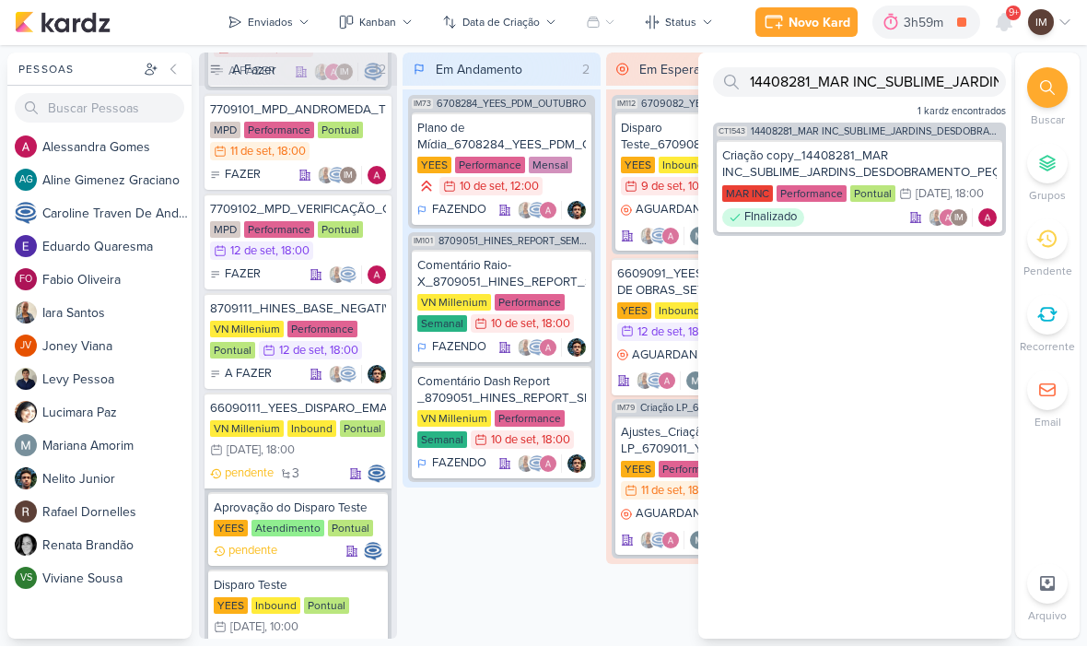
scroll to position [2333, 0]
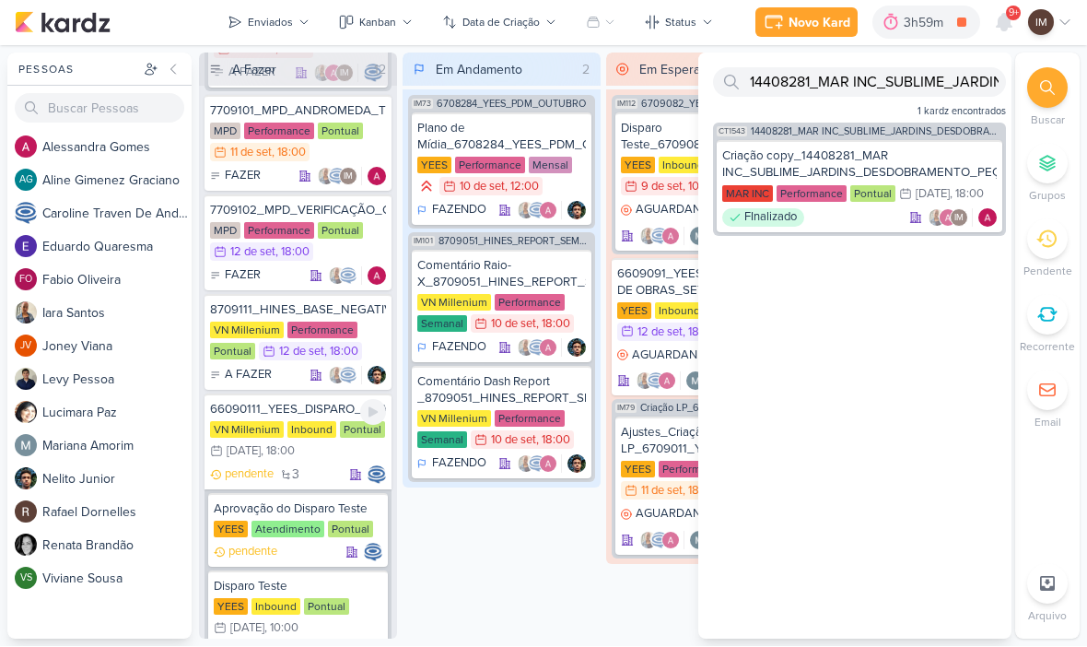
click at [310, 469] on div "pendente 3" at bounding box center [298, 475] width 176 height 18
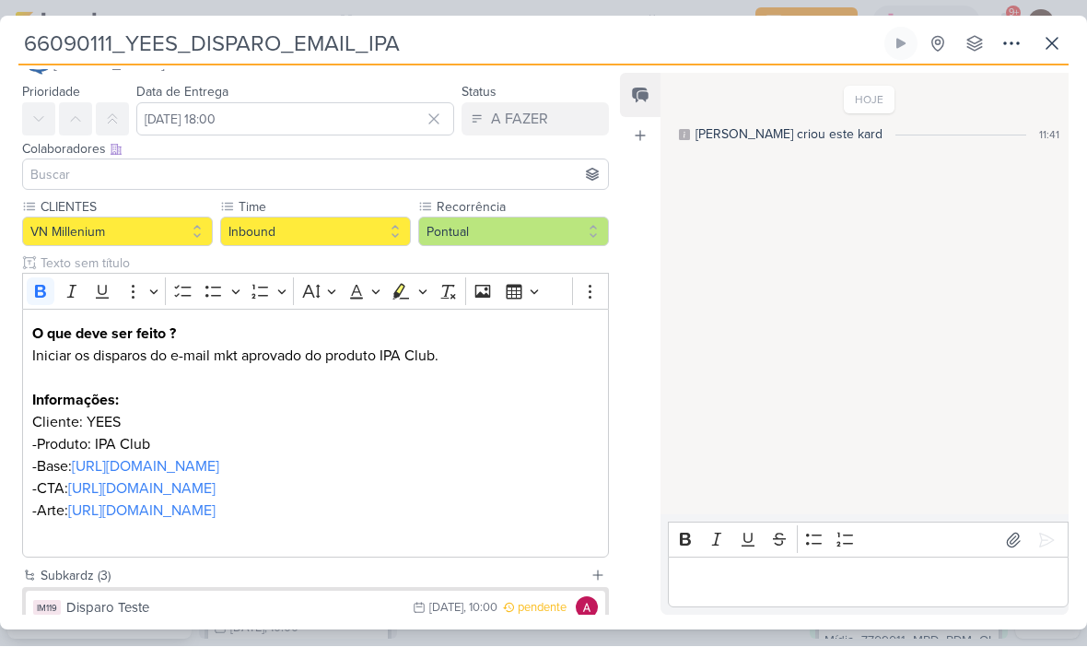
scroll to position [24, 0]
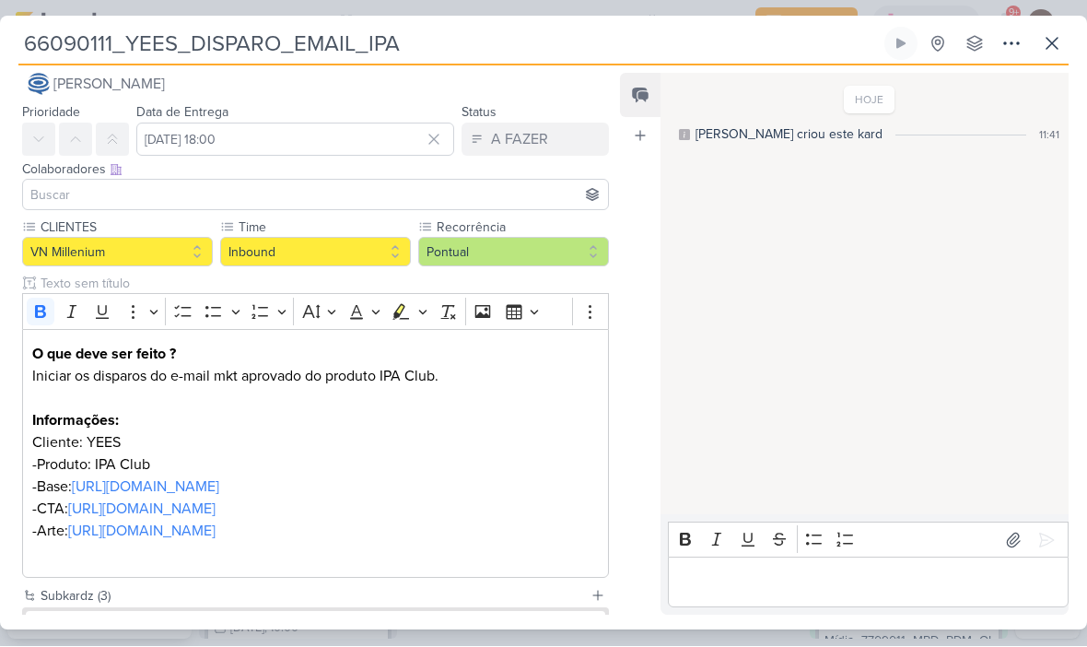
click at [1052, 41] on icon at bounding box center [1052, 44] width 22 height 22
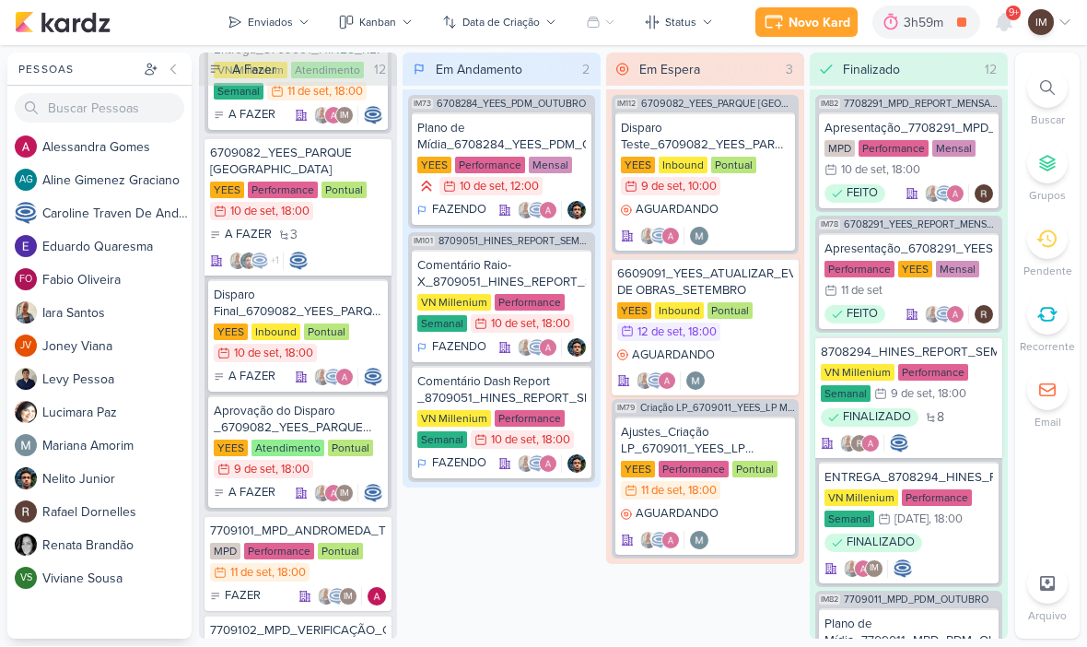
scroll to position [1907, 0]
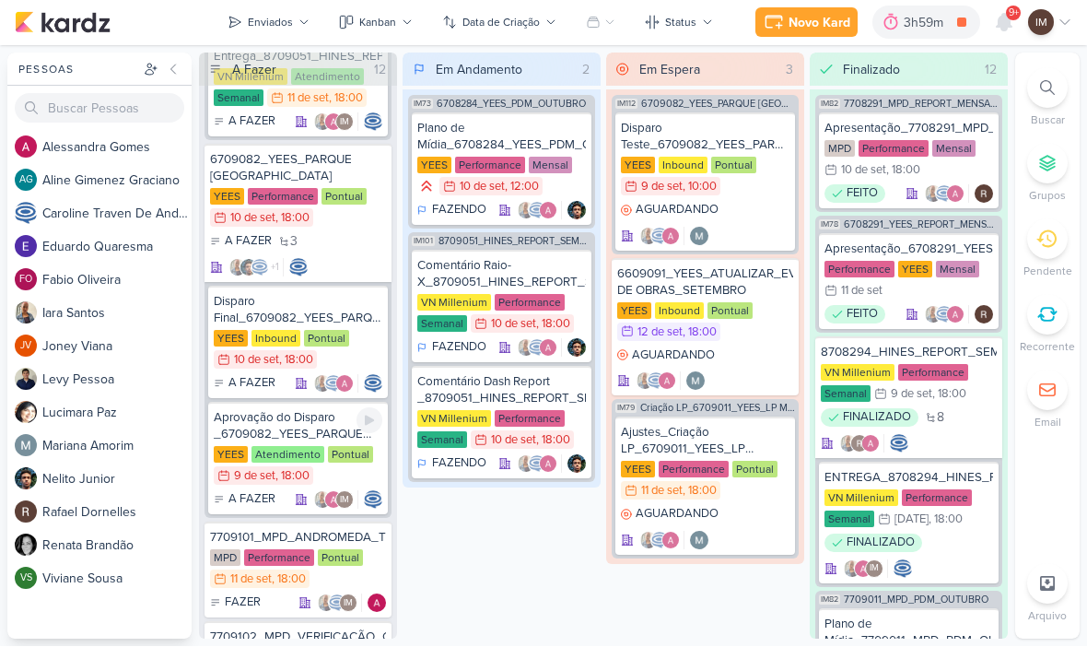
click at [293, 422] on div "Aprovação do Disparo _6709082_YEES_PARQUE BUENA VISTA_DISPARO" at bounding box center [298, 426] width 169 height 33
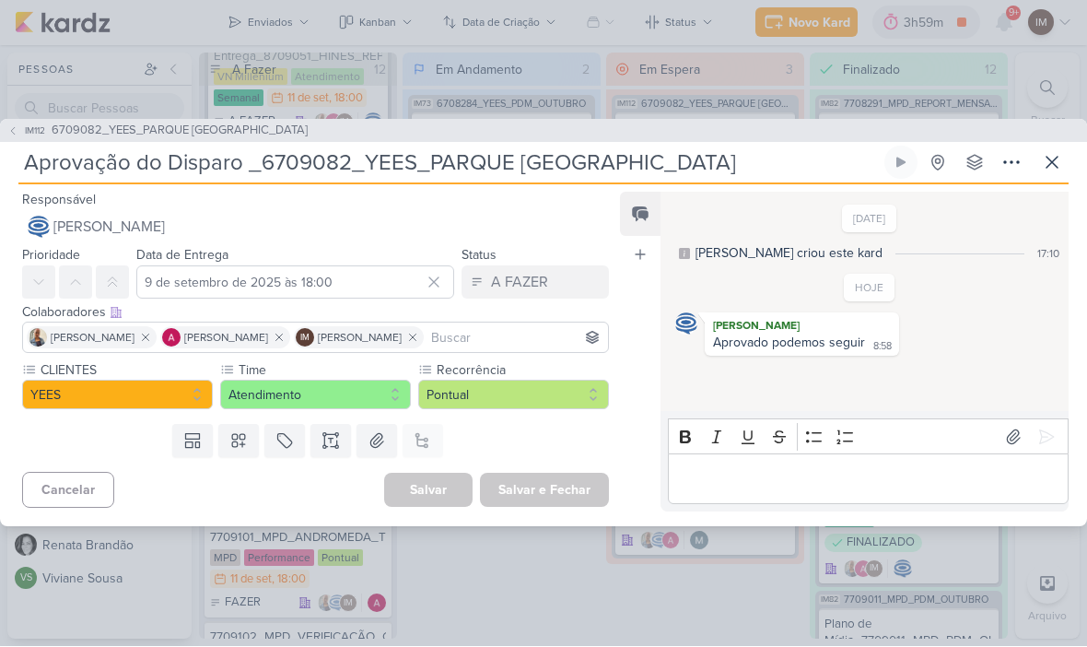
click at [8, 126] on icon at bounding box center [12, 131] width 11 height 11
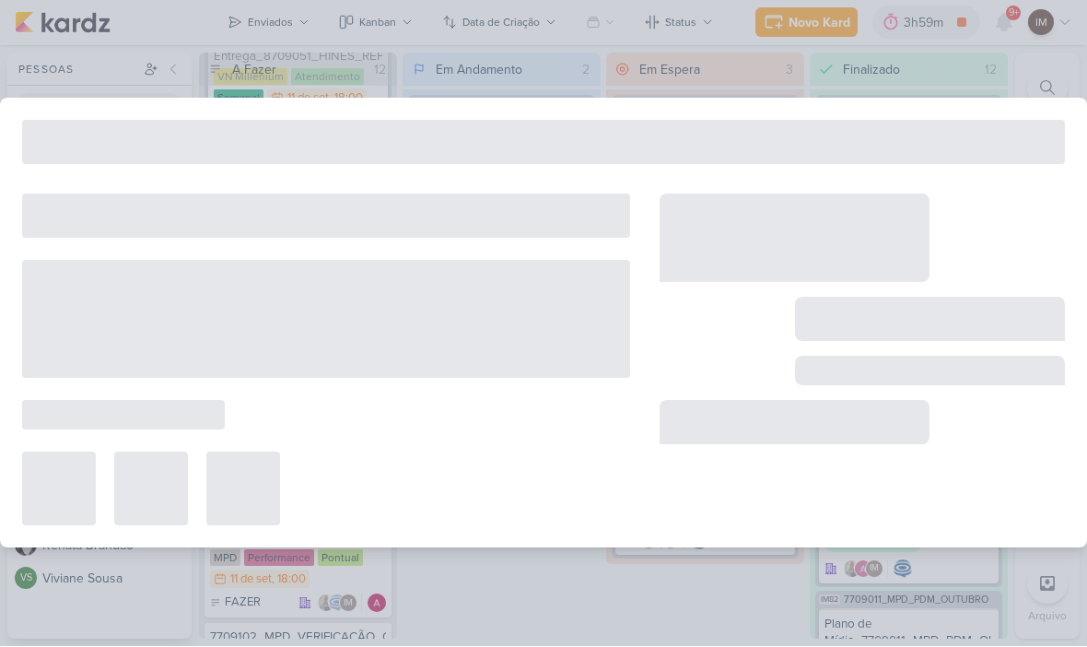
type input "6709082_YEES_PARQUE BUENA VISTA_DISPARO"
type input "10 de setembro de 2025 às 18:00"
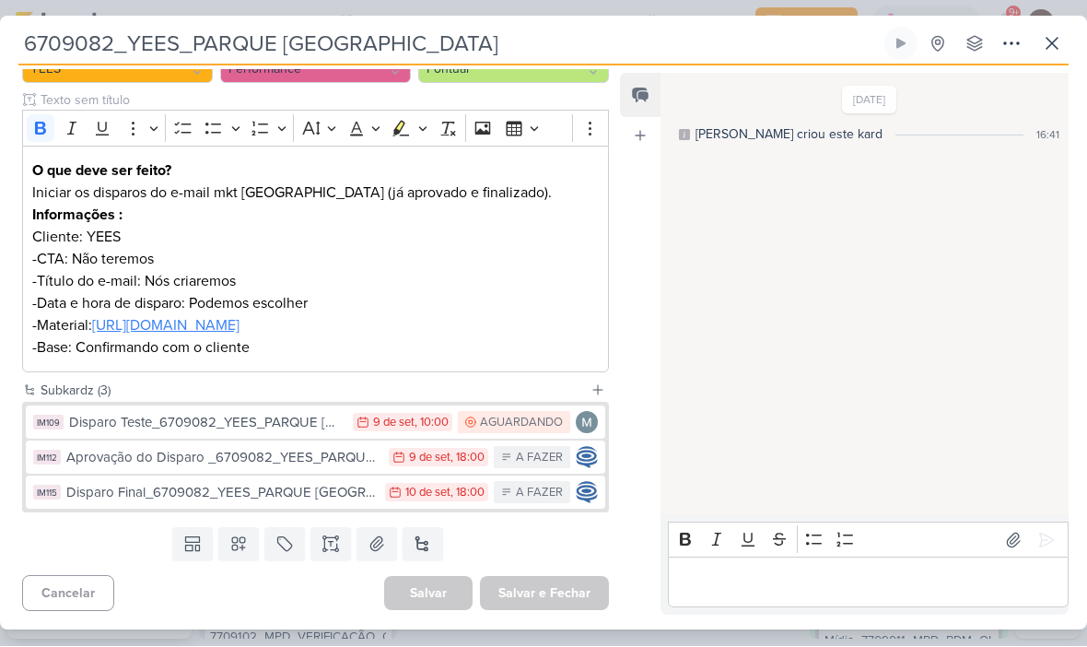
scroll to position [229, 0]
click at [278, 417] on div "Disparo Teste_6709082_YEES_PARQUE BUENA VISTA_DISPARO" at bounding box center [206, 423] width 275 height 21
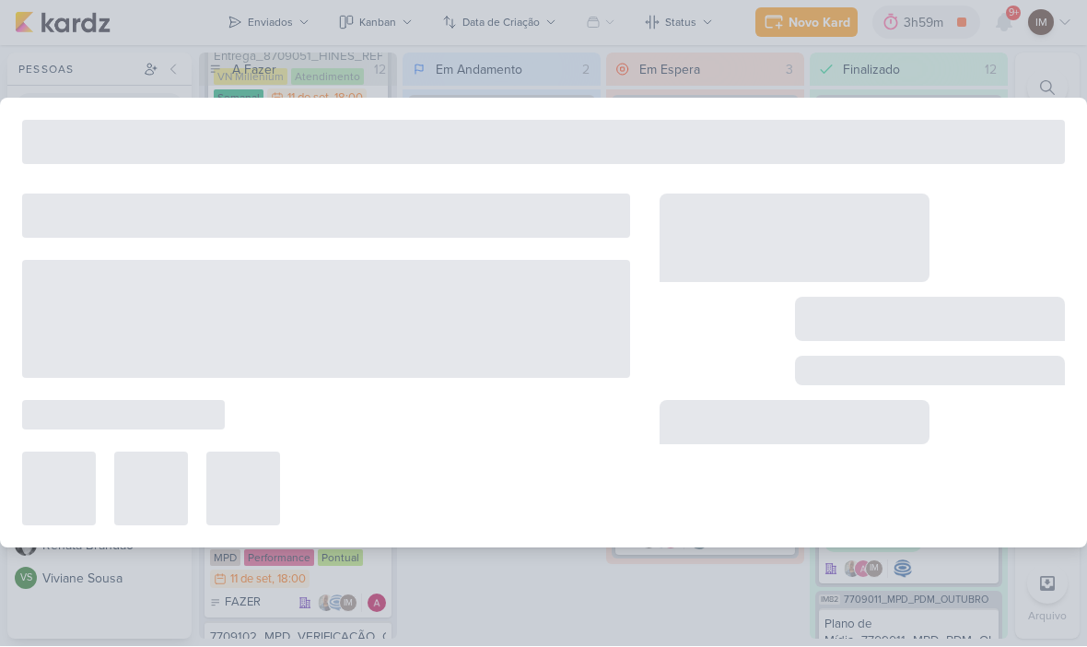
click at [280, 430] on div at bounding box center [326, 360] width 608 height 332
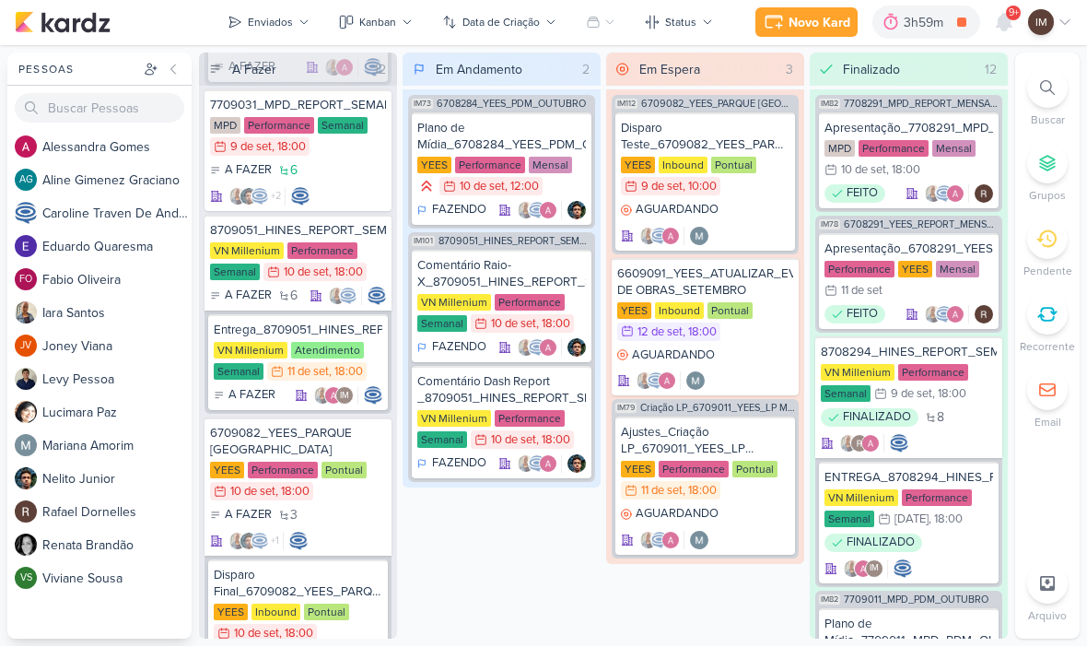
scroll to position [1631, 0]
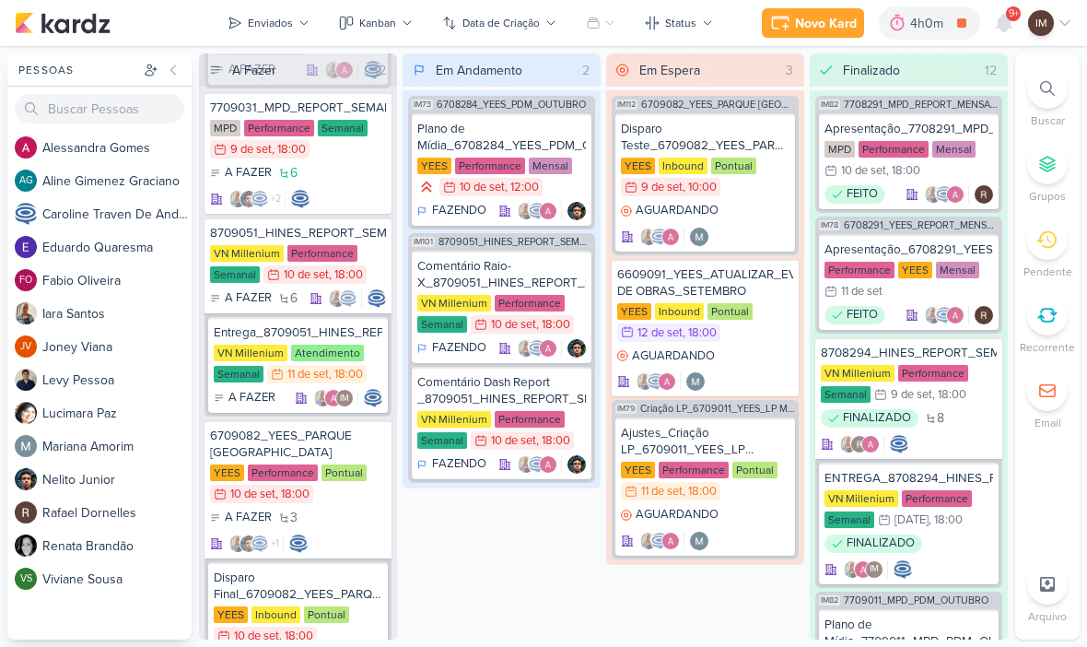
click at [1054, 106] on div at bounding box center [1048, 88] width 41 height 41
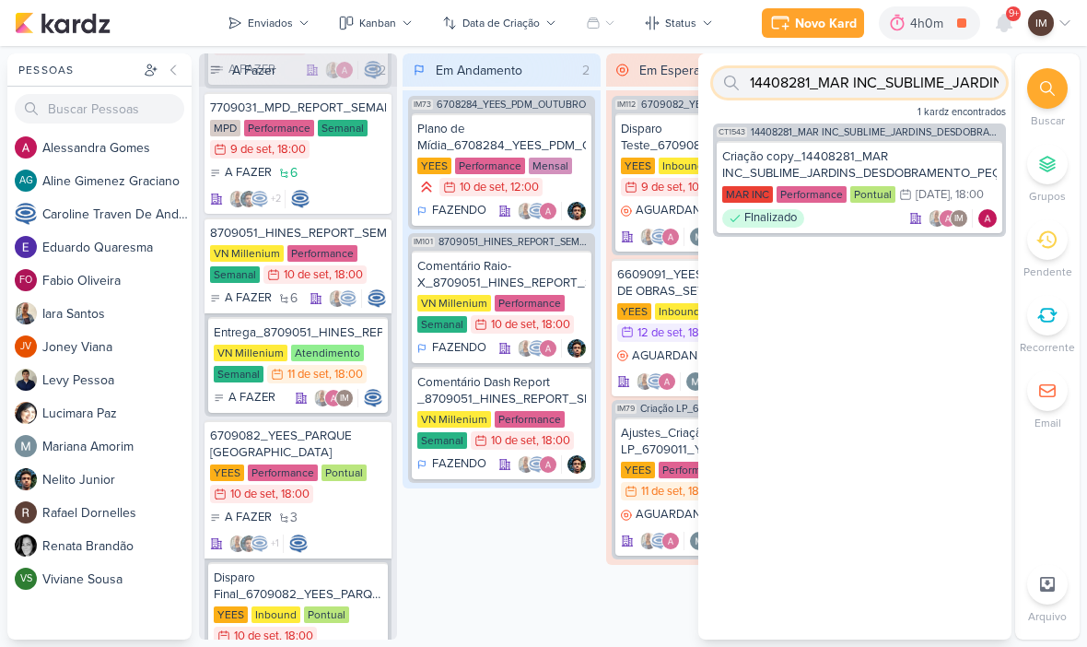
click at [930, 96] on input "14408281_MAR INC_SUBLIME_JARDINS_DESDOBRAMENTO_PEÇAS_META_ADS" at bounding box center [859, 82] width 293 height 29
click at [772, 76] on input "text" at bounding box center [859, 82] width 293 height 29
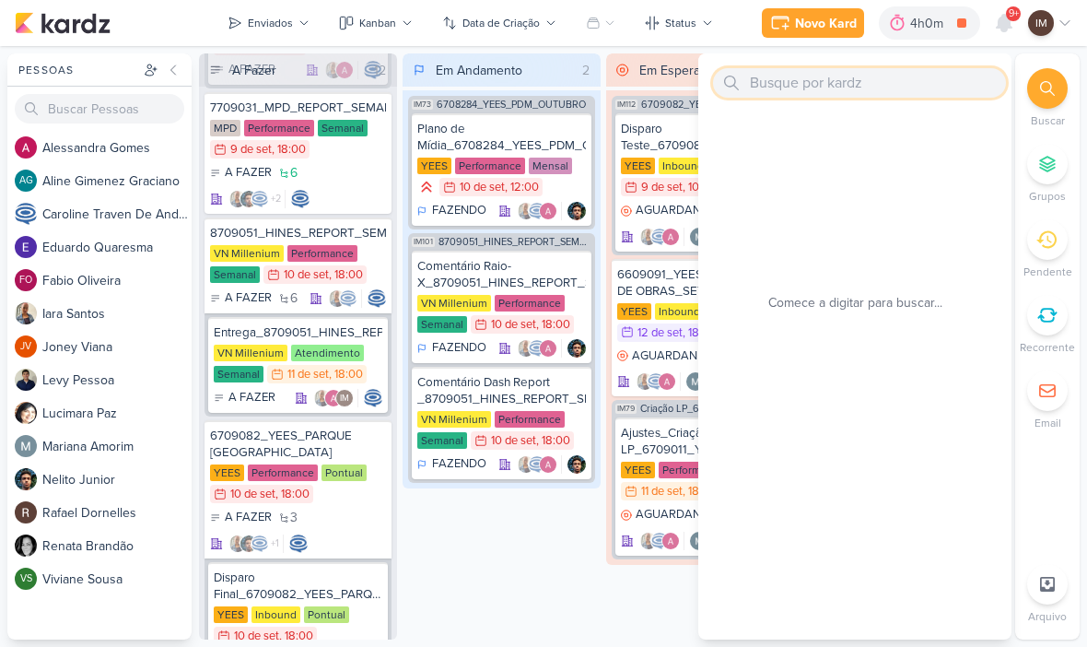
paste input "7709101_MPD_ANDROMEDA_TESTE_ANIMAÇÃO_PERSPECTIVA"
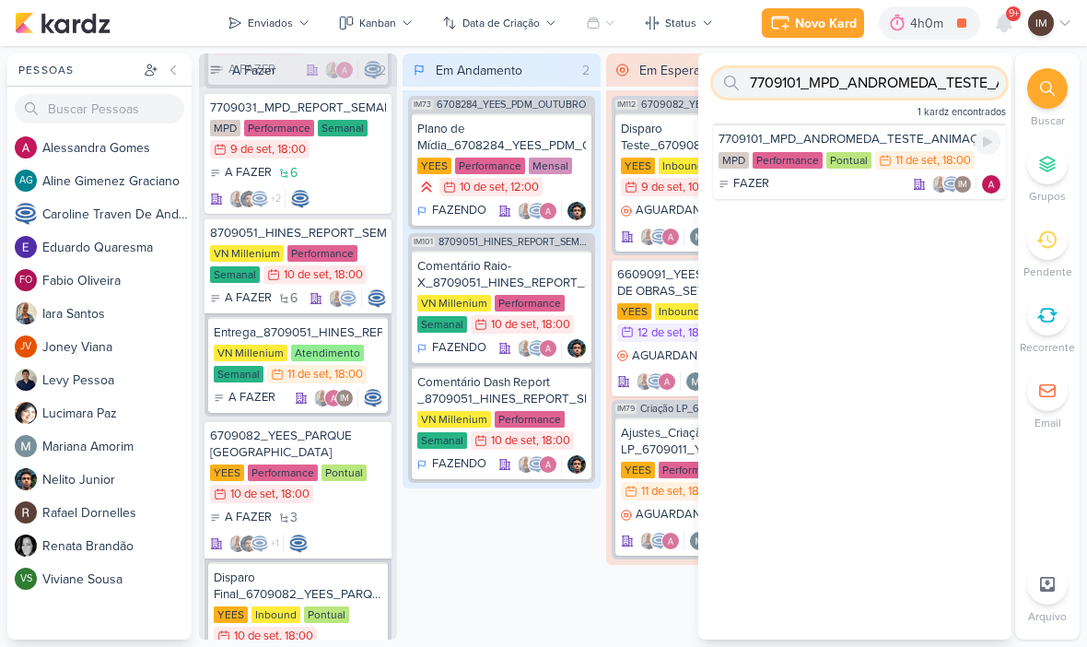
type input "7709101_MPD_ANDROMEDA_TESTE_ANIMAÇÃO_PERSPECTIVA"
click at [814, 194] on div "7709101_MPD_ANDROMEDA_TESTE_ANIMAÇÃO_PERSPECTIVA MPD Performance Pontual 11/9 1…" at bounding box center [859, 161] width 293 height 76
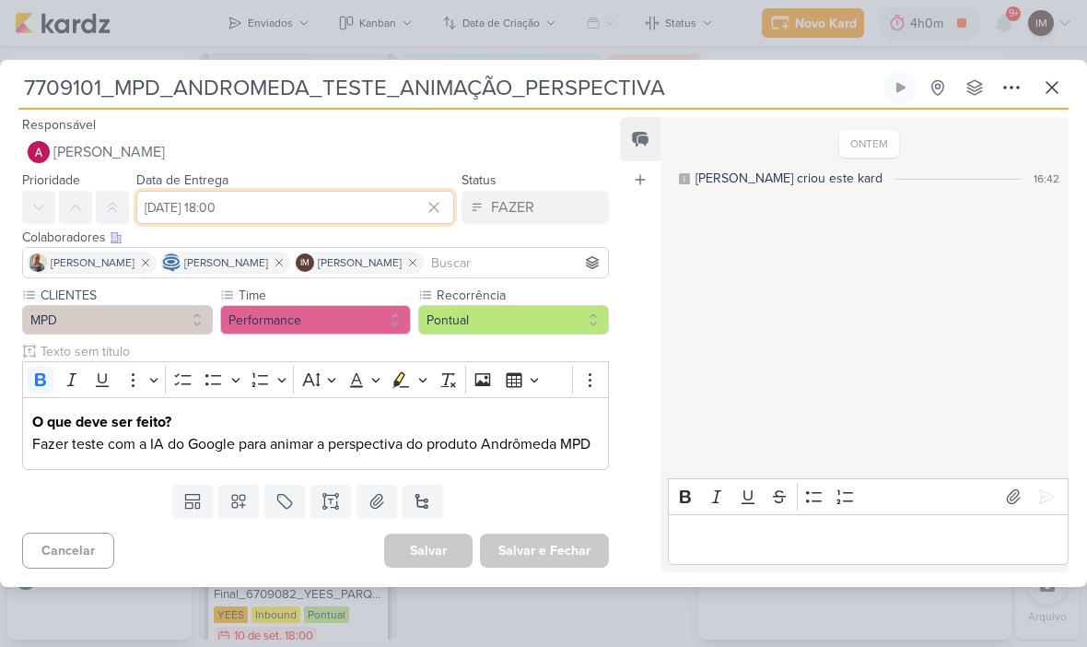
click at [164, 211] on input "11 de setembro de 2025 às 18:00" at bounding box center [295, 207] width 318 height 33
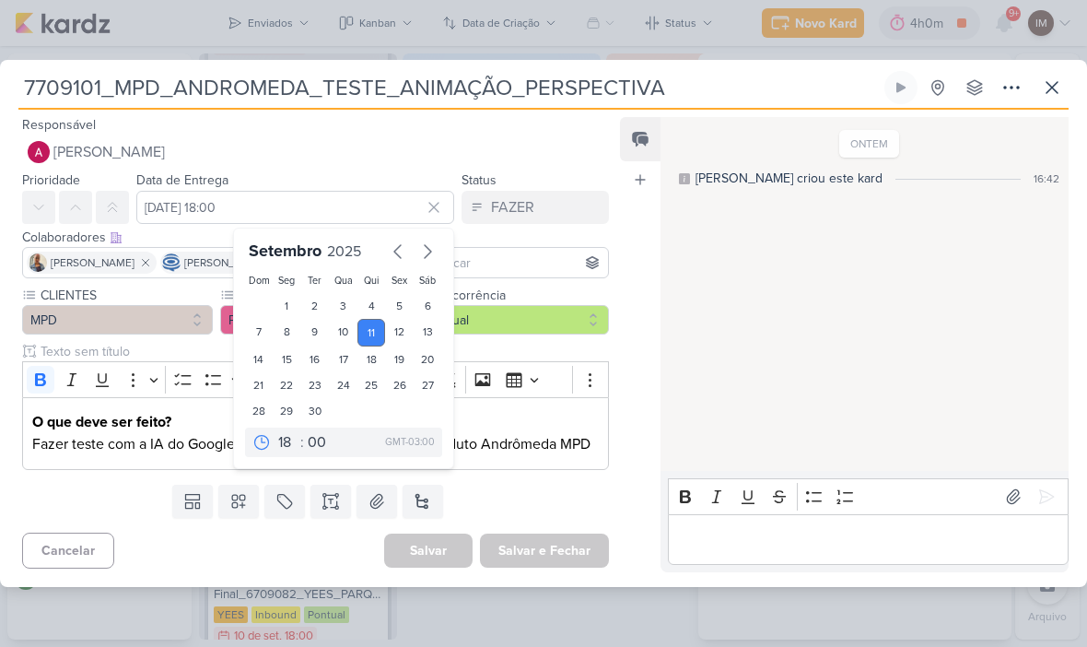
click at [273, 354] on div "15" at bounding box center [287, 359] width 29 height 26
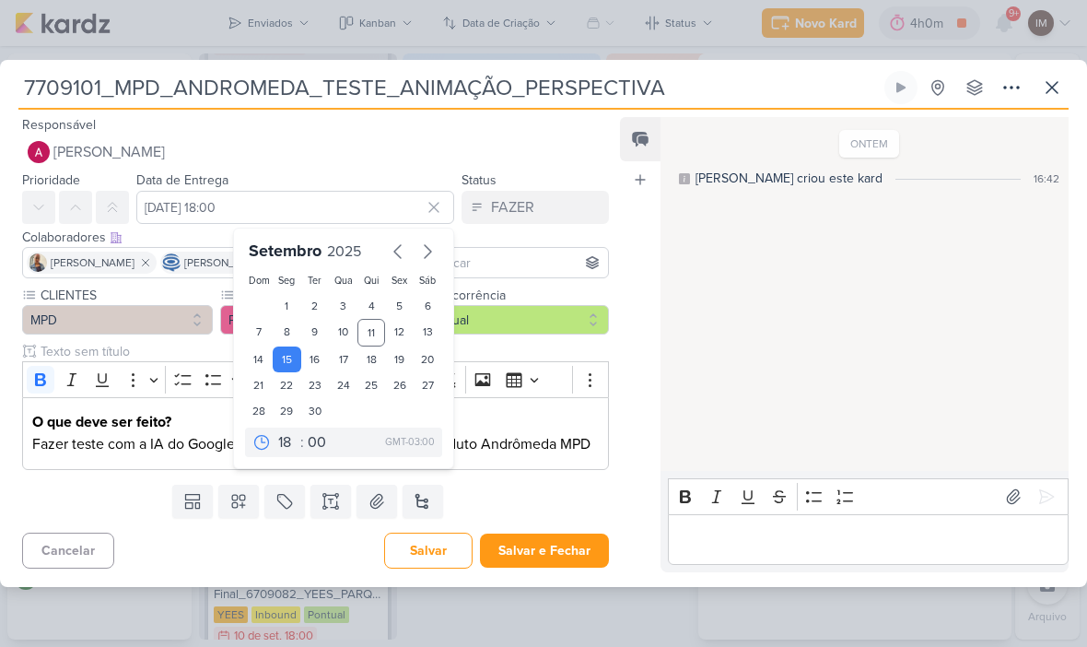
click at [382, 335] on div "11" at bounding box center [372, 333] width 29 height 28
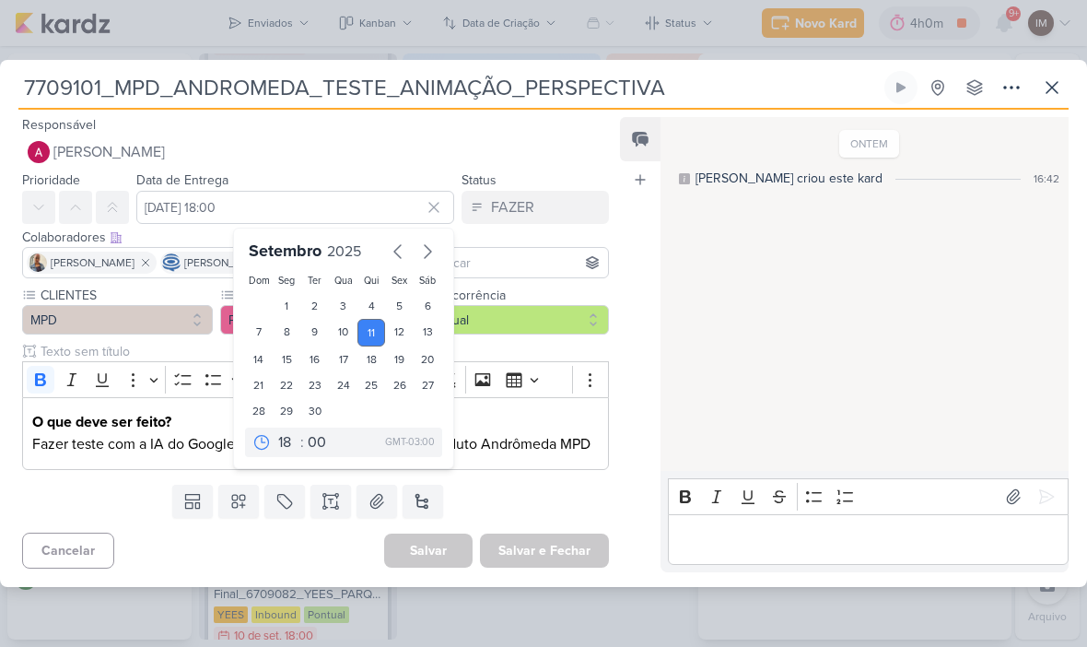
click at [403, 335] on div "12" at bounding box center [399, 333] width 29 height 28
type input "12 de setembro de 2025 às 18:00"
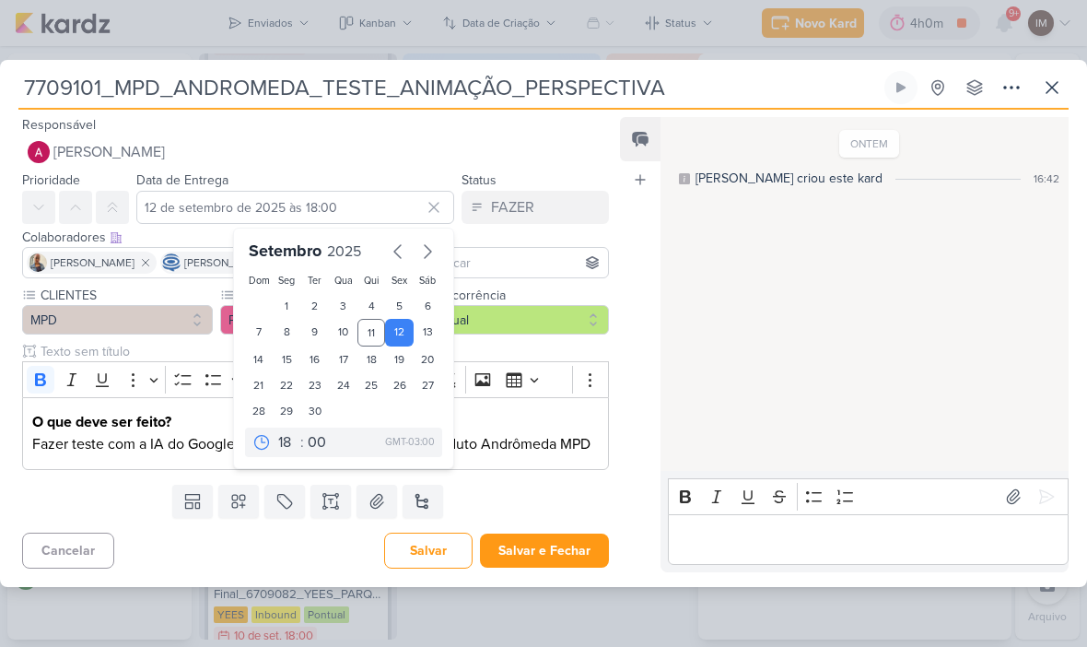
click at [536, 551] on button "Salvar e Fechar" at bounding box center [544, 551] width 129 height 34
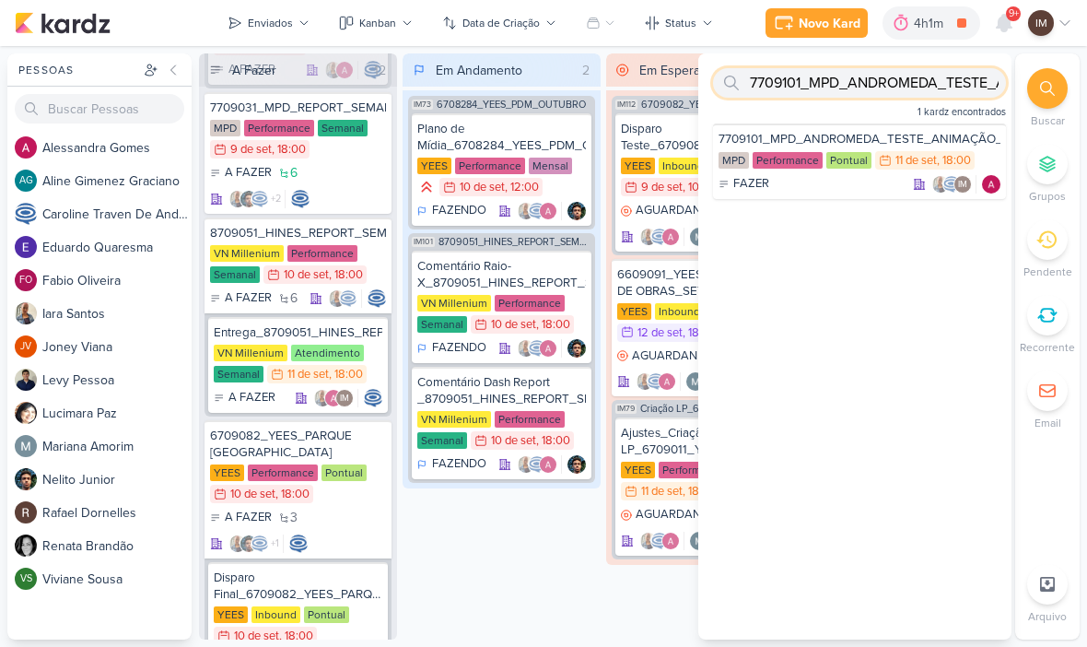
click at [950, 77] on input "7709101_MPD_ANDROMEDA_TESTE_ANIMAÇÃO_PERSPECTIVA" at bounding box center [859, 82] width 293 height 29
click at [947, 74] on input "7709101_MPD_ANDROMEDA_TESTE_ANIMAÇÃO_PERSPECTIVA" at bounding box center [859, 82] width 293 height 29
click at [928, 95] on input "7709101_MPD_ANDROMEDA_TESTE_ANIMAÇÃO_PERSPECTIVA" at bounding box center [859, 82] width 293 height 29
click at [933, 88] on input "7709101_MPD_ANDROMEDA_TESTE_ANIMAÇÃO_PERSPECTIVA" at bounding box center [859, 82] width 293 height 29
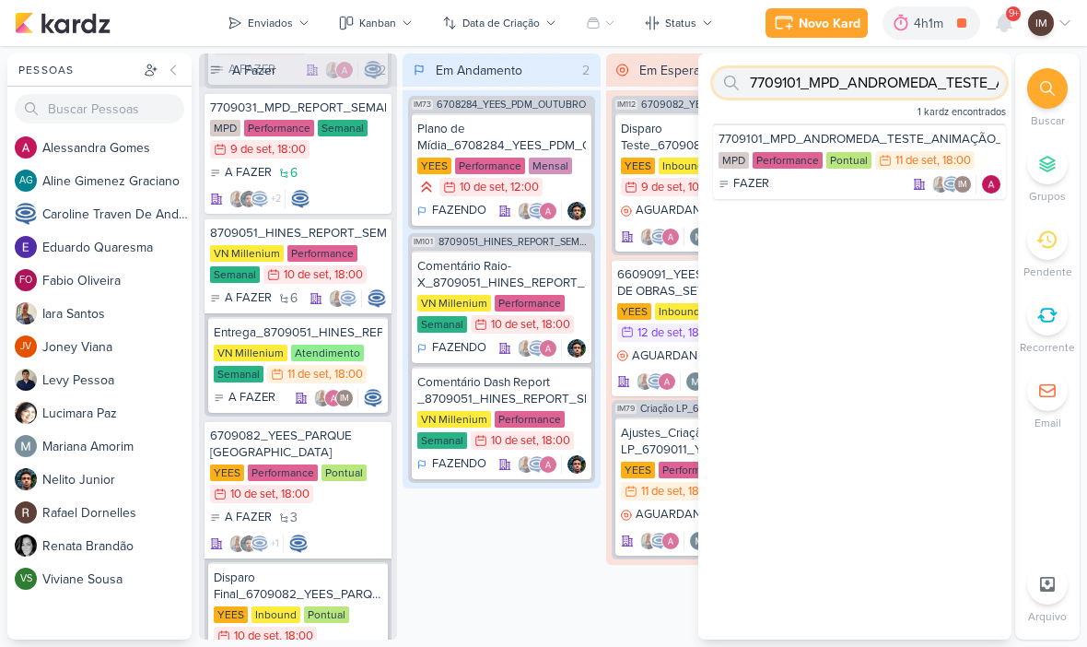
click at [933, 87] on input "7709101_MPD_ANDROMEDA_TESTE_ANIMAÇÃO_PERSPECTIVA" at bounding box center [859, 82] width 293 height 29
click at [941, 84] on input "7709101_MPD_ANDROMEDA_TESTE_ANIMAÇÃO_PERSPECTIVA" at bounding box center [859, 82] width 293 height 29
click at [879, 78] on input "7709101_MPD_ANDROMEDA_TESTE_ANIMAÇÃO_PERSPECTIVA" at bounding box center [859, 82] width 293 height 29
click at [881, 77] on input "7709101_MPD_ANDROMEDA_TESTE_ANIMAÇÃO_PERSPECTIVA" at bounding box center [859, 82] width 293 height 29
click at [787, 79] on input "text" at bounding box center [859, 82] width 293 height 29
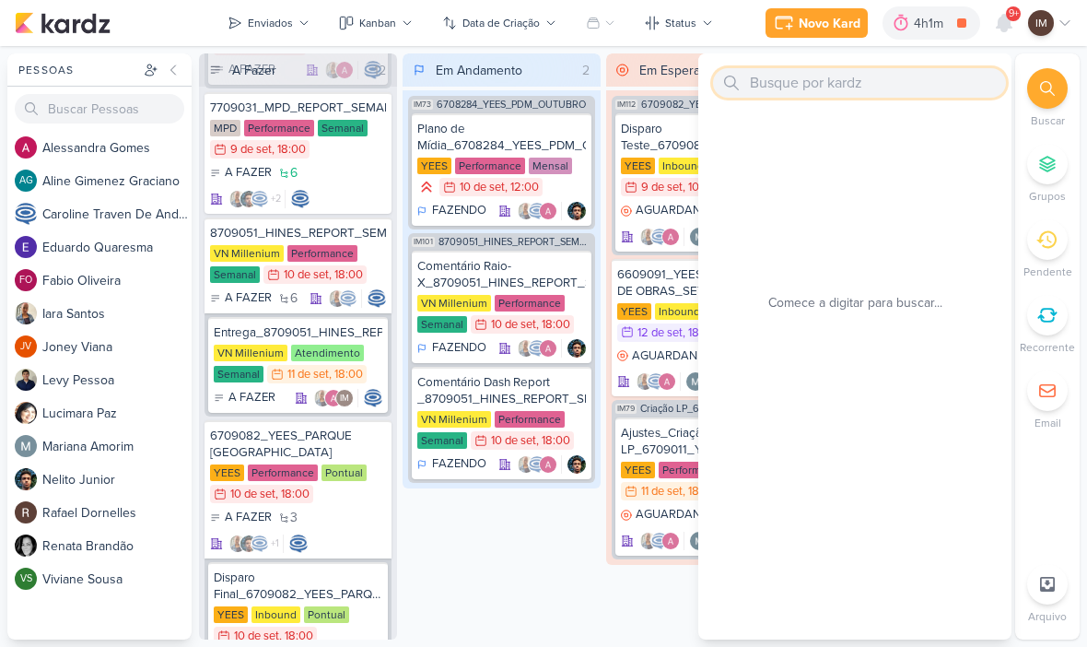
click at [767, 82] on input "text" at bounding box center [859, 82] width 293 height 29
paste input "7709102_MPD_VERIFICAÇÃO_CRIATIVOS_ATUAIS"
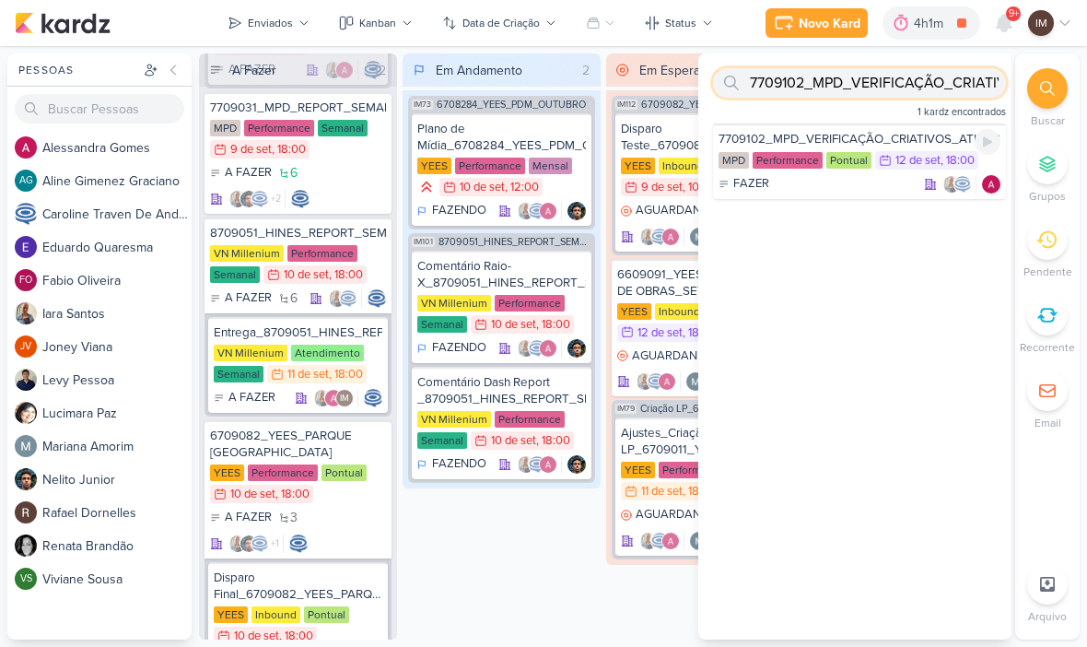
type input "7709102_MPD_VERIFICAÇÃO_CRIATIVOS_ATUAIS"
click at [903, 178] on div "FAZER" at bounding box center [860, 184] width 282 height 18
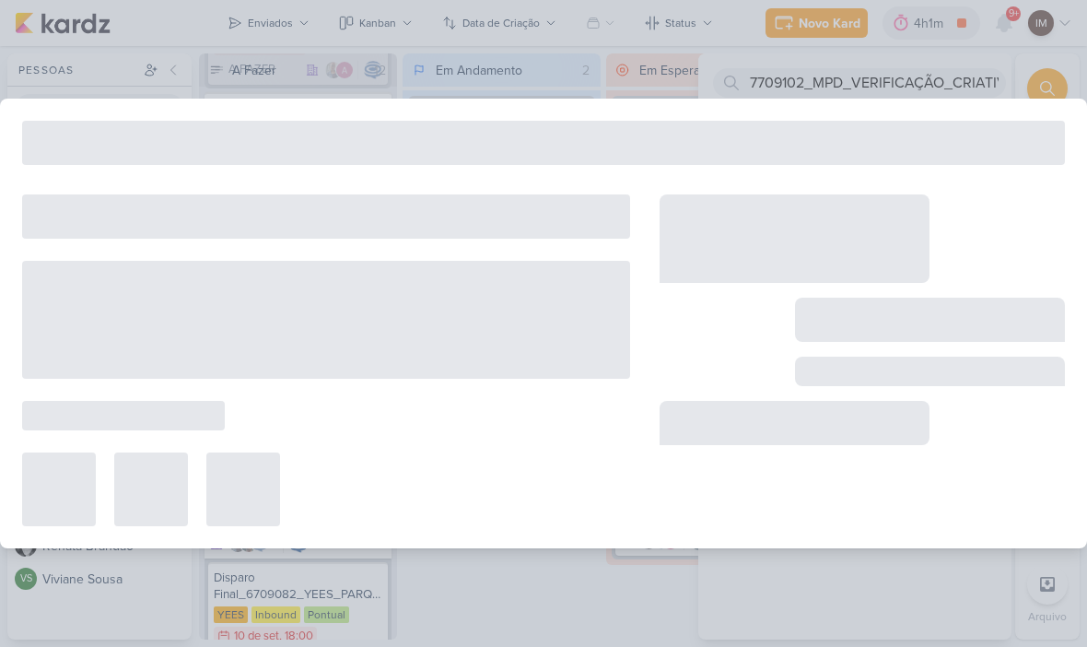
type input "7709102_MPD_VERIFICAÇÃO_CRIATIVOS_ATUAIS"
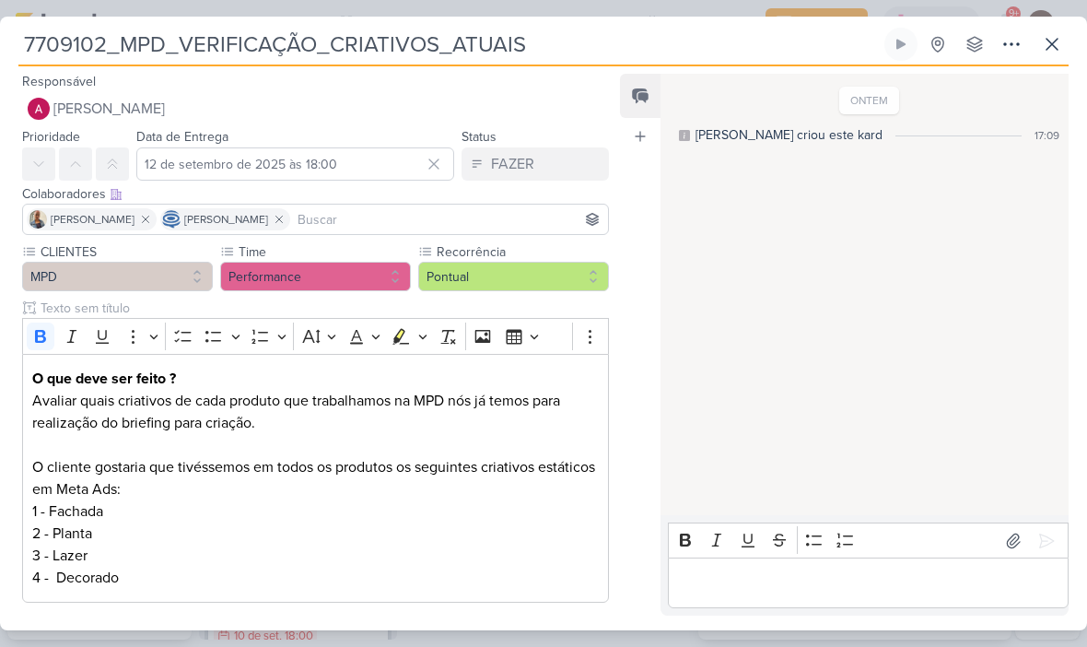
click at [1063, 53] on icon at bounding box center [1052, 44] width 22 height 22
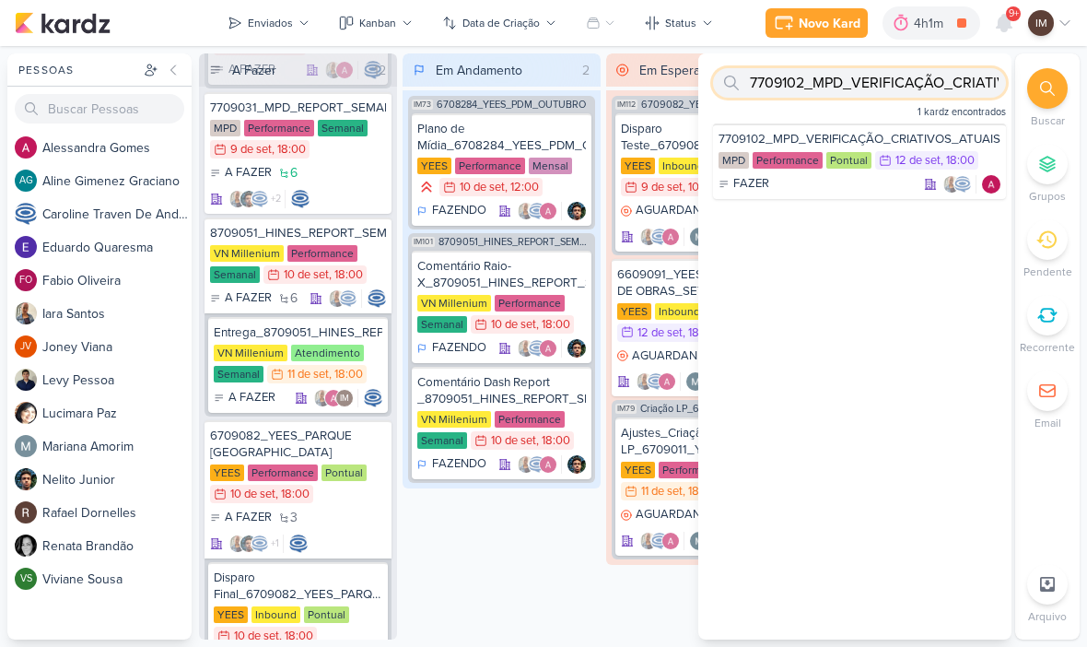
click at [941, 79] on input "7709102_MPD_VERIFICAÇÃO_CRIATIVOS_ATUAIS" at bounding box center [859, 82] width 293 height 29
click at [944, 90] on input "7709102_MPD_VERIFICAÇÃO_CRIATIVOS_ATUAIS" at bounding box center [859, 82] width 293 height 29
click at [923, 84] on input "7709102_MPD_VERIFICAÇÃO_CRIATIVOS_ATUAIS" at bounding box center [859, 82] width 293 height 29
click at [923, 85] on input "7709102_MPD_VERIFICAÇÃO_CRIATIVOS_ATUAIS" at bounding box center [859, 82] width 293 height 29
click at [824, 88] on input "text" at bounding box center [859, 82] width 293 height 29
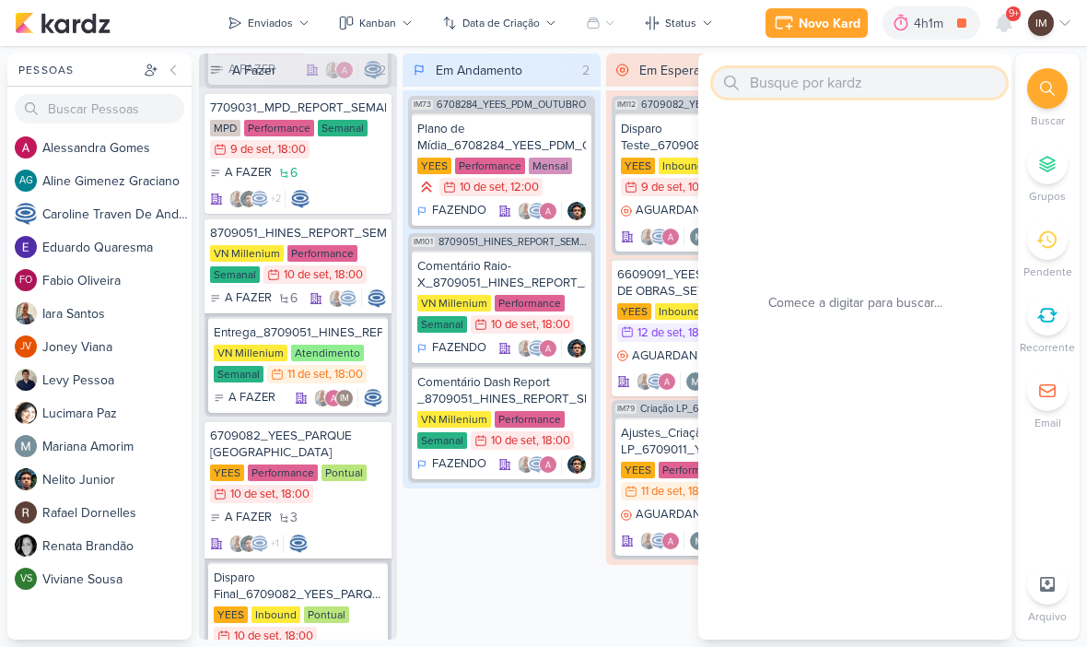
paste input "8709111_HINES_BASE_NEGATIVA_CAMPANHA"
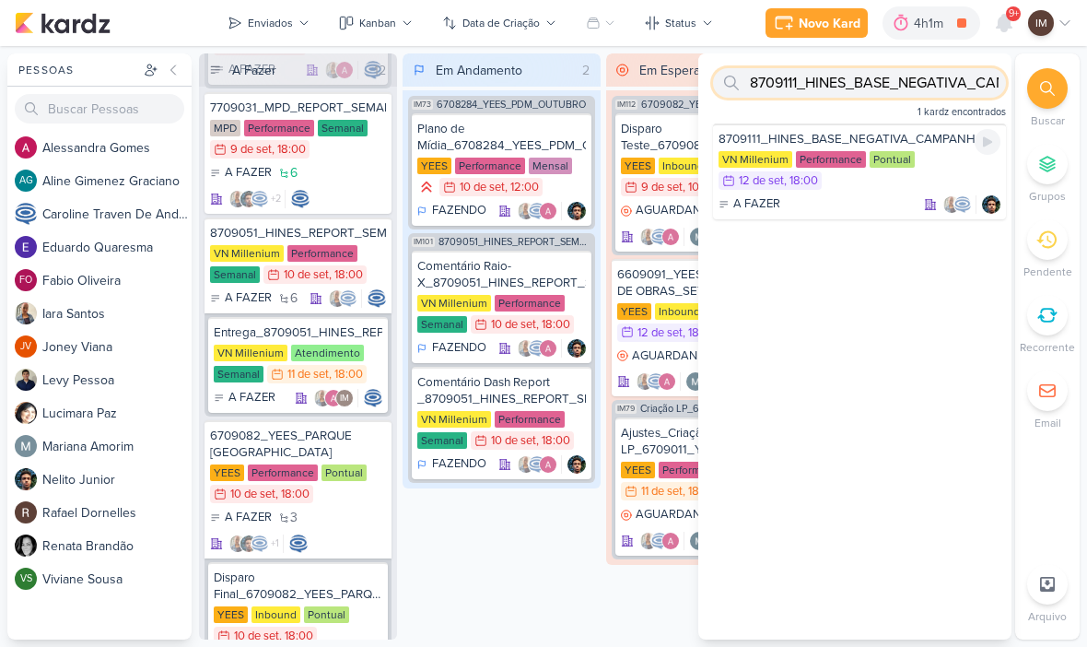
type input "8709111_HINES_BASE_NEGATIVA_CAMPANHA"
click at [867, 206] on div "A FAZER" at bounding box center [860, 204] width 282 height 18
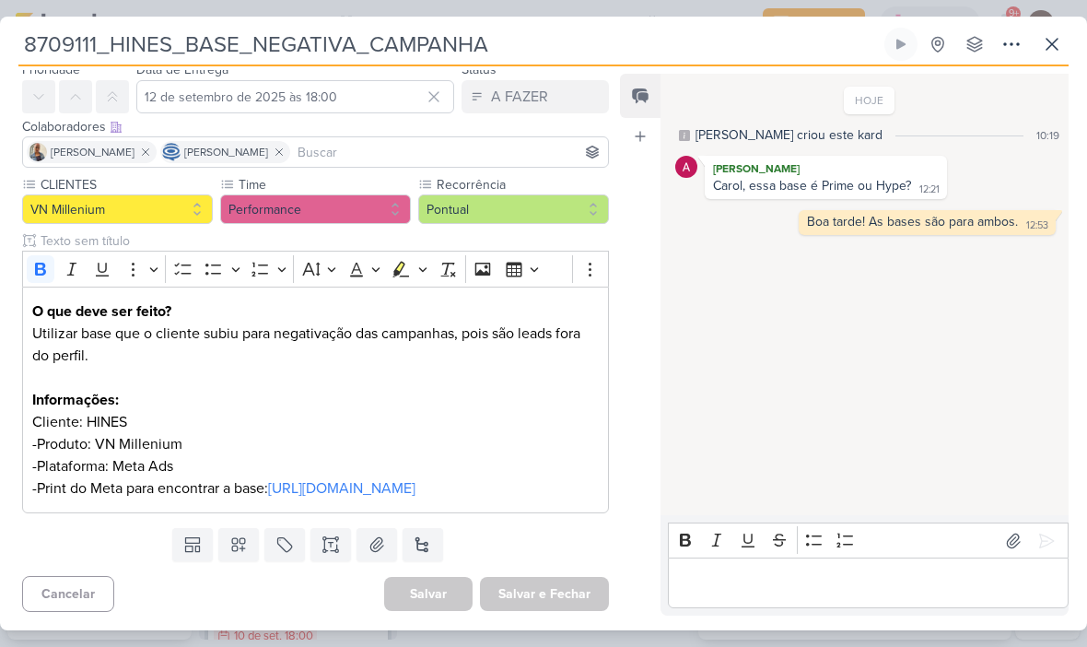
scroll to position [0, 0]
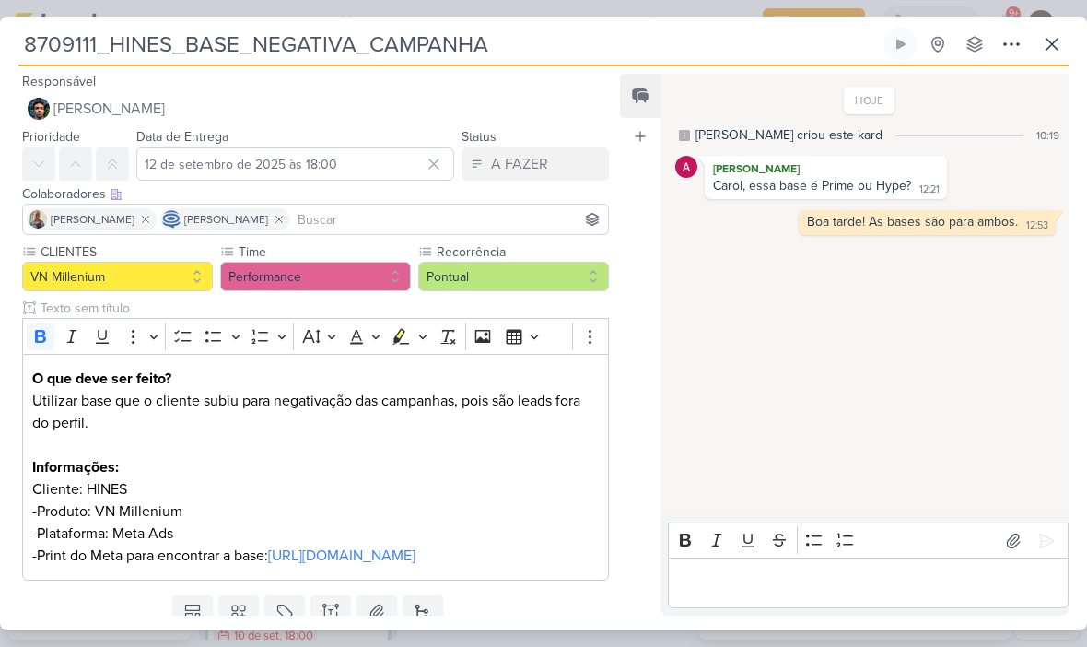
click at [1051, 59] on button at bounding box center [1052, 44] width 33 height 33
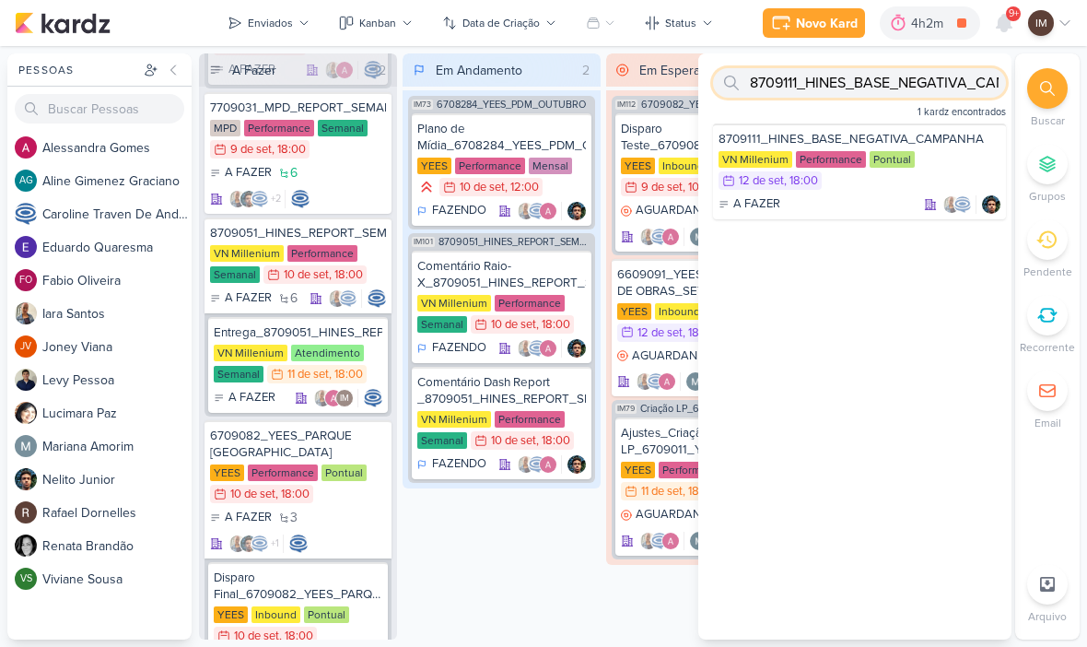
click at [930, 76] on input "8709111_HINES_BASE_NEGATIVA_CAMPANHA" at bounding box center [859, 82] width 293 height 29
click at [929, 78] on input "8709111_HINES_BASE_NEGATIVA_CAMPANHA" at bounding box center [859, 82] width 293 height 29
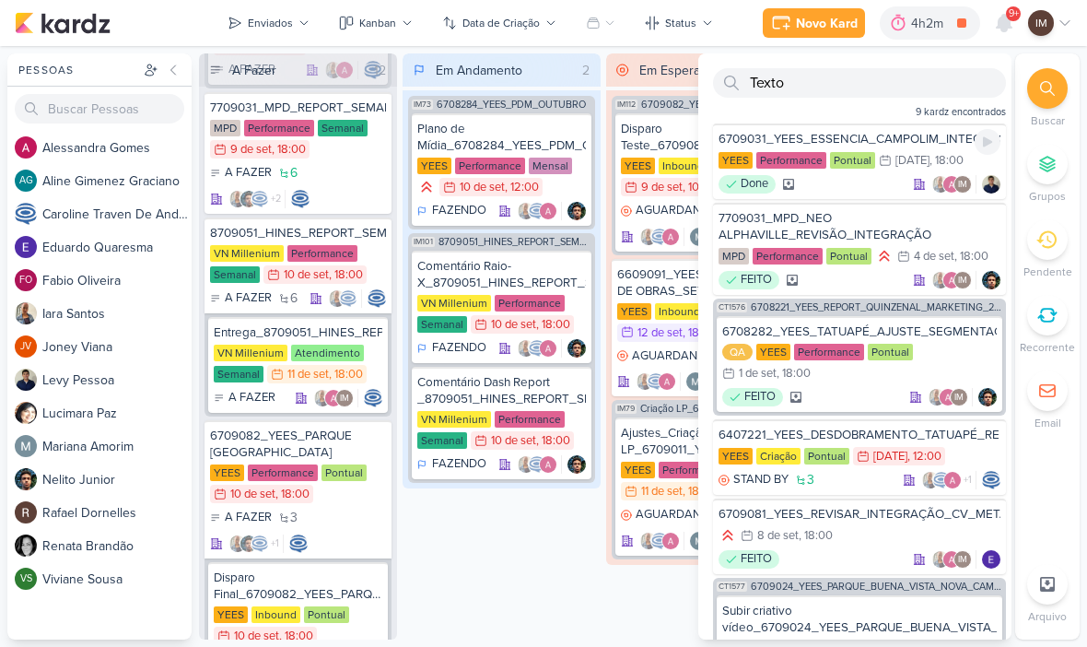
click at [876, 188] on div "Done IM" at bounding box center [860, 184] width 282 height 18
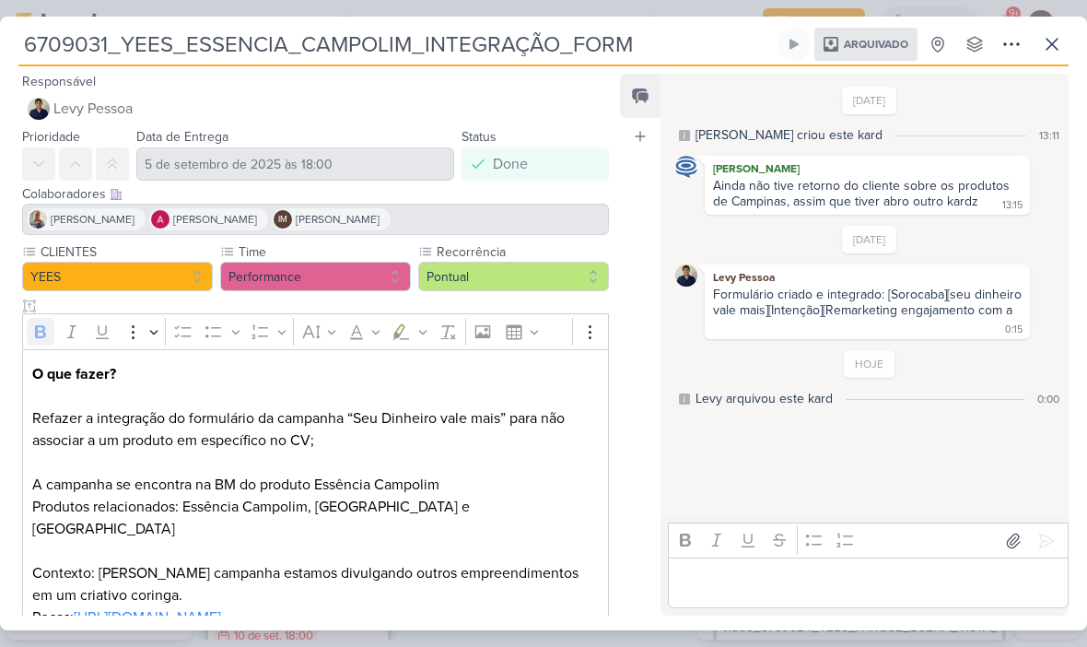
click at [1060, 31] on button at bounding box center [1052, 44] width 33 height 33
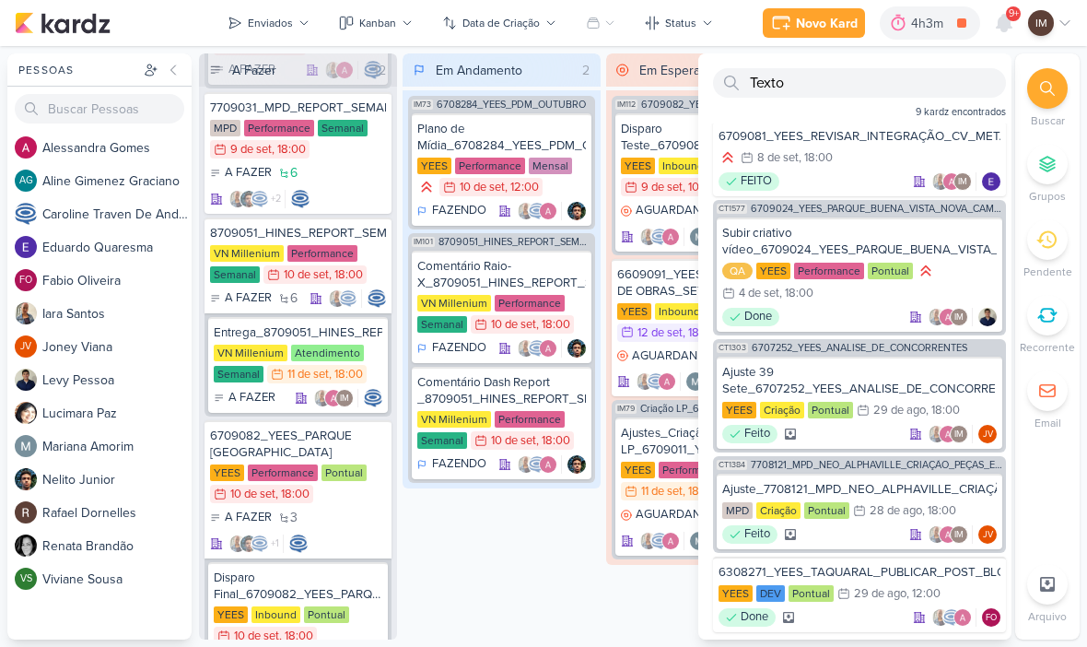
scroll to position [378, 0]
click at [836, 77] on input "Texto" at bounding box center [859, 82] width 293 height 29
click at [840, 75] on input "Texto" at bounding box center [859, 82] width 293 height 29
type input "T"
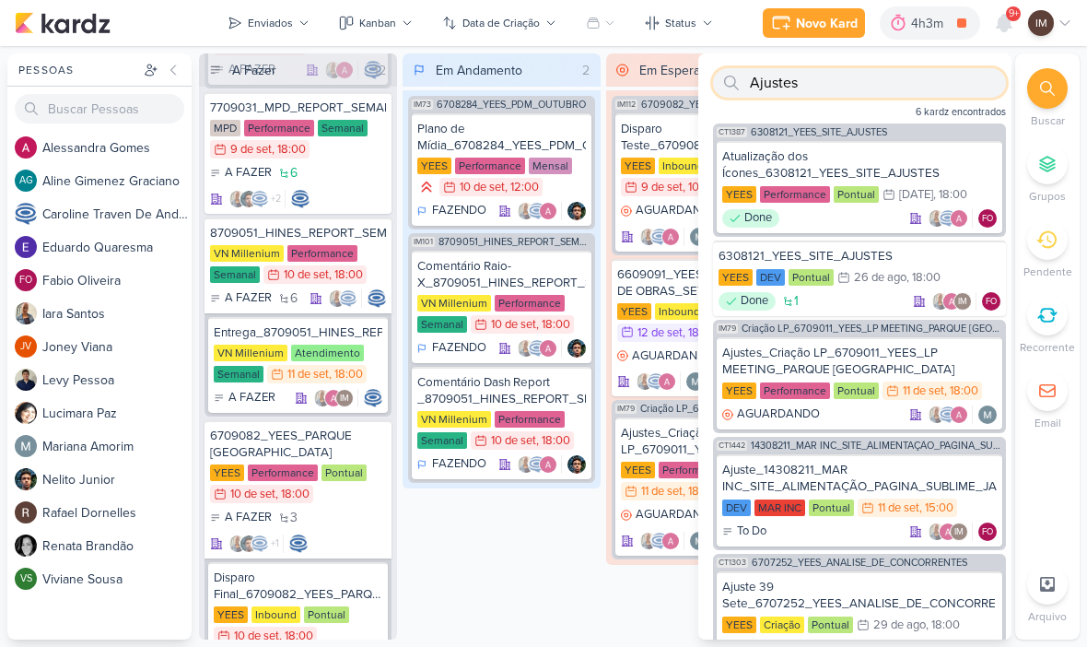
scroll to position [0, 0]
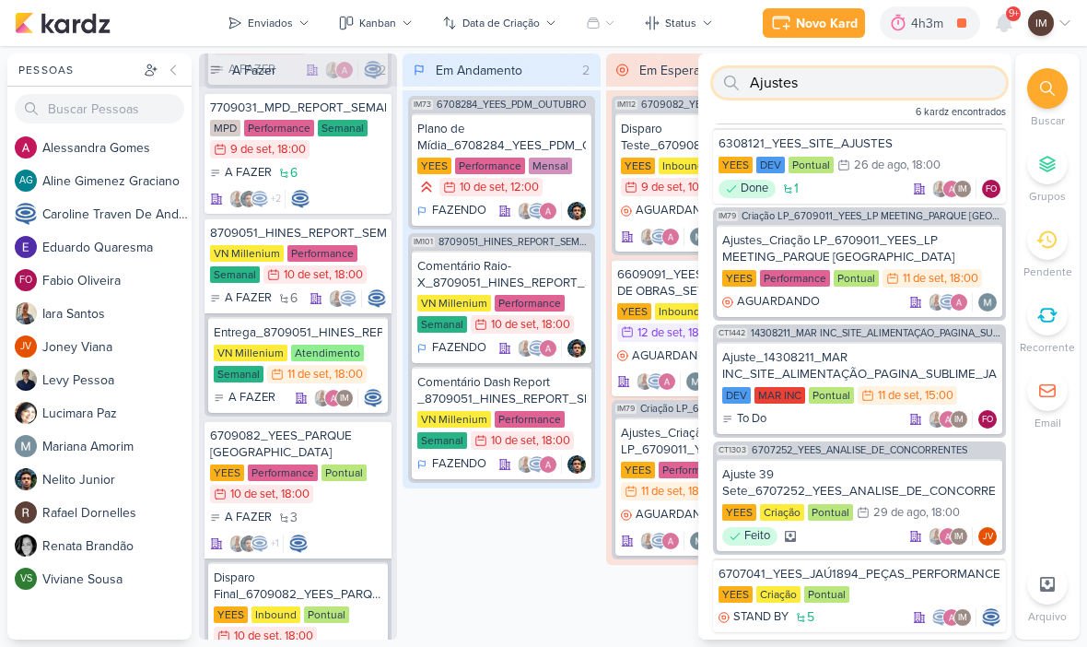
type input "Ajustes"
click at [1052, 148] on div at bounding box center [1048, 164] width 41 height 41
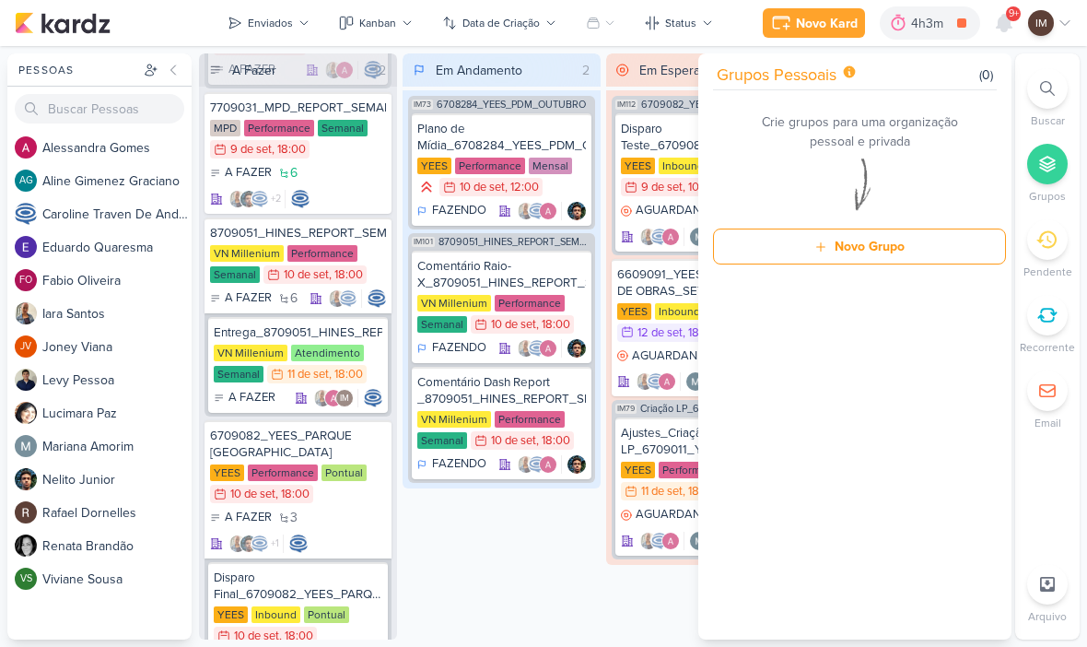
click at [946, 71] on div "grupos pessoais Grupos são privados e pessoais. Essa funcionalidade oferece uma…" at bounding box center [855, 75] width 284 height 29
click at [1046, 76] on div at bounding box center [1048, 88] width 41 height 41
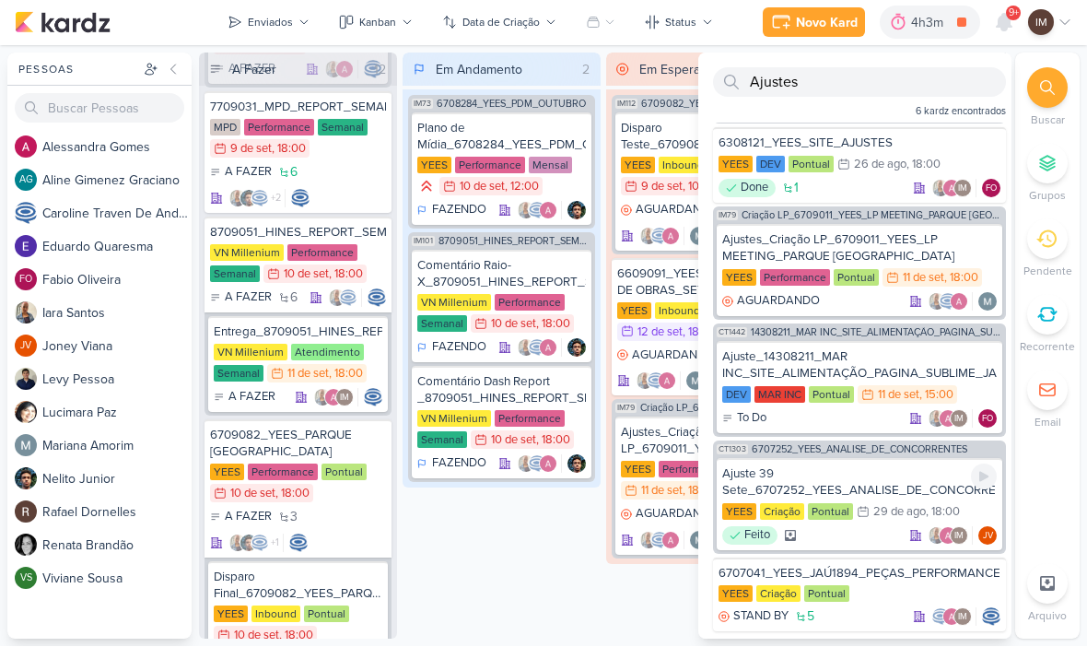
click at [941, 487] on div "Ajuste 39 Sete_6707252_YEES_ANALISE_DE_CONCORRENTES_v2" at bounding box center [859, 482] width 275 height 33
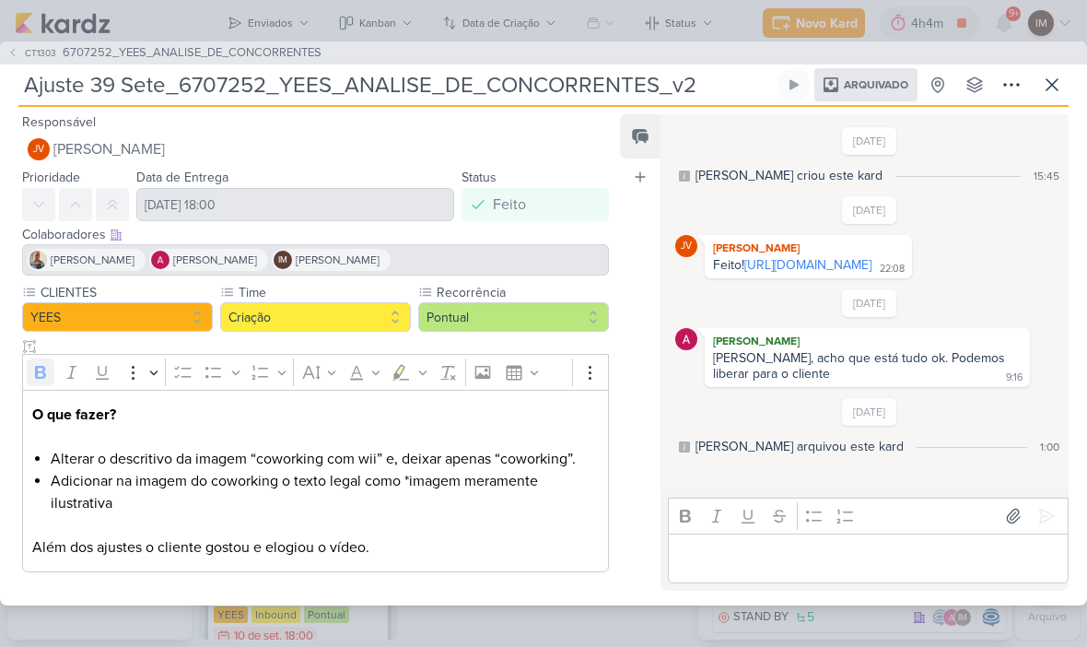
click at [1055, 86] on icon at bounding box center [1052, 84] width 11 height 11
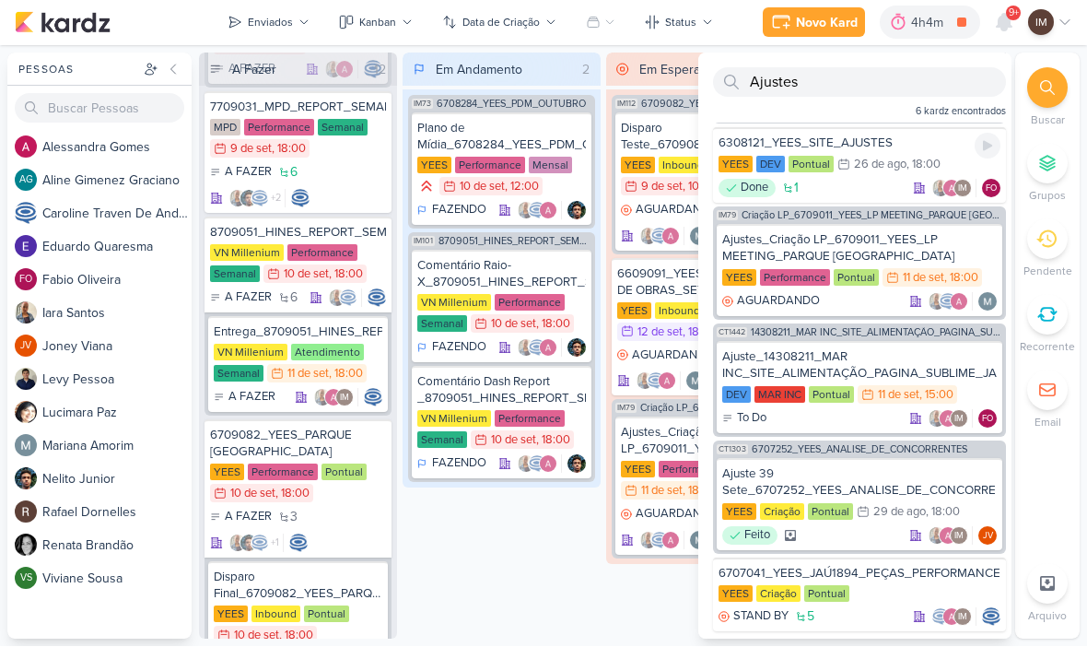
click at [868, 185] on div "Done 1 IM FO" at bounding box center [860, 189] width 282 height 18
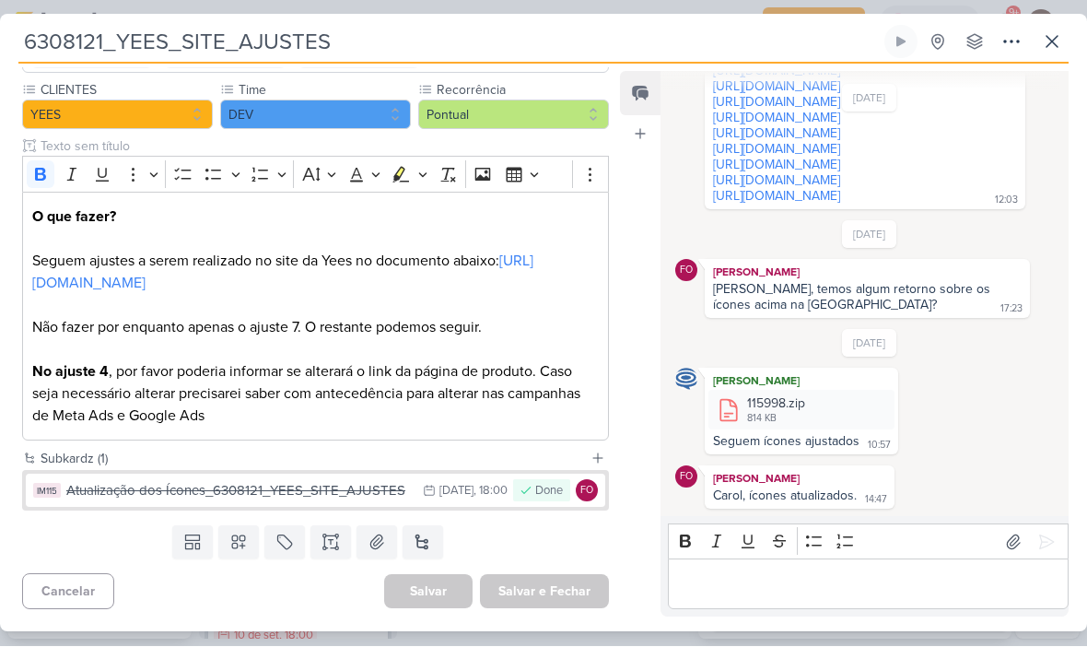
scroll to position [164, 0]
click at [43, 290] on p "O que fazer? Seguem ajustes a serem realizado no site da Yees no documento abai…" at bounding box center [315, 316] width 567 height 221
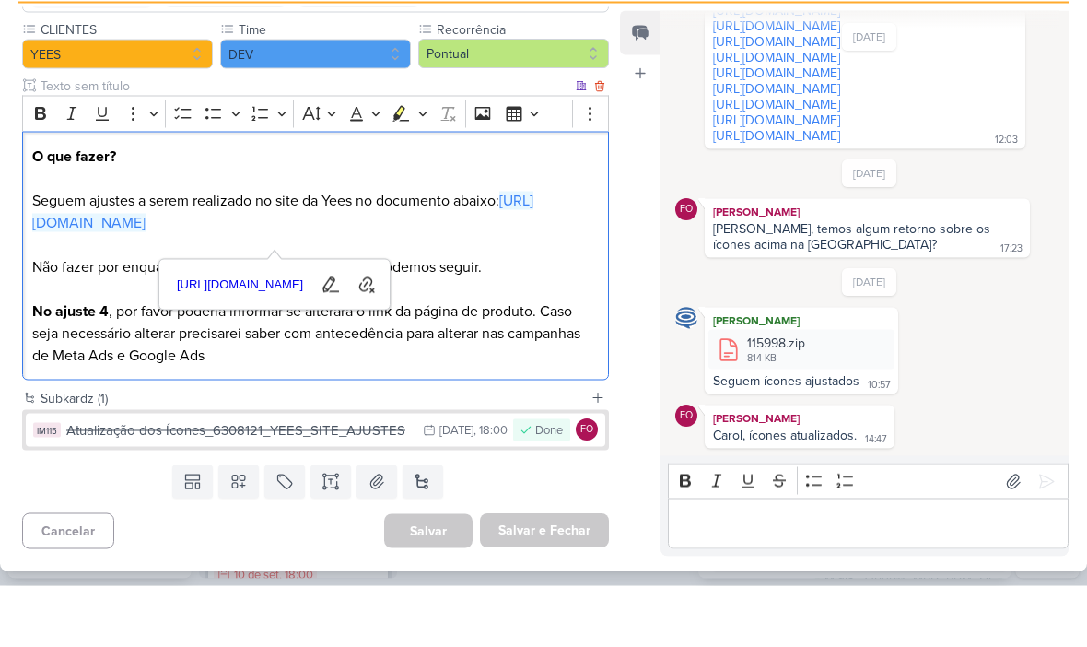
click at [85, 252] on link "https://docs.google.com/document/d/1XrP7bYplFZjU1iV1LQPfAucVqSeozMyZX1UkMlJJBfM…" at bounding box center [282, 272] width 501 height 41
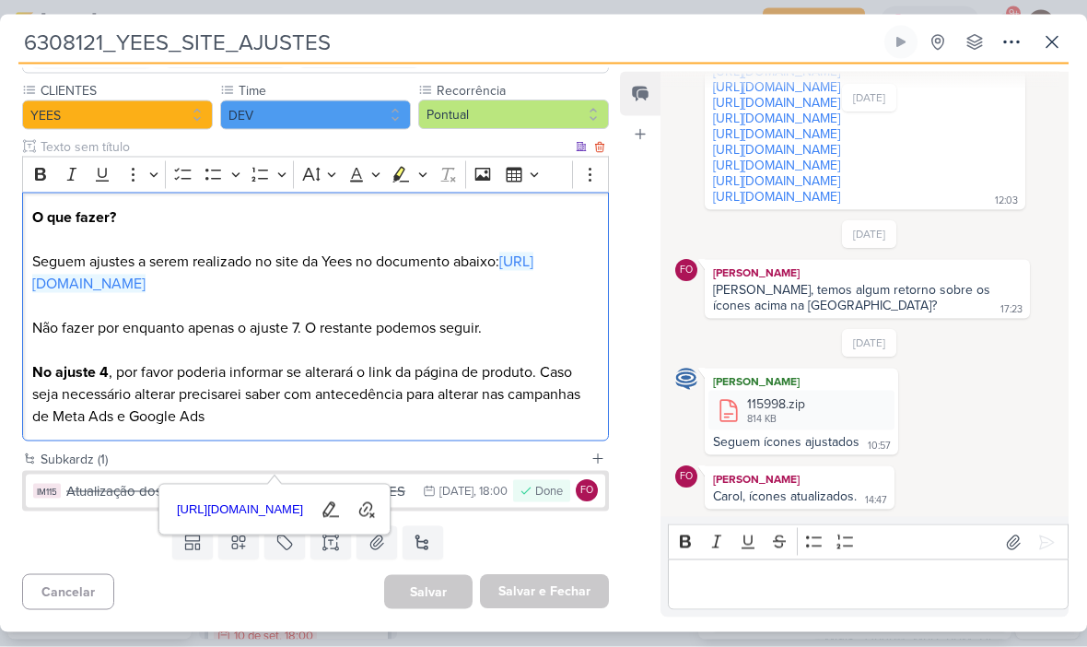
scroll to position [1665, 0]
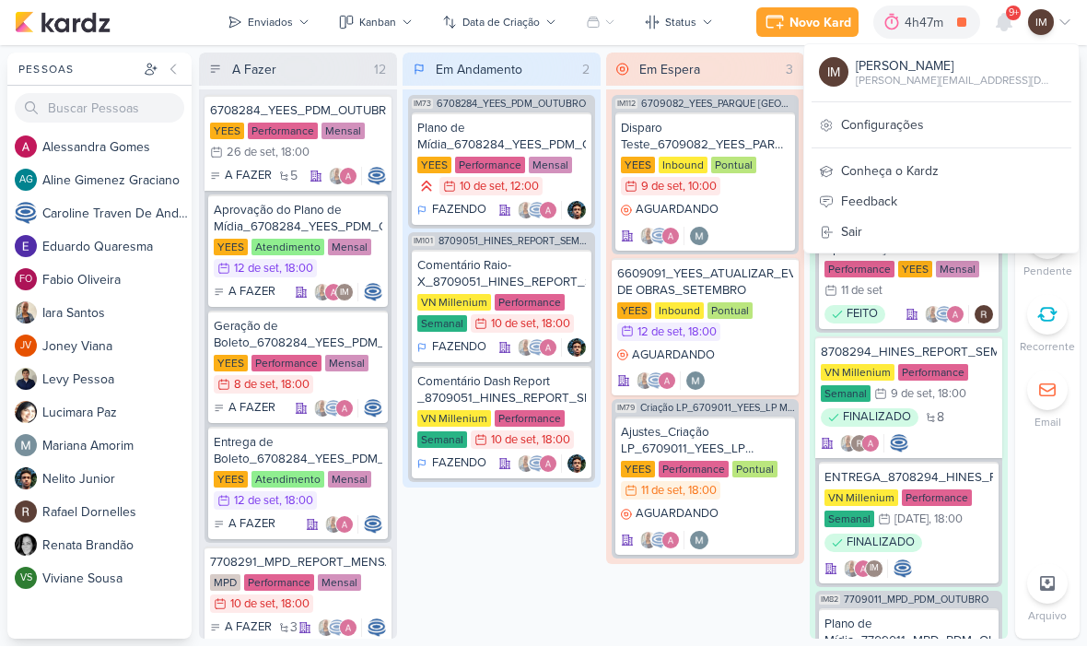
scroll to position [1, 0]
click at [546, 559] on div "Em Andamento 2 IM73 6708284_YEES_PDM_OUTUBRO Plano de Mídia_6708284_YEES_PDM_OU…" at bounding box center [502, 346] width 198 height 586
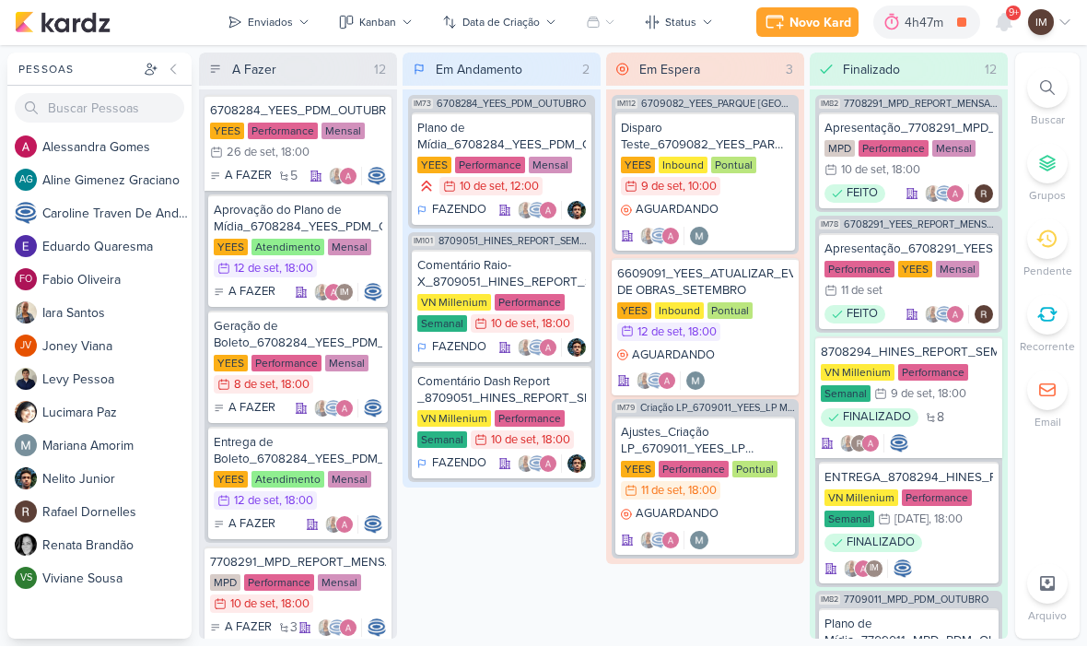
click at [1076, 52] on div "Preferências de Quadros [GEOGRAPHIC_DATA] Organização Não tem nenhum quadro aqu…" at bounding box center [543, 346] width 1087 height 601
click at [1047, 100] on div at bounding box center [1048, 88] width 41 height 41
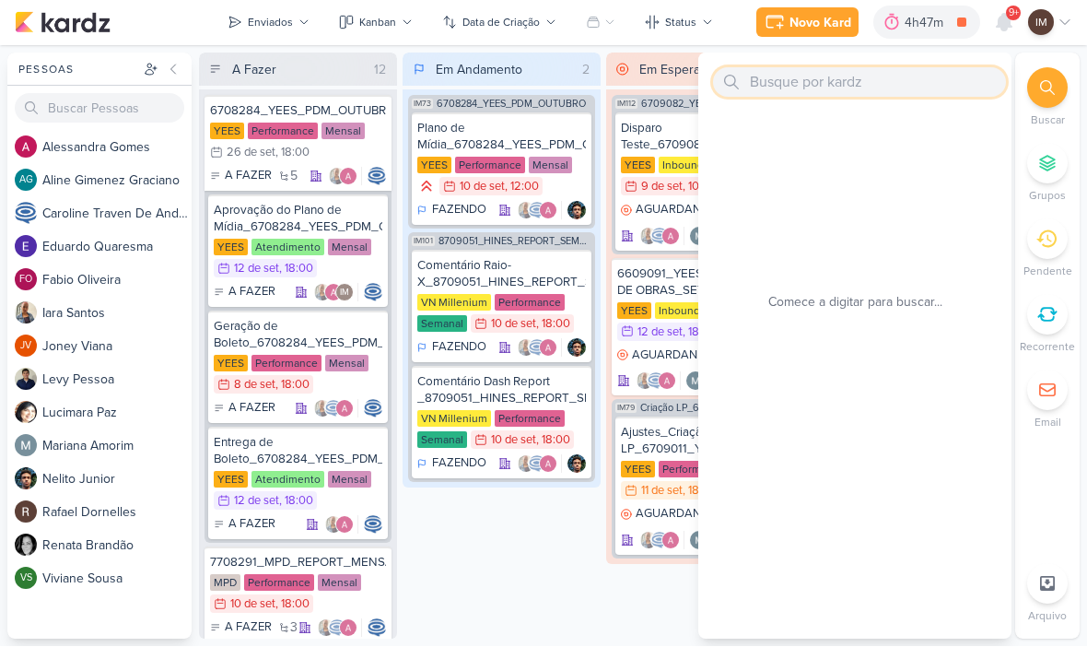
click at [858, 88] on input "text" at bounding box center [859, 82] width 293 height 29
click at [771, 80] on input "text" at bounding box center [859, 82] width 293 height 29
paste input "6308291_YEES_AJUSTES_SITE_09.09"
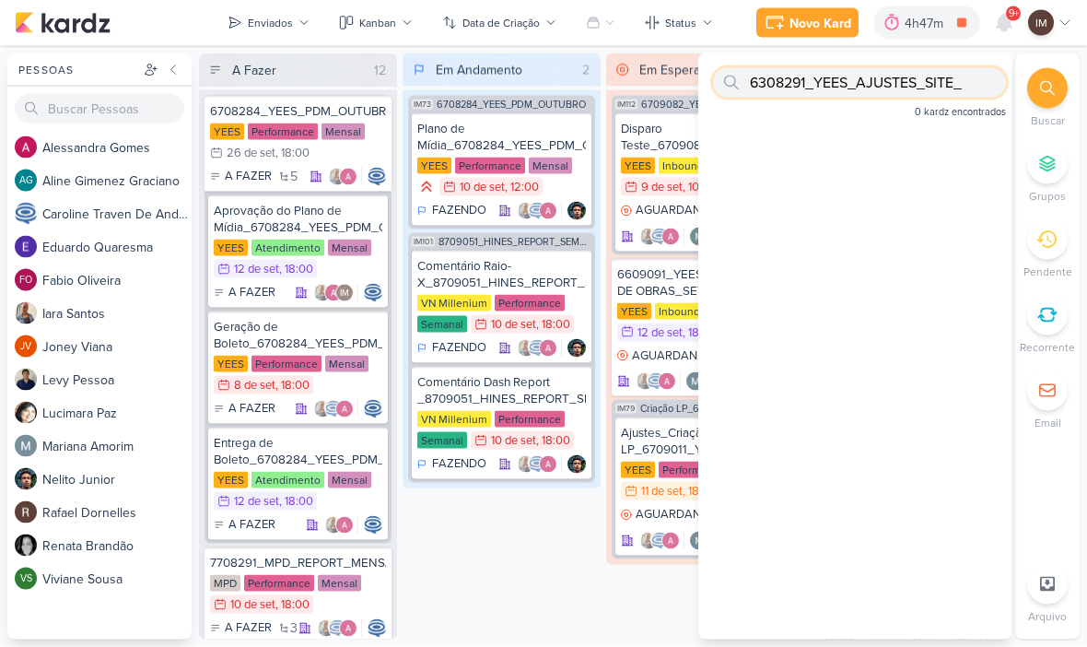
type input "6308291_YEES_AJUSTES_SITE"
click at [846, 85] on input "6308291_YEES_AJUSTES_SITE" at bounding box center [859, 82] width 293 height 29
click at [850, 88] on input "6308291_YEES_AJUSTES_SITE" at bounding box center [859, 82] width 293 height 29
click at [855, 83] on input "6308291_YEES_AJUSTES_SITE" at bounding box center [859, 82] width 293 height 29
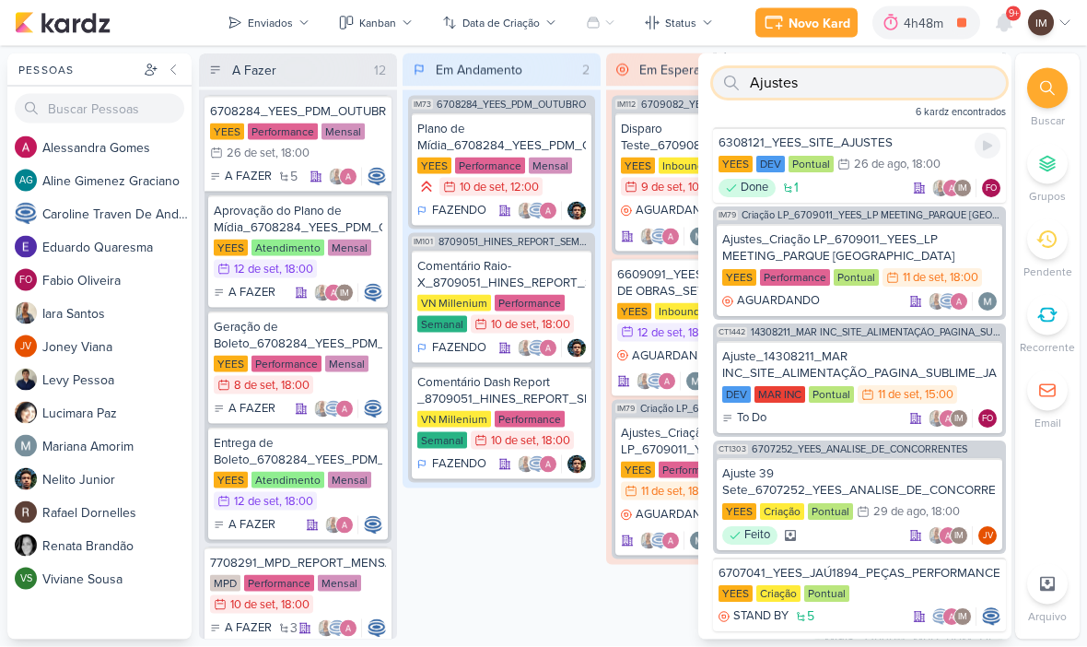
scroll to position [112, 0]
type input "Ajustes"
click at [872, 188] on div "Done 1 IM FO" at bounding box center [860, 189] width 282 height 18
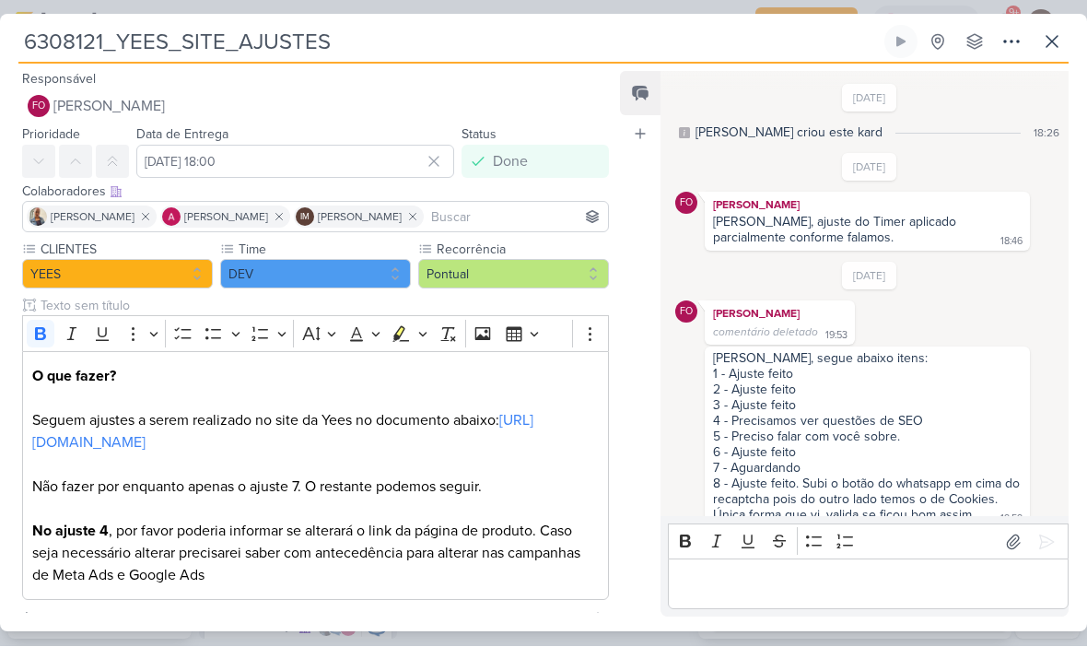
scroll to position [1665, 0]
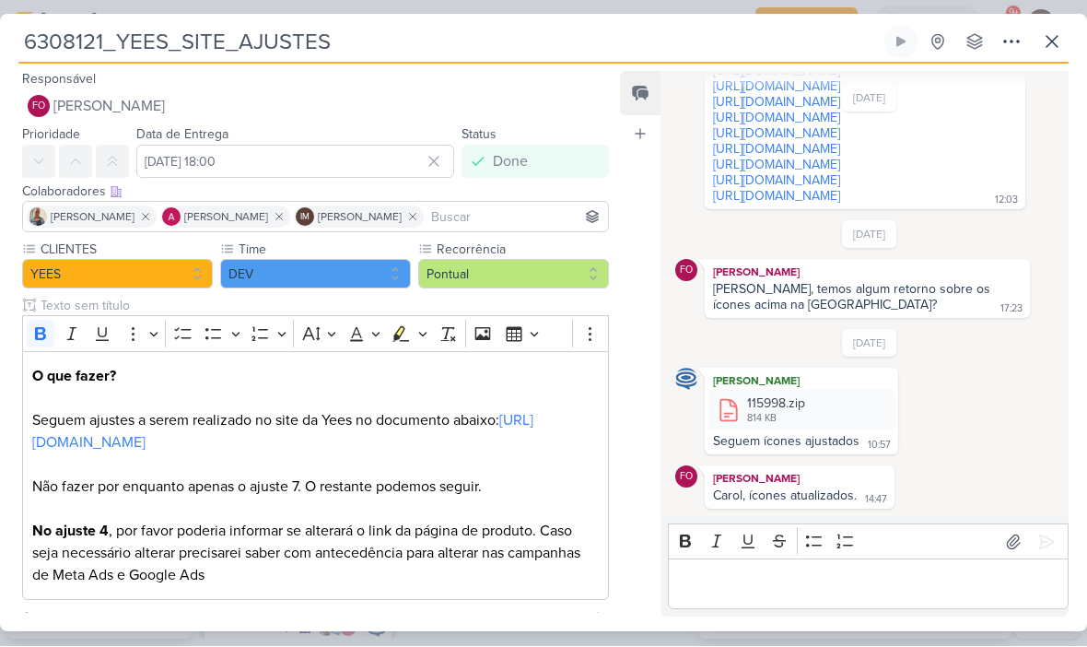
click at [1004, 42] on icon at bounding box center [1011, 42] width 15 height 2
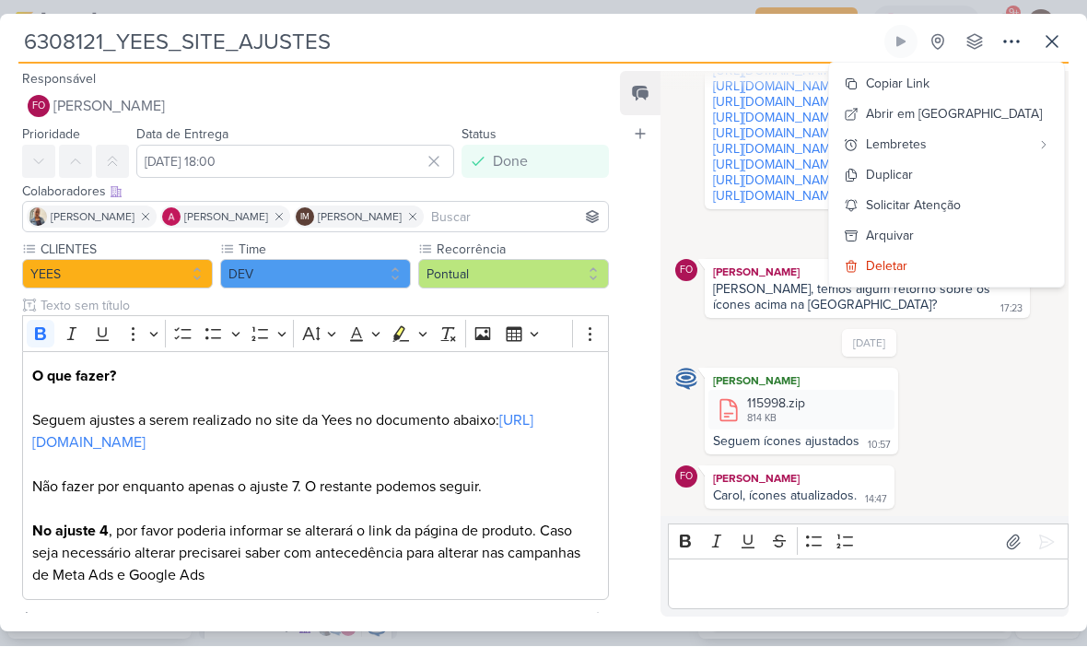
click at [930, 83] on div "Copiar Link" at bounding box center [898, 84] width 64 height 19
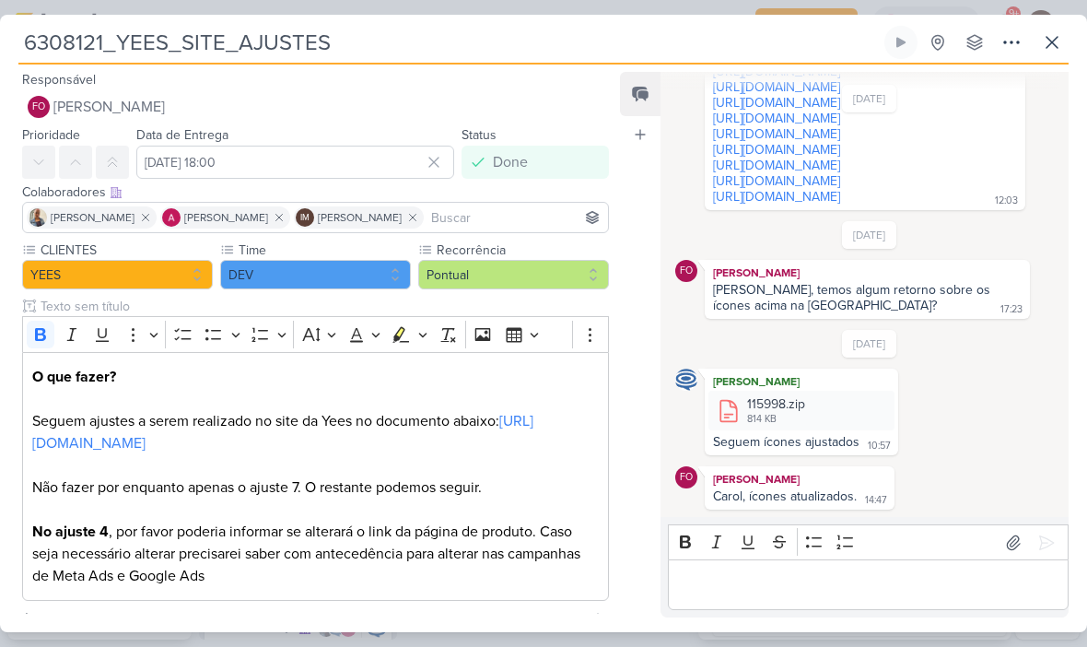
scroll to position [112, 0]
click at [1062, 43] on icon at bounding box center [1052, 42] width 22 height 22
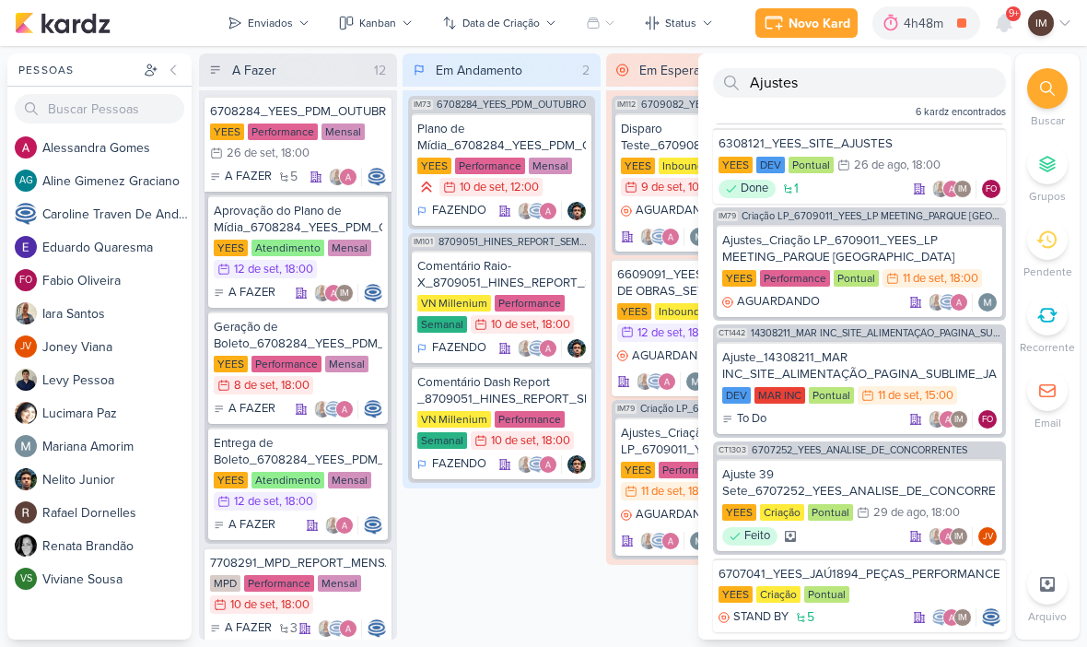
scroll to position [109, 0]
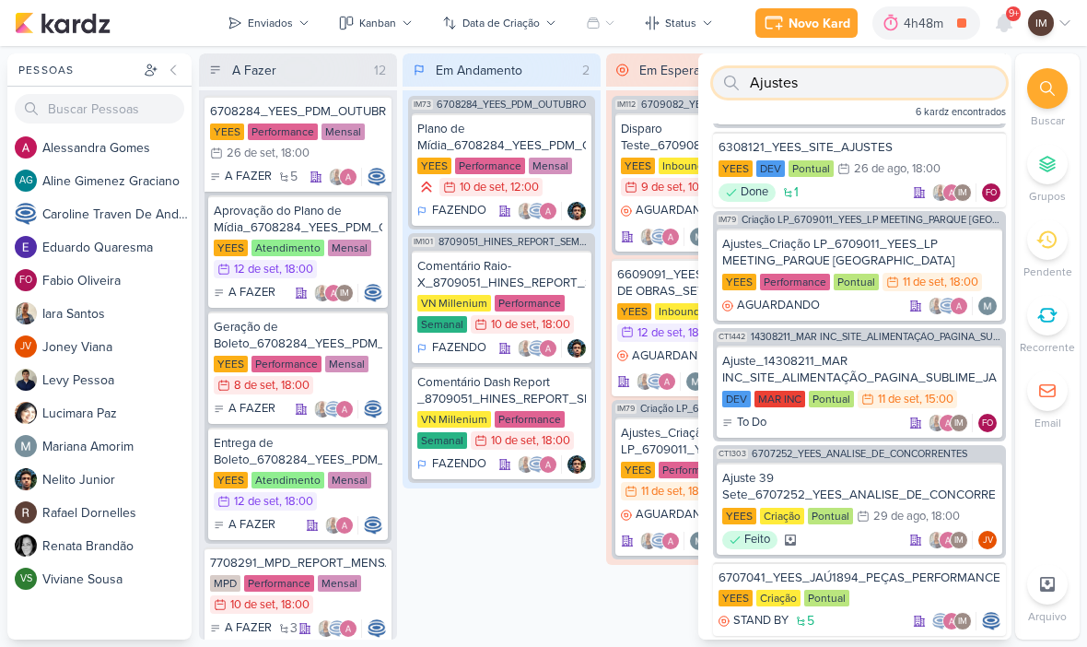
click at [951, 81] on input "Ajustes" at bounding box center [859, 82] width 293 height 29
click at [958, 78] on input "Ajustes" at bounding box center [859, 82] width 293 height 29
click at [932, 89] on input "Ajustes" at bounding box center [859, 82] width 293 height 29
click at [936, 82] on input "Ajustes" at bounding box center [859, 82] width 293 height 29
click at [938, 87] on input "Ajustes" at bounding box center [859, 82] width 293 height 29
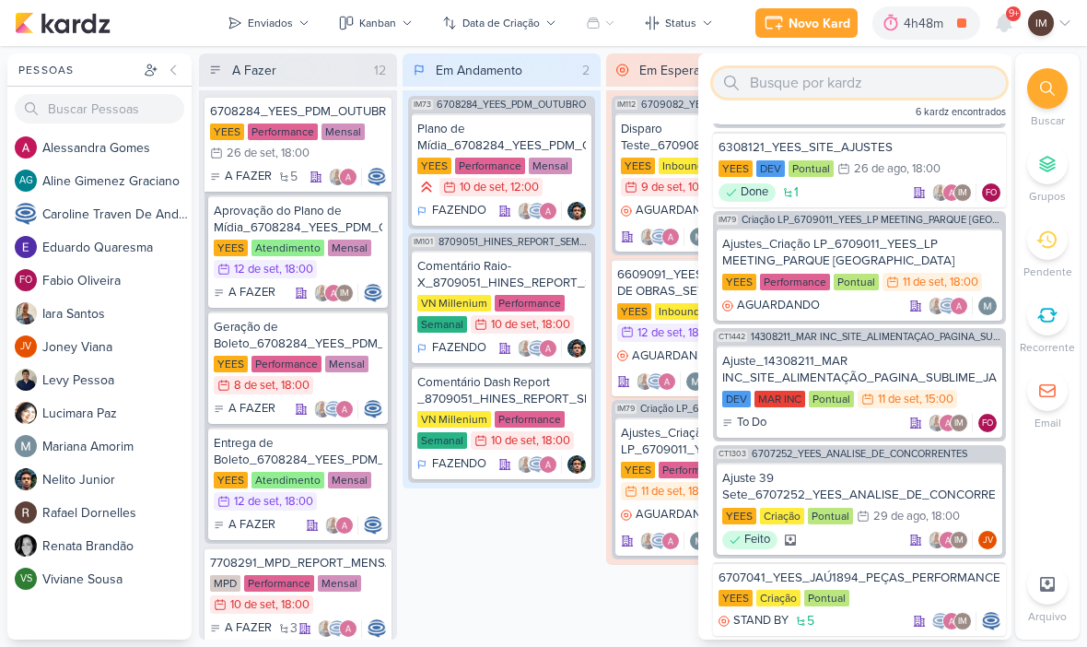
click at [776, 94] on input "text" at bounding box center [859, 82] width 293 height 29
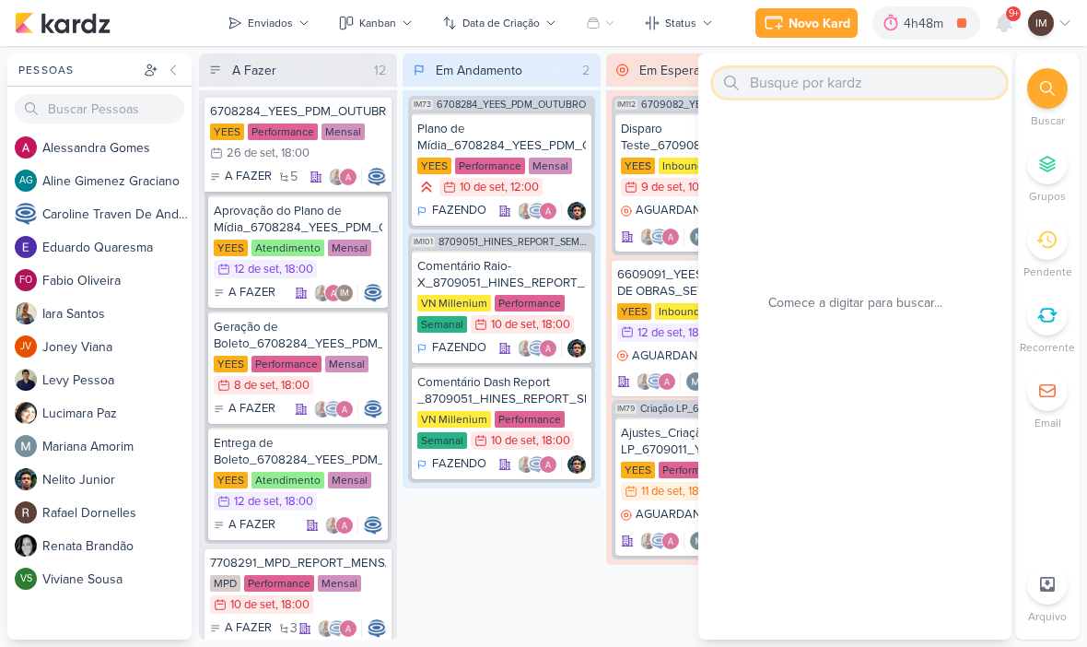
scroll to position [0, 0]
click at [777, 88] on input "text" at bounding box center [859, 82] width 293 height 29
paste input "6308291"
type input "6308291"
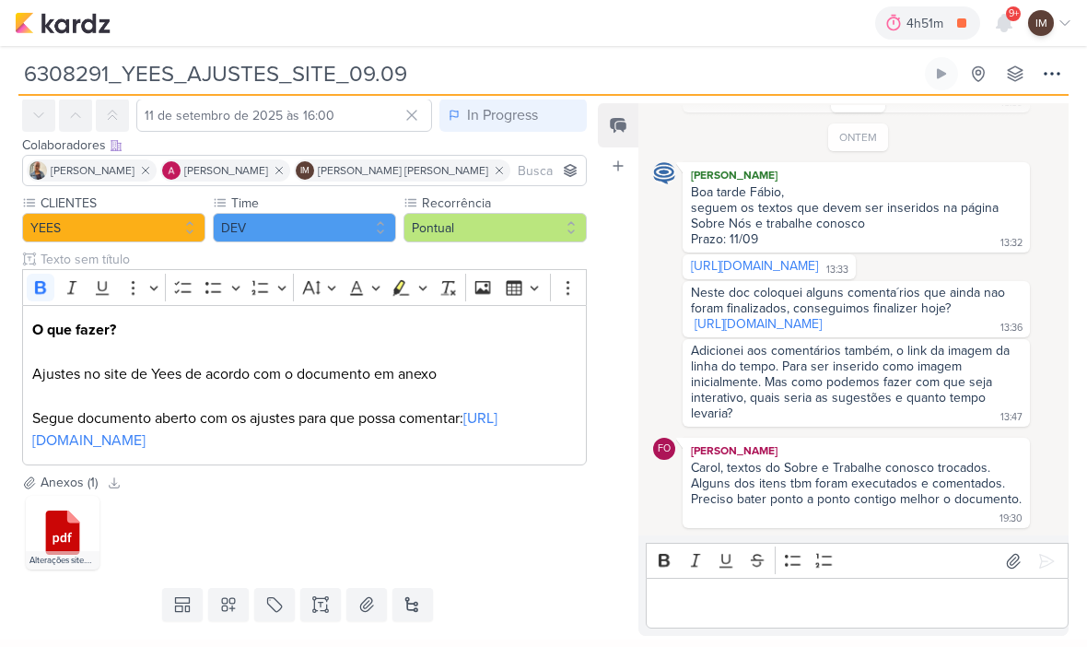
scroll to position [75, 0]
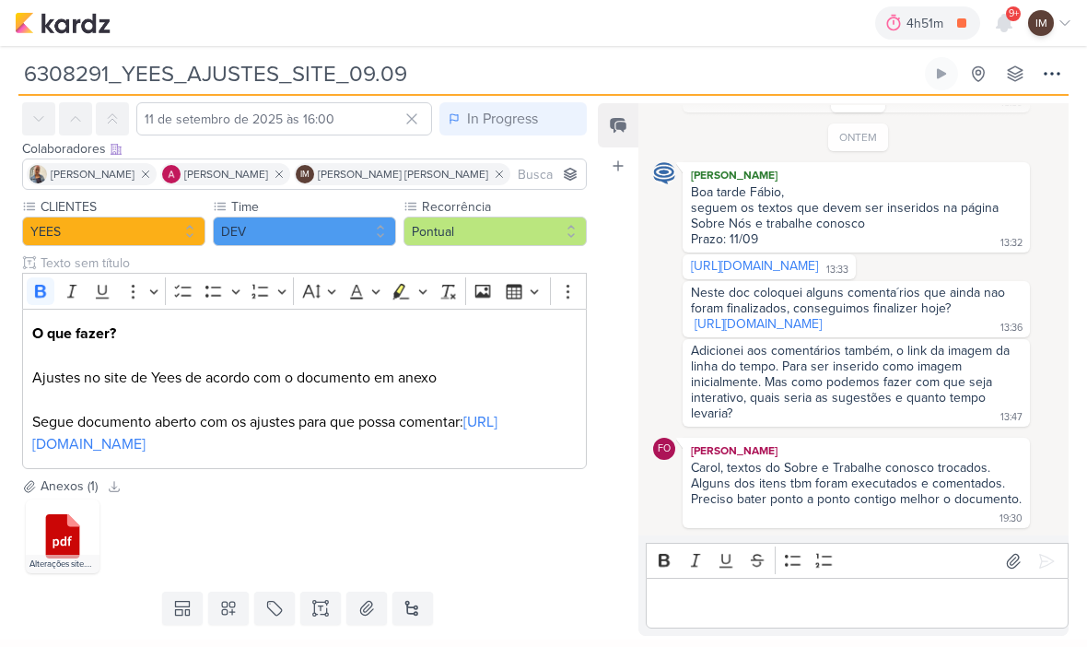
click at [126, 446] on link "[URL][DOMAIN_NAME]" at bounding box center [264, 433] width 465 height 41
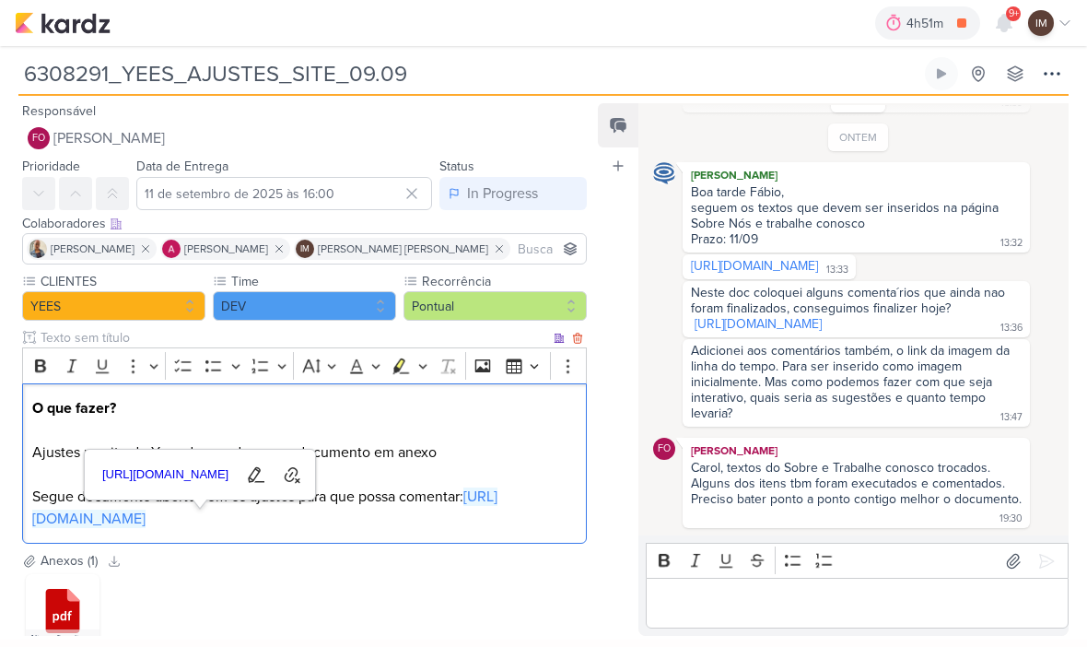
scroll to position [626, 0]
